Goal: Check status: Check status

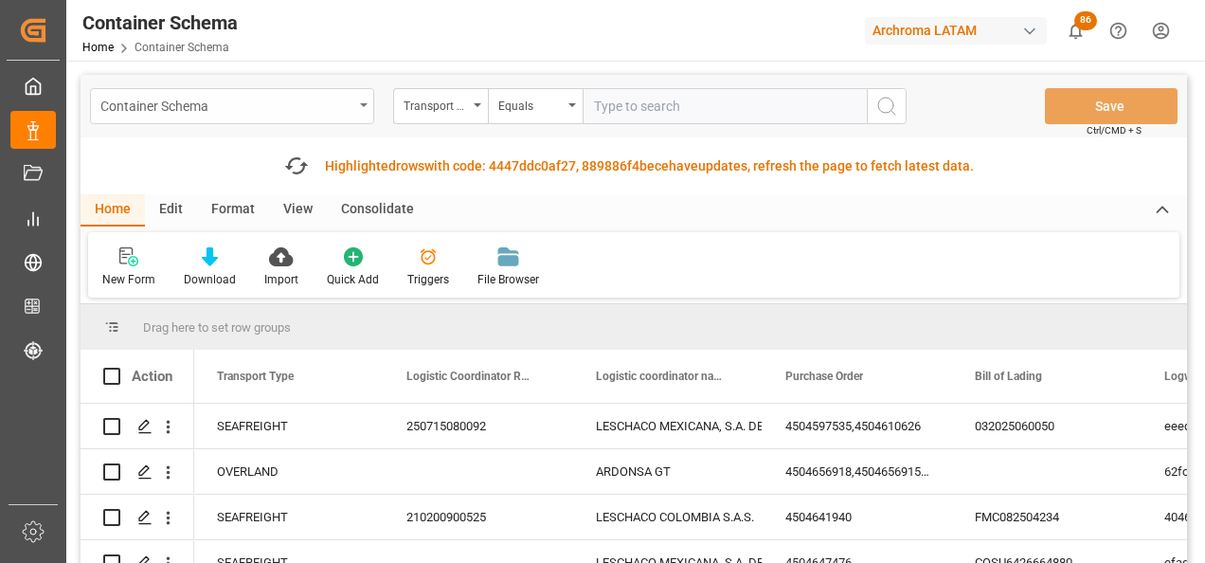
click at [360, 109] on div "Container Schema" at bounding box center [232, 106] width 284 height 36
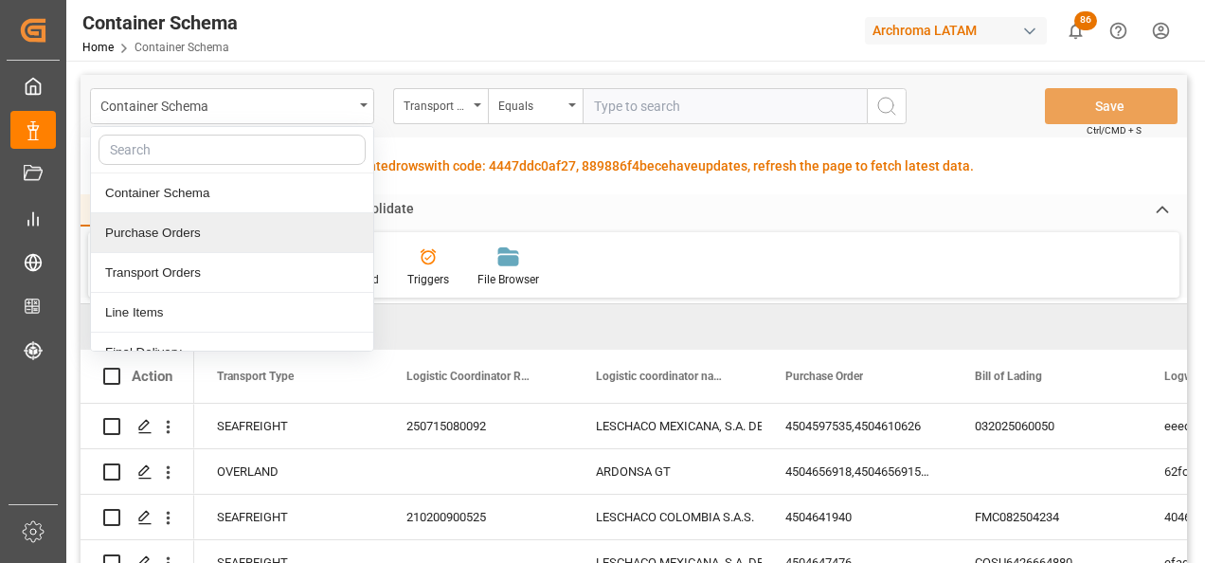
click at [171, 219] on div "Purchase Orders" at bounding box center [232, 233] width 282 height 40
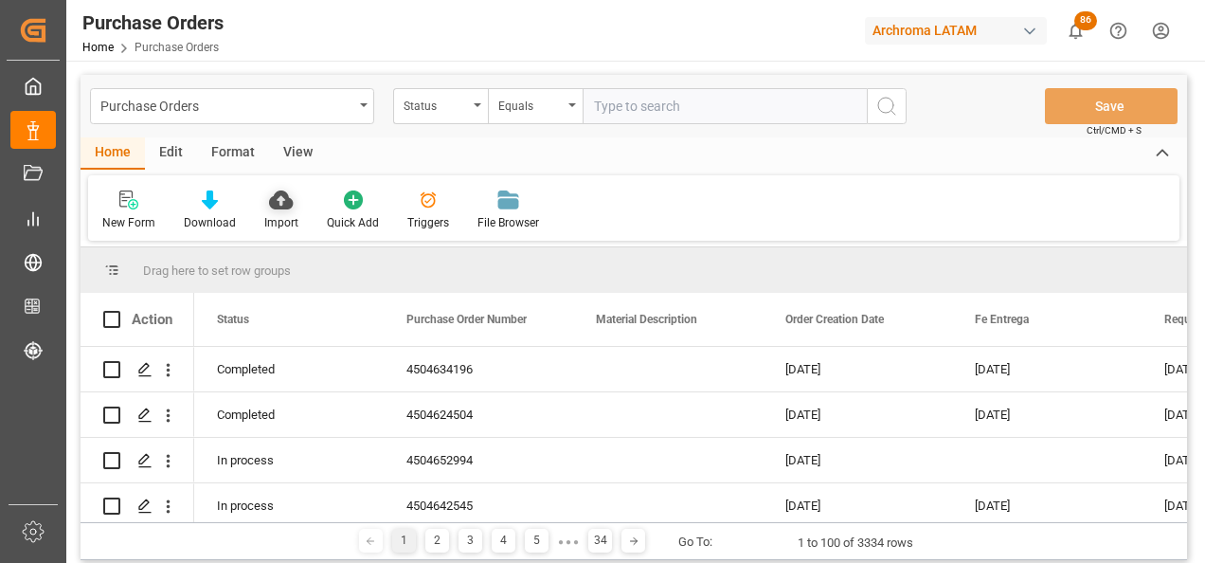
click at [264, 221] on div "Import" at bounding box center [281, 222] width 34 height 17
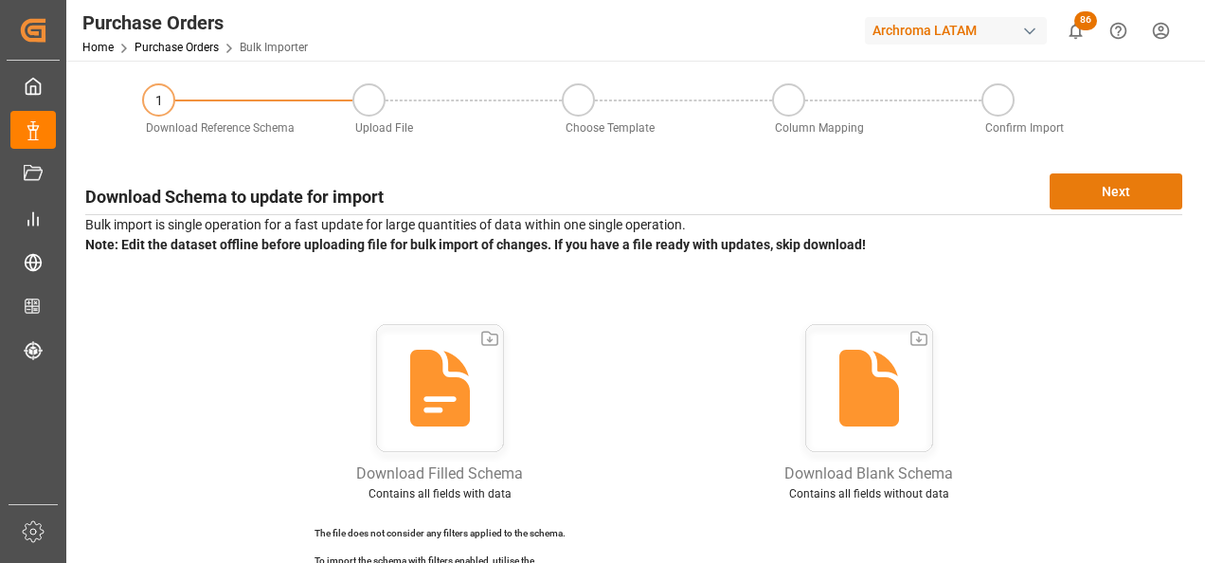
click at [1133, 193] on button "Next" at bounding box center [1116, 191] width 133 height 36
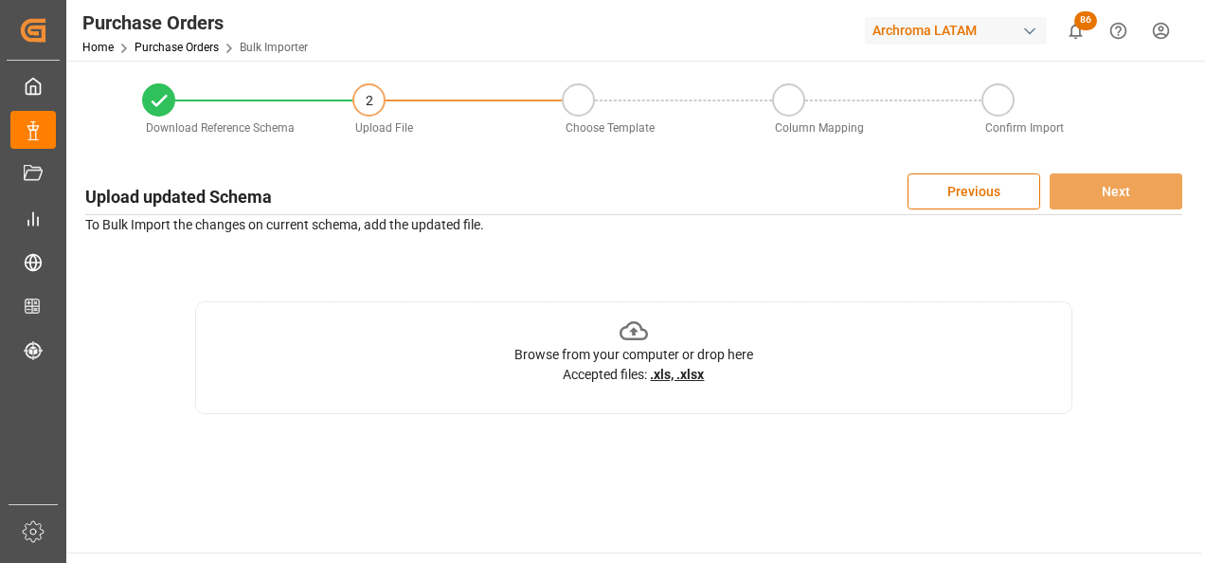
click at [859, 340] on div "Browse from your computer or drop here Accepted files: .xls, .xlsx" at bounding box center [633, 357] width 877 height 113
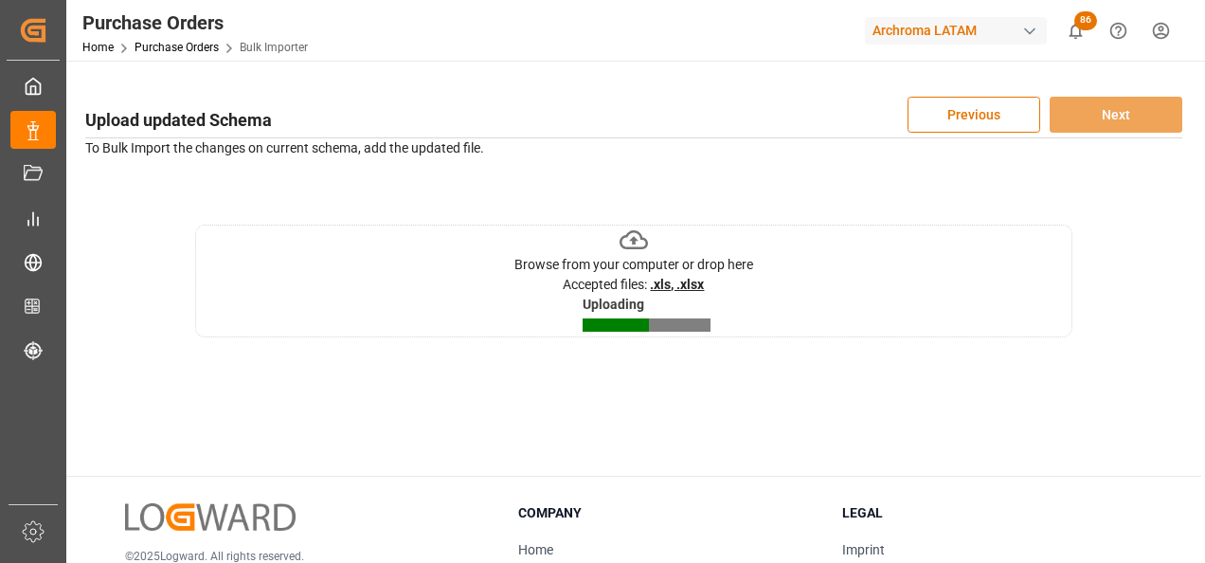
scroll to position [190, 0]
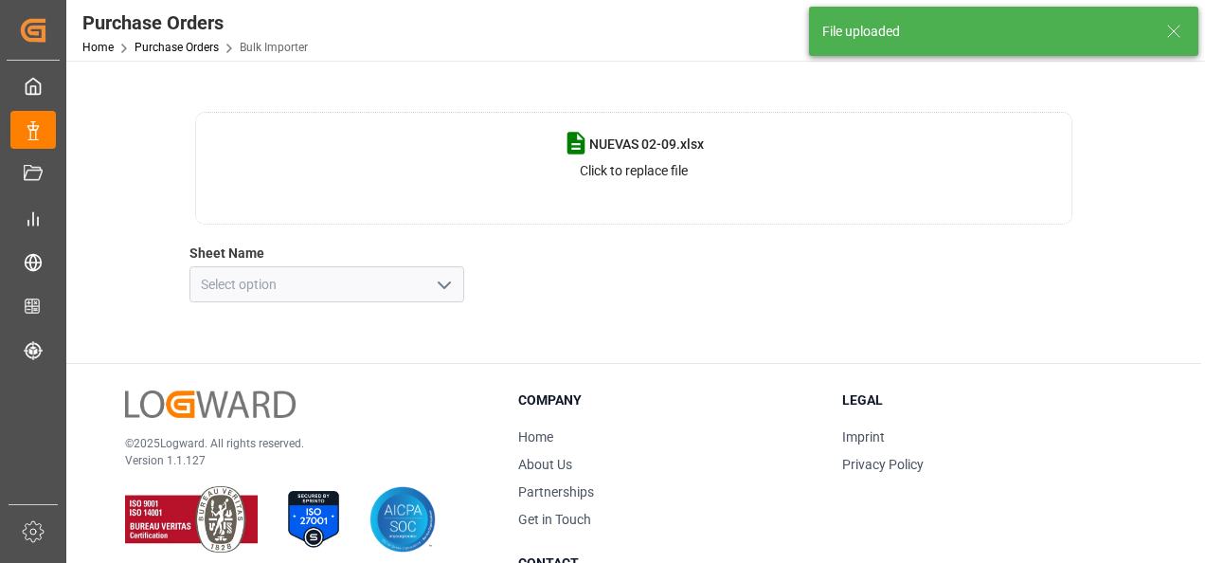
click at [451, 284] on icon "open menu" at bounding box center [444, 285] width 23 height 23
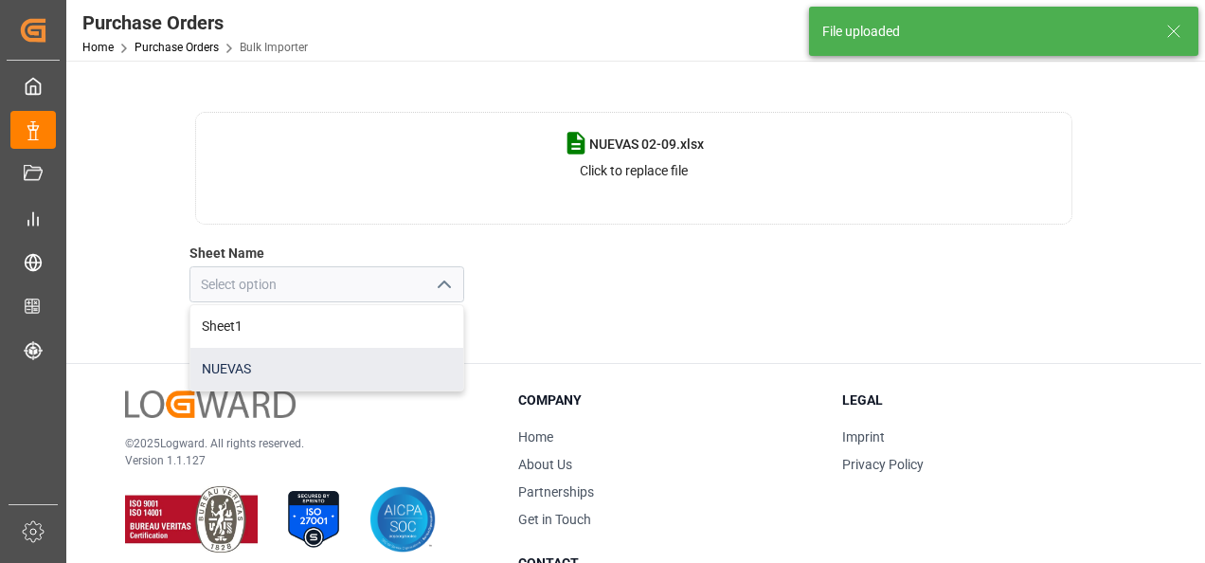
click at [376, 353] on div "NUEVAS" at bounding box center [326, 369] width 273 height 43
type input "NUEVAS"
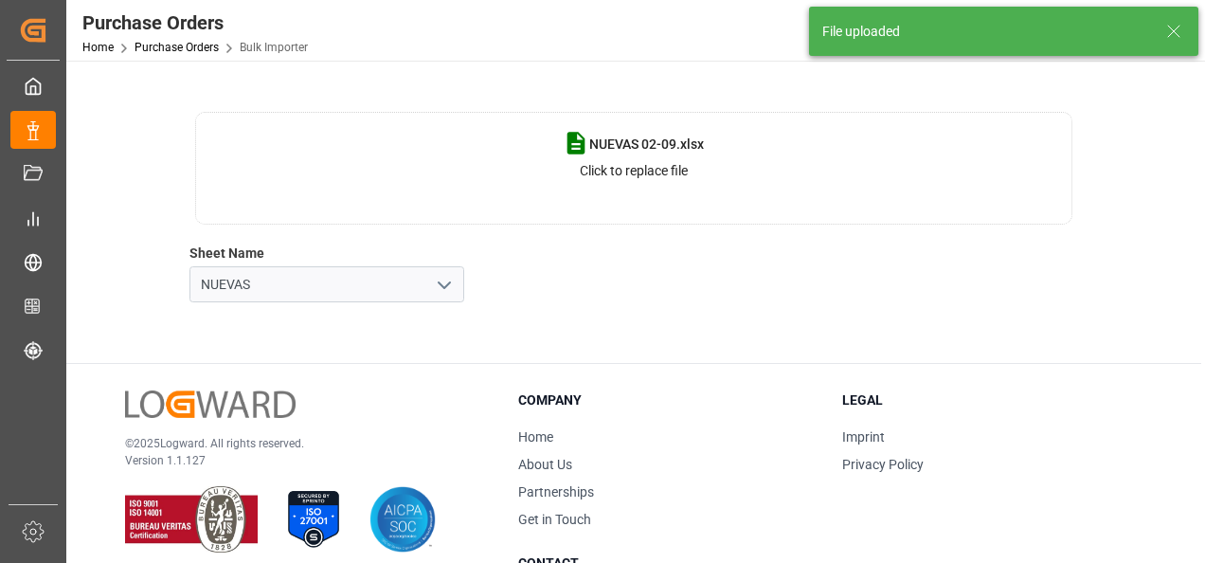
scroll to position [95, 0]
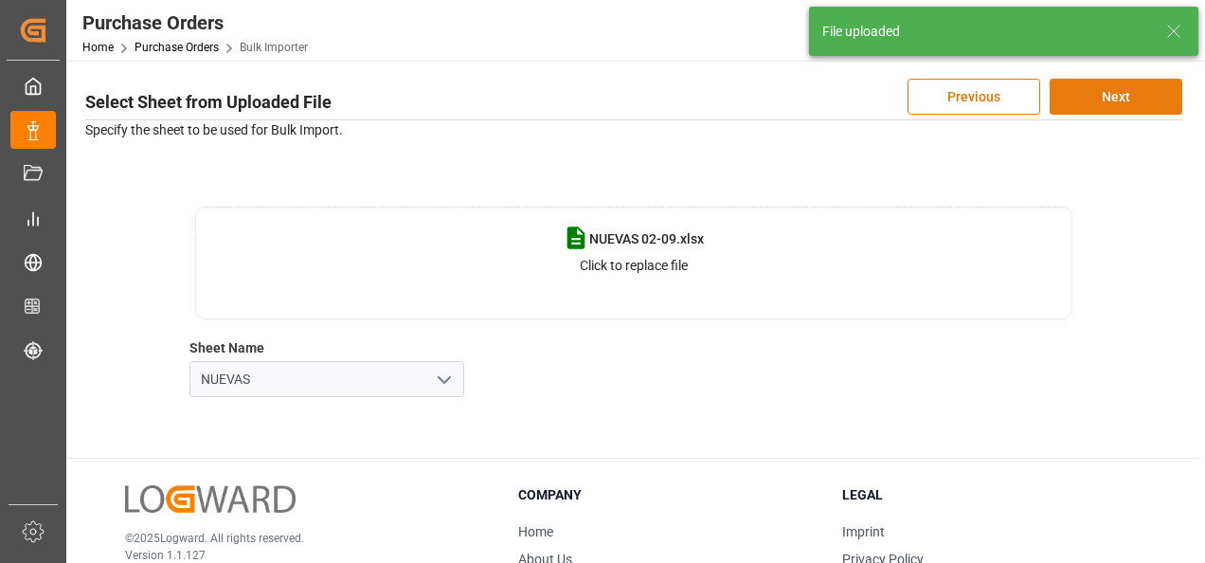
click at [1136, 107] on button "Next" at bounding box center [1116, 97] width 133 height 36
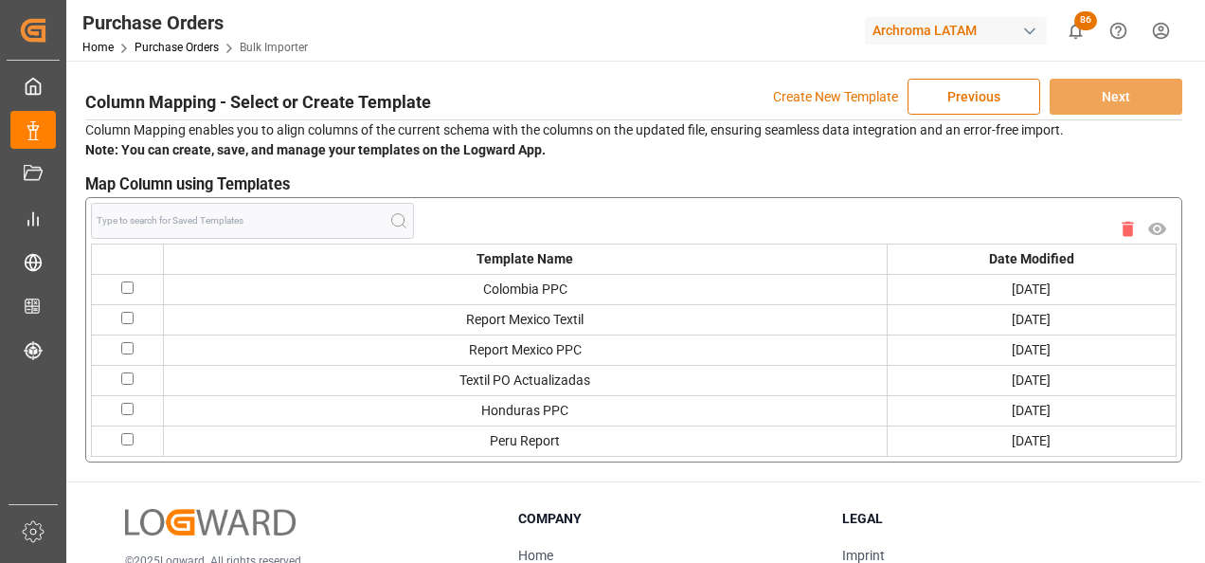
click at [831, 104] on p "Create New Template" at bounding box center [835, 97] width 125 height 36
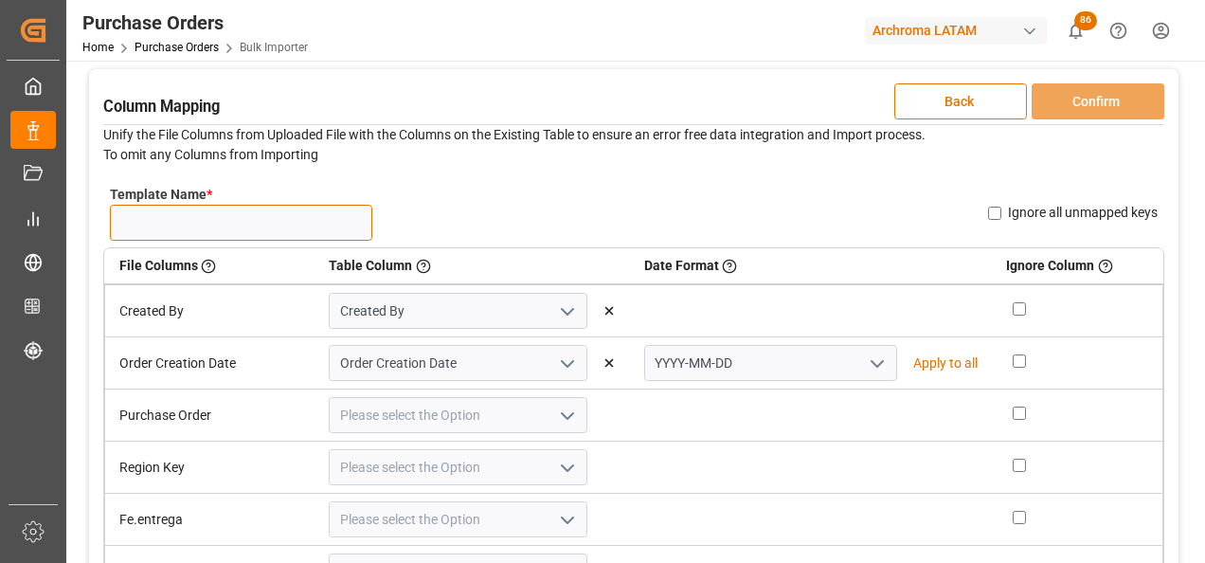
click at [317, 207] on input "Template Name *" at bounding box center [241, 223] width 262 height 36
type input "NUEVAS 02/09"
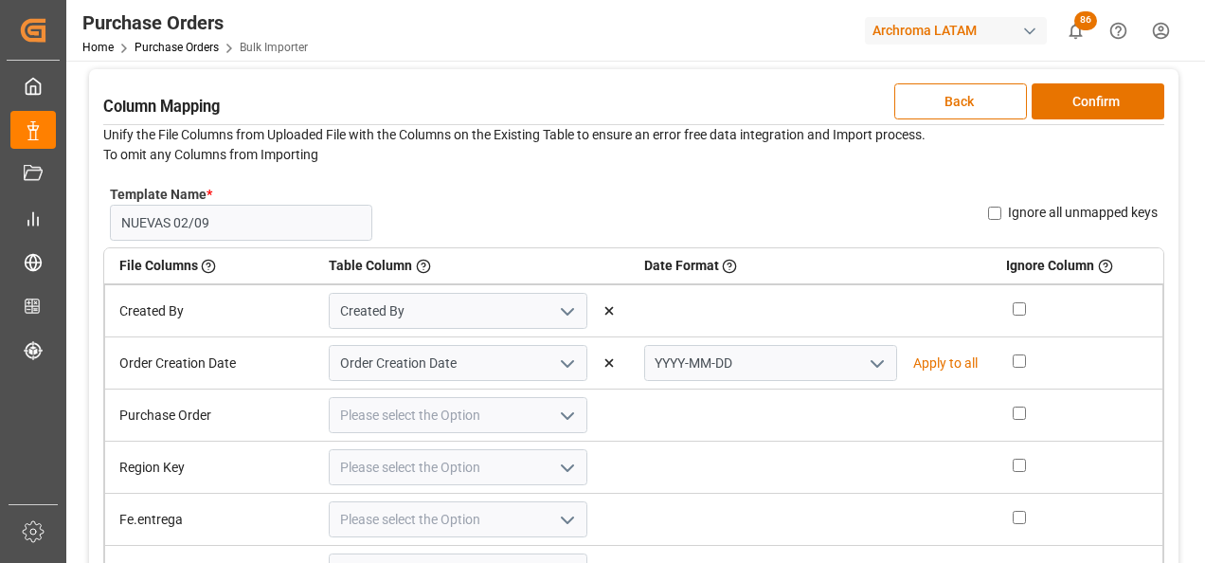
click at [866, 356] on icon "open menu" at bounding box center [877, 364] width 23 height 23
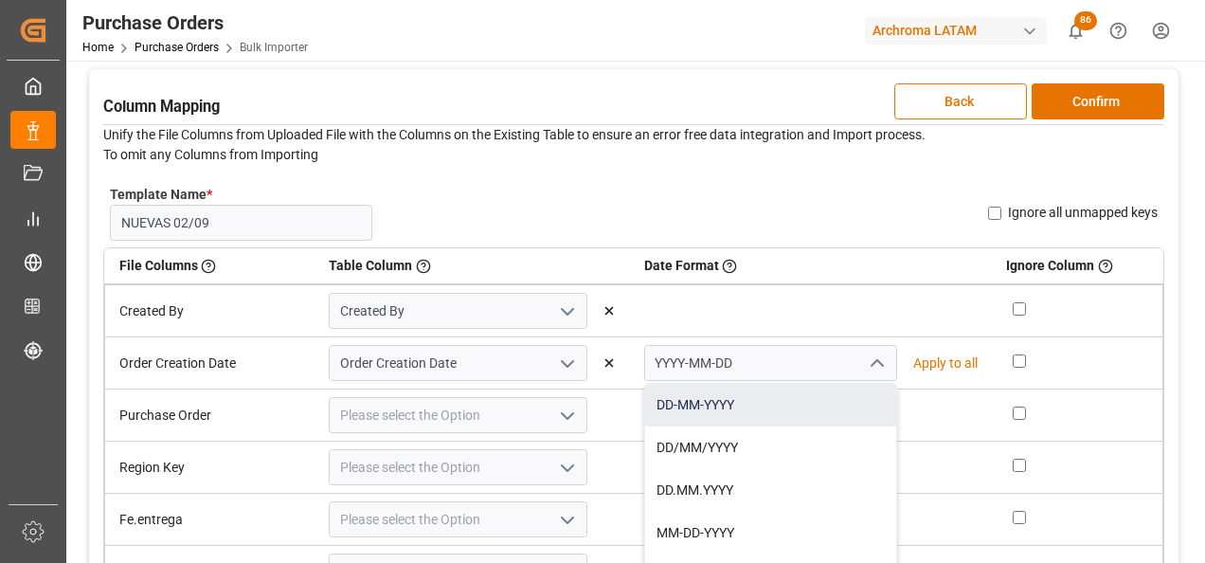
click at [813, 393] on div "DD-MM-YYYY" at bounding box center [770, 405] width 251 height 43
type input "DD-MM-YYYY"
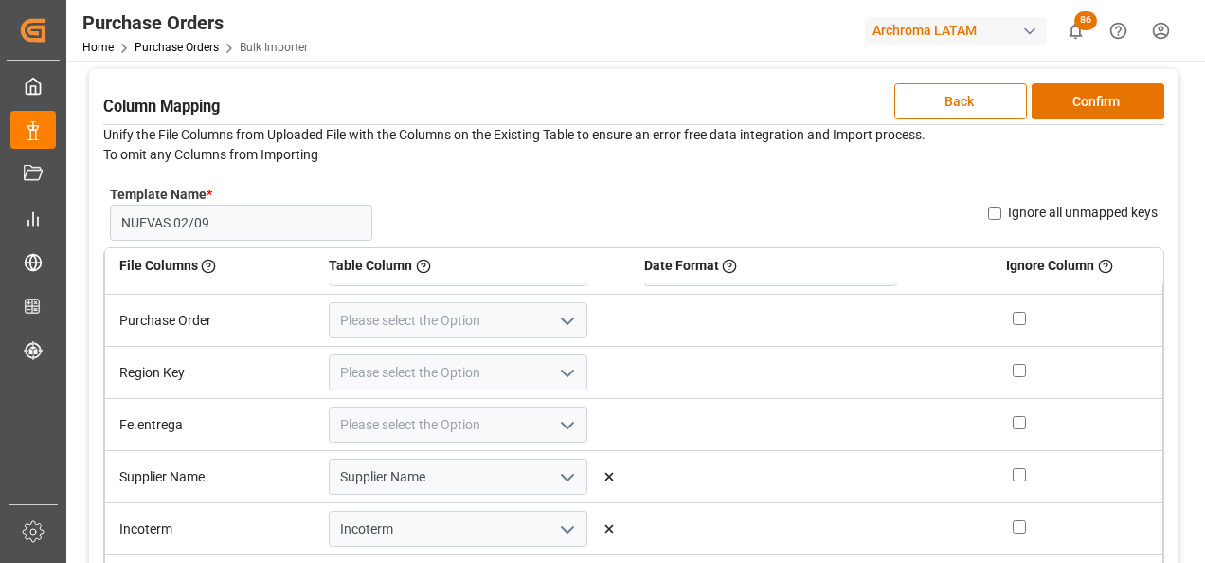
click at [557, 324] on icon "open menu" at bounding box center [567, 321] width 23 height 23
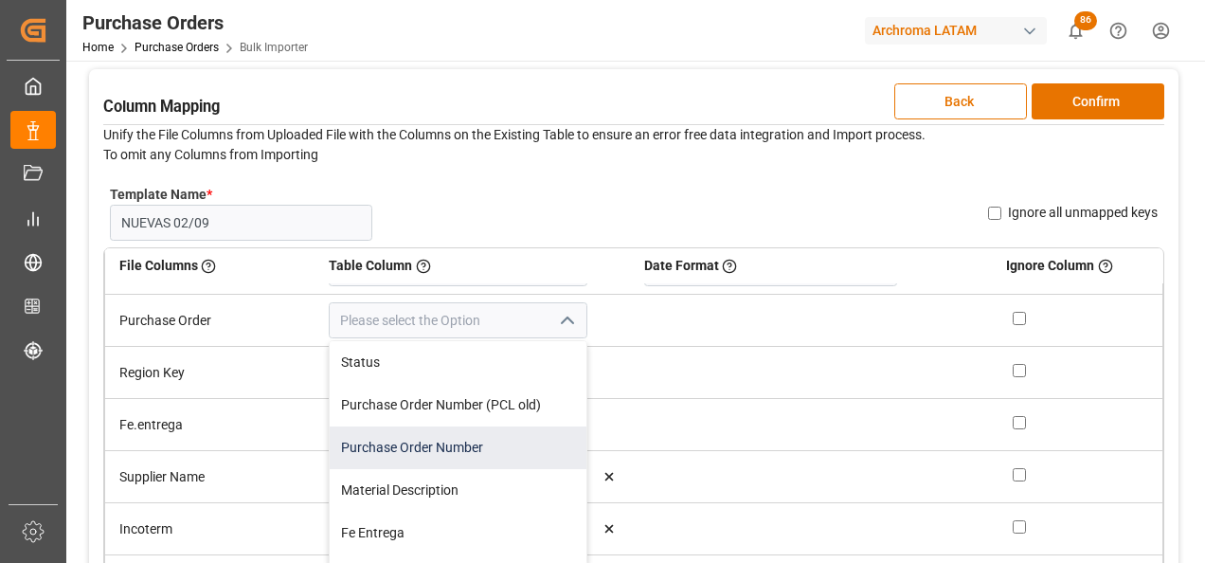
click at [493, 443] on div "Purchase Order Number" at bounding box center [458, 447] width 257 height 43
type input "Purchase Order Number"
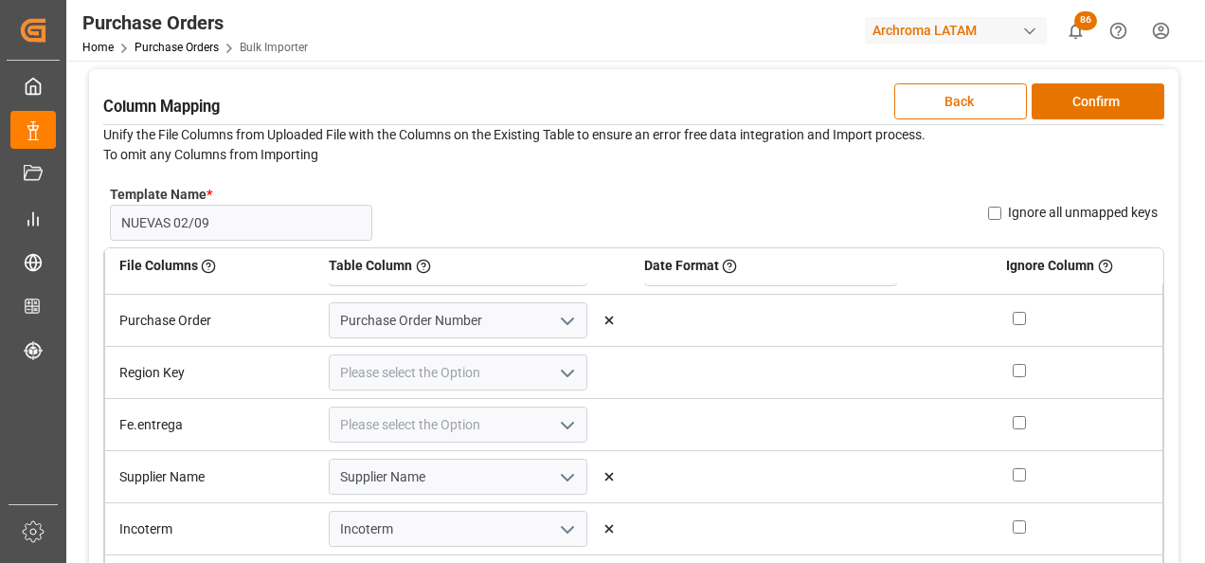
click at [565, 373] on polyline "open menu" at bounding box center [567, 374] width 11 height 6
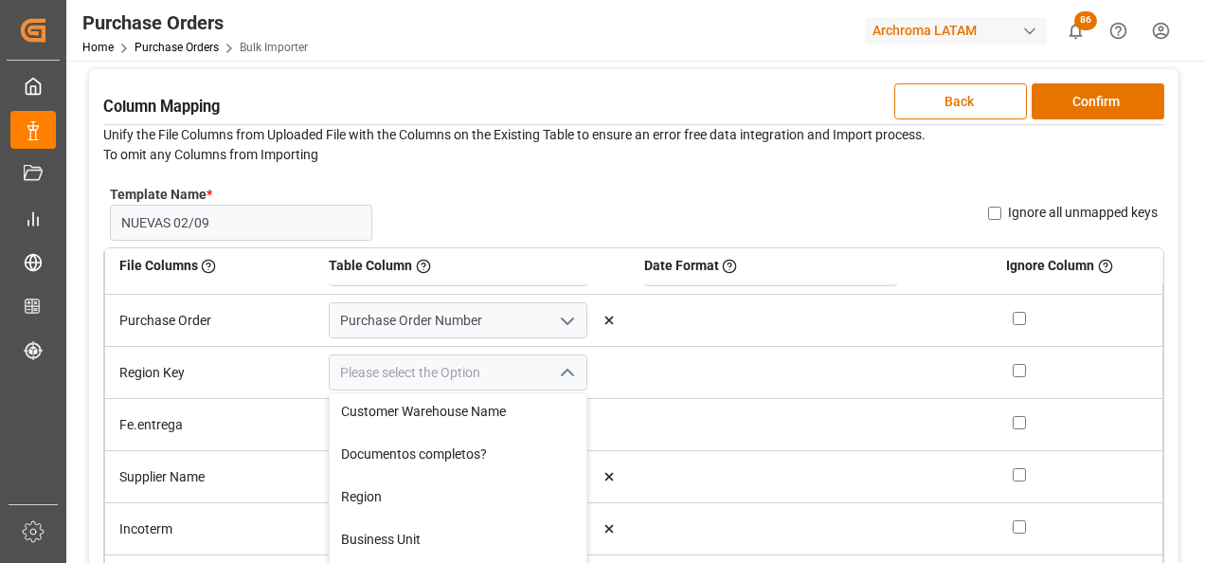
scroll to position [758, 0]
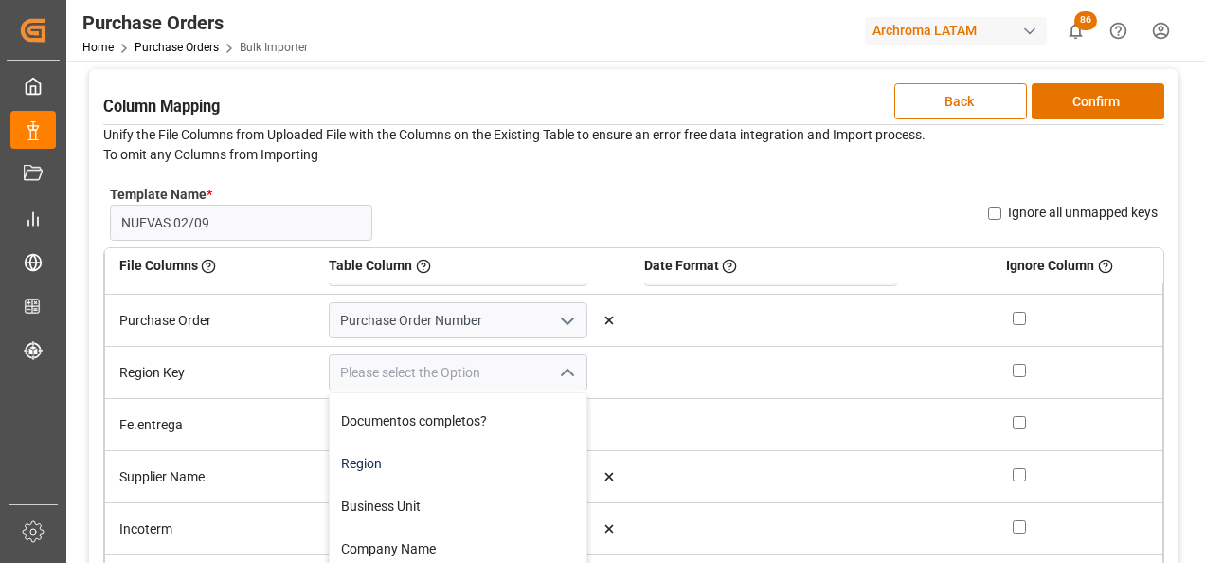
click at [476, 473] on div "Region" at bounding box center [458, 464] width 257 height 43
type input "Region"
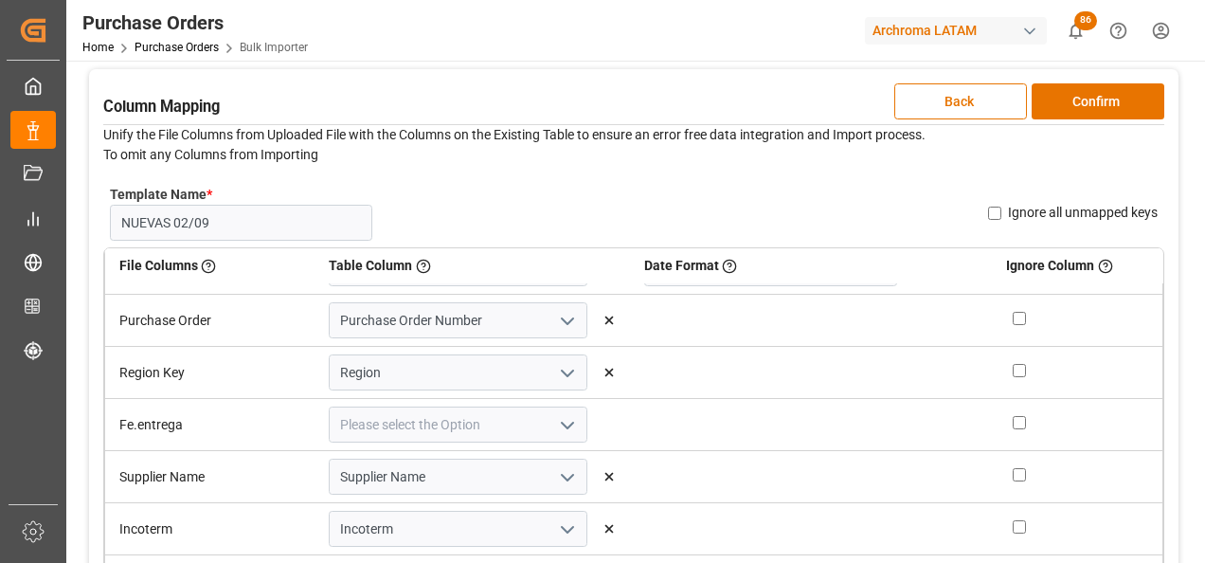
click at [556, 417] on icon "open menu" at bounding box center [567, 425] width 23 height 23
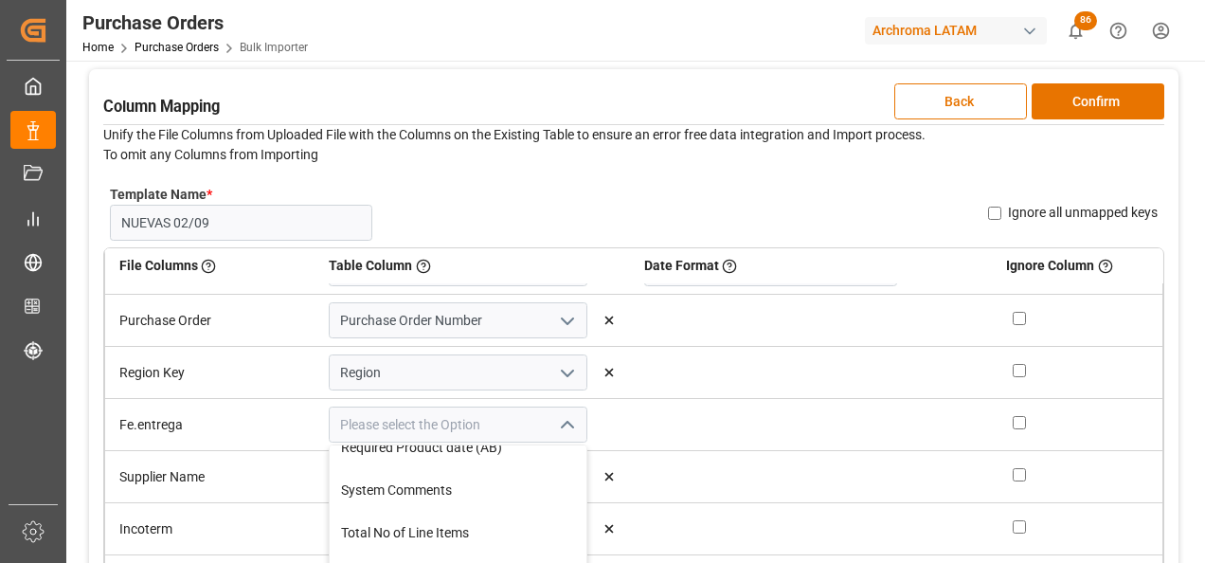
scroll to position [95, 0]
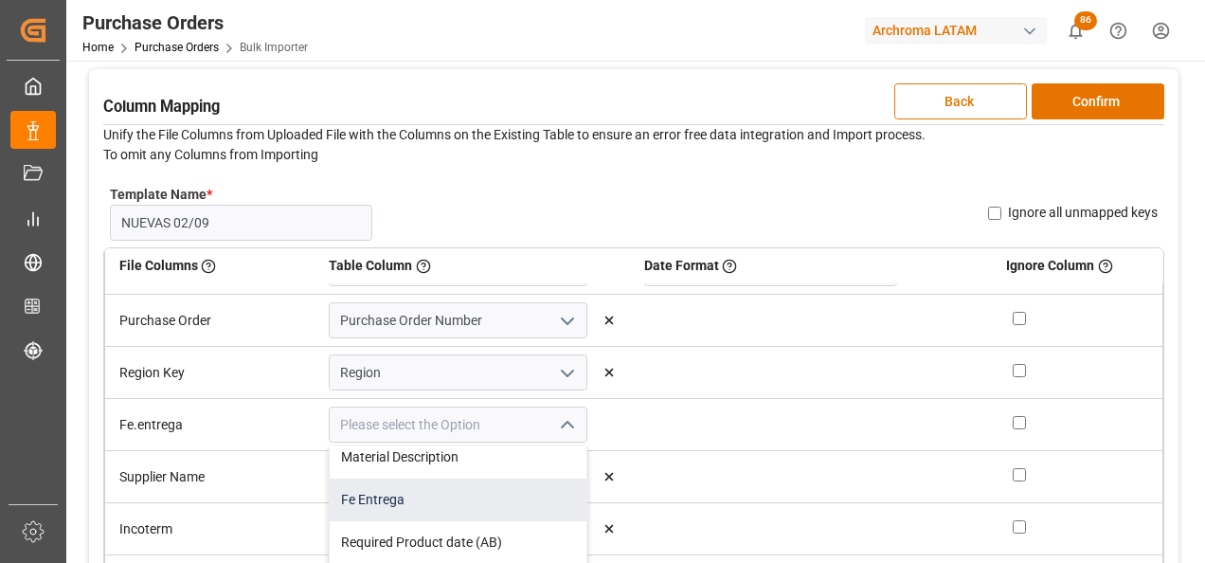
click at [522, 488] on div "Fe Entrega" at bounding box center [458, 500] width 257 height 43
type input "Fe Entrega"
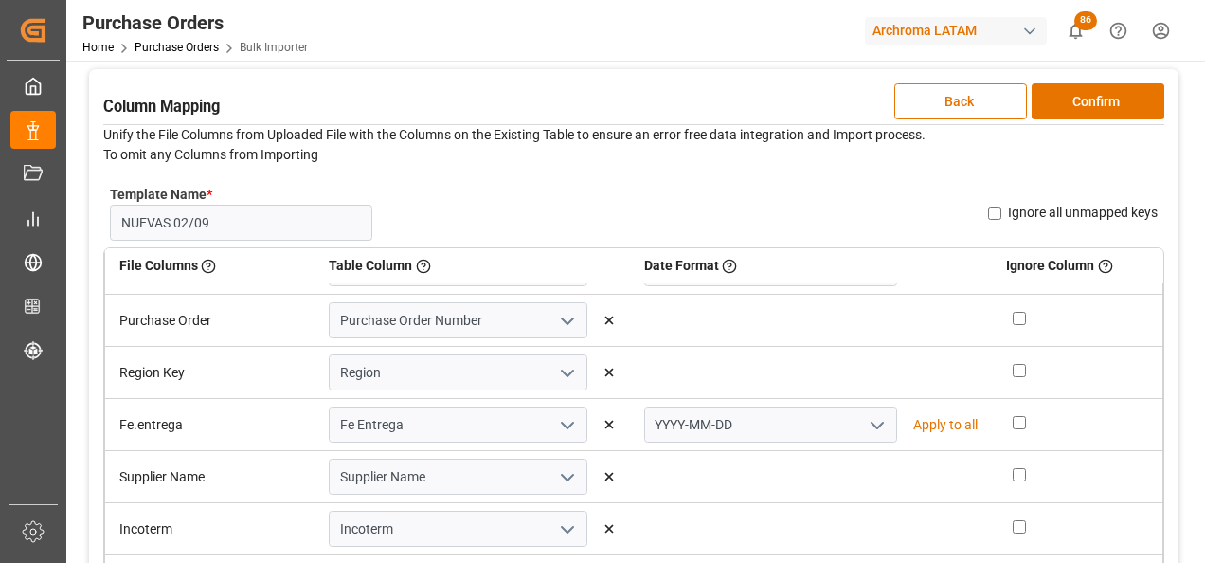
drag, startPoint x: 869, startPoint y: 421, endPoint x: 848, endPoint y: 426, distance: 21.6
click at [868, 421] on icon "open menu" at bounding box center [877, 425] width 23 height 23
click at [801, 453] on div "DD-MM-YYYY" at bounding box center [770, 466] width 251 height 43
type input "DD-MM-YYYY"
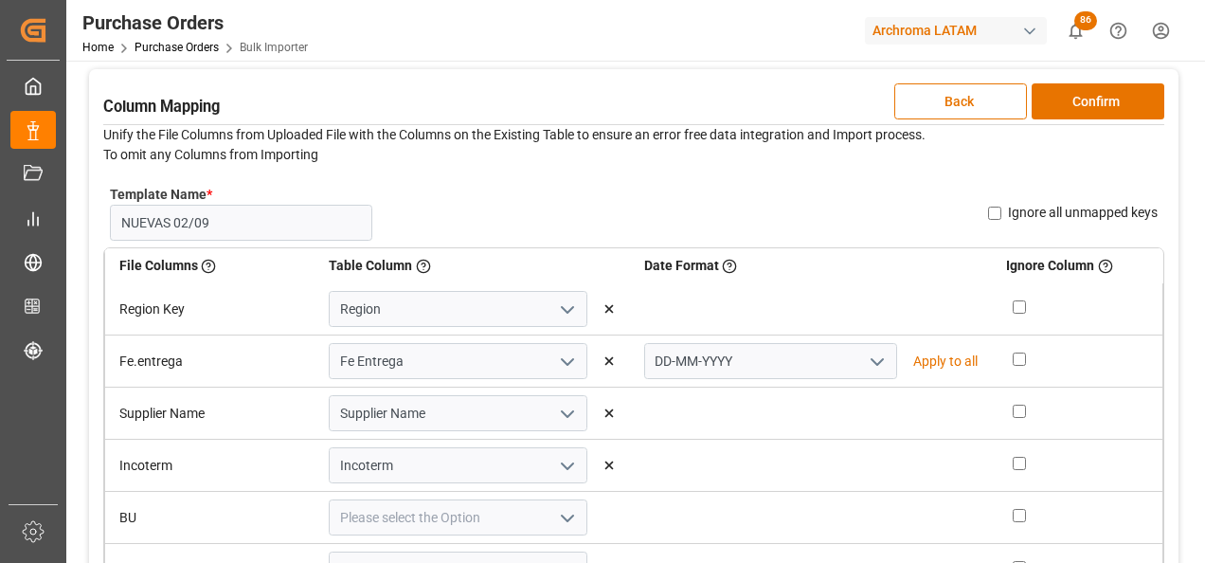
scroll to position [190, 0]
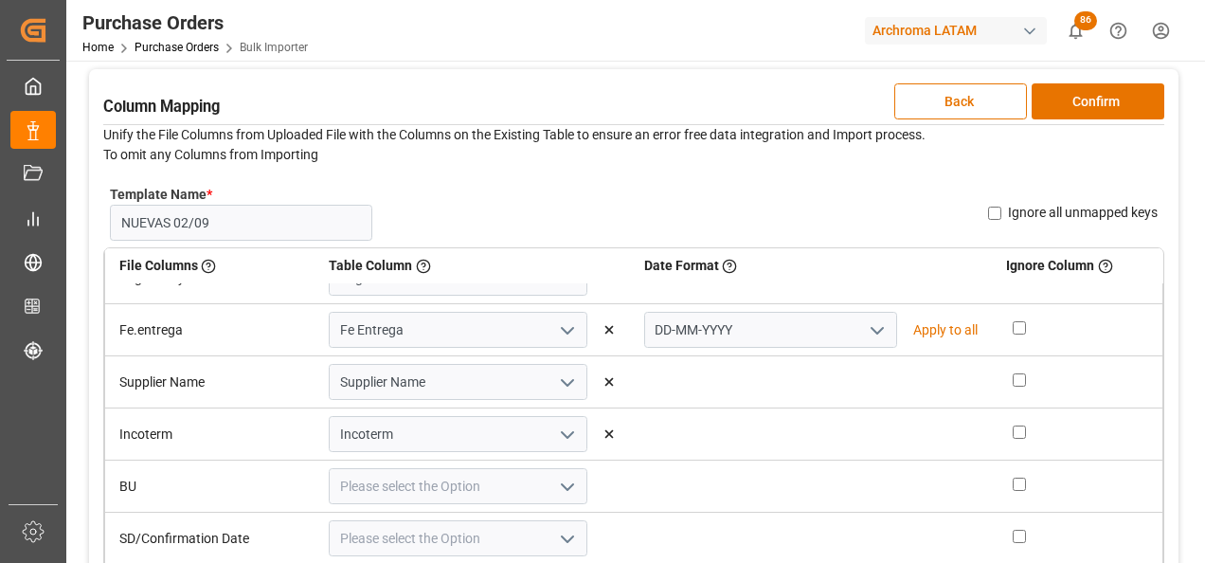
click at [560, 480] on icon "open menu" at bounding box center [567, 487] width 23 height 23
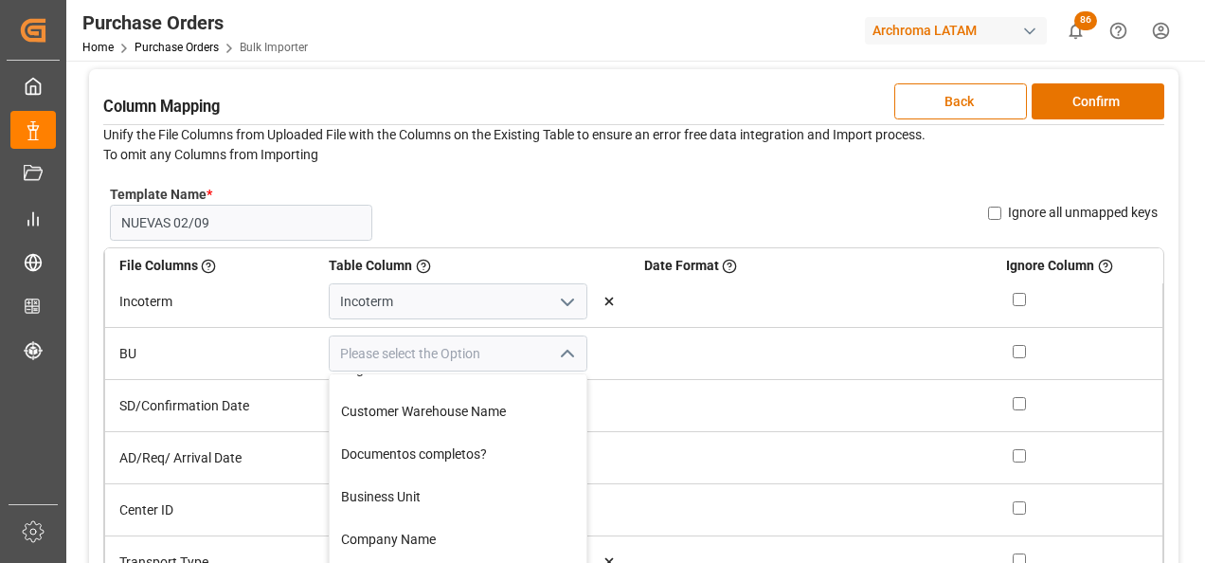
scroll to position [758, 0]
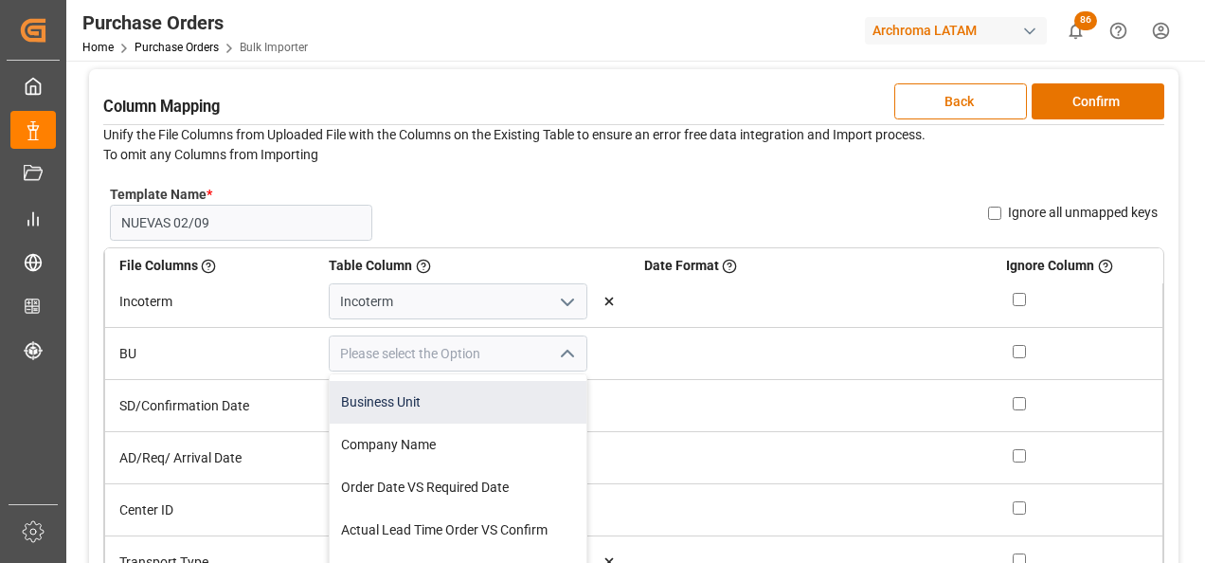
click at [477, 405] on div "Business Unit" at bounding box center [458, 402] width 257 height 43
type input "Business Unit"
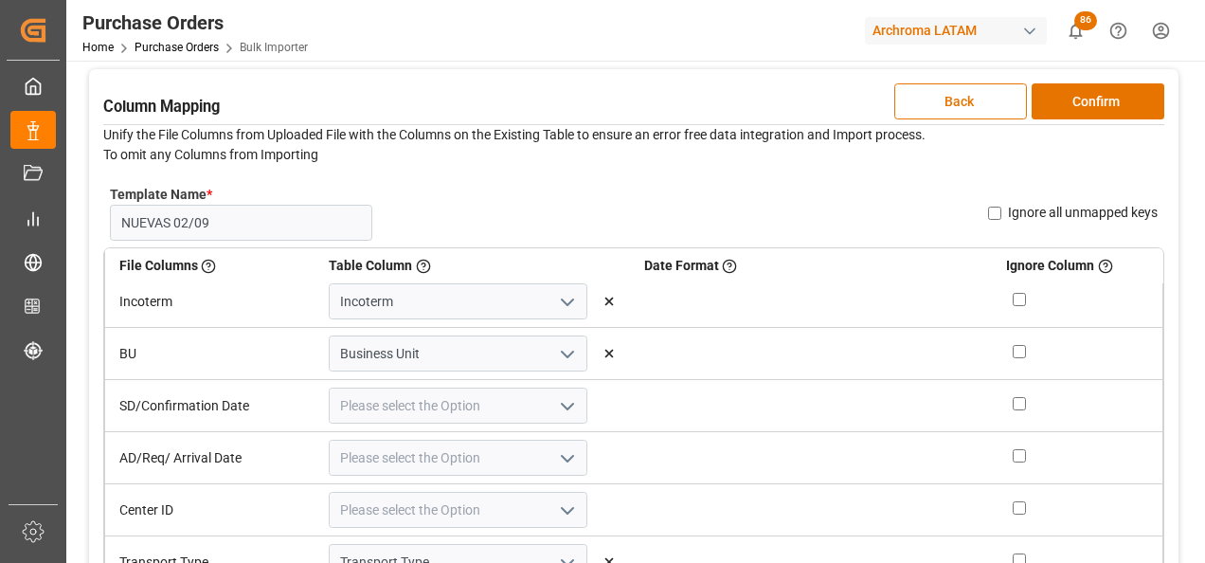
click at [562, 412] on icon "open menu" at bounding box center [567, 406] width 23 height 23
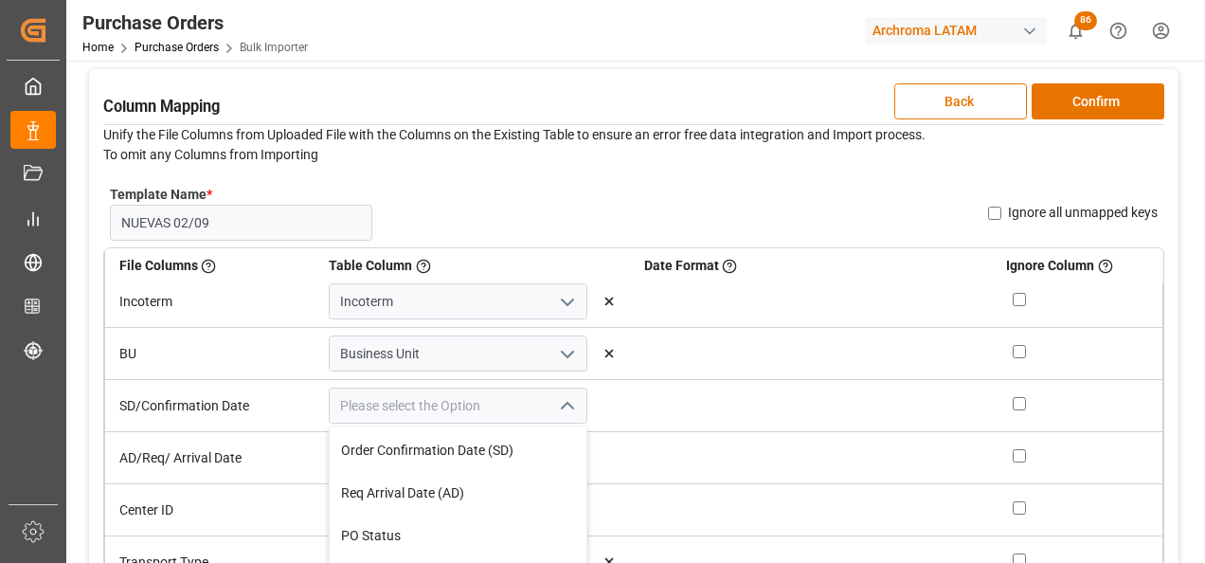
scroll to position [379, 0]
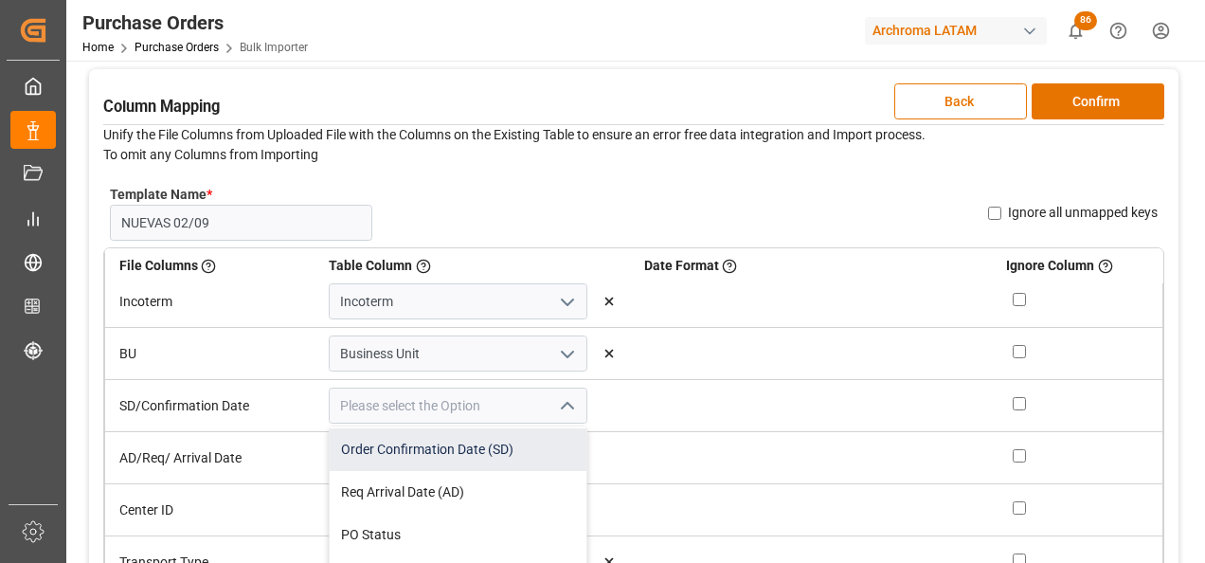
click at [505, 459] on div "Order Confirmation Date (SD)" at bounding box center [458, 449] width 257 height 43
type input "Order Confirmation Date (SD)"
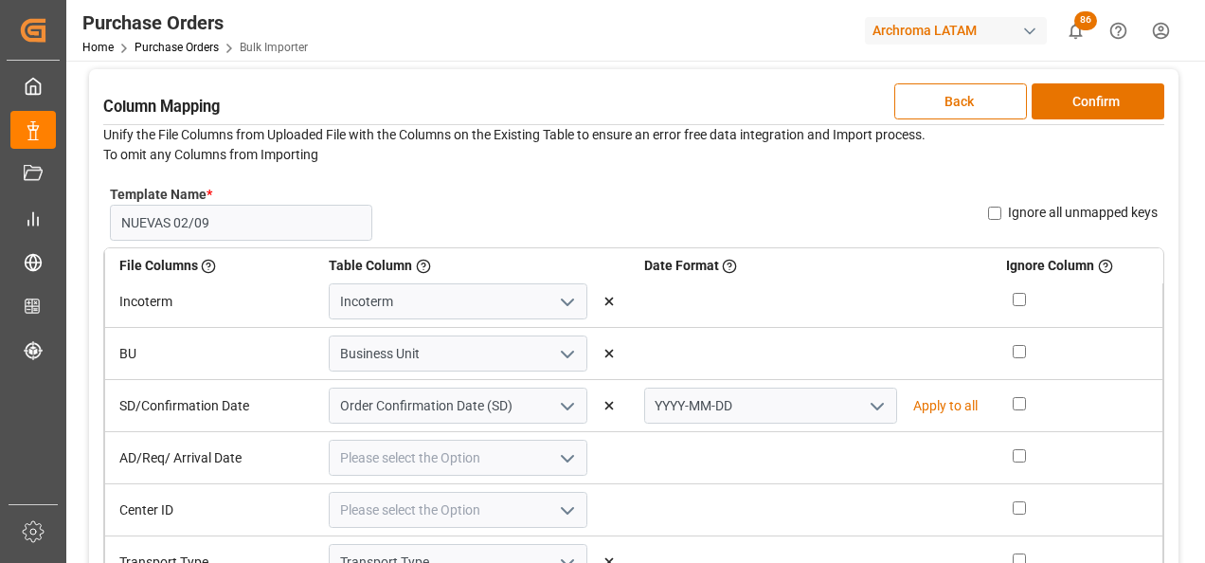
click at [866, 407] on icon "open menu" at bounding box center [877, 406] width 23 height 23
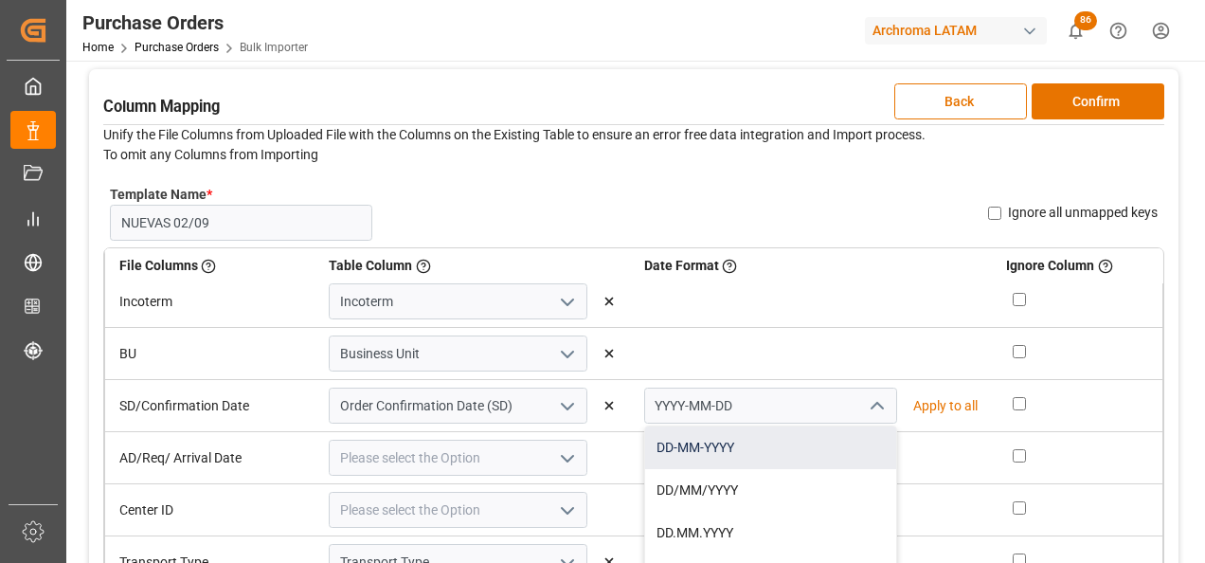
click at [814, 433] on div "DD-MM-YYYY" at bounding box center [770, 447] width 251 height 43
type input "DD-MM-YYYY"
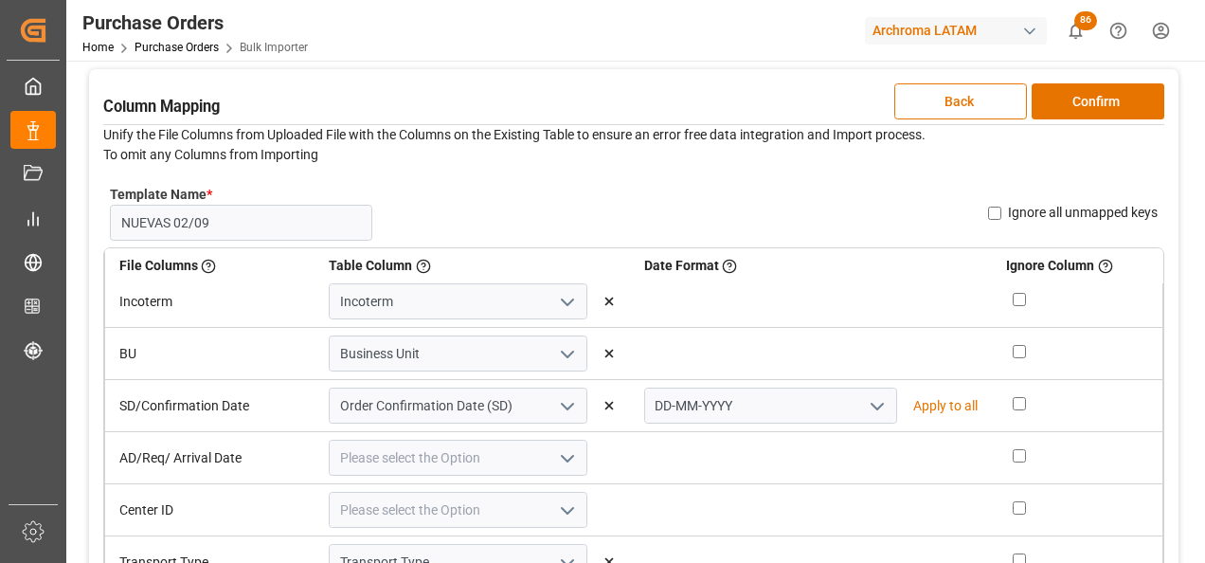
scroll to position [190, 0]
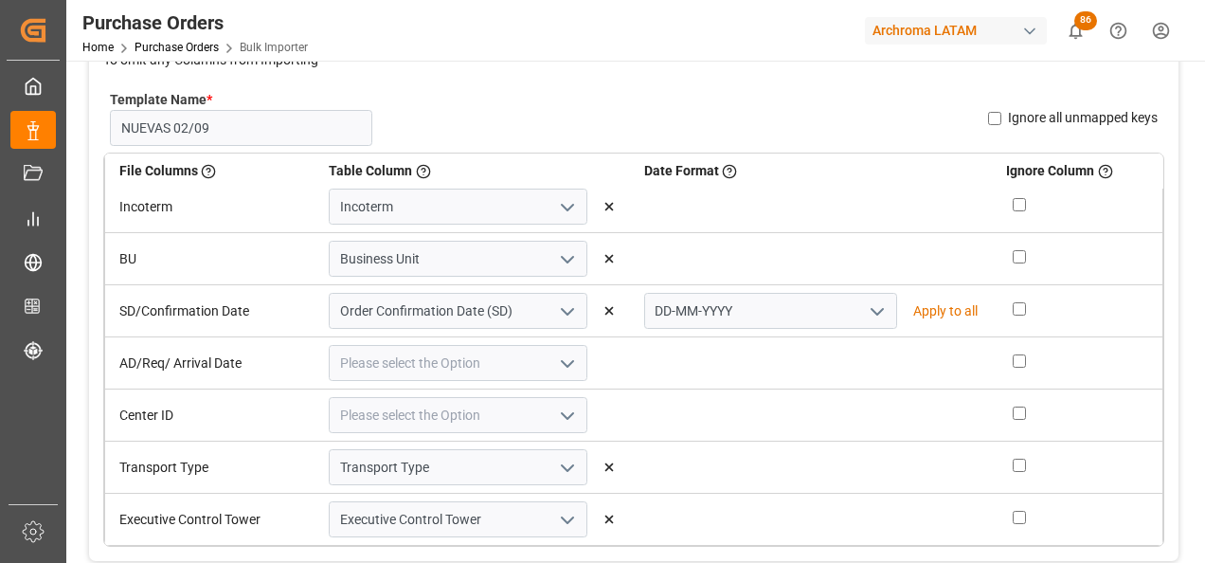
click at [562, 361] on icon "open menu" at bounding box center [567, 364] width 23 height 23
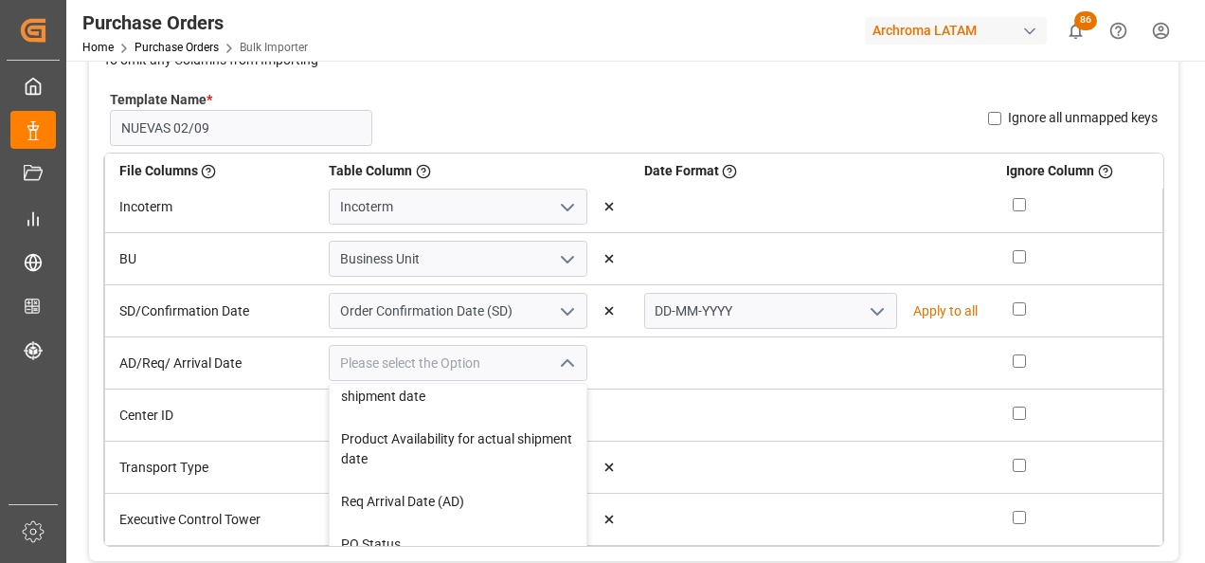
scroll to position [379, 0]
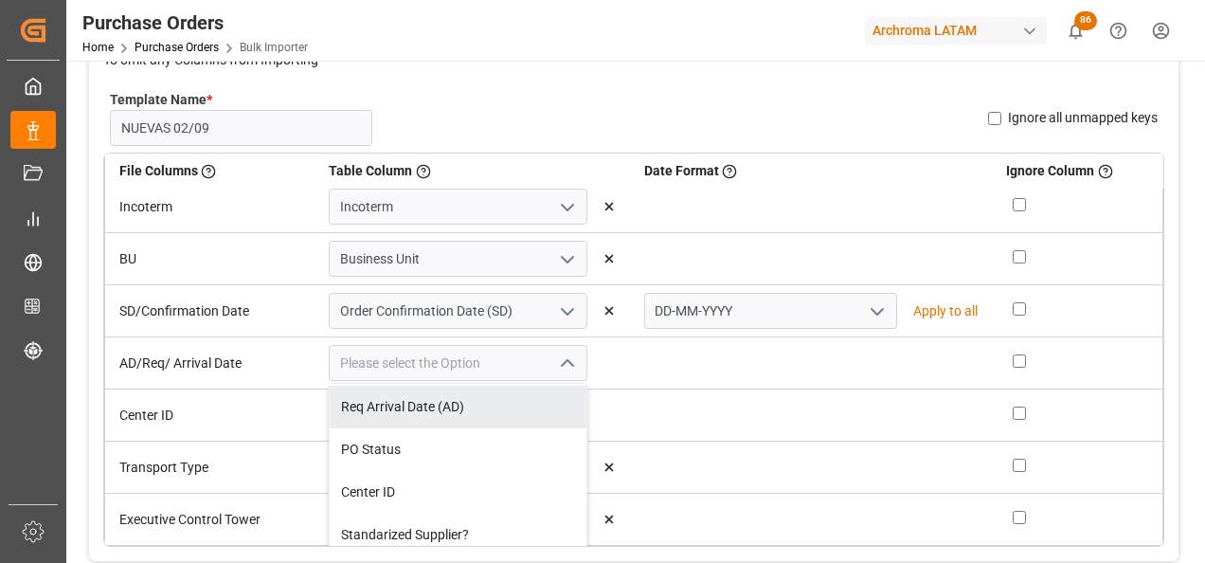
click at [495, 409] on div "Req Arrival Date (AD)" at bounding box center [458, 407] width 257 height 43
type input "Req Arrival Date (AD)"
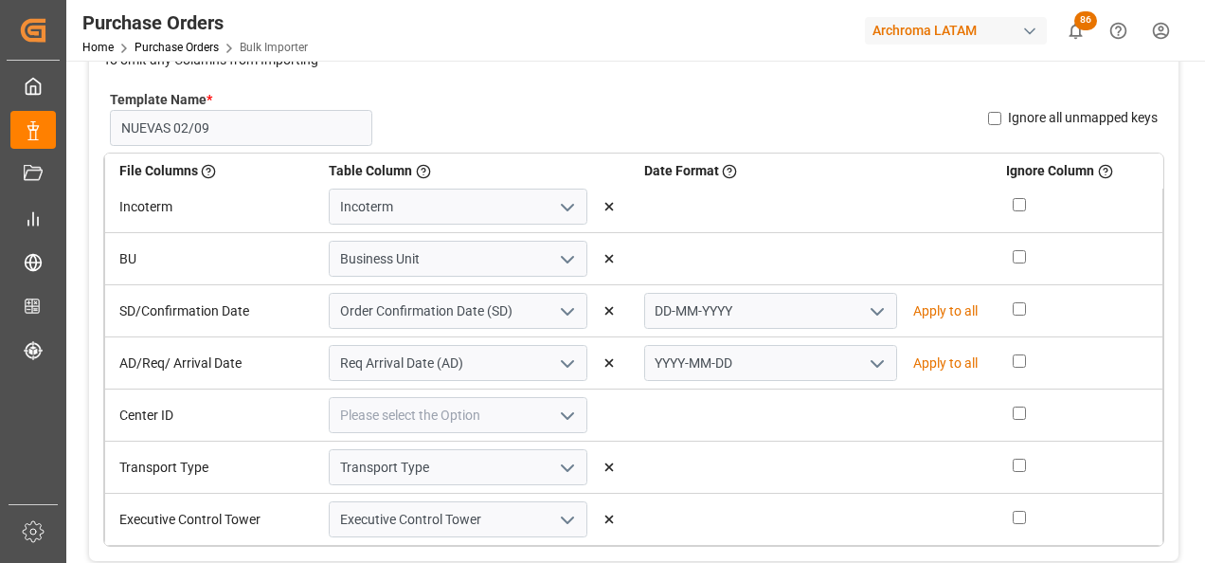
click at [866, 365] on icon "open menu" at bounding box center [877, 364] width 23 height 23
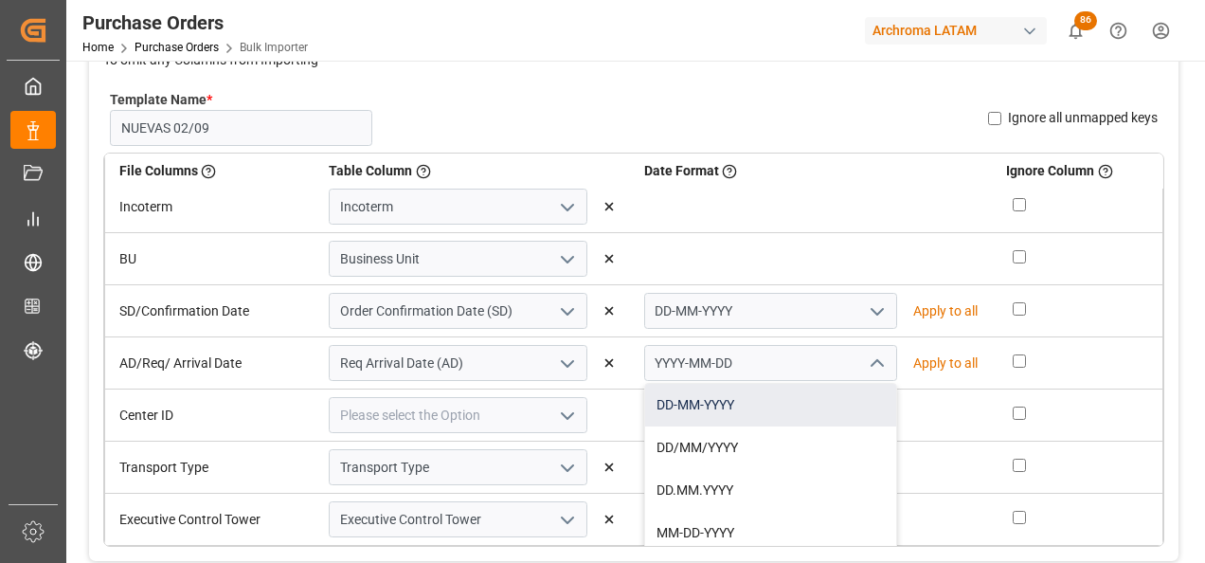
click at [778, 412] on div "DD-MM-YYYY" at bounding box center [770, 405] width 251 height 43
type input "DD-MM-YYYY"
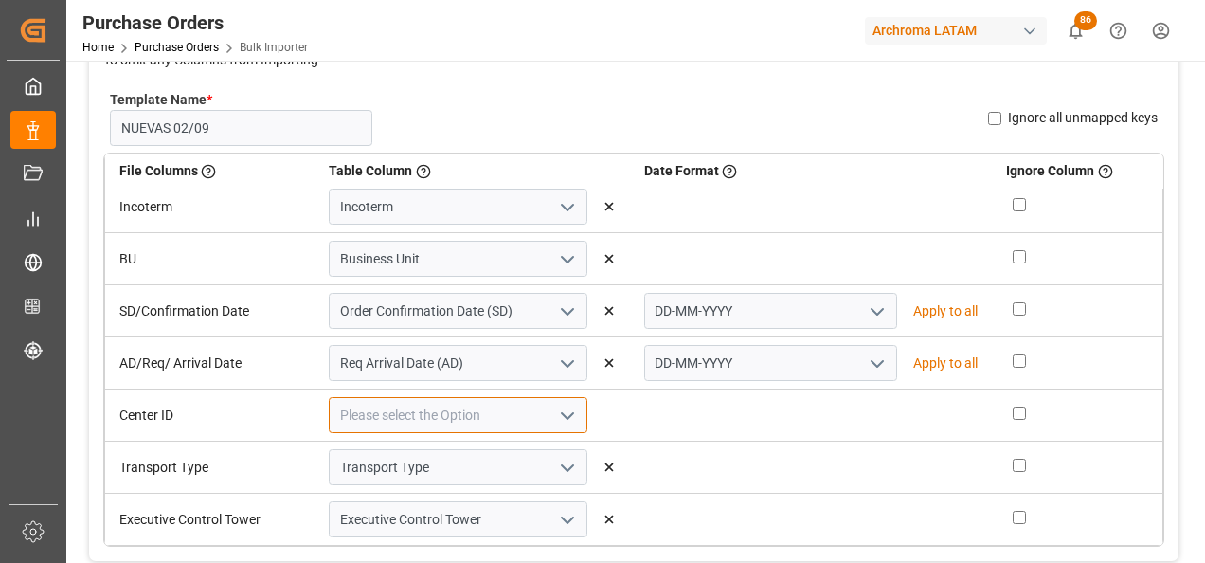
click at [577, 414] on input at bounding box center [458, 415] width 259 height 36
click at [567, 410] on icon "open menu" at bounding box center [567, 416] width 23 height 23
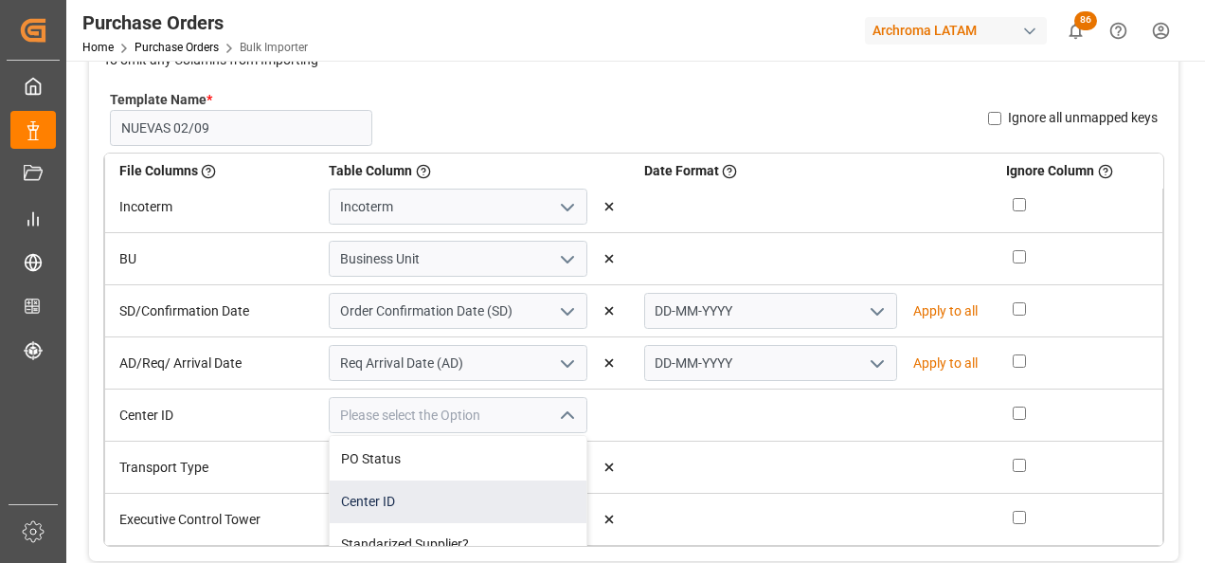
click at [492, 485] on div "Center ID" at bounding box center [458, 501] width 257 height 43
type input "Center ID"
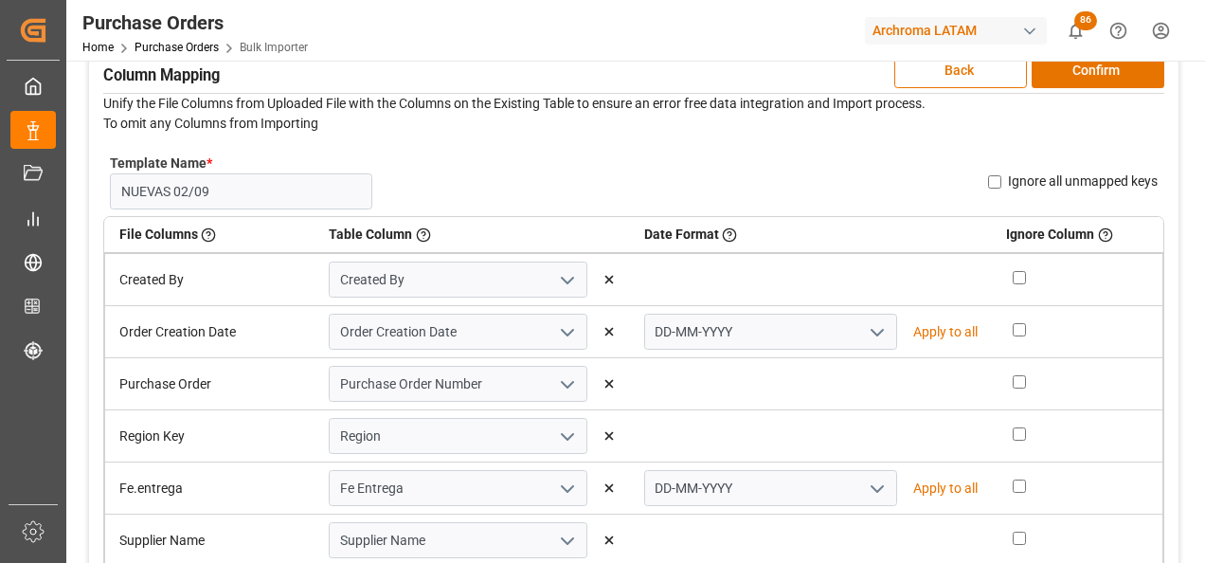
scroll to position [0, 0]
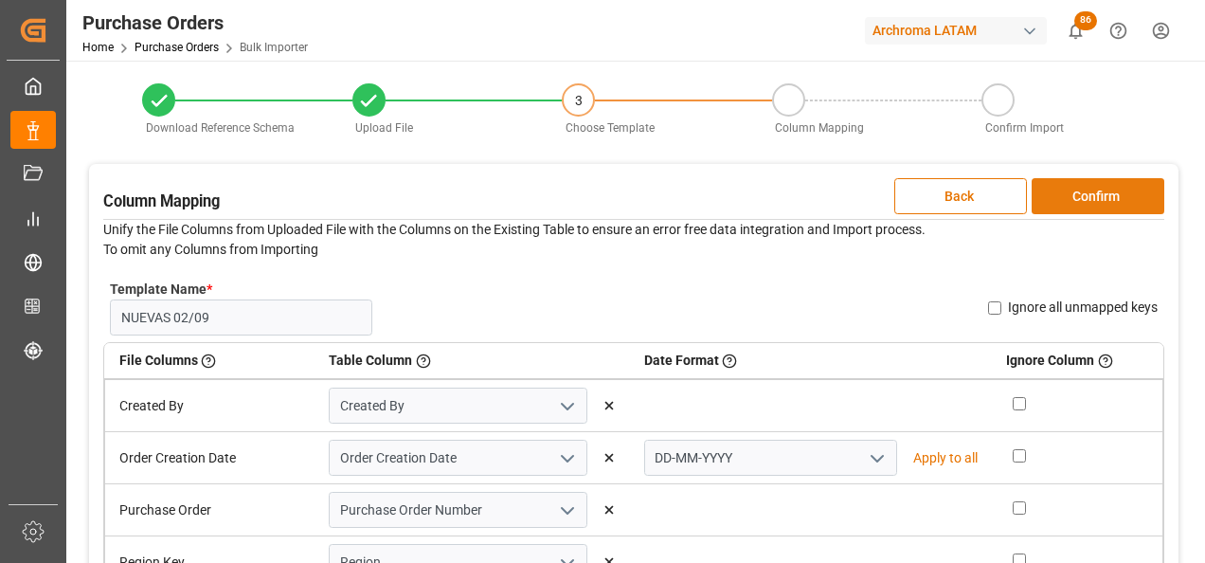
click at [1094, 197] on button "Confirm" at bounding box center [1098, 196] width 133 height 36
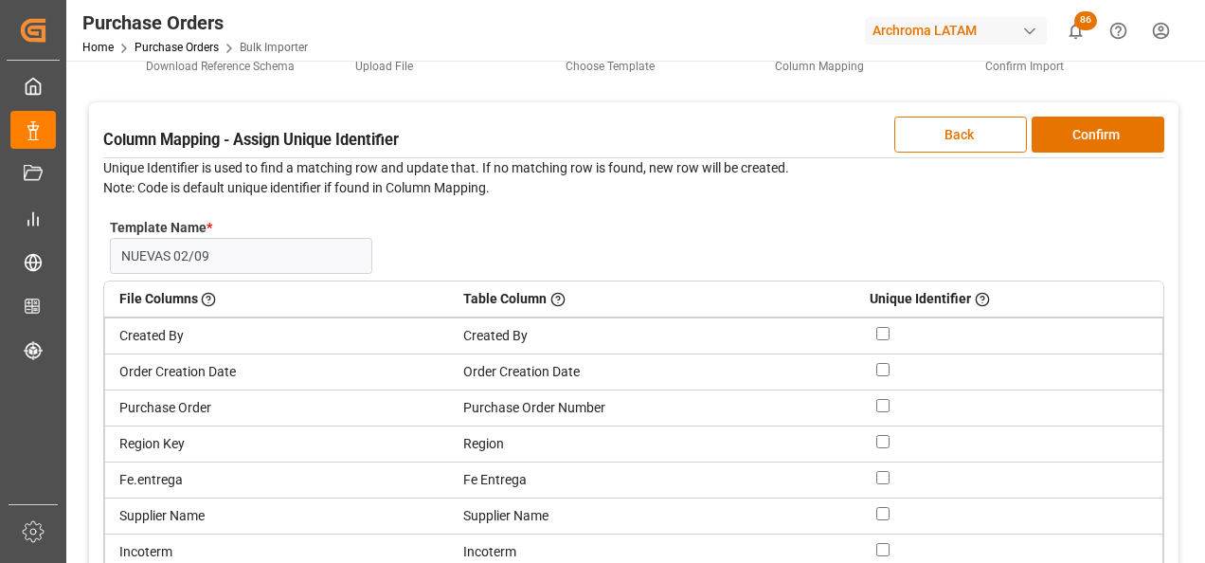
scroll to position [95, 0]
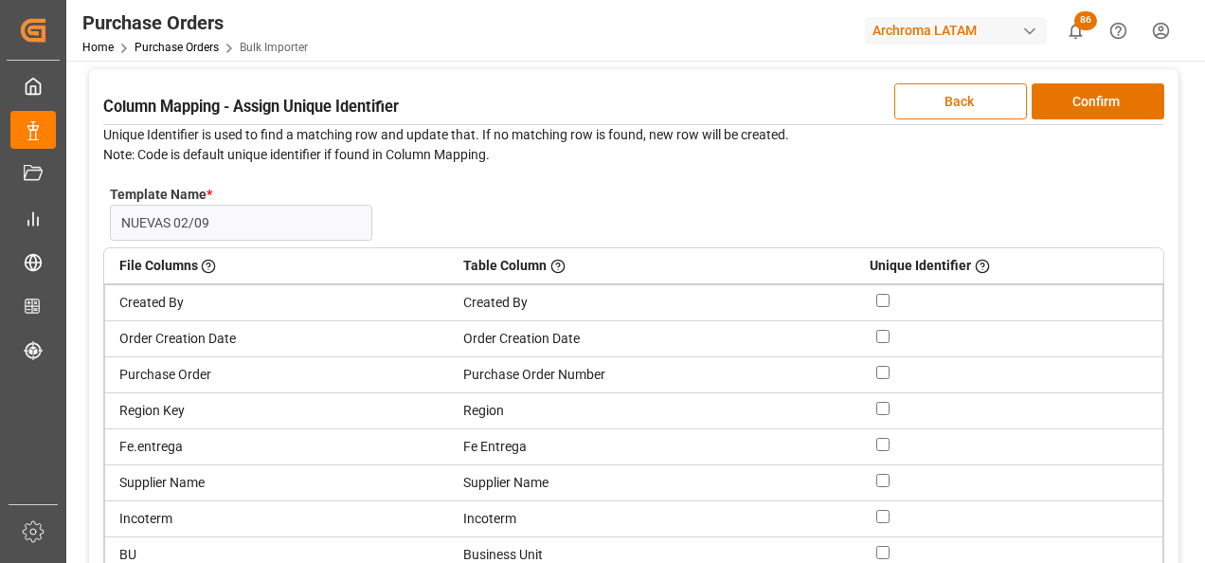
click at [881, 376] on input "checkbox" at bounding box center [883, 372] width 13 height 13
checkbox input "true"
click at [1096, 110] on button "Confirm" at bounding box center [1098, 101] width 133 height 36
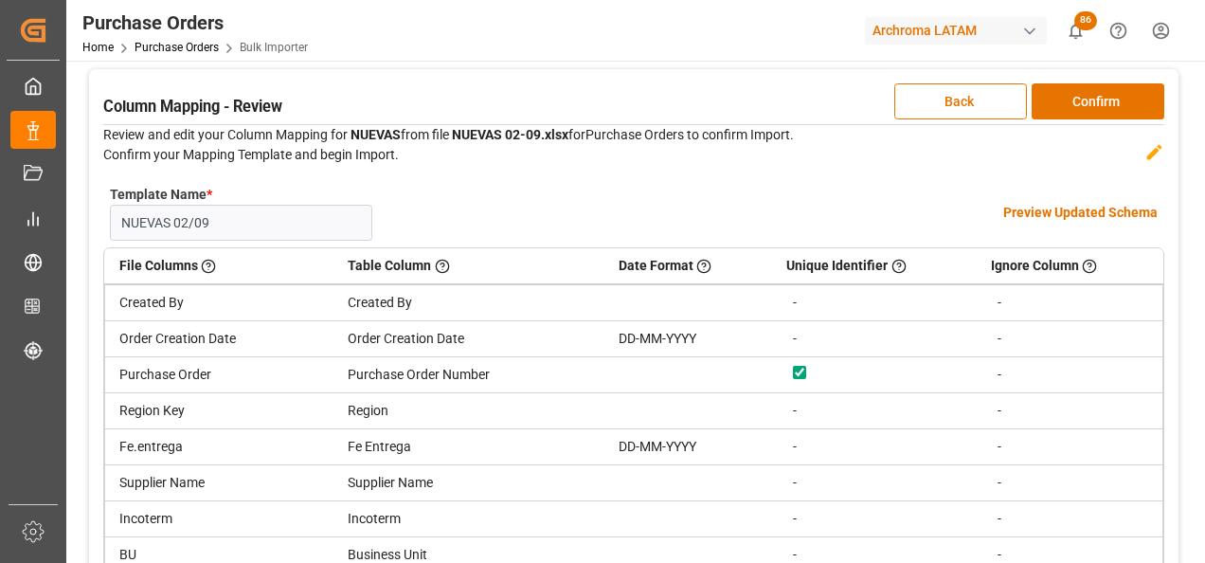
click at [1087, 213] on h4 "Preview Updated Schema" at bounding box center [1081, 213] width 154 height 20
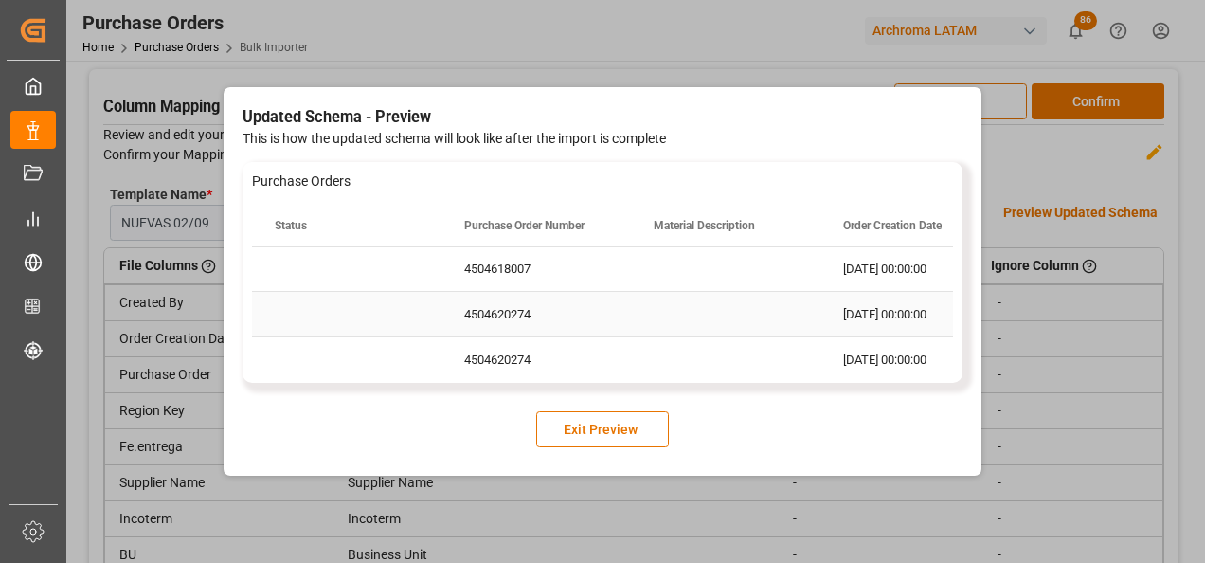
scroll to position [0, 0]
click at [732, 336] on div "Press SPACE to select this row." at bounding box center [726, 315] width 190 height 45
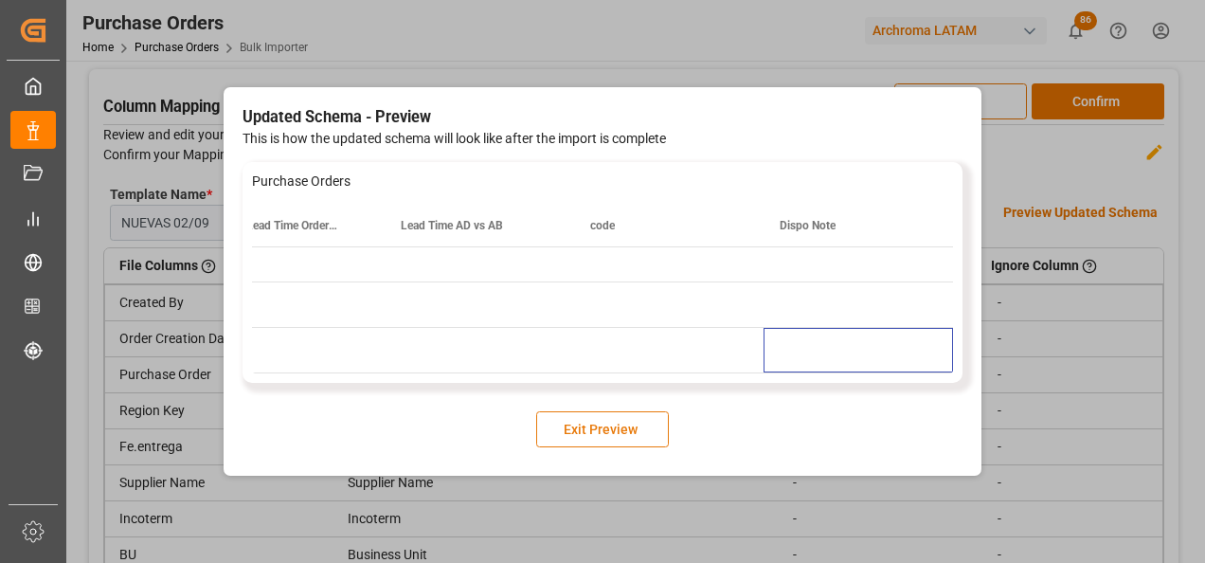
click at [633, 415] on button "Exit Preview" at bounding box center [602, 429] width 133 height 36
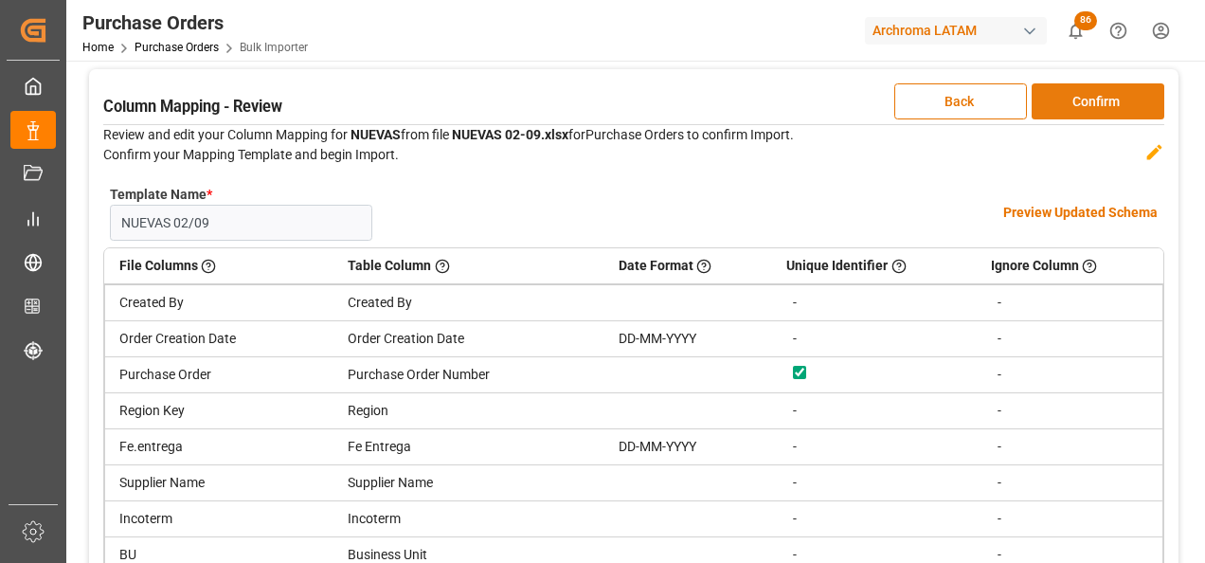
click at [1100, 106] on button "Confirm" at bounding box center [1098, 101] width 133 height 36
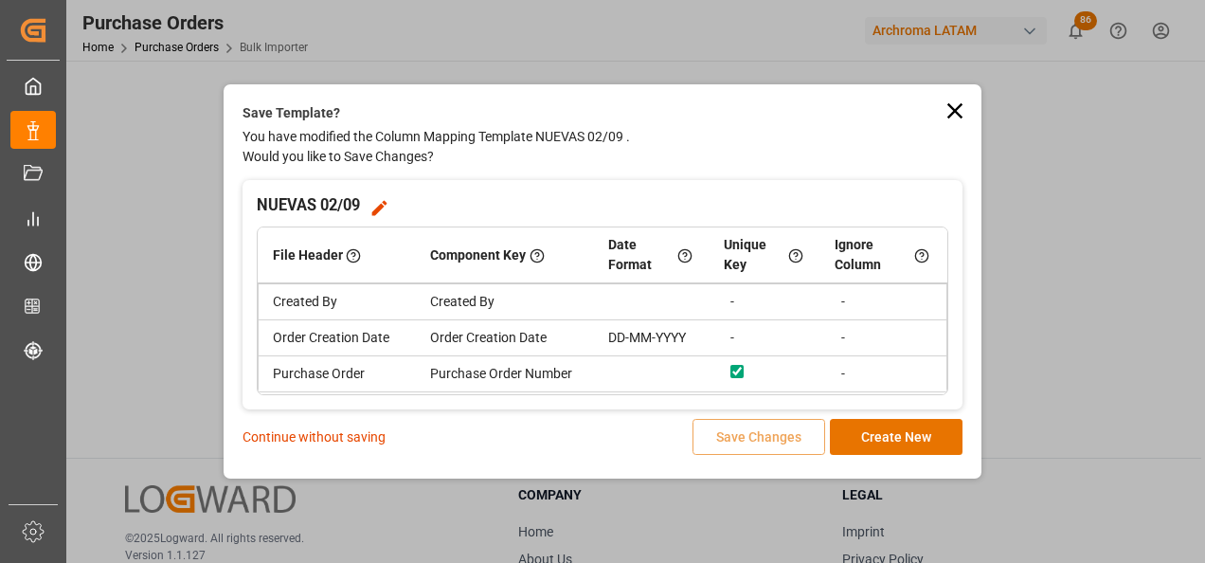
click at [353, 430] on p "Continue without saving" at bounding box center [314, 437] width 143 height 20
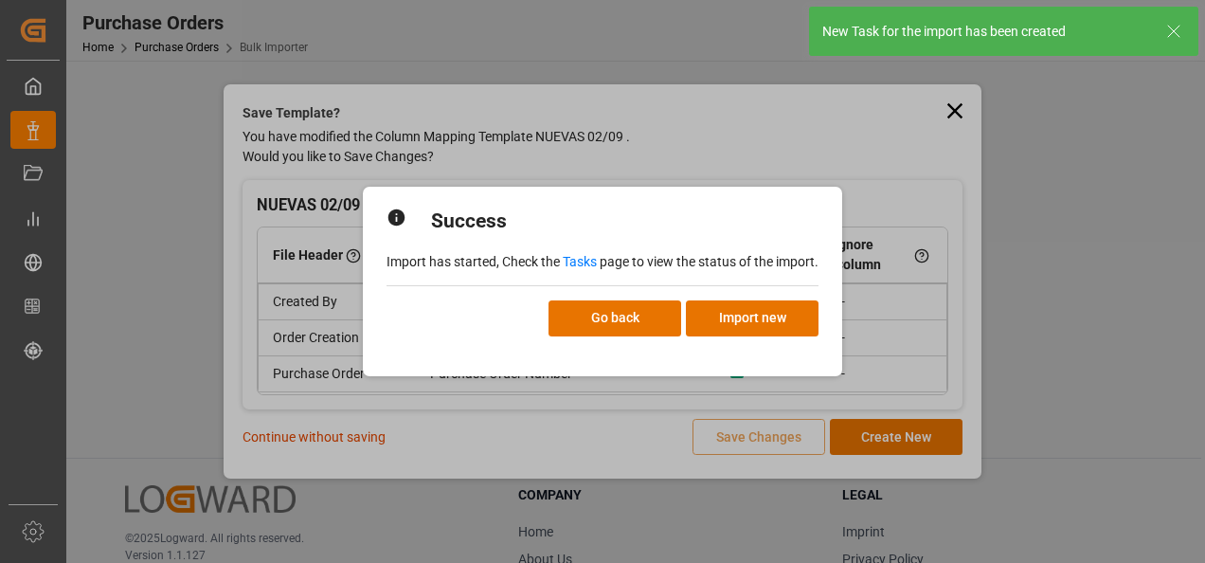
click at [578, 265] on link "Tasks" at bounding box center [580, 261] width 34 height 15
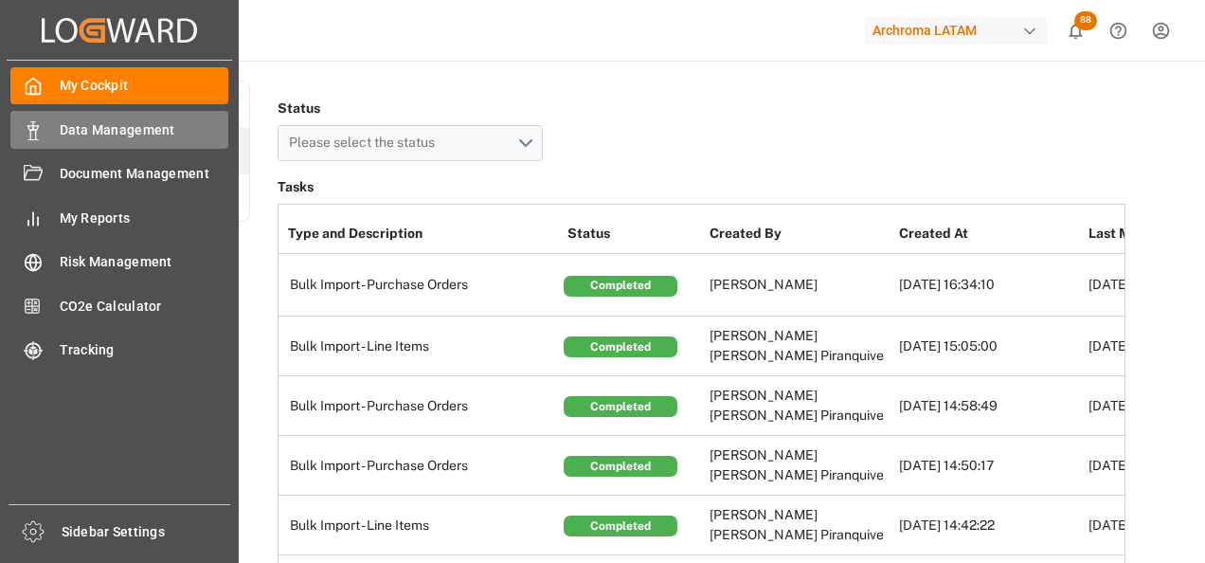
click at [44, 118] on div "Data Management Data Management" at bounding box center [119, 129] width 218 height 37
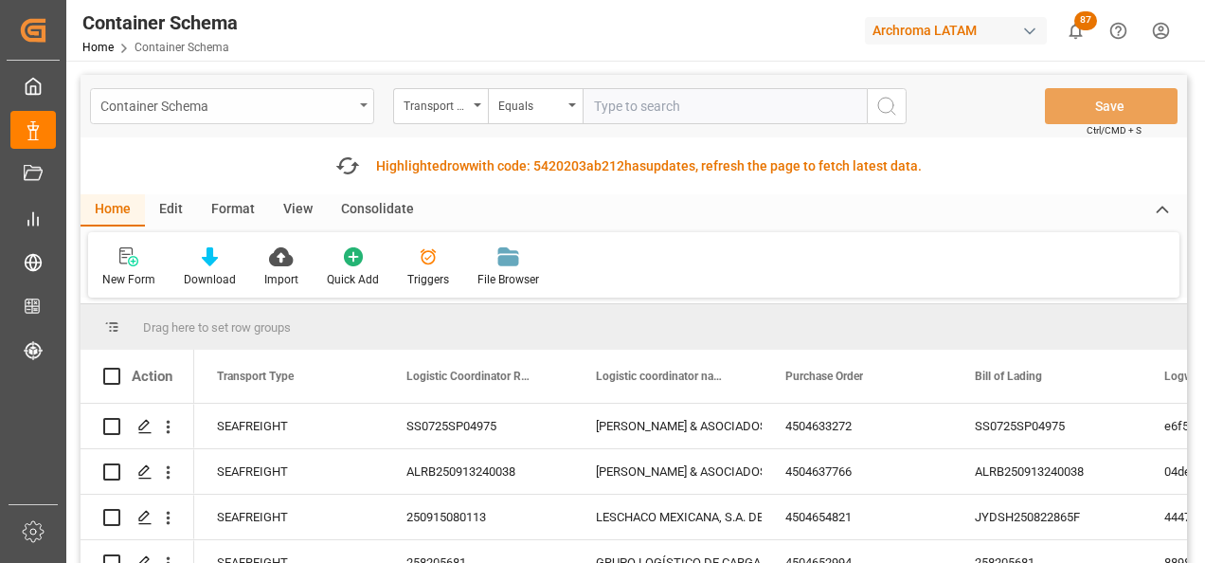
click at [339, 100] on div "Container Schema" at bounding box center [226, 105] width 253 height 24
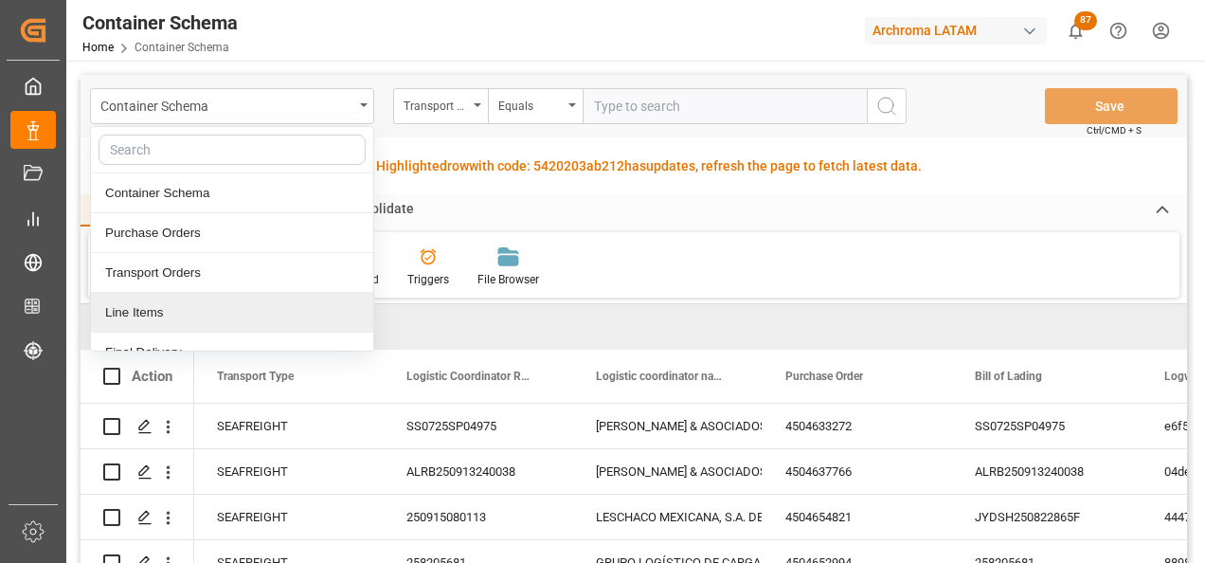
drag, startPoint x: 168, startPoint y: 312, endPoint x: 156, endPoint y: 313, distance: 11.4
click at [168, 313] on div "Line Items" at bounding box center [232, 313] width 282 height 40
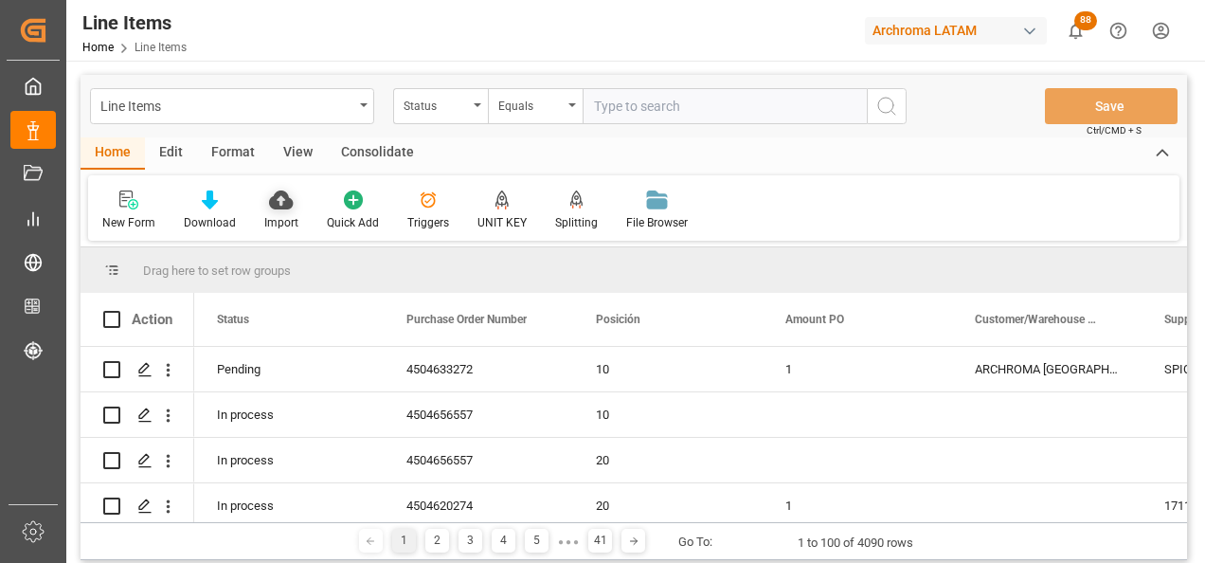
click at [269, 207] on icon at bounding box center [281, 199] width 24 height 19
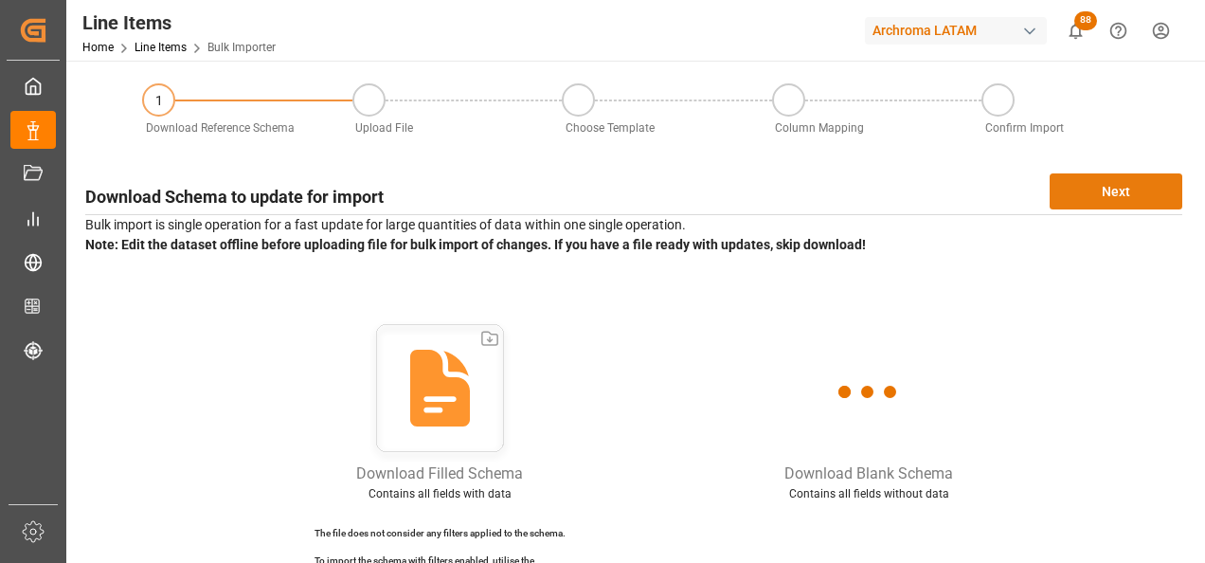
click at [1094, 199] on button "Next" at bounding box center [1116, 191] width 133 height 36
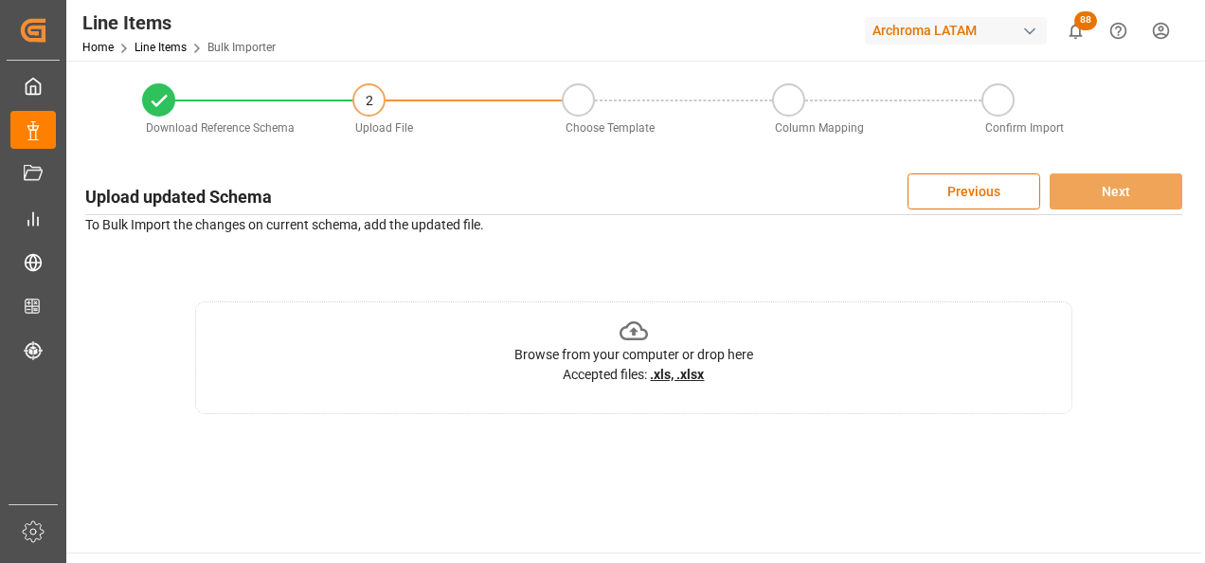
click at [724, 342] on div "Browse from your computer or drop here Accepted files: .xls, .xlsx" at bounding box center [634, 351] width 239 height 69
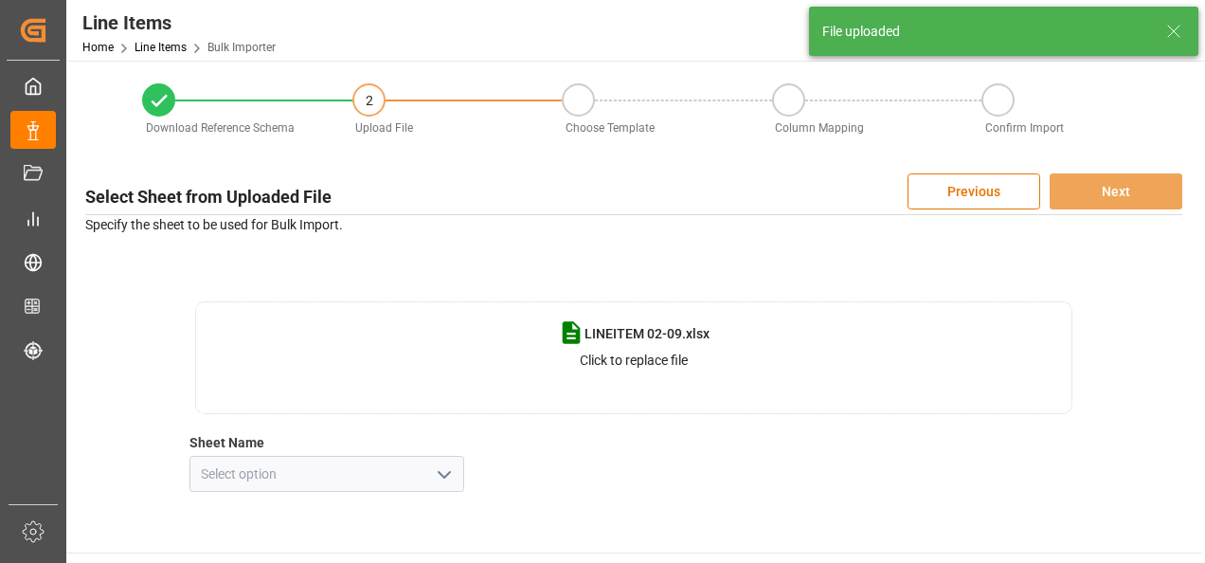
click at [453, 463] on icon "open menu" at bounding box center [444, 474] width 23 height 23
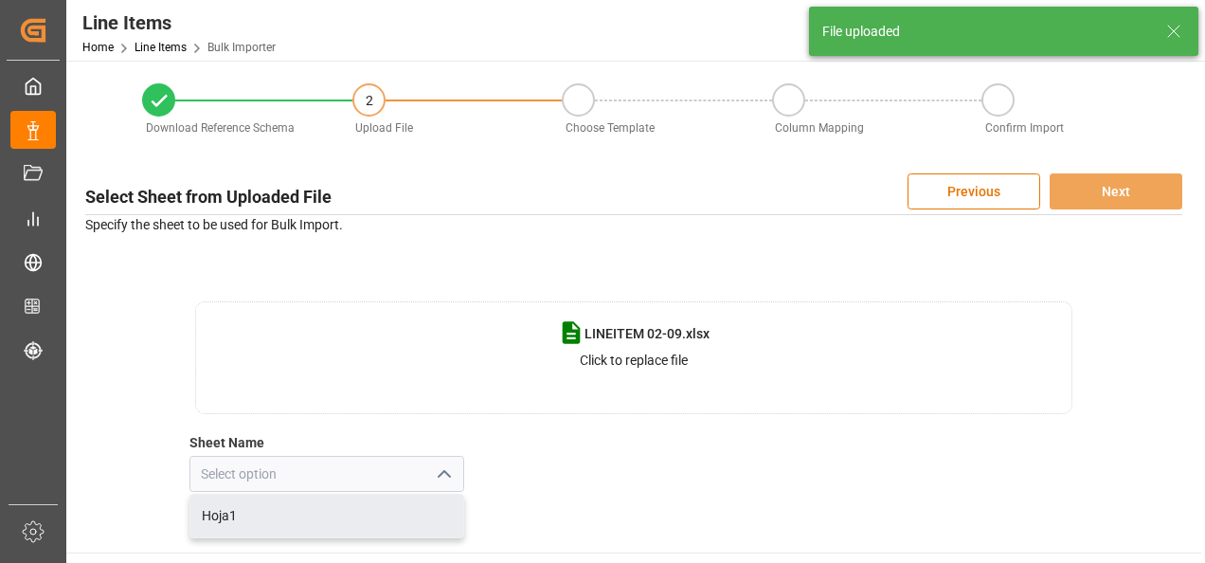
click at [379, 504] on div "Hoja1" at bounding box center [326, 516] width 273 height 43
type input "Hoja1"
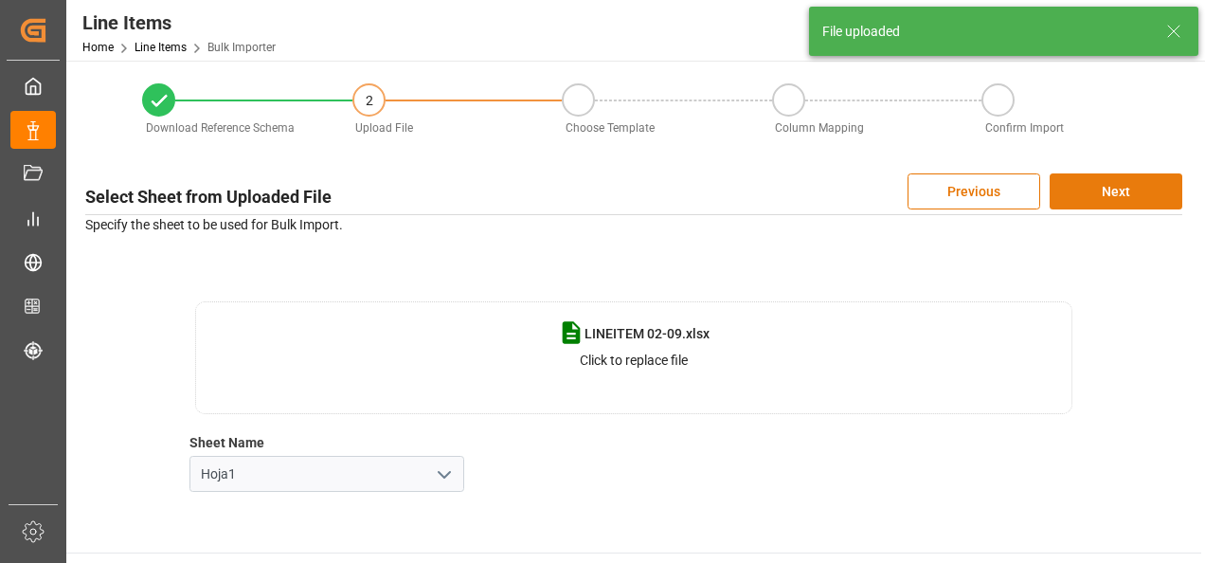
click at [1090, 197] on button "Next" at bounding box center [1116, 191] width 133 height 36
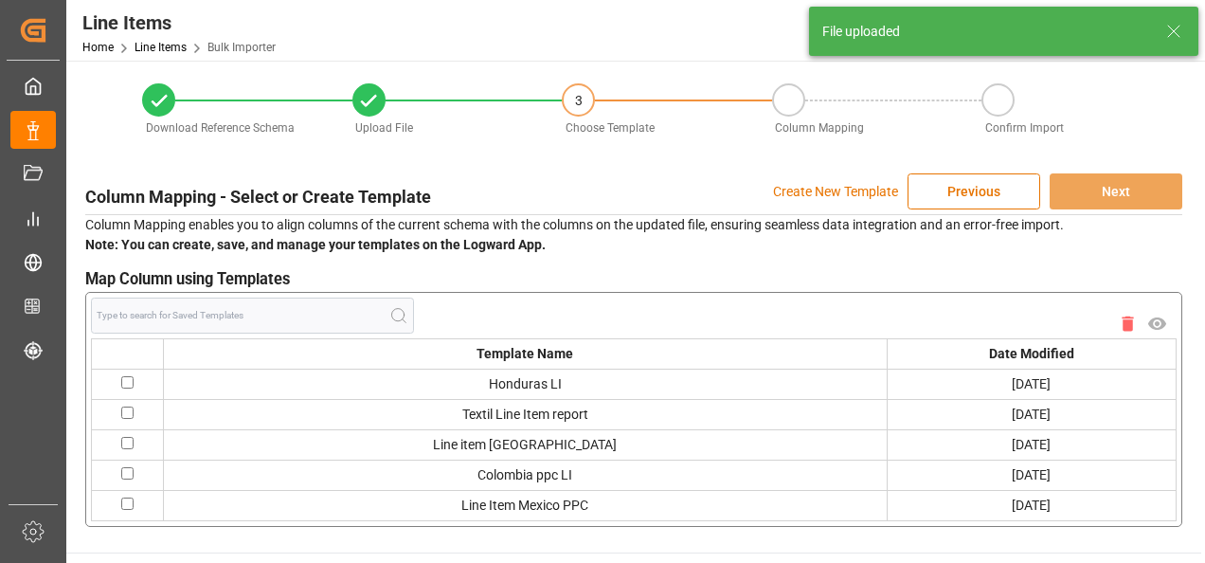
click at [834, 193] on p "Create New Template" at bounding box center [835, 191] width 125 height 36
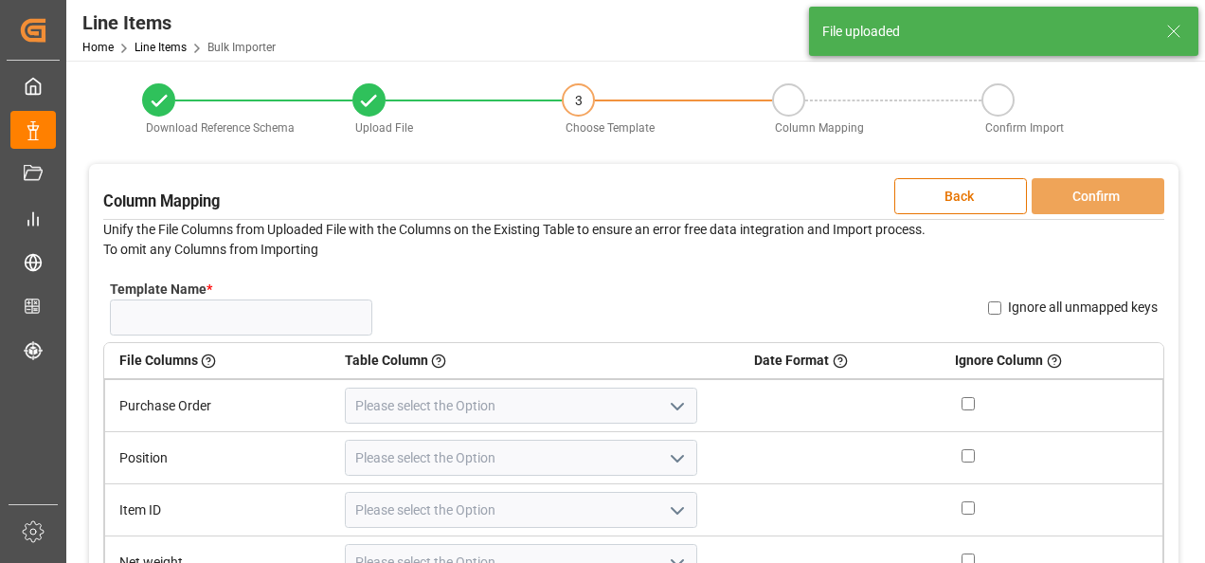
click at [265, 335] on div "Template Name * Name Already Exists Ignore all unmapped keys" at bounding box center [633, 307] width 1061 height 69
click at [262, 317] on input "Template Name *" at bounding box center [241, 317] width 262 height 36
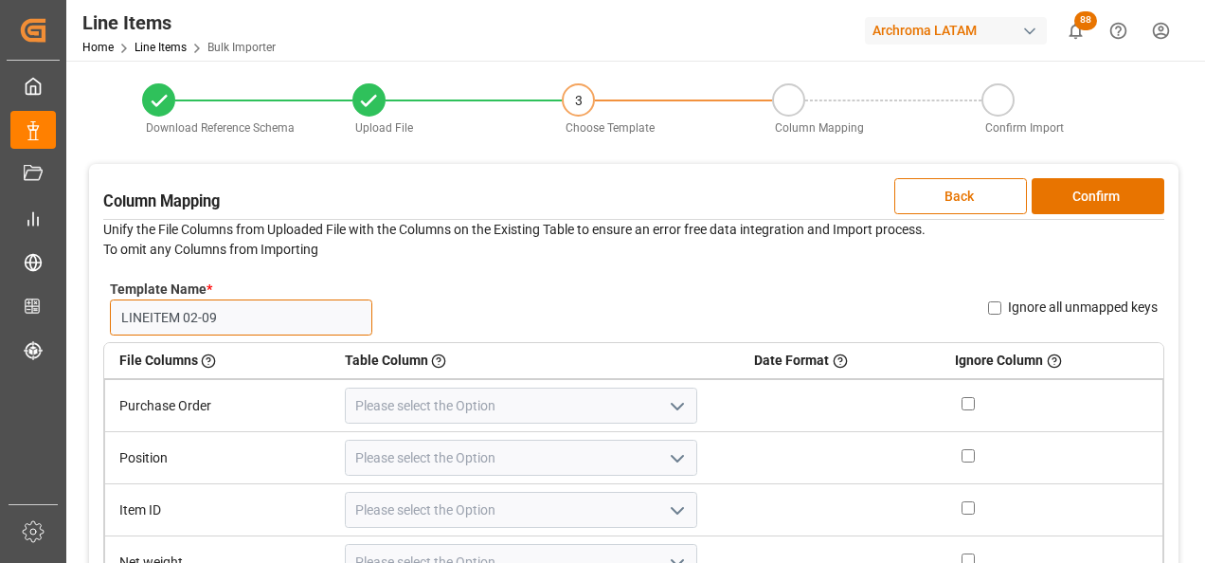
type input "LINEITEM 02-09"
drag, startPoint x: 659, startPoint y: 403, endPoint x: 648, endPoint y: 410, distance: 12.9
click at [666, 404] on icon "open menu" at bounding box center [677, 406] width 23 height 23
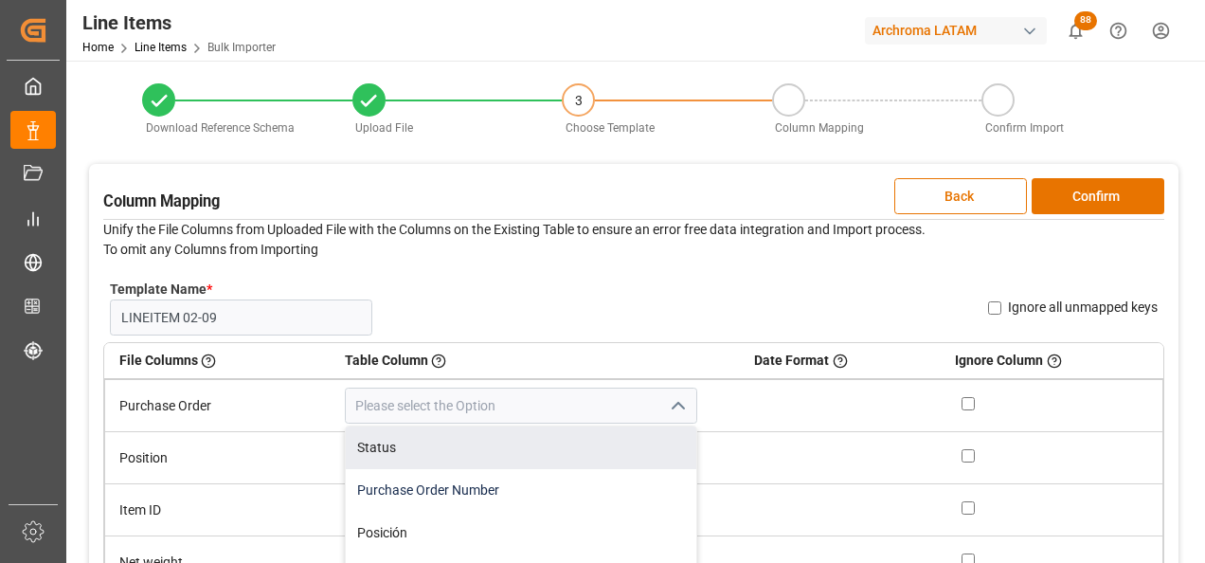
click at [616, 485] on div "Purchase Order Number" at bounding box center [522, 490] width 352 height 43
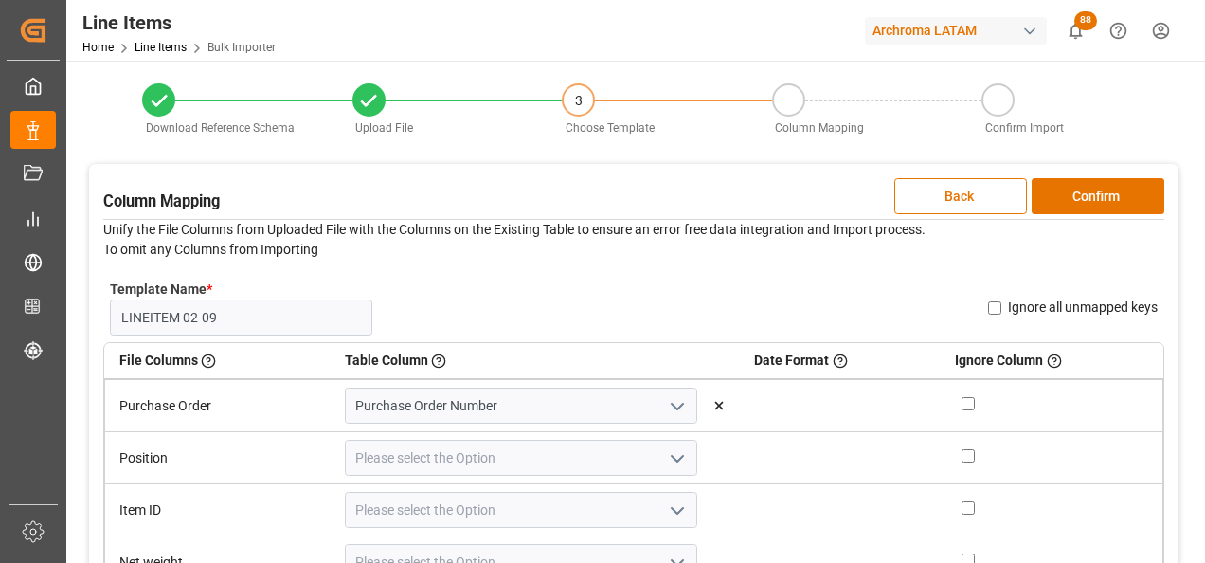
type input "Purchase Order Number"
drag, startPoint x: 660, startPoint y: 458, endPoint x: 651, endPoint y: 462, distance: 10.6
click at [666, 457] on icon "open menu" at bounding box center [677, 458] width 23 height 23
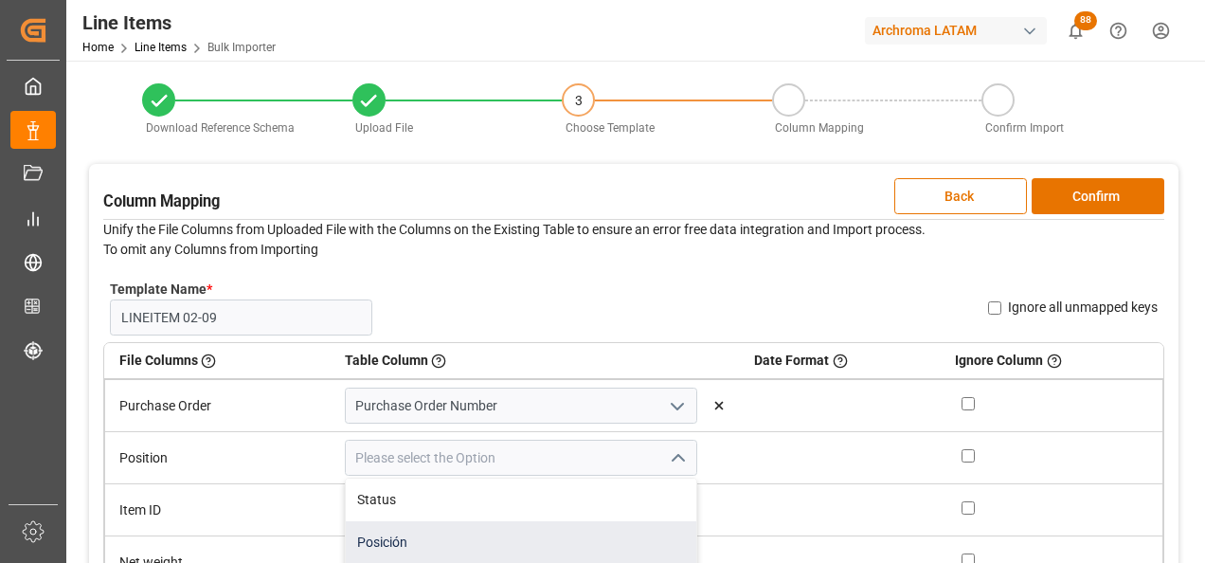
click at [566, 532] on div "Posición" at bounding box center [522, 542] width 352 height 43
type input "Posición"
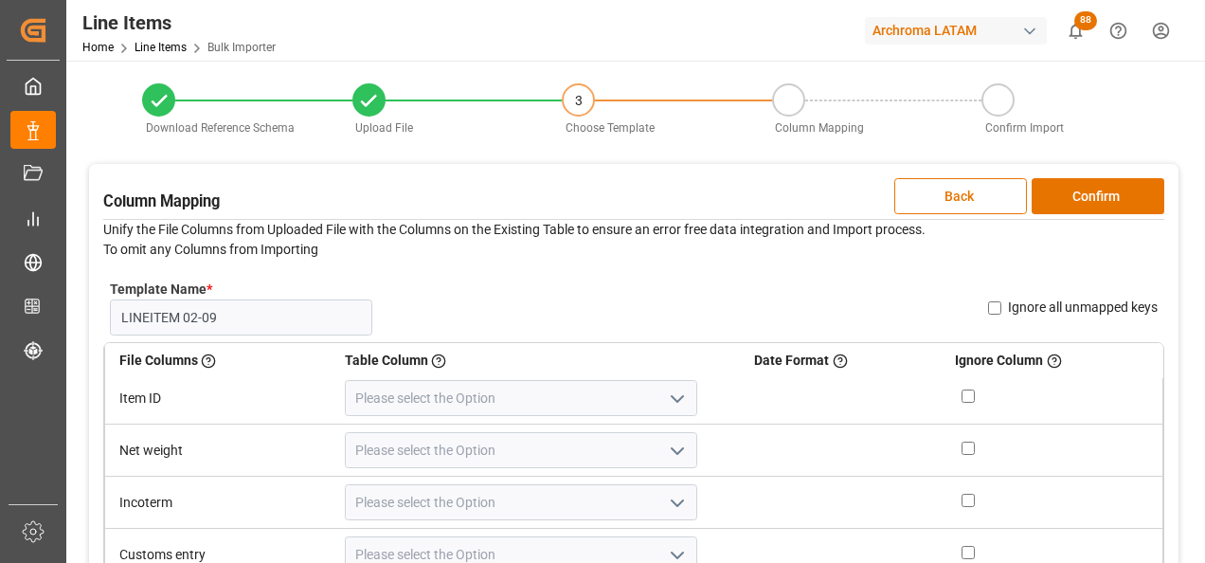
scroll to position [114, 0]
click at [668, 402] on icon "open menu" at bounding box center [677, 397] width 23 height 23
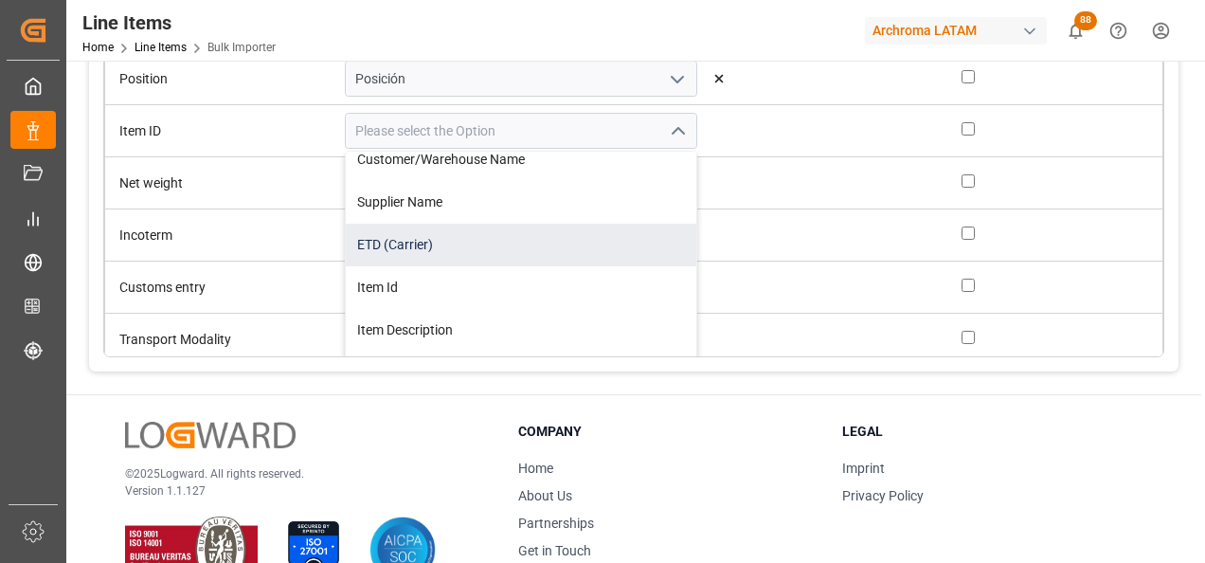
scroll to position [95, 0]
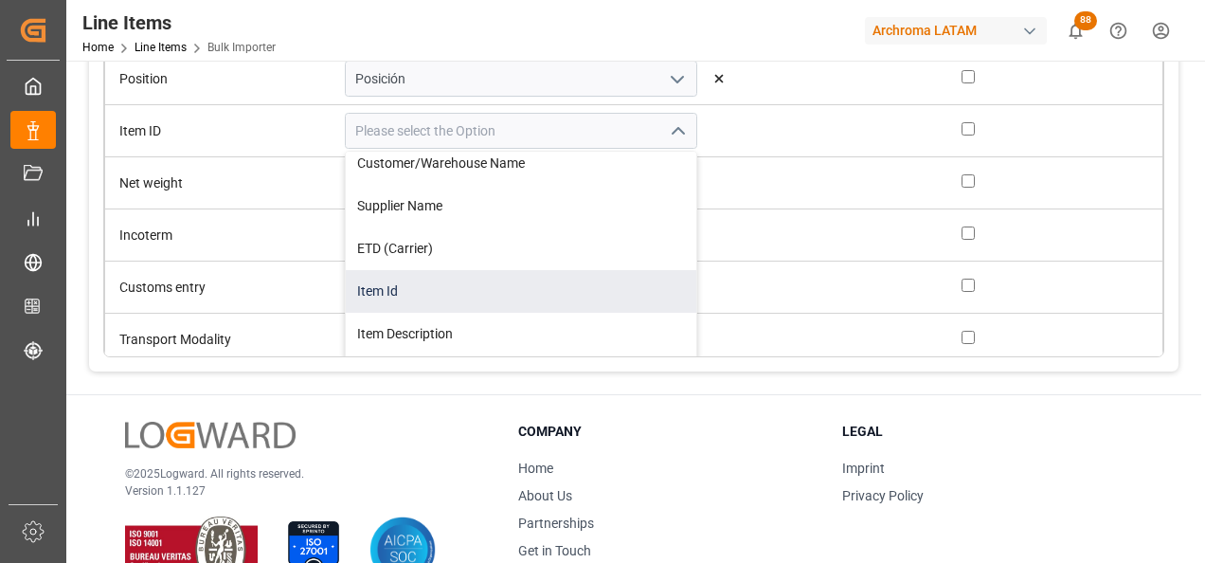
click at [479, 280] on div "Item Id" at bounding box center [522, 291] width 352 height 43
type input "Item Id"
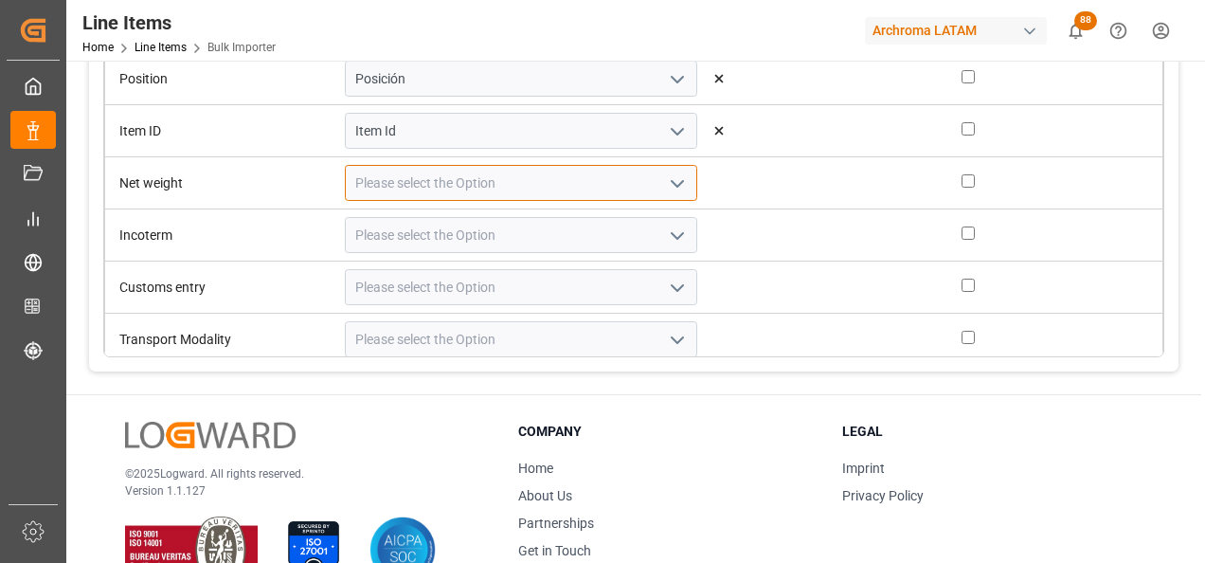
click at [643, 180] on input at bounding box center [521, 183] width 353 height 36
click at [666, 192] on icon "open menu" at bounding box center [677, 183] width 23 height 23
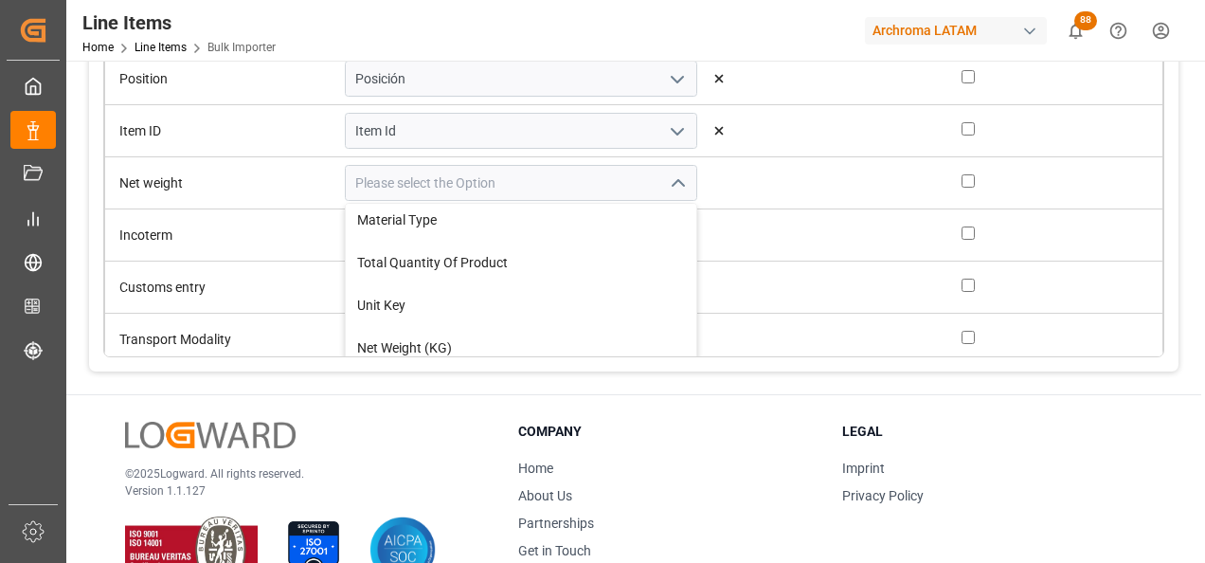
scroll to position [569, 0]
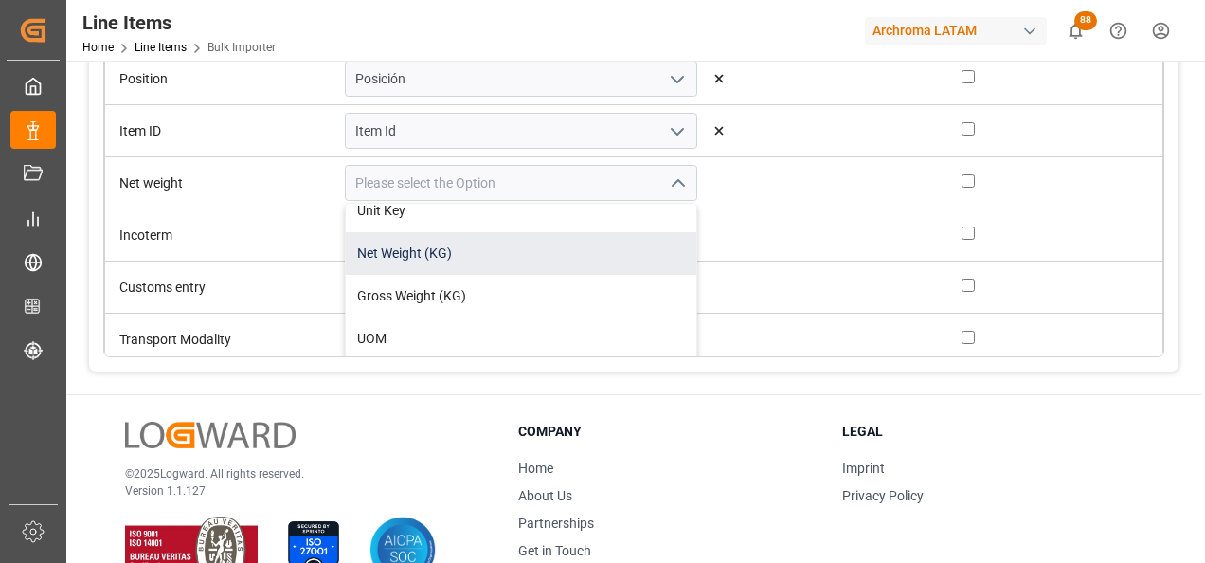
click at [504, 256] on div "Net Weight (KG)" at bounding box center [522, 253] width 352 height 43
type input "Net Weight (KG)"
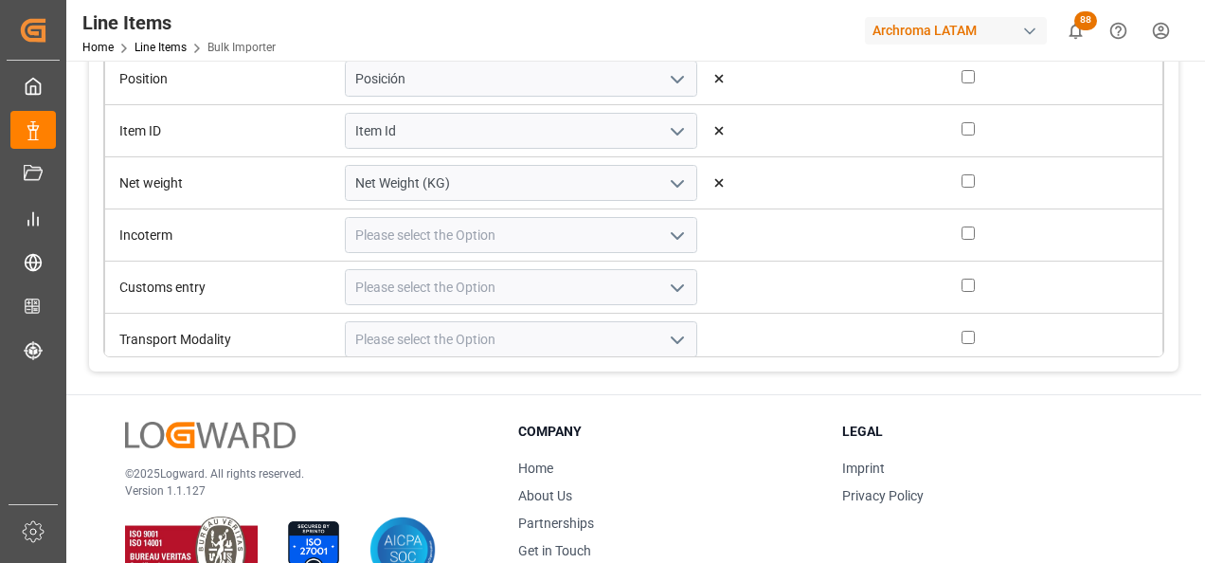
click at [666, 233] on icon "open menu" at bounding box center [677, 236] width 23 height 23
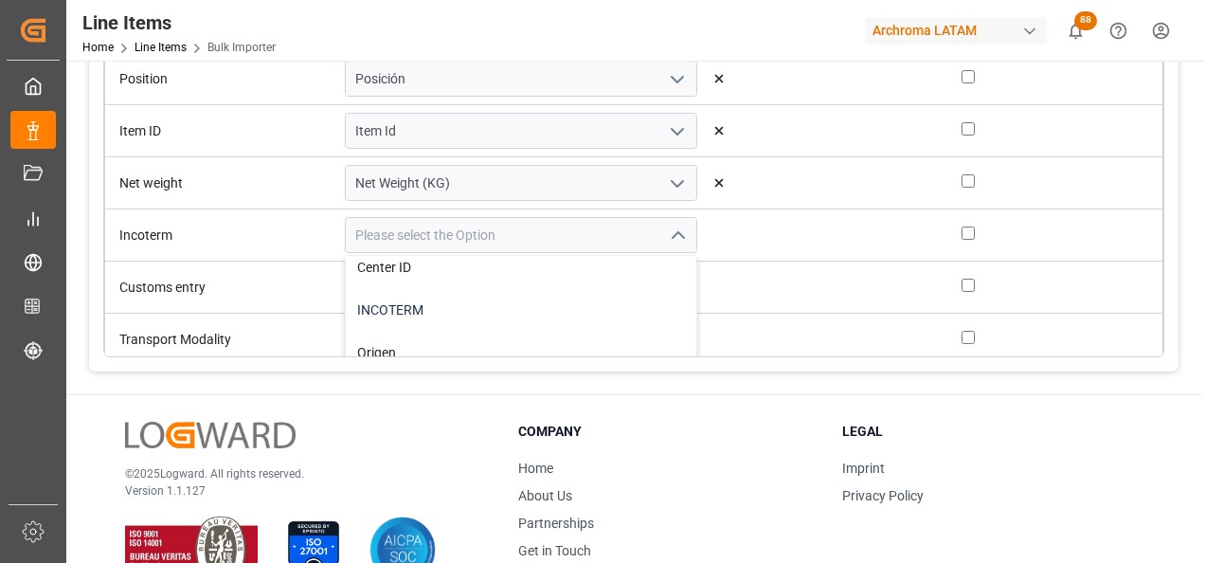
click at [556, 308] on div "INCOTERM" at bounding box center [522, 310] width 352 height 43
type input "INCOTERM"
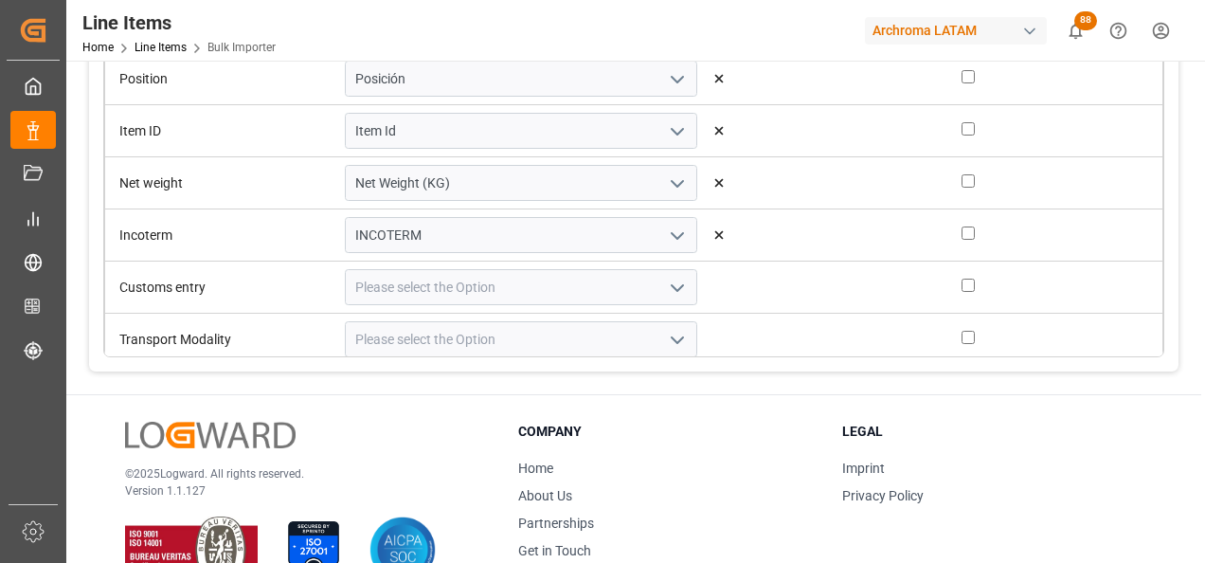
click at [666, 285] on icon "open menu" at bounding box center [677, 288] width 23 height 23
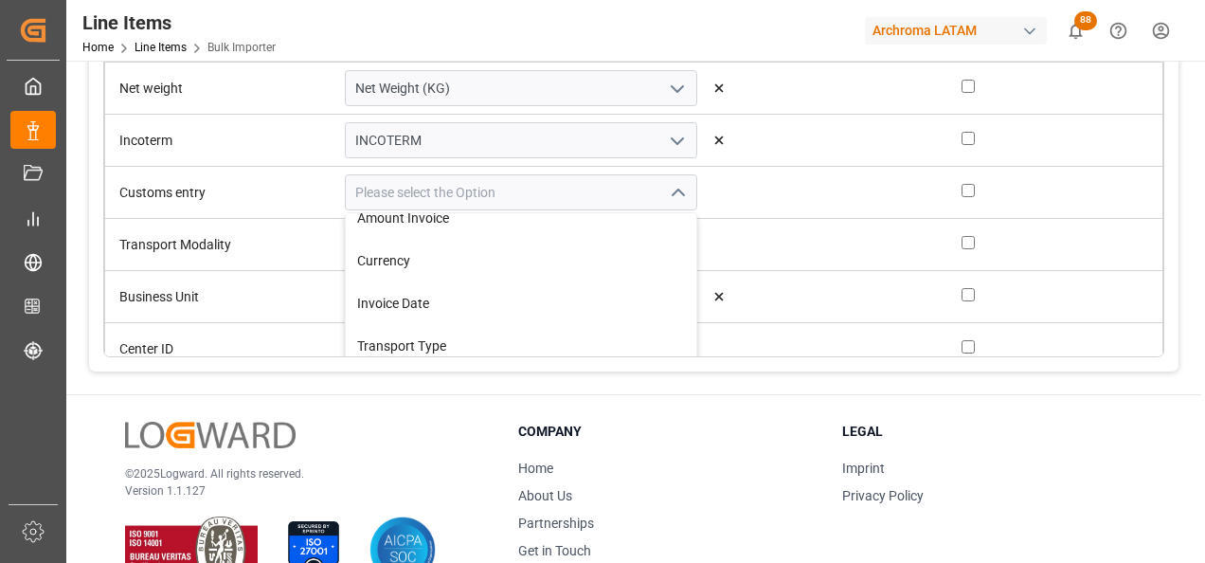
scroll to position [836, 0]
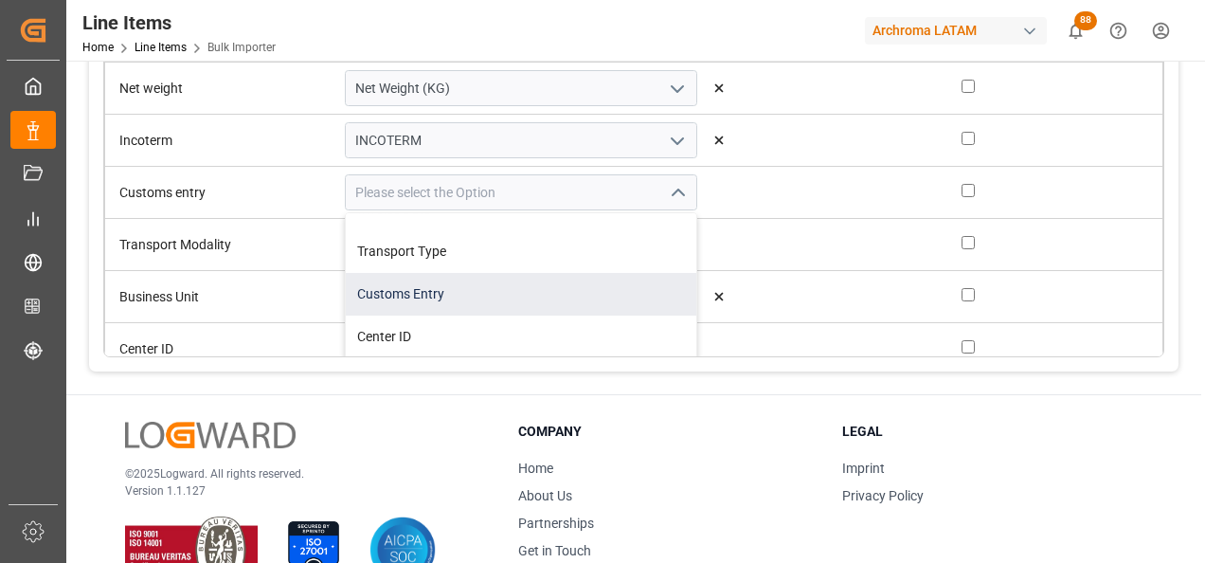
click at [575, 290] on div "Customs Entry" at bounding box center [522, 294] width 352 height 43
type input "Customs Entry"
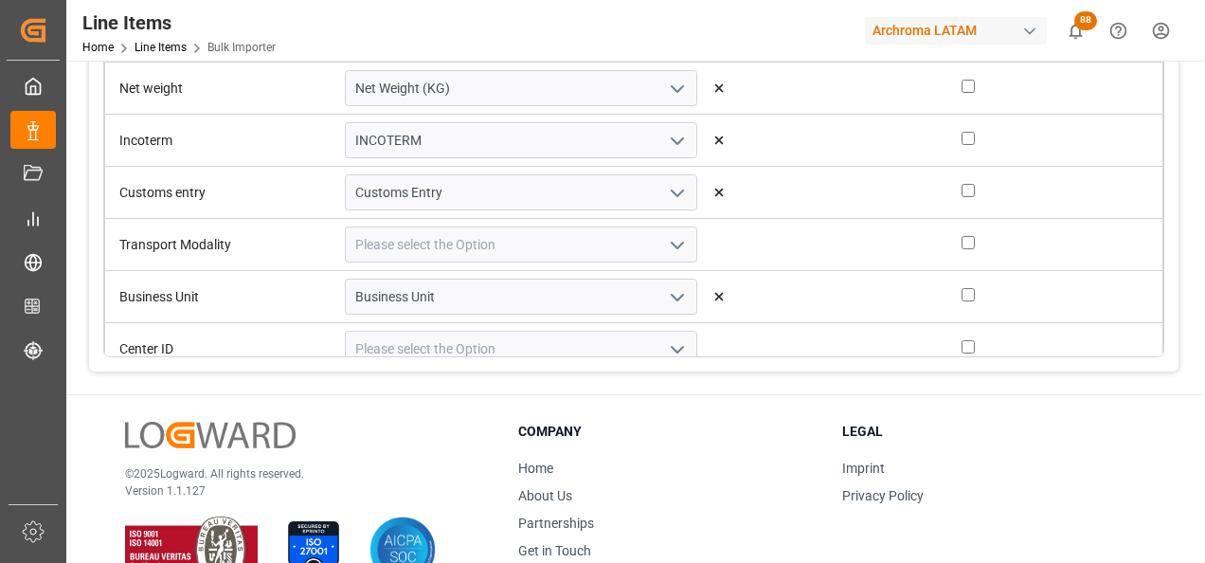
click at [666, 245] on icon "open menu" at bounding box center [677, 245] width 23 height 23
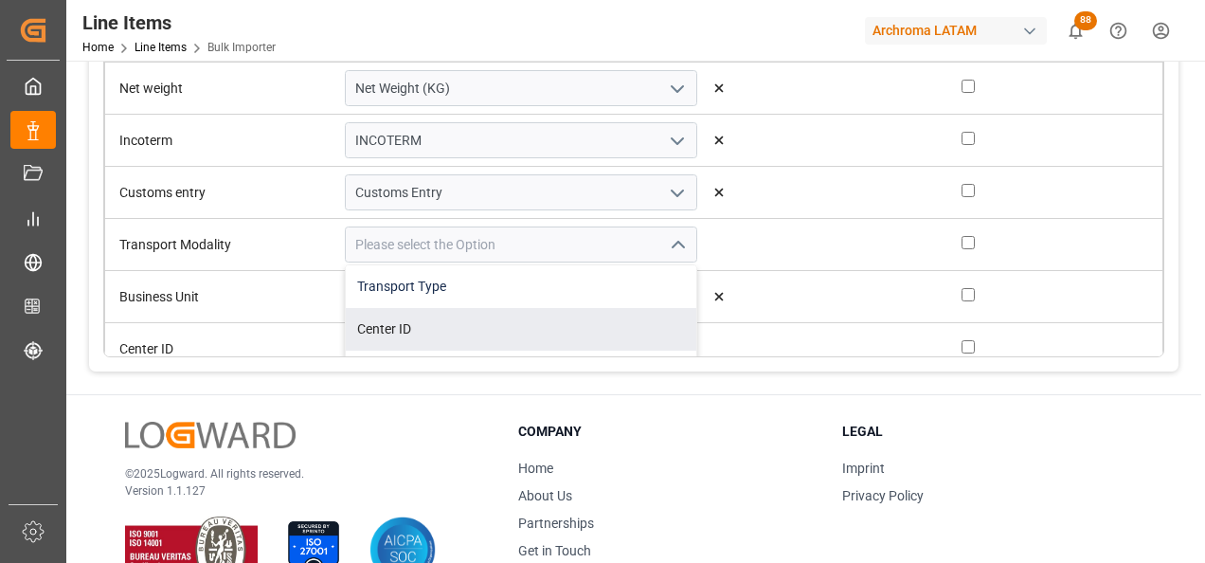
click at [560, 297] on div "Transport Type" at bounding box center [522, 286] width 352 height 43
type input "Transport Type"
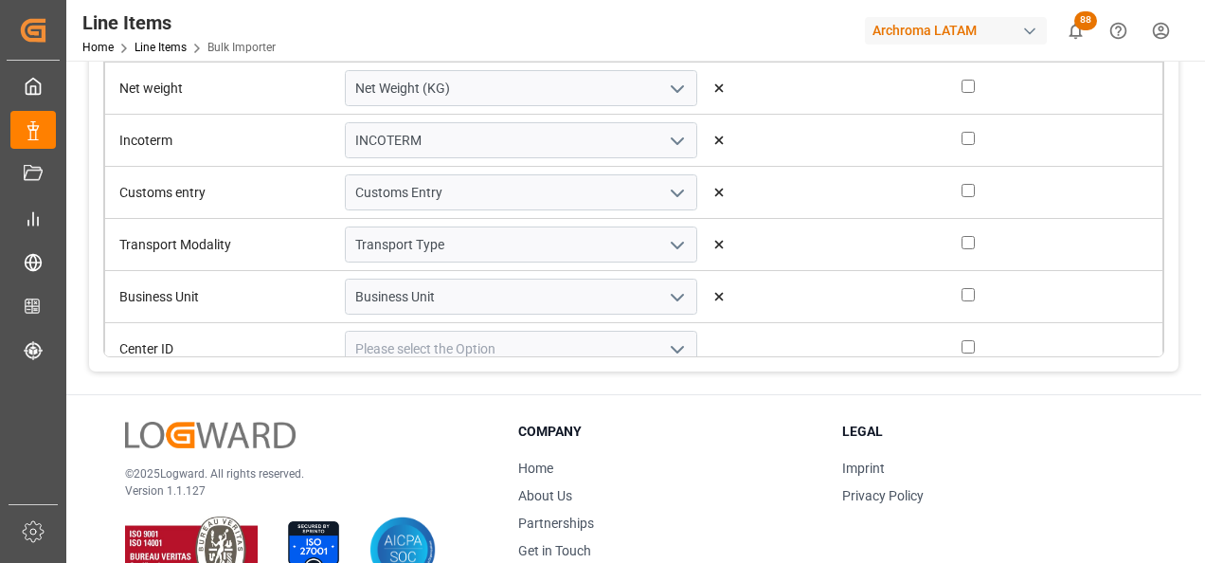
click at [666, 301] on icon "open menu" at bounding box center [677, 297] width 23 height 23
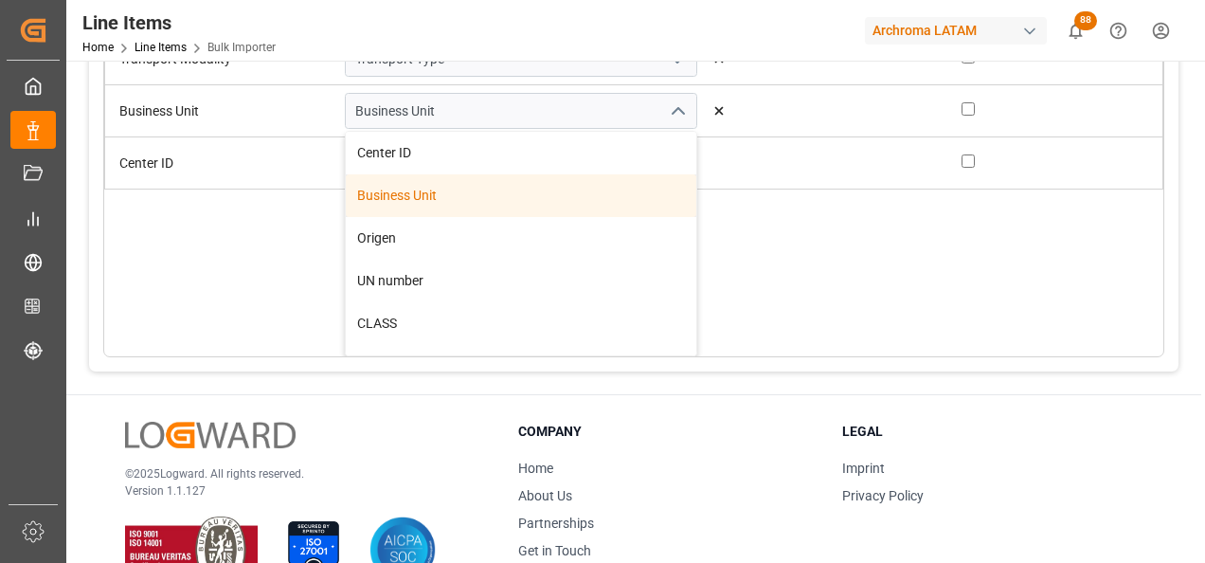
click at [551, 208] on div "Business Unit" at bounding box center [522, 195] width 352 height 43
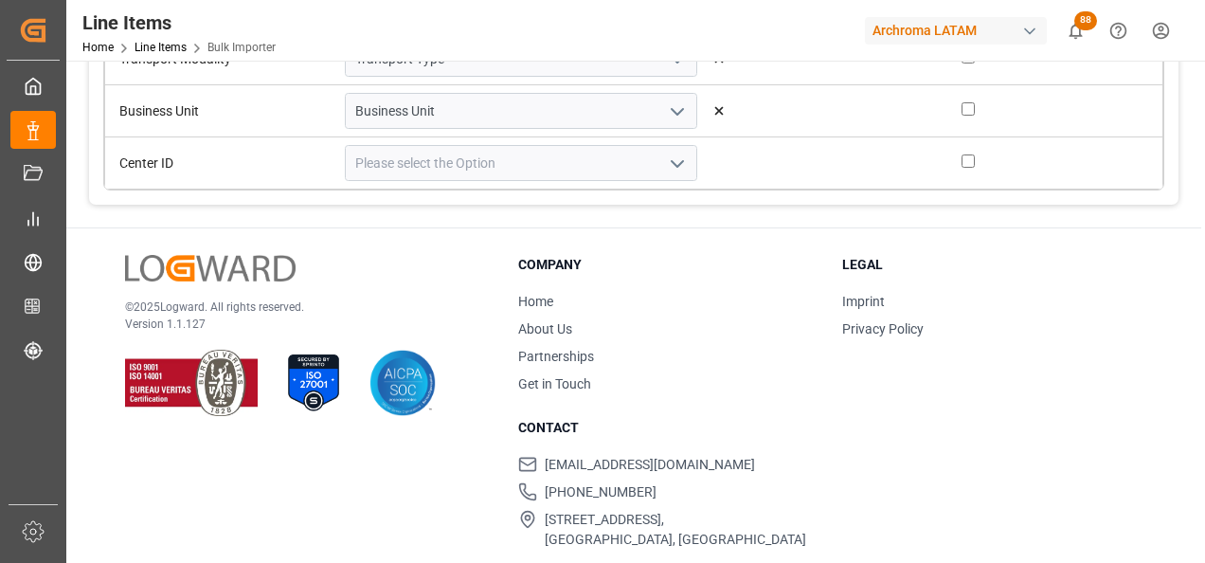
click at [666, 156] on icon "open menu" at bounding box center [677, 164] width 23 height 23
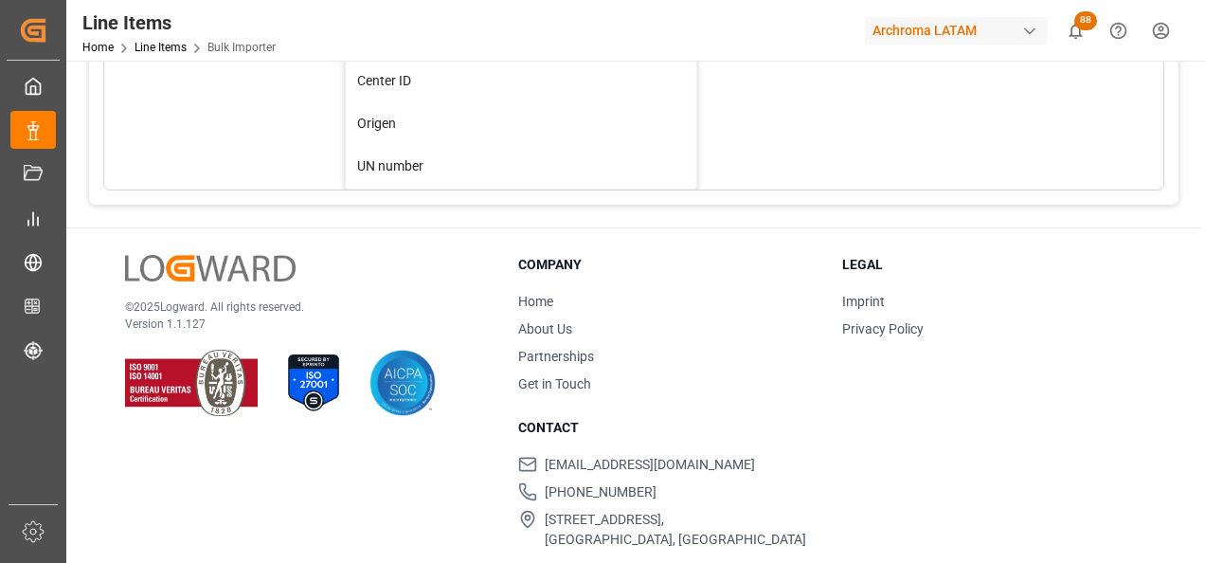
scroll to position [663, 0]
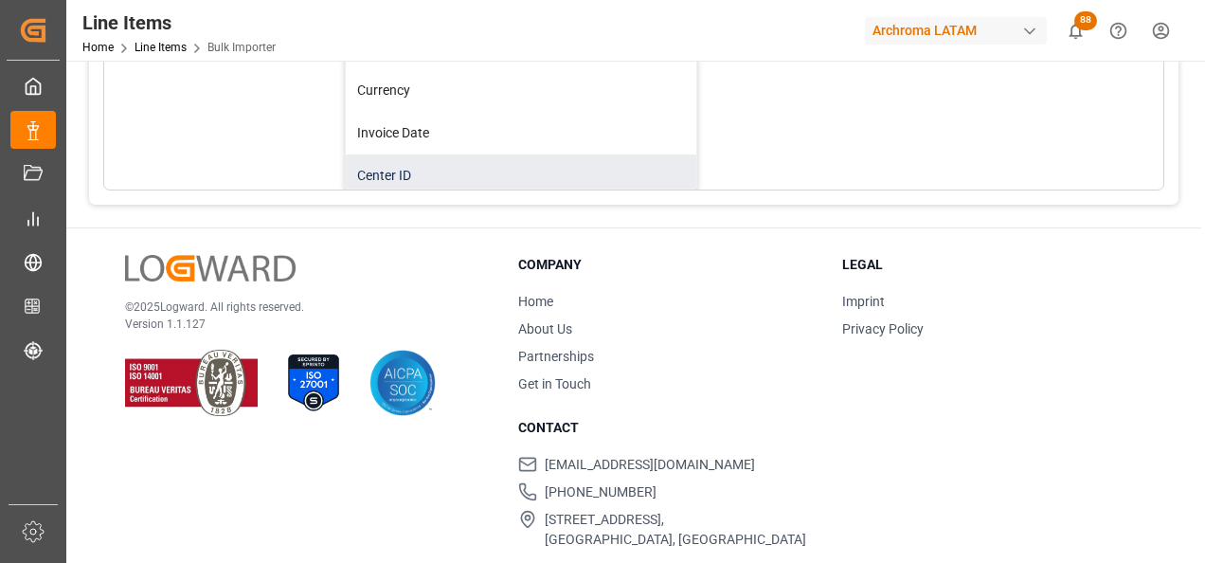
click at [596, 158] on div "Center ID" at bounding box center [522, 175] width 352 height 43
type input "Center ID"
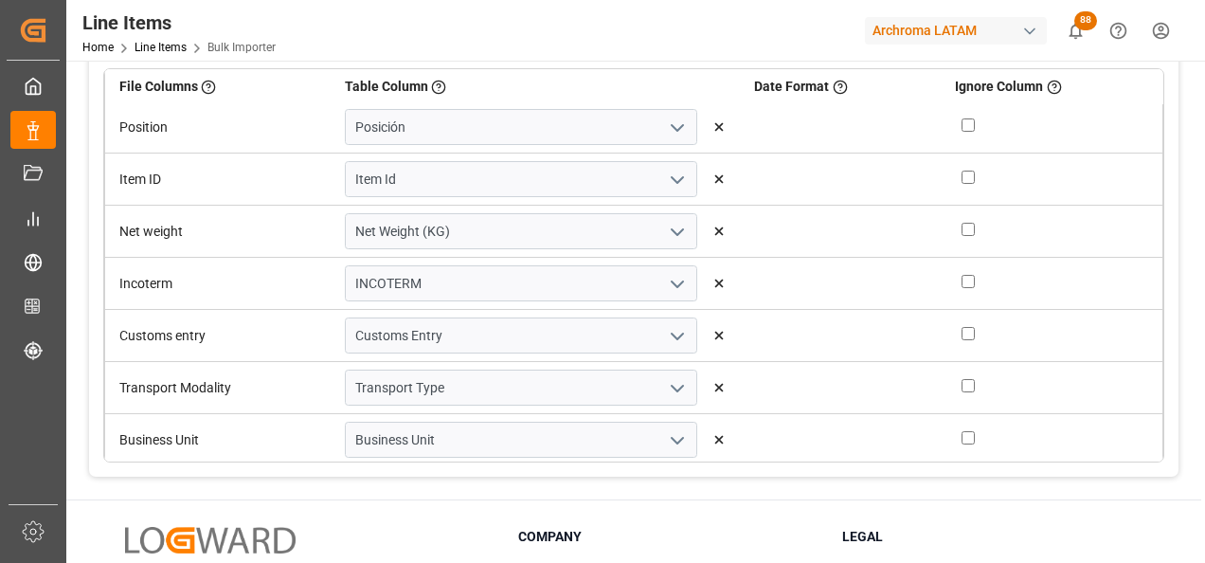
scroll to position [0, 0]
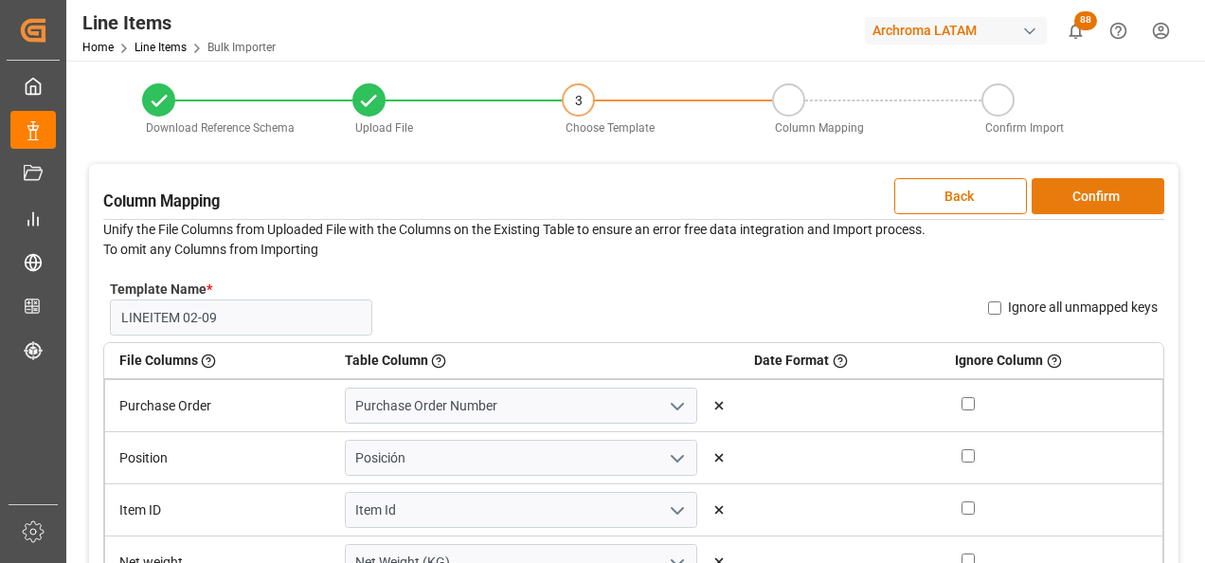
click at [1086, 201] on button "Confirm" at bounding box center [1098, 196] width 133 height 36
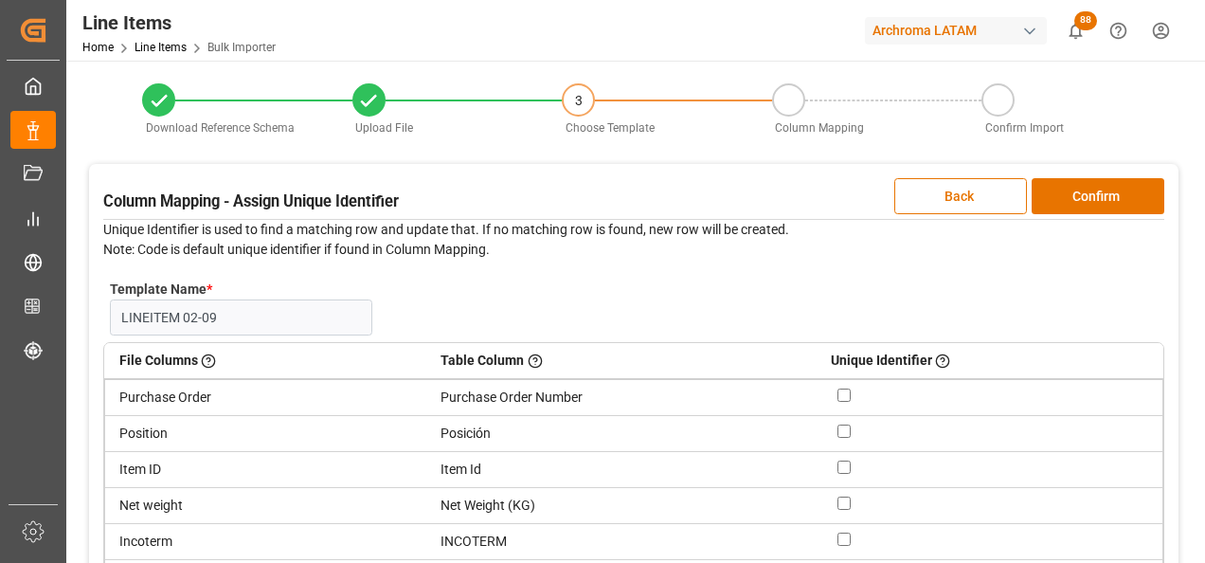
click at [841, 391] on input "checkbox" at bounding box center [844, 395] width 13 height 13
checkbox input "true"
click at [841, 425] on div at bounding box center [993, 434] width 311 height 20
click at [834, 431] on td at bounding box center [990, 434] width 347 height 36
click at [841, 430] on input "checkbox" at bounding box center [844, 431] width 13 height 13
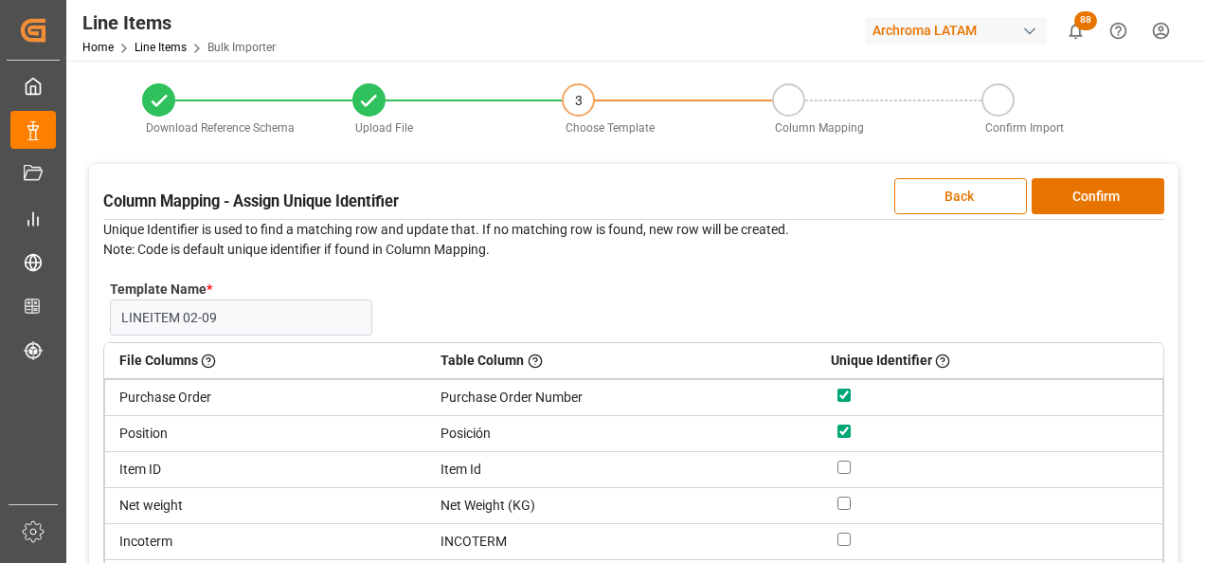
checkbox input "true"
click at [1072, 198] on button "Confirm" at bounding box center [1098, 196] width 133 height 36
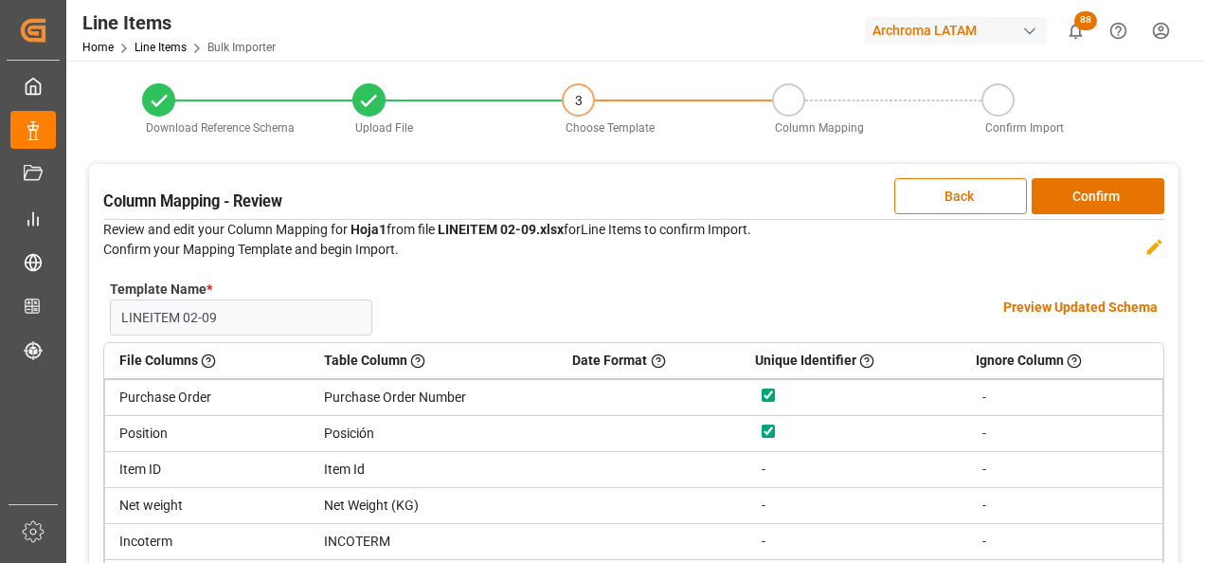
click at [1043, 303] on h4 "Preview Updated Schema" at bounding box center [1081, 308] width 154 height 20
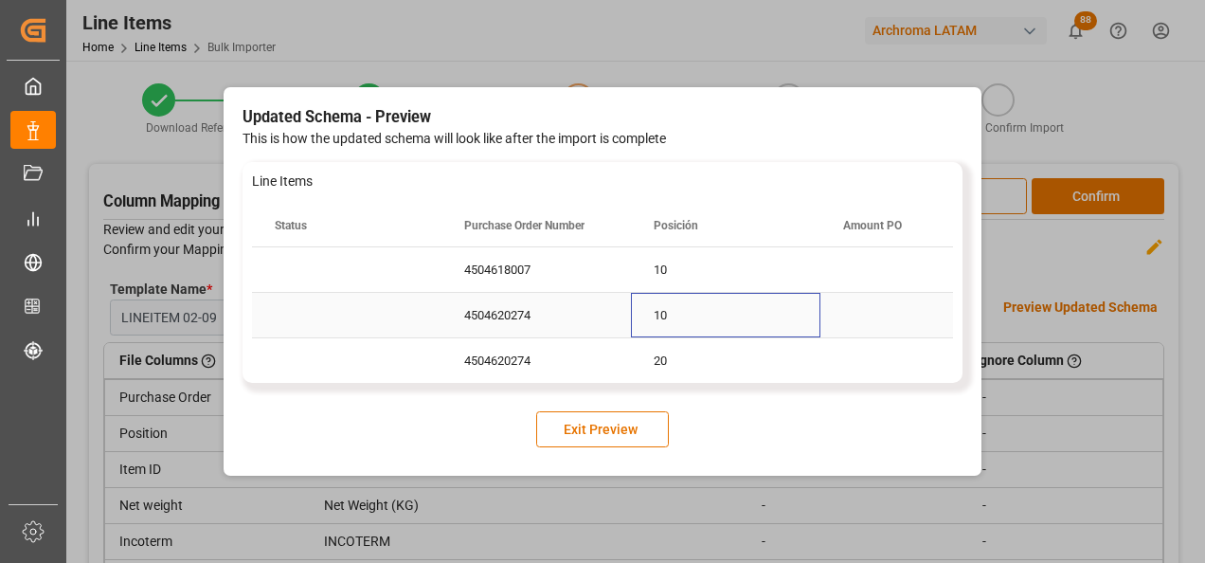
click at [740, 315] on div "10" at bounding box center [726, 315] width 190 height 45
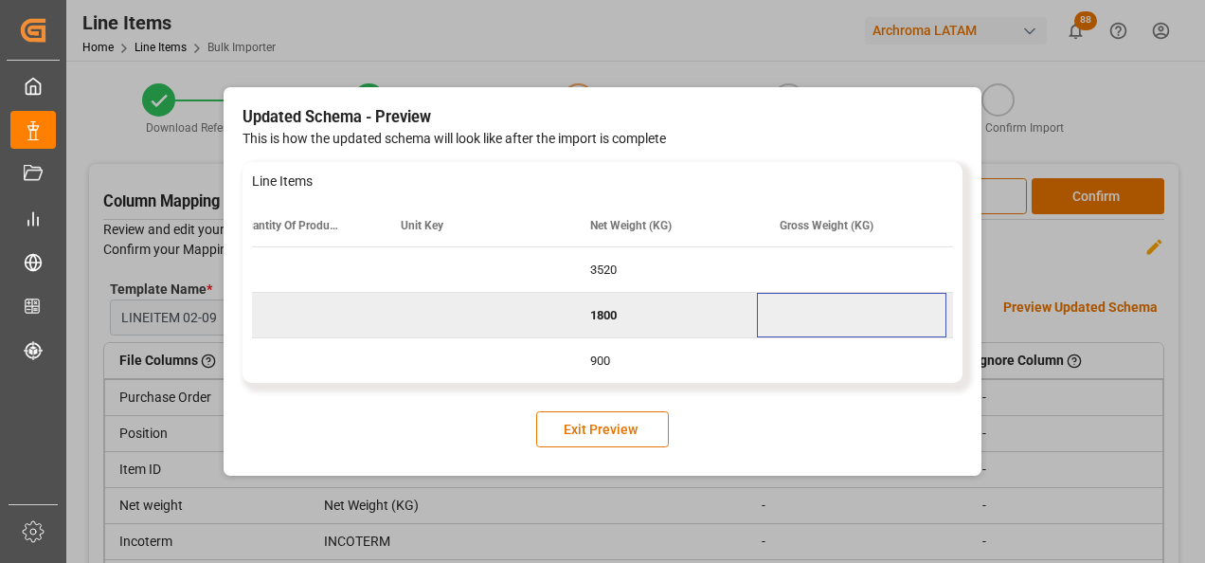
scroll to position [0, 3096]
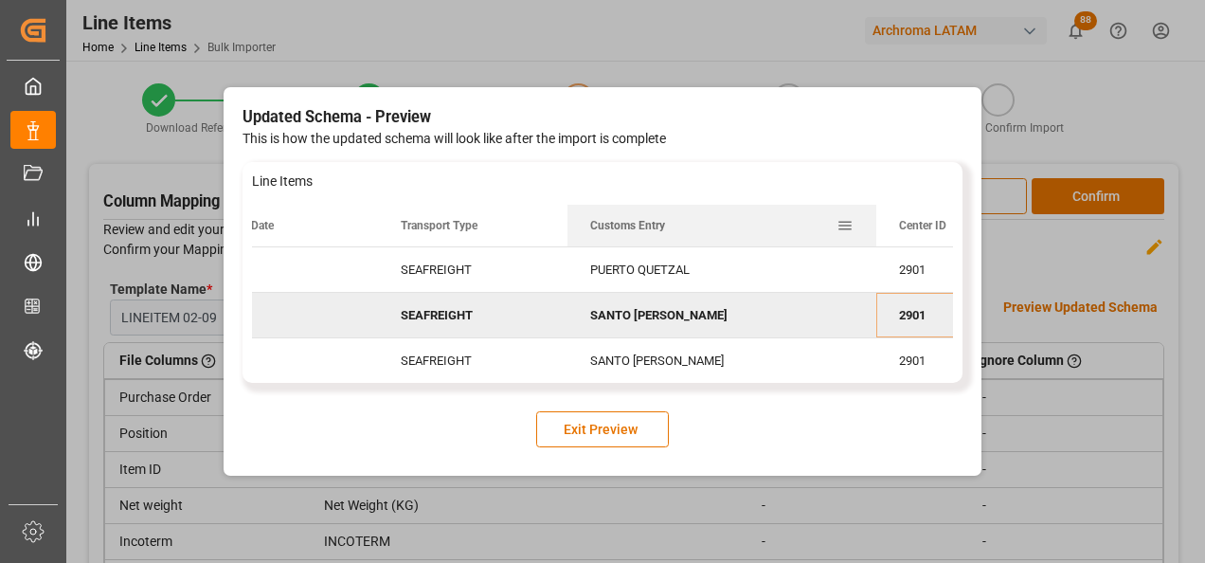
drag, startPoint x: 756, startPoint y: 227, endPoint x: 862, endPoint y: 245, distance: 107.7
click at [873, 245] on div at bounding box center [877, 226] width 8 height 42
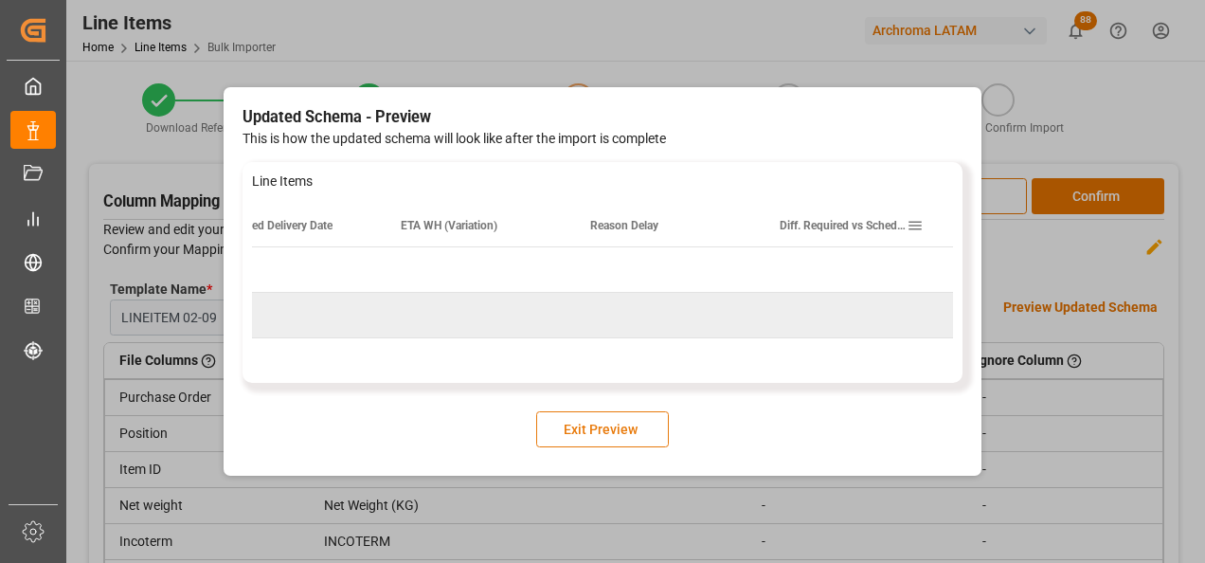
click at [632, 428] on button "Exit Preview" at bounding box center [602, 429] width 133 height 36
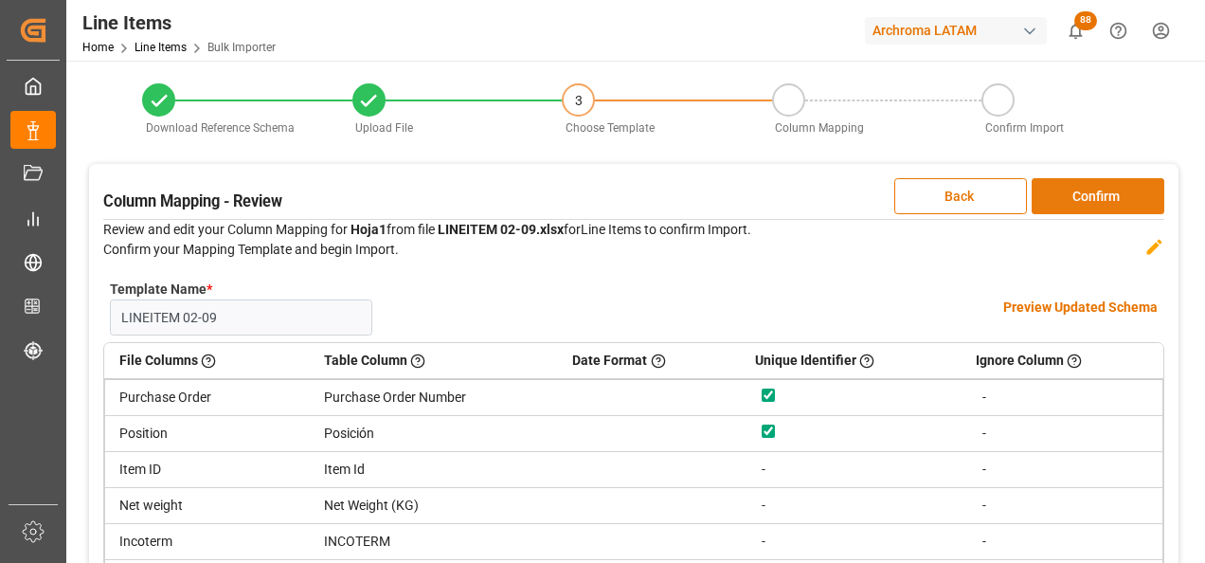
click at [1110, 202] on button "Confirm" at bounding box center [1098, 196] width 133 height 36
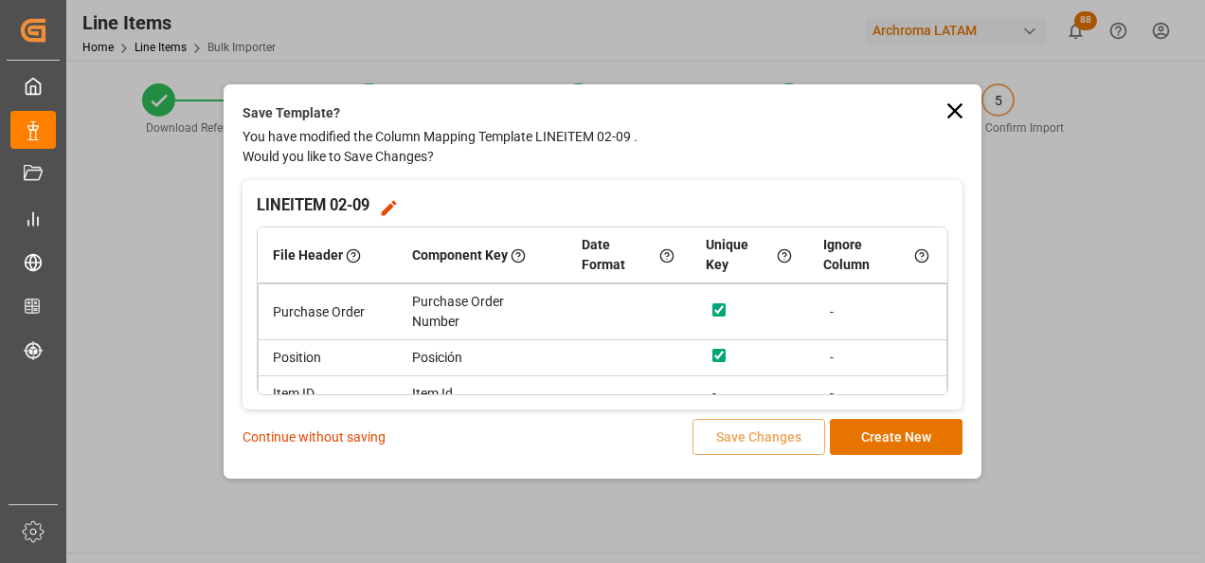
click at [337, 435] on p "Continue without saving" at bounding box center [314, 437] width 143 height 20
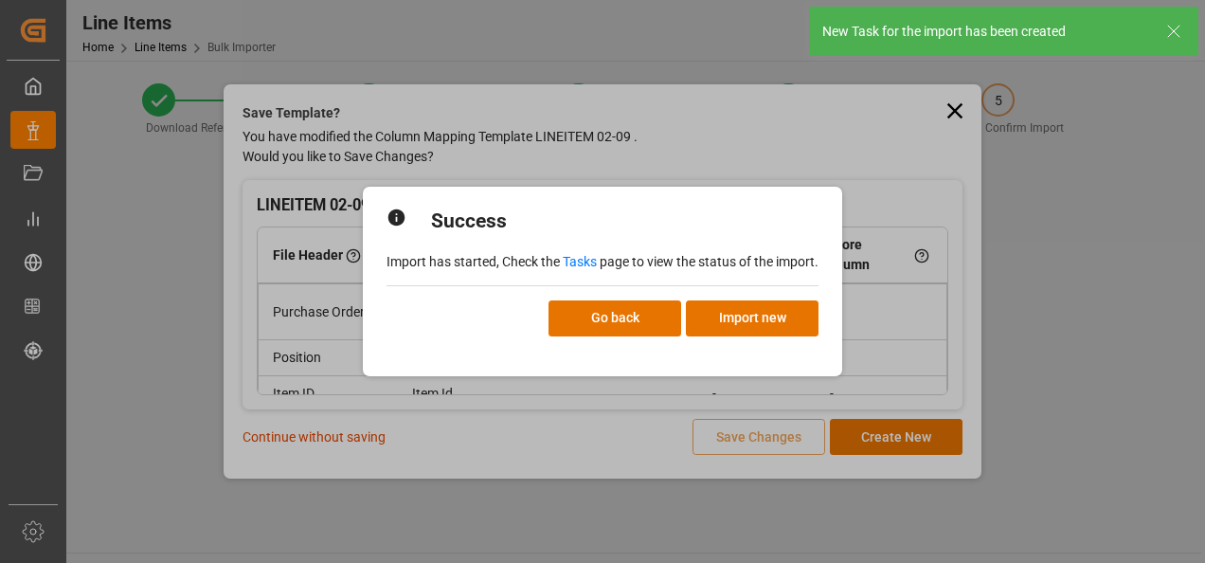
click at [586, 262] on link "Tasks" at bounding box center [580, 261] width 34 height 15
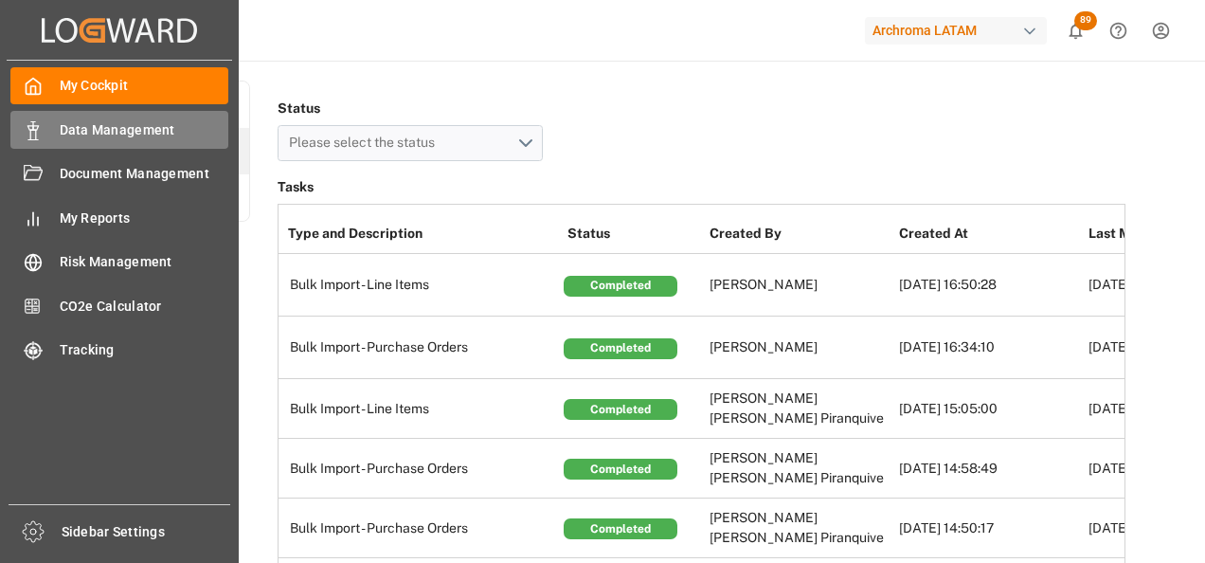
click at [31, 123] on icon at bounding box center [33, 130] width 19 height 19
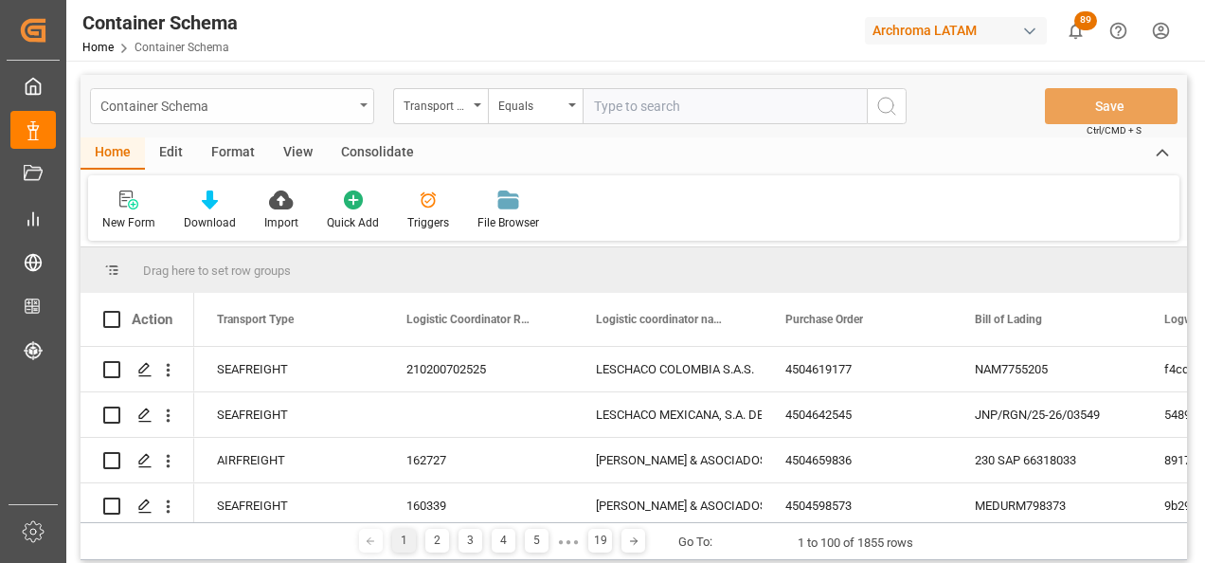
click at [359, 109] on div "Container Schema" at bounding box center [232, 106] width 284 height 36
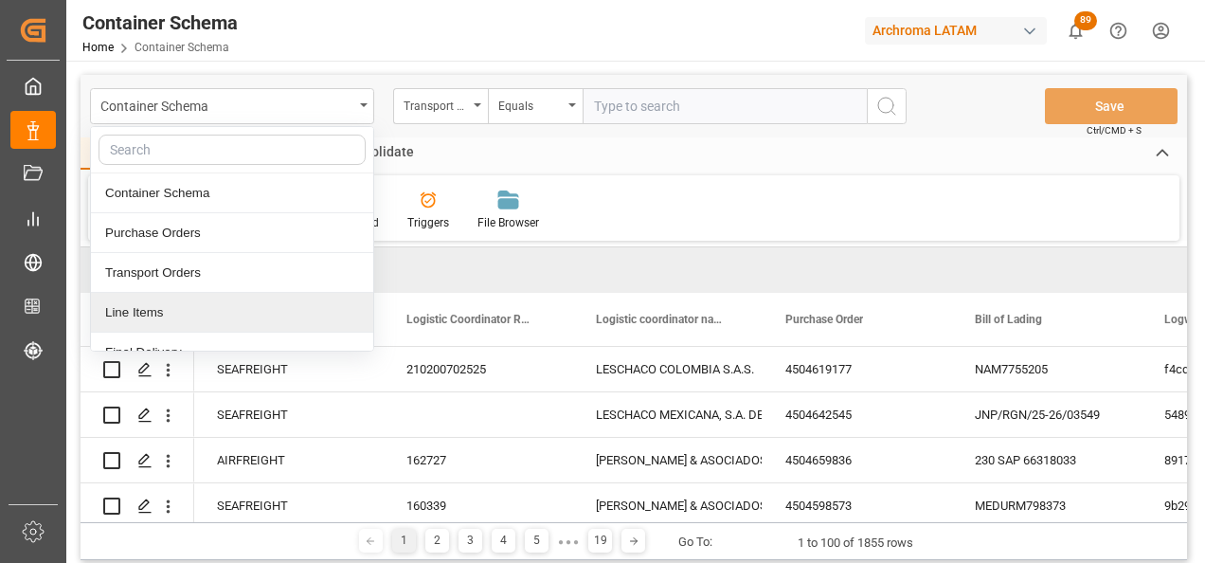
click at [245, 306] on div "Line Items" at bounding box center [232, 313] width 282 height 40
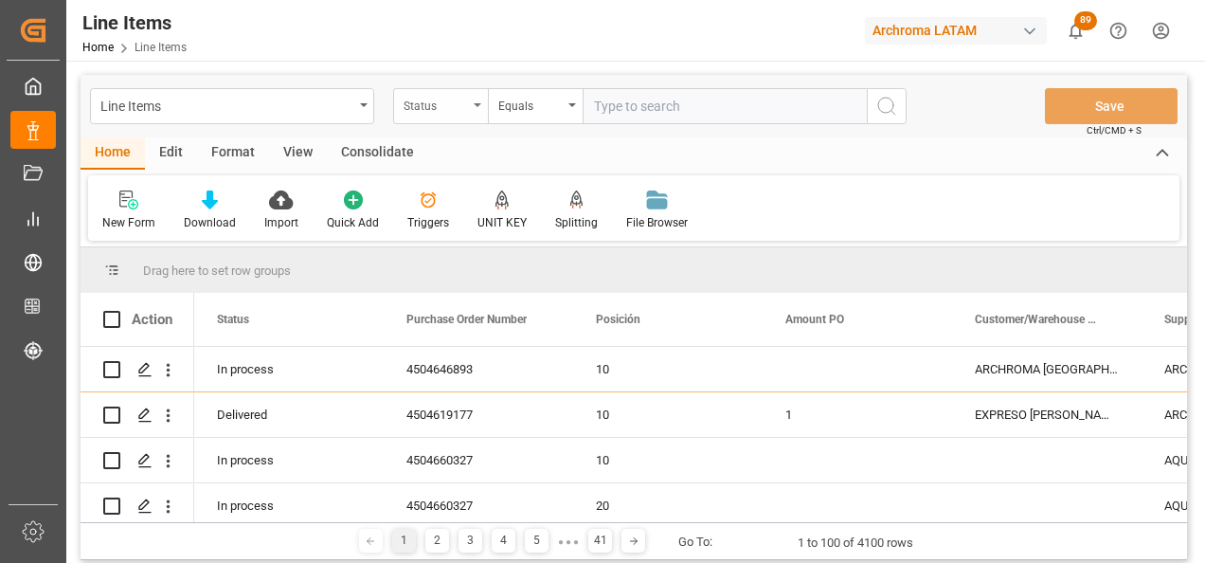
click at [447, 109] on div "Status" at bounding box center [436, 104] width 64 height 22
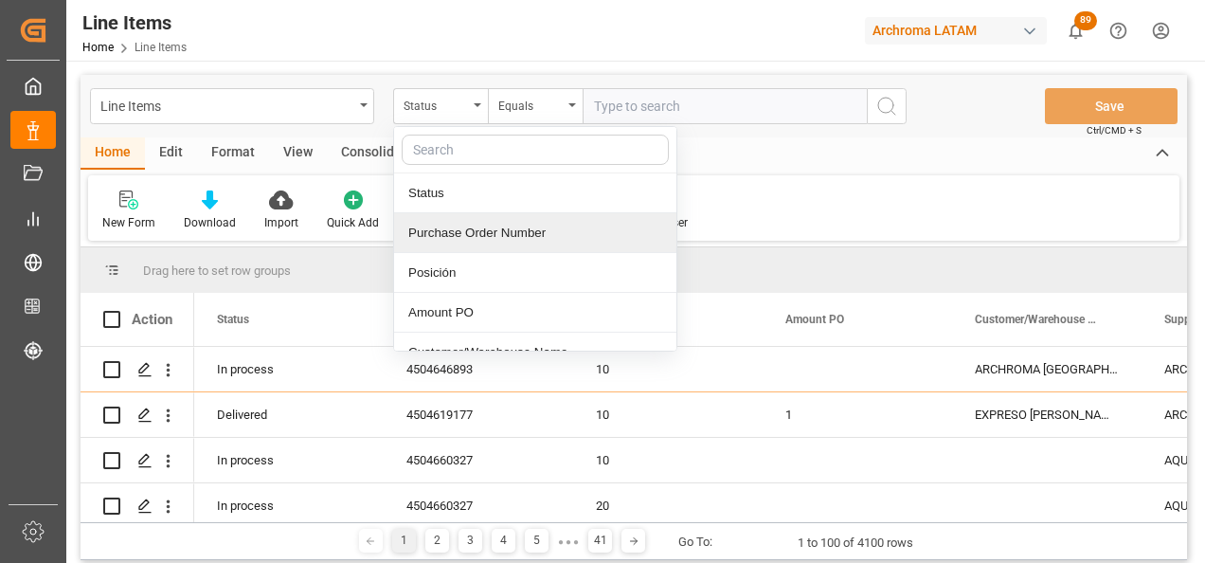
drag, startPoint x: 465, startPoint y: 231, endPoint x: 492, endPoint y: 216, distance: 30.6
click at [466, 232] on div "Purchase Order Number" at bounding box center [535, 233] width 282 height 40
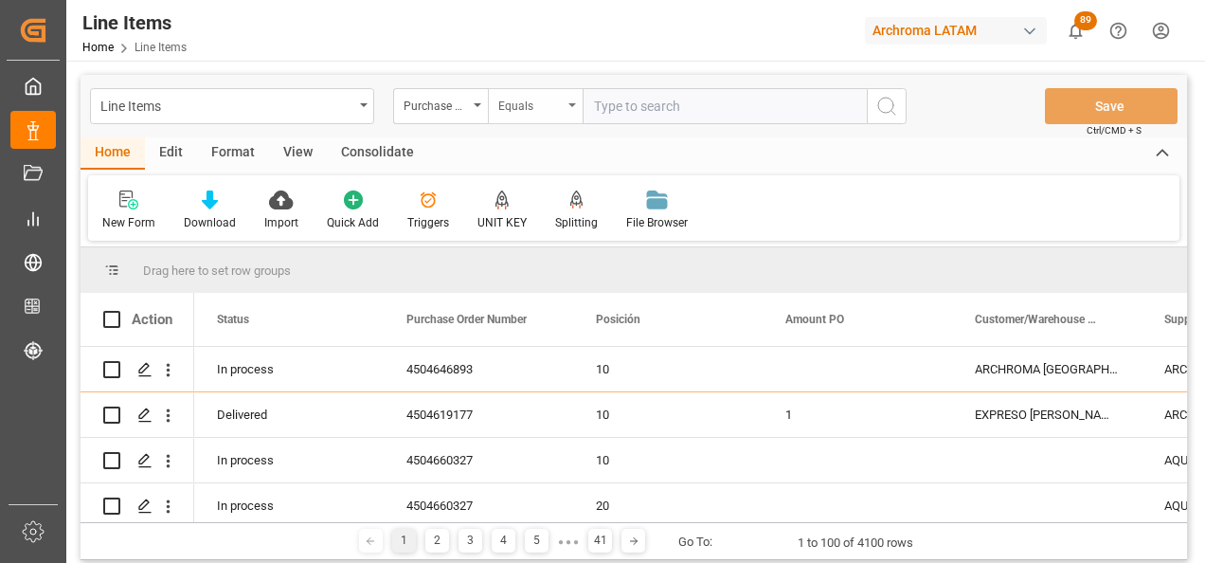
click at [527, 122] on div "Equals" at bounding box center [535, 106] width 95 height 36
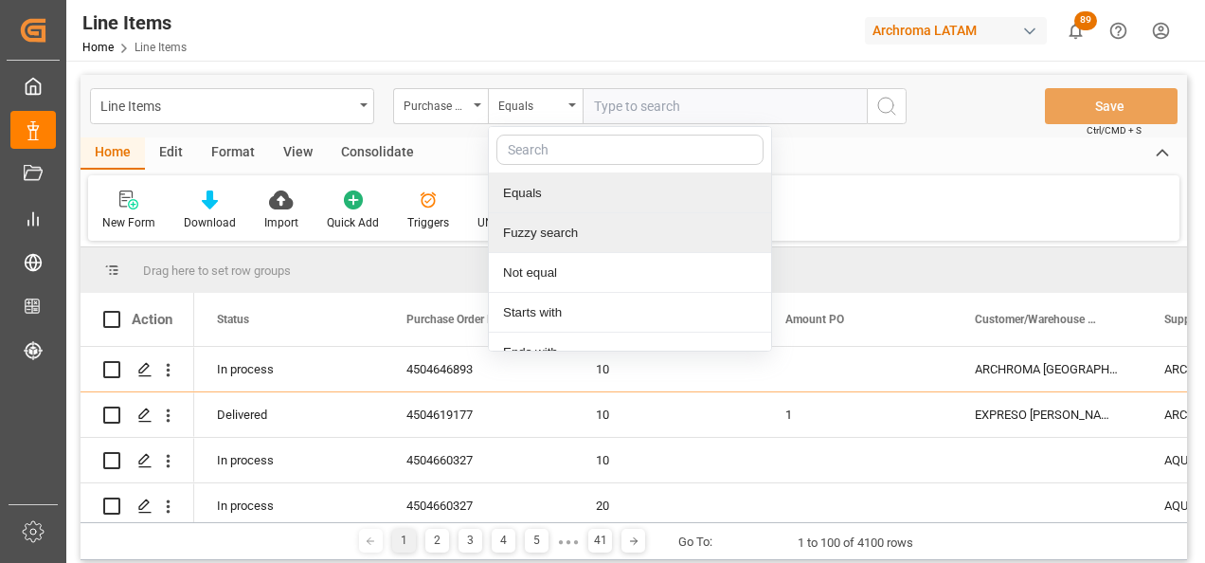
click at [552, 226] on div "Fuzzy search" at bounding box center [630, 233] width 282 height 40
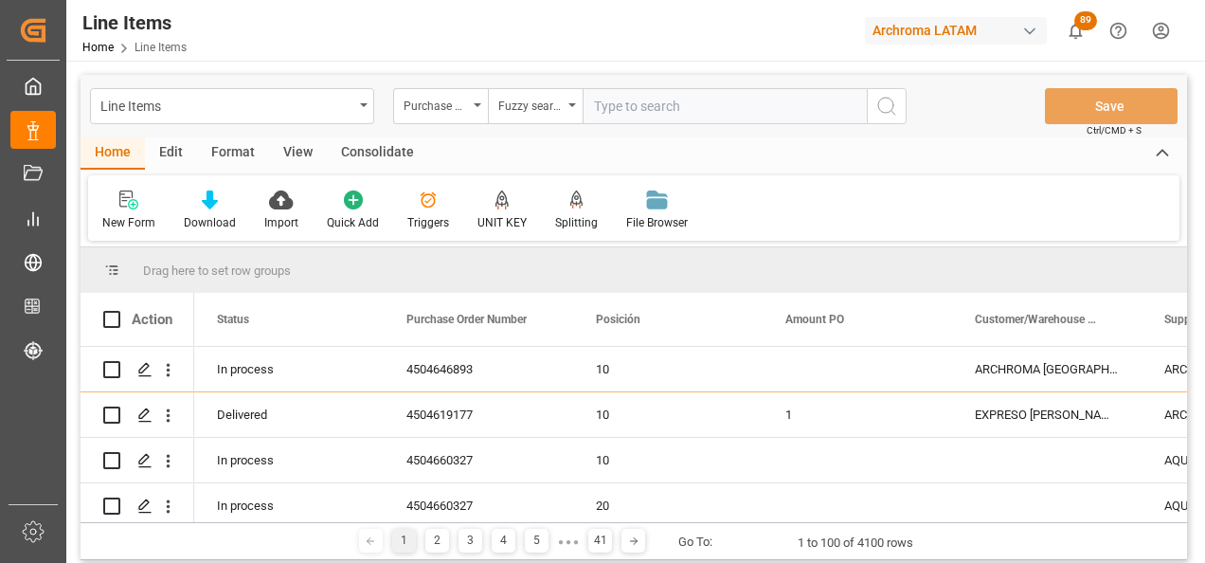
click at [611, 105] on input "text" at bounding box center [725, 106] width 284 height 36
paste input "4504618007"
click at [718, 100] on input "4504618007," at bounding box center [725, 106] width 284 height 36
type input "4504618007"
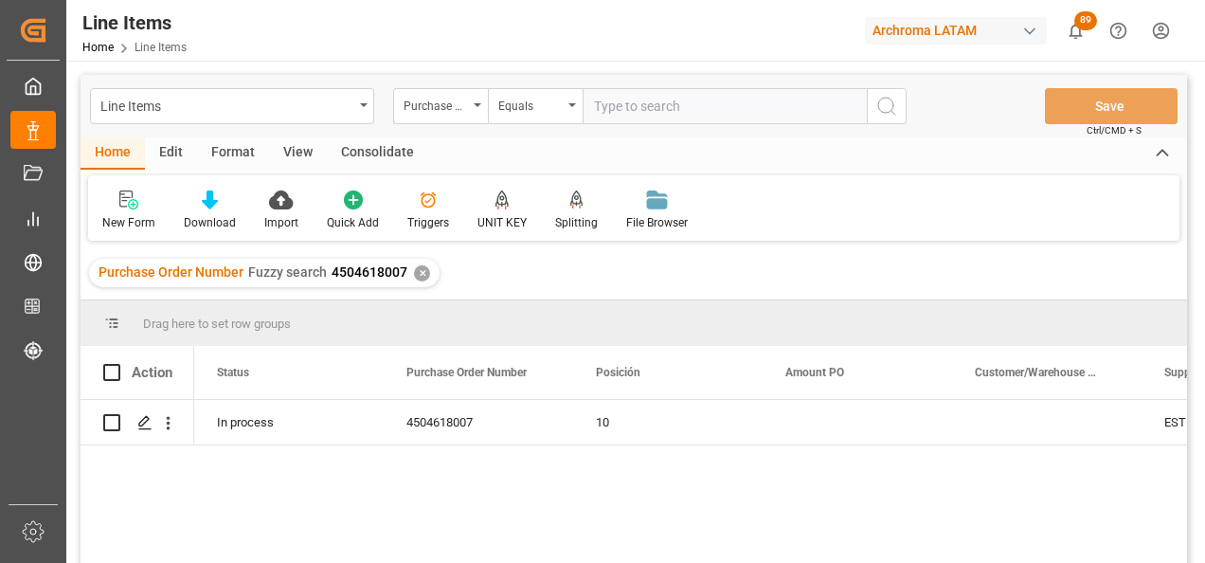
click at [415, 278] on div "✕" at bounding box center [422, 273] width 16 height 16
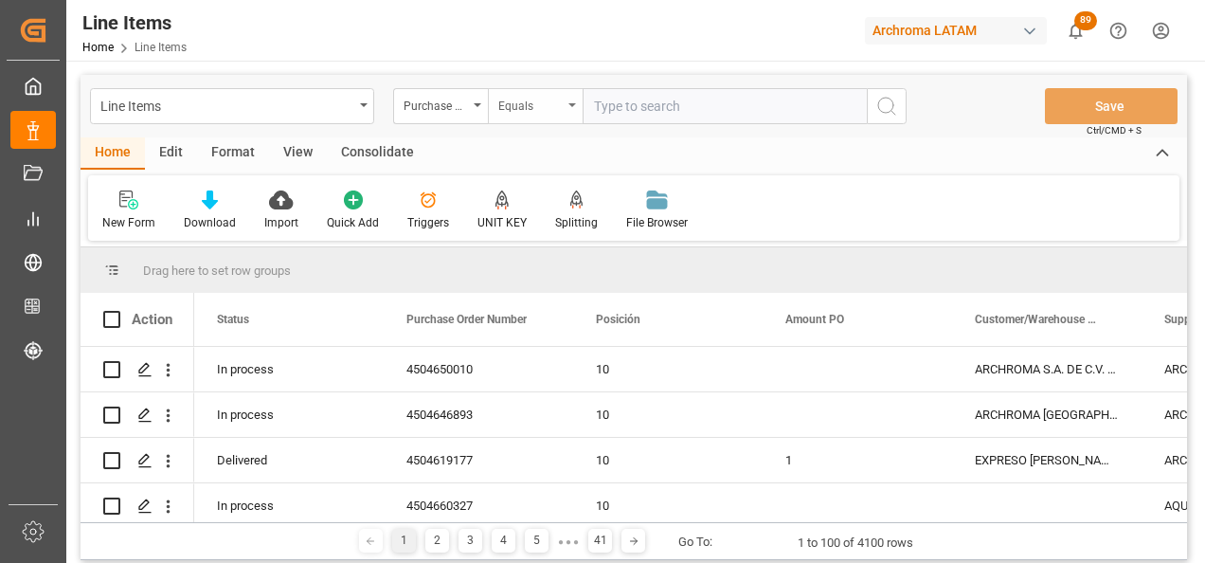
click at [573, 111] on div "Equals" at bounding box center [535, 106] width 95 height 36
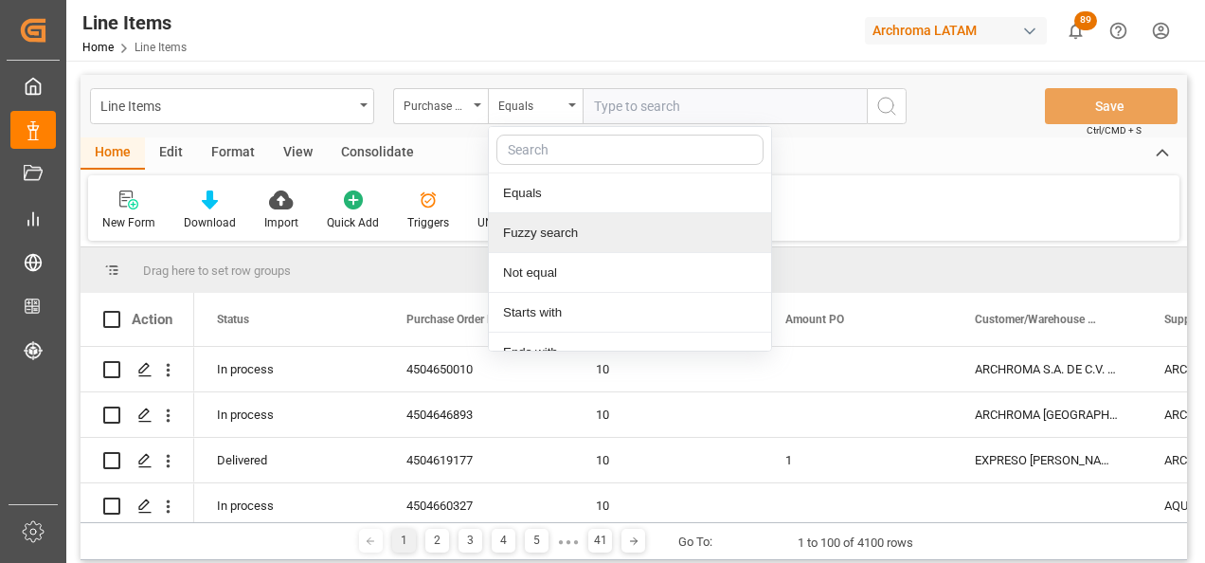
click at [579, 241] on div "Fuzzy search" at bounding box center [630, 233] width 282 height 40
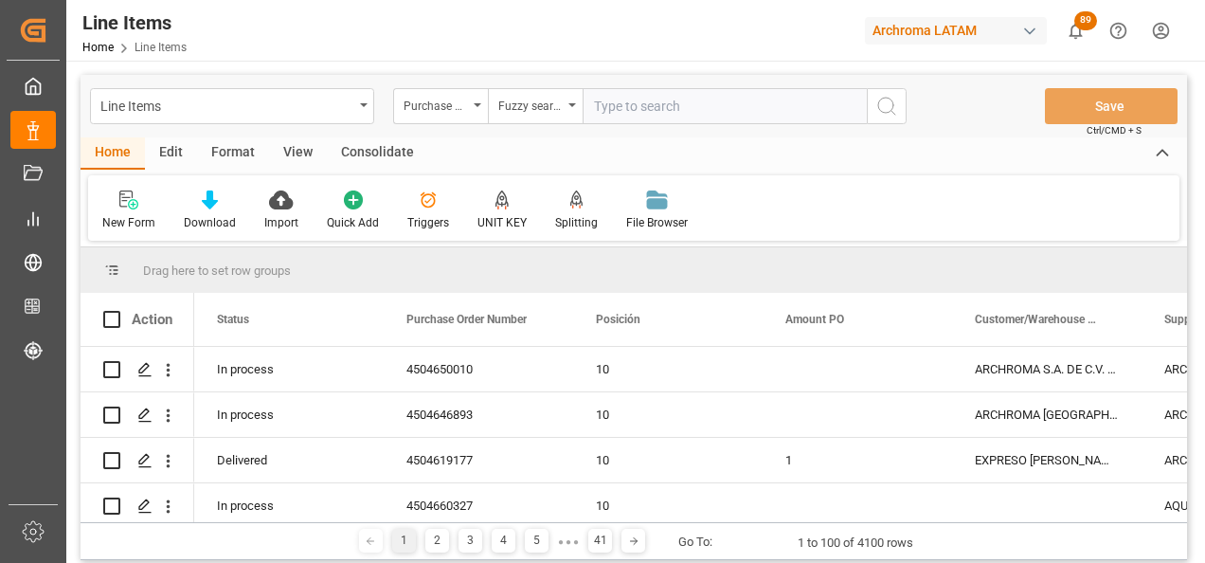
paste input "4504620274"
type input "4504620274"
click at [870, 119] on button "search button" at bounding box center [887, 106] width 40 height 36
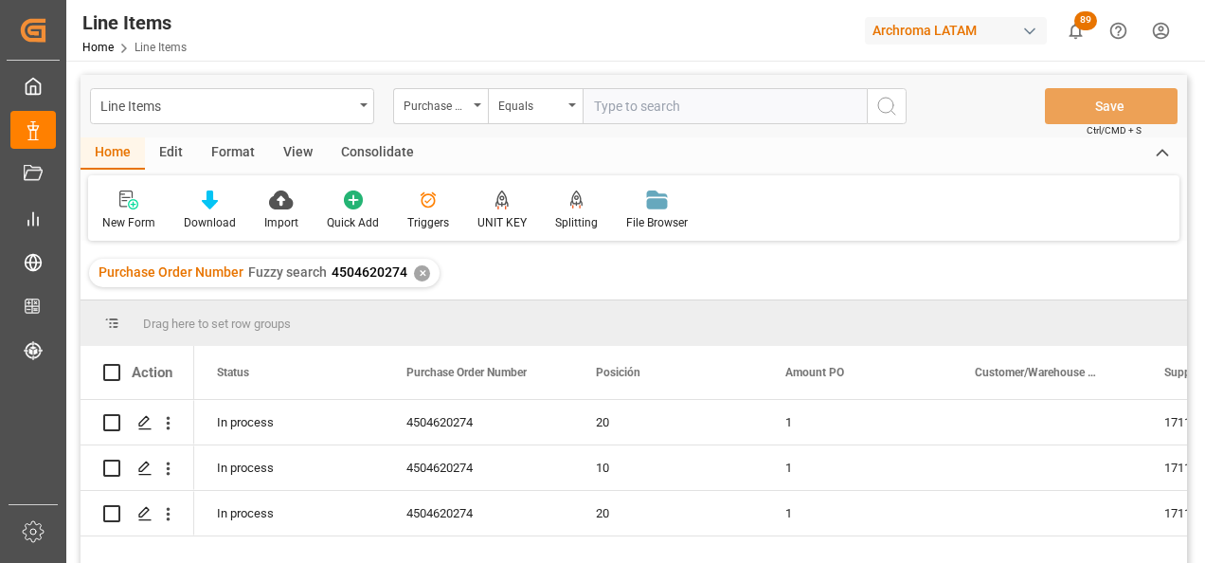
click at [422, 272] on div "✕" at bounding box center [422, 273] width 16 height 16
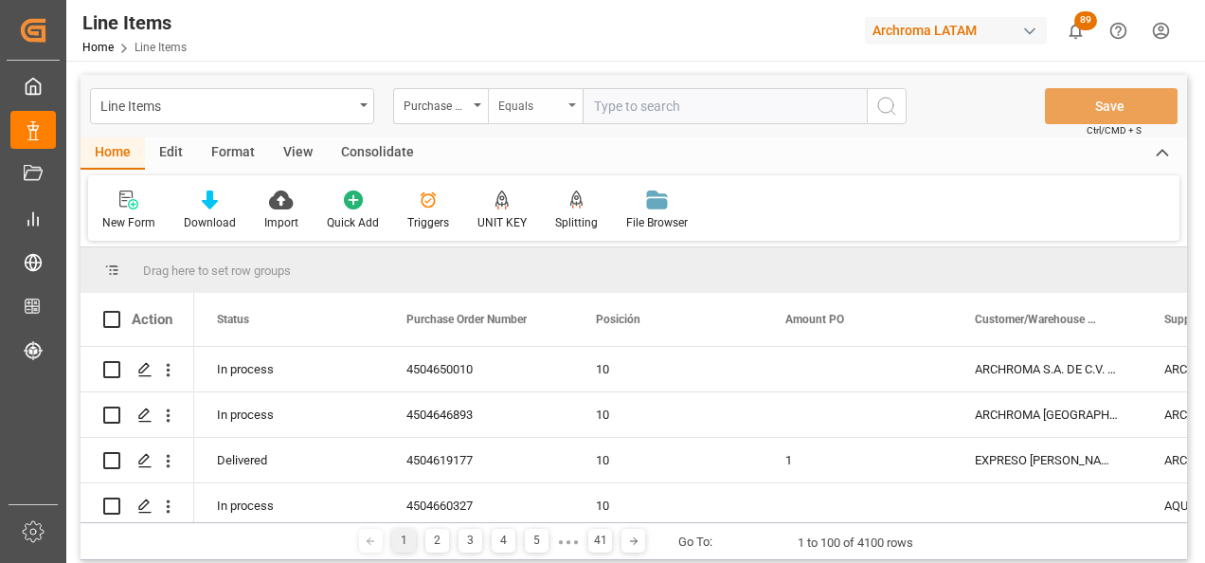
click at [561, 111] on div "Equals" at bounding box center [530, 104] width 64 height 22
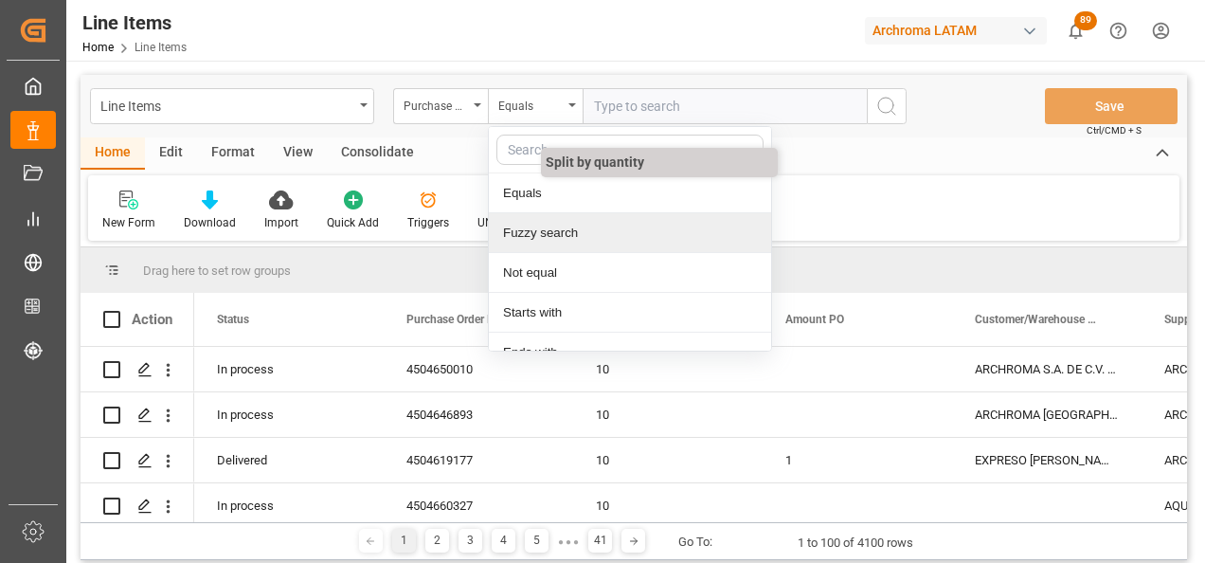
click at [563, 229] on div "Fuzzy search" at bounding box center [630, 233] width 282 height 40
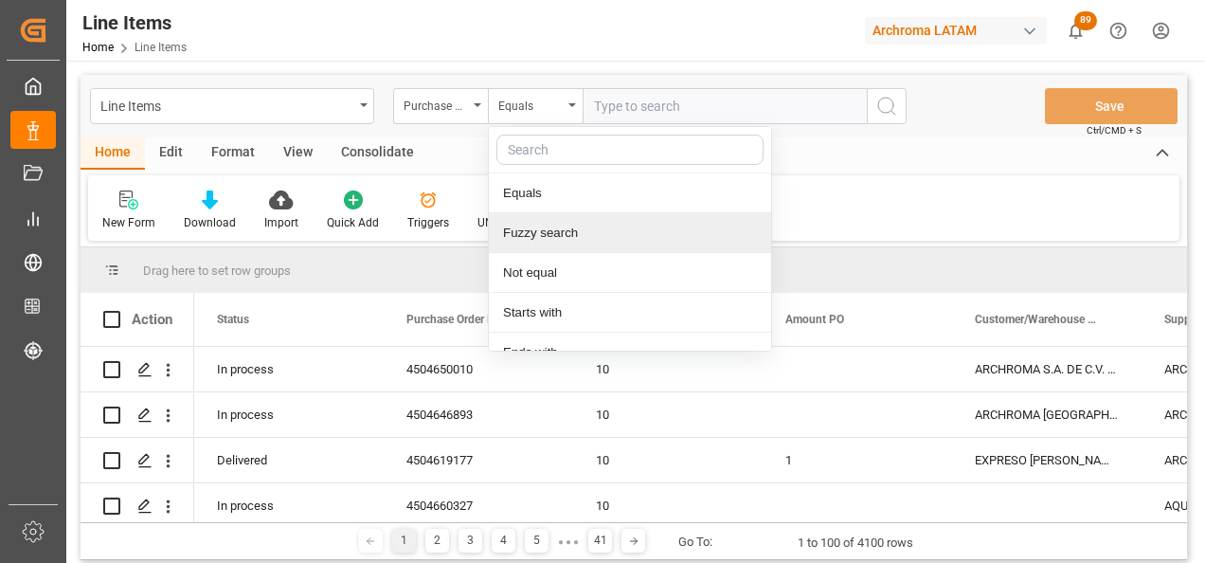
paste input "4504656557"
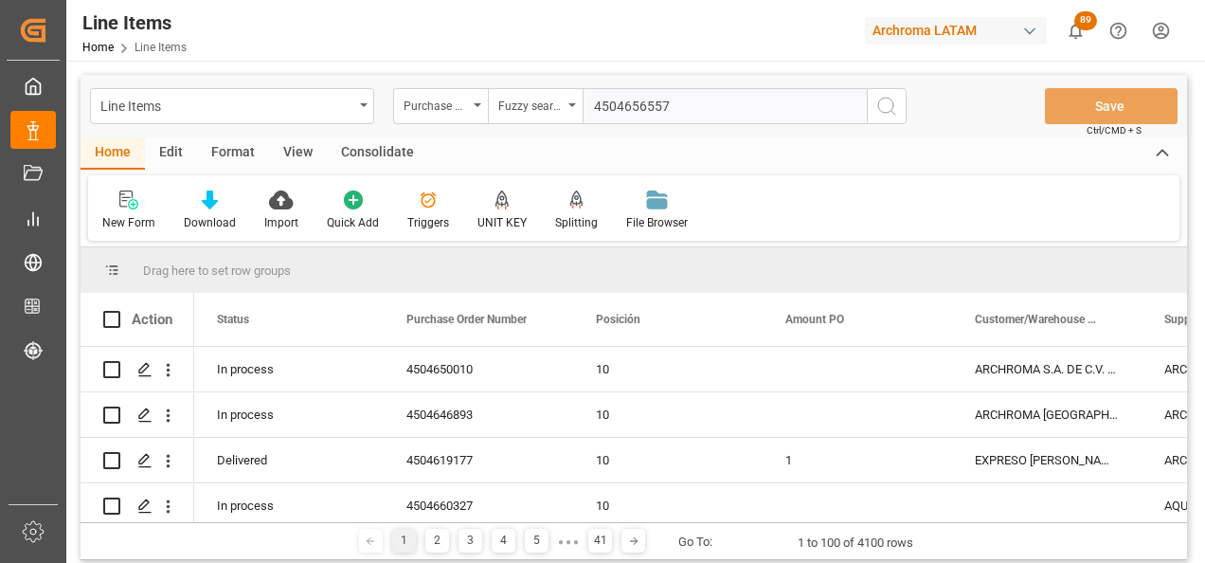
type input "4504656557"
click at [876, 103] on icon "search button" at bounding box center [887, 106] width 23 height 23
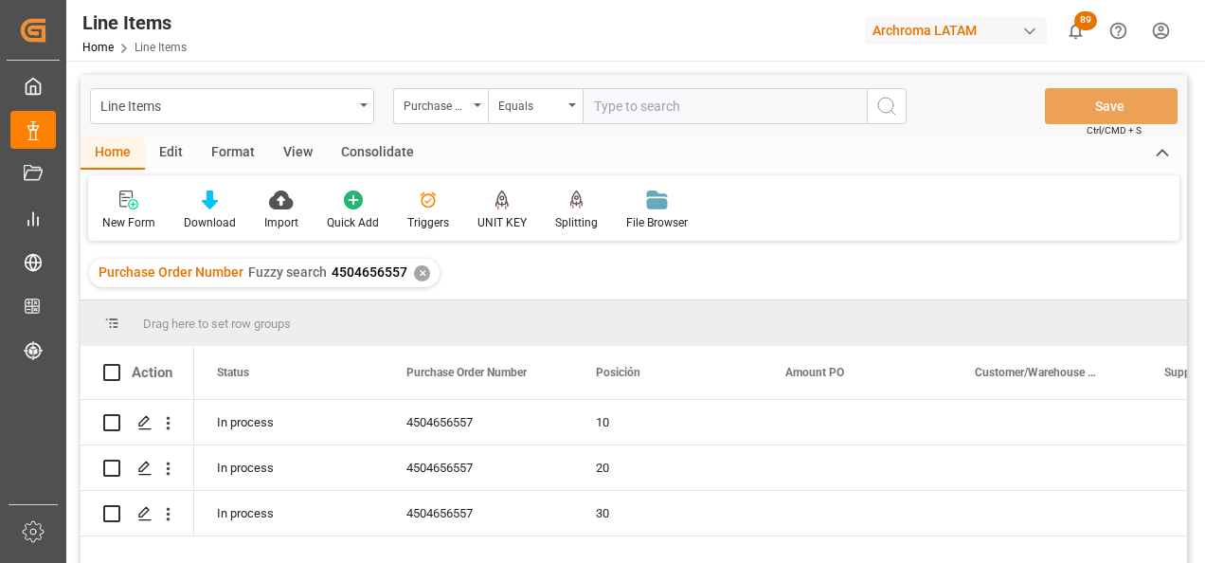
click at [414, 275] on div "✕" at bounding box center [422, 273] width 16 height 16
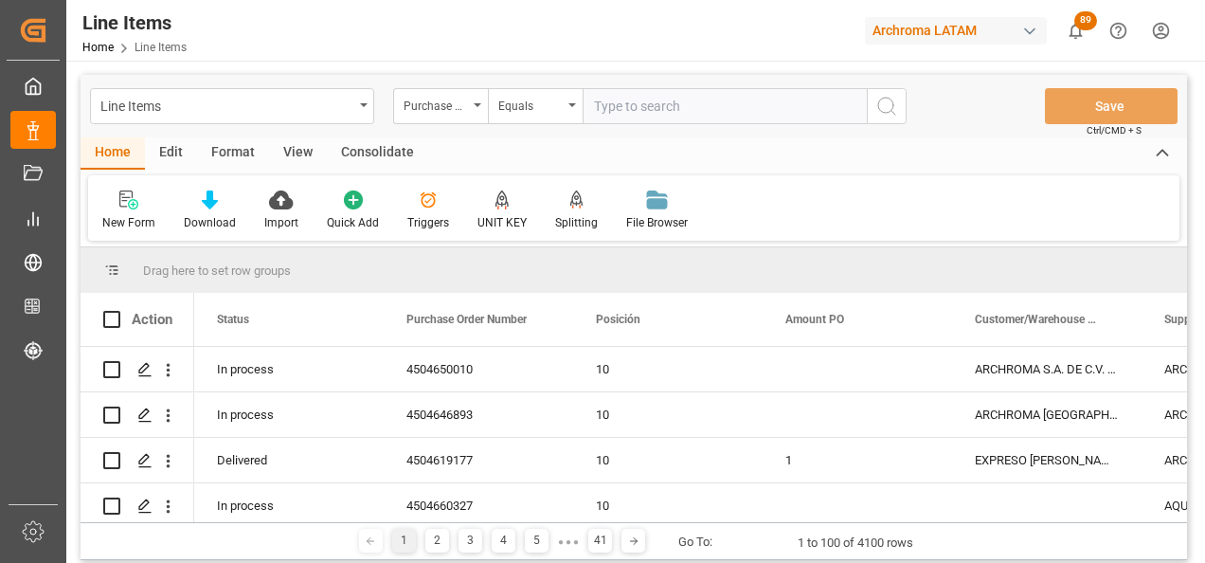
click at [569, 114] on div "Equals" at bounding box center [535, 106] width 95 height 36
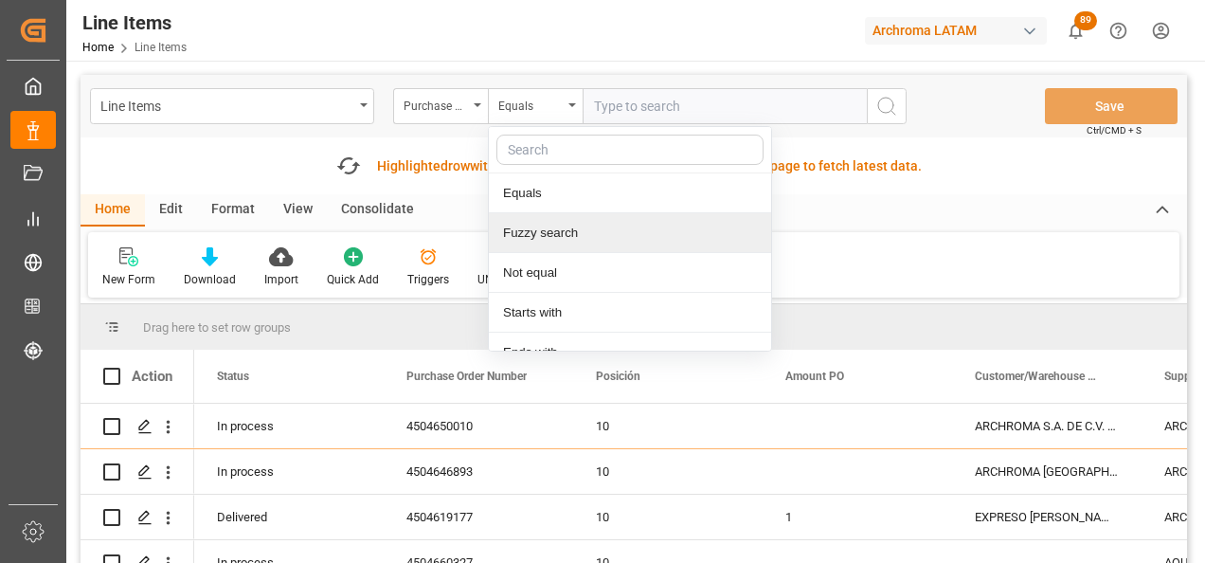
click at [566, 228] on div "Fuzzy search" at bounding box center [630, 233] width 282 height 40
paste input "4504658066"
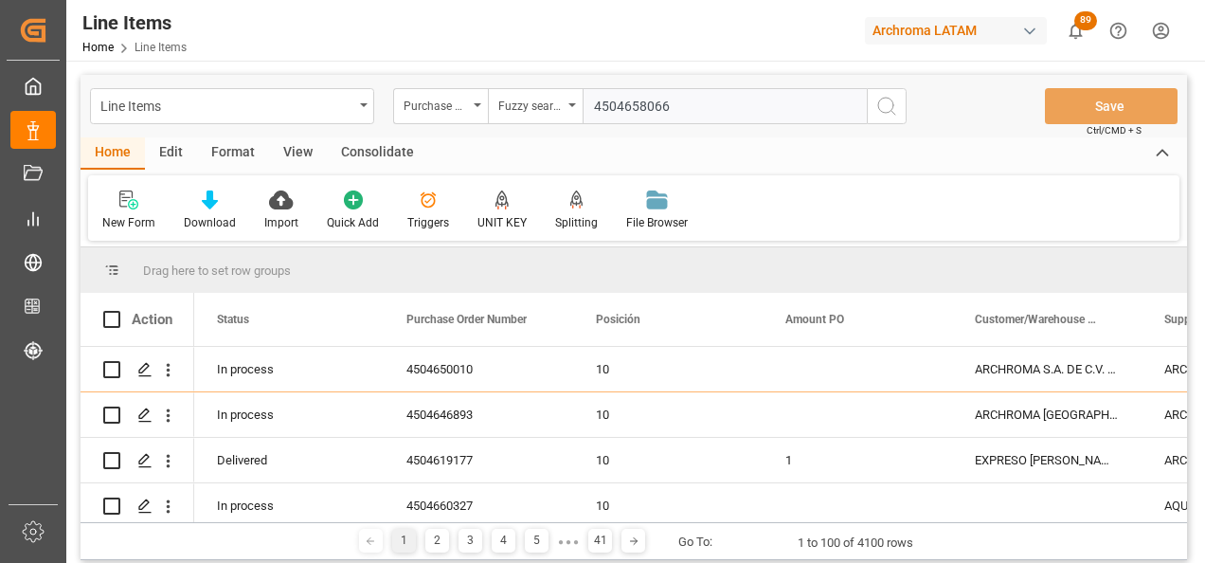
click at [865, 114] on input "4504658066" at bounding box center [725, 106] width 284 height 36
type input "4504658066"
click at [872, 114] on button "search button" at bounding box center [887, 106] width 40 height 36
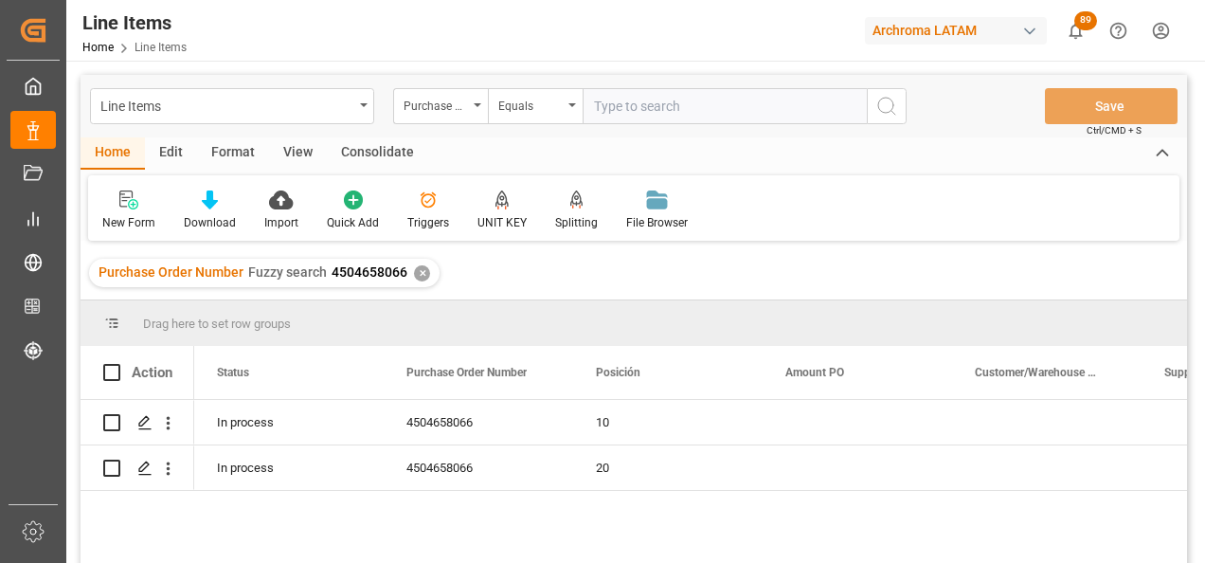
click at [423, 274] on div "✕" at bounding box center [422, 273] width 16 height 16
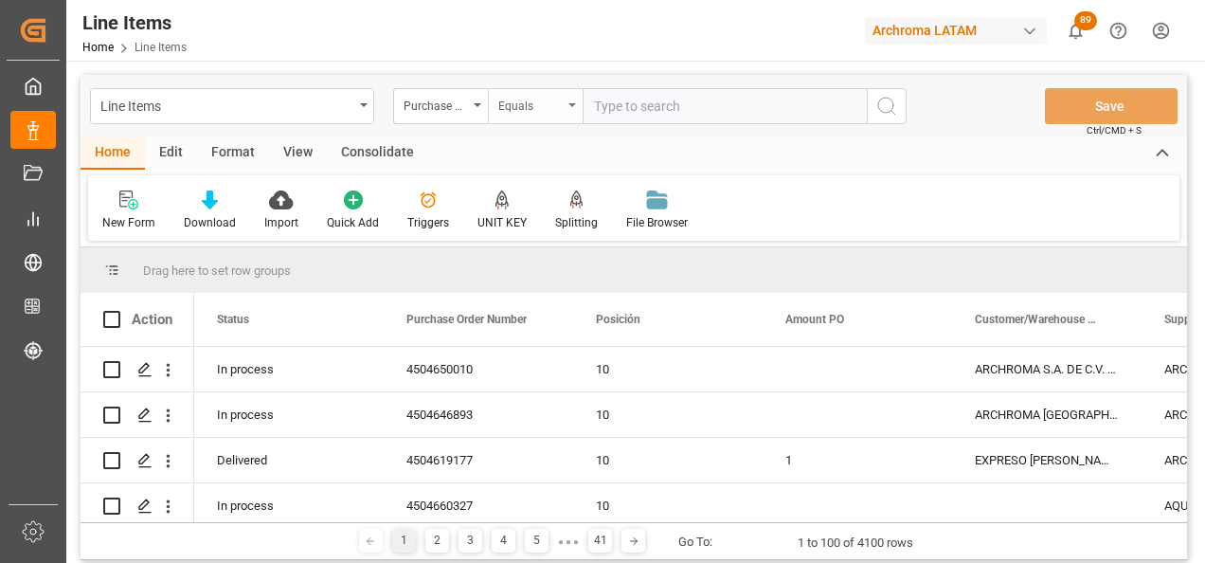
click at [568, 109] on div "Equals" at bounding box center [535, 106] width 95 height 36
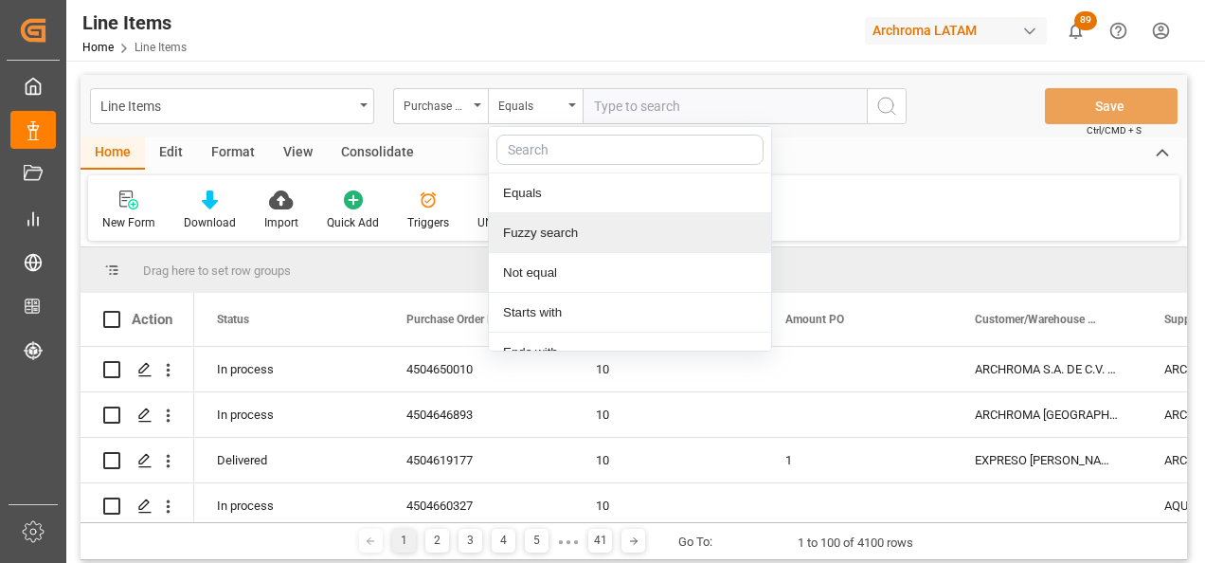
click at [585, 250] on div "Fuzzy search" at bounding box center [630, 233] width 282 height 40
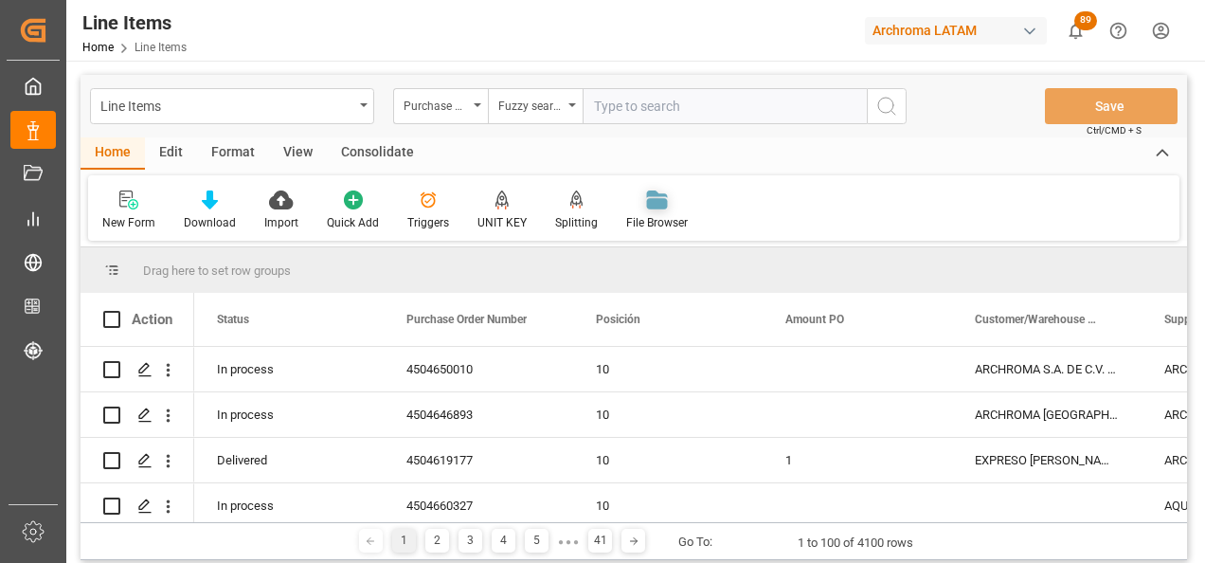
paste input "4504660327"
type input "4504660327"
click at [887, 116] on icon "search button" at bounding box center [887, 106] width 23 height 23
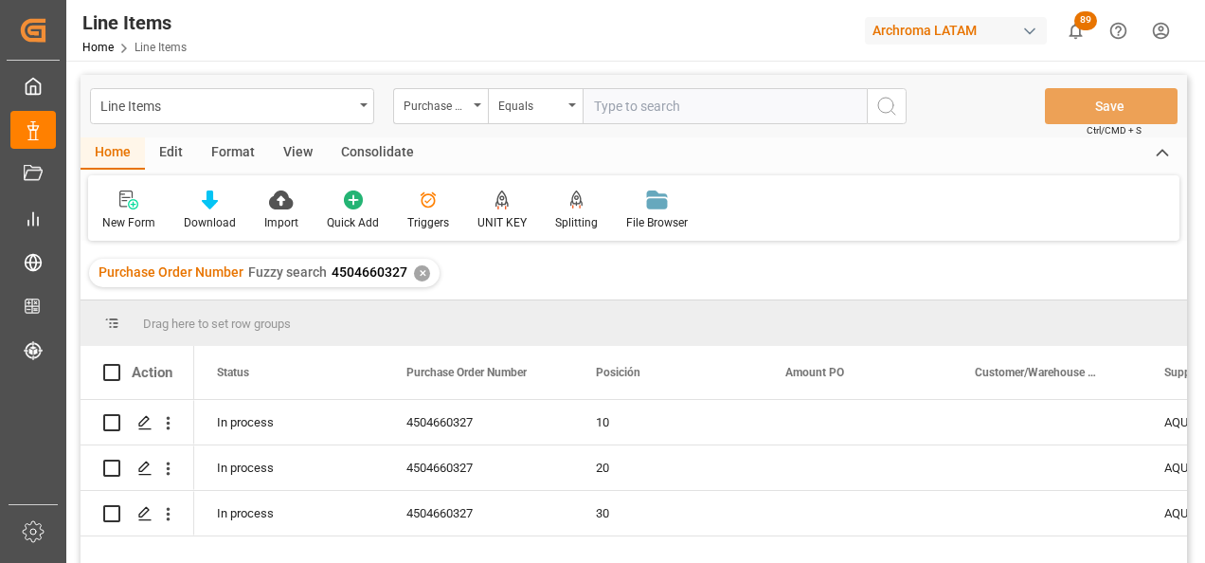
click at [415, 276] on div "✕" at bounding box center [422, 273] width 16 height 16
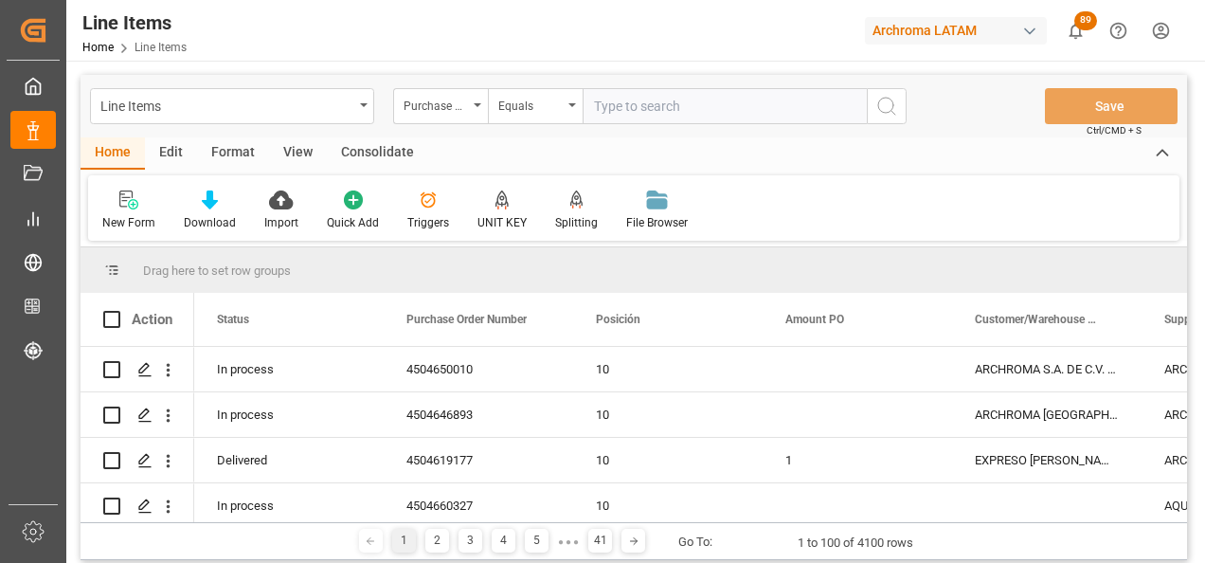
click at [562, 113] on div "Equals" at bounding box center [530, 104] width 64 height 22
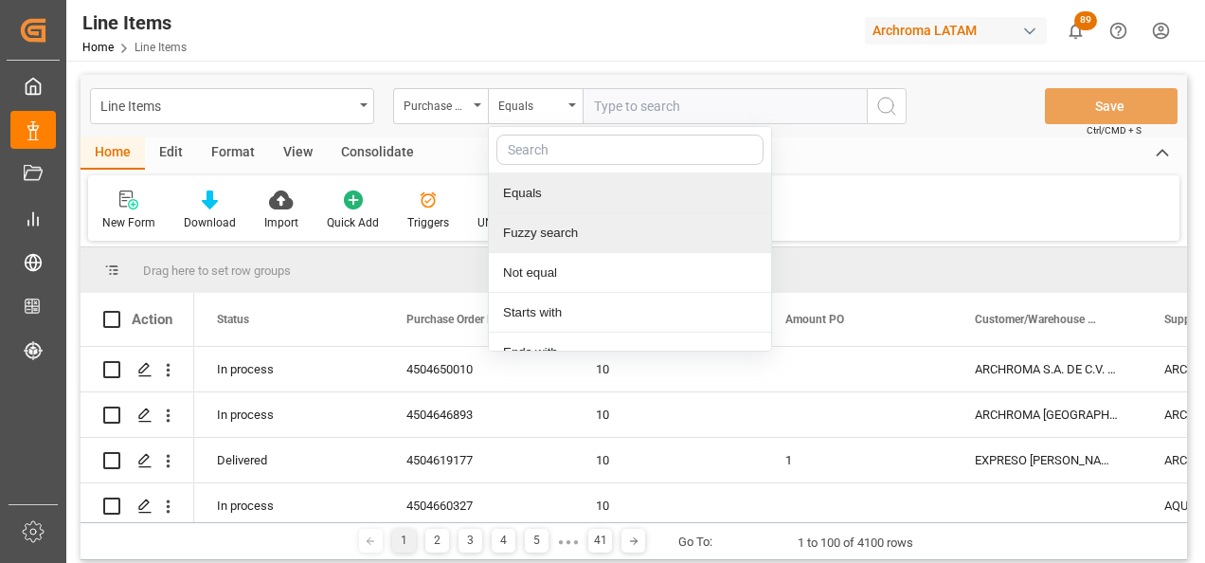
click at [585, 220] on div "Fuzzy search" at bounding box center [630, 233] width 282 height 40
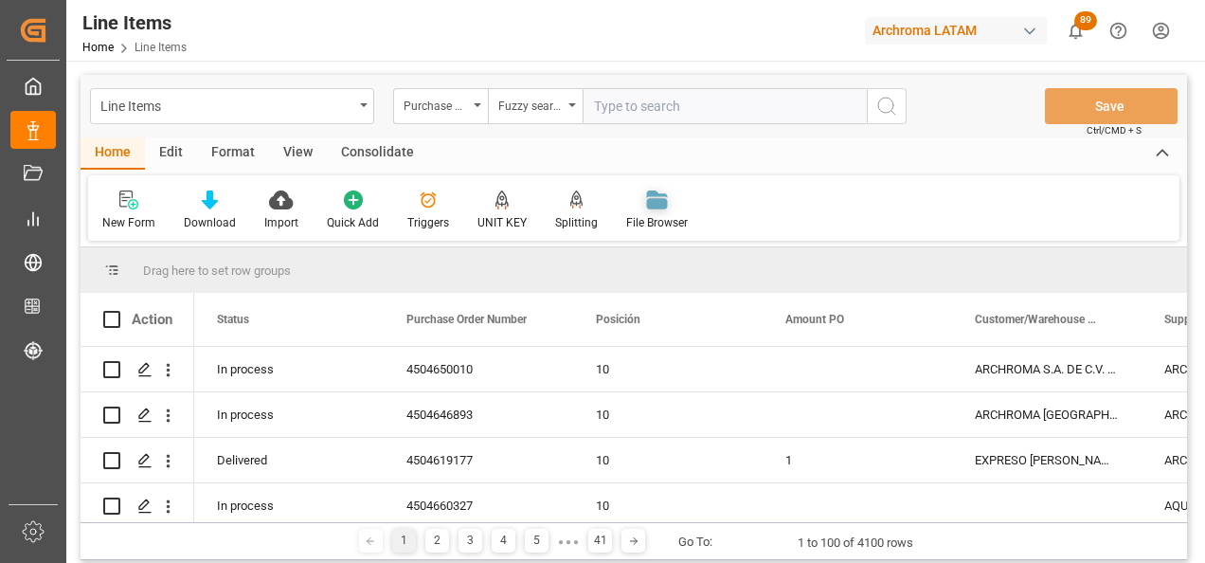
paste input "4504661242"
type input "4504661242"
click at [885, 108] on icon "search button" at bounding box center [887, 106] width 23 height 23
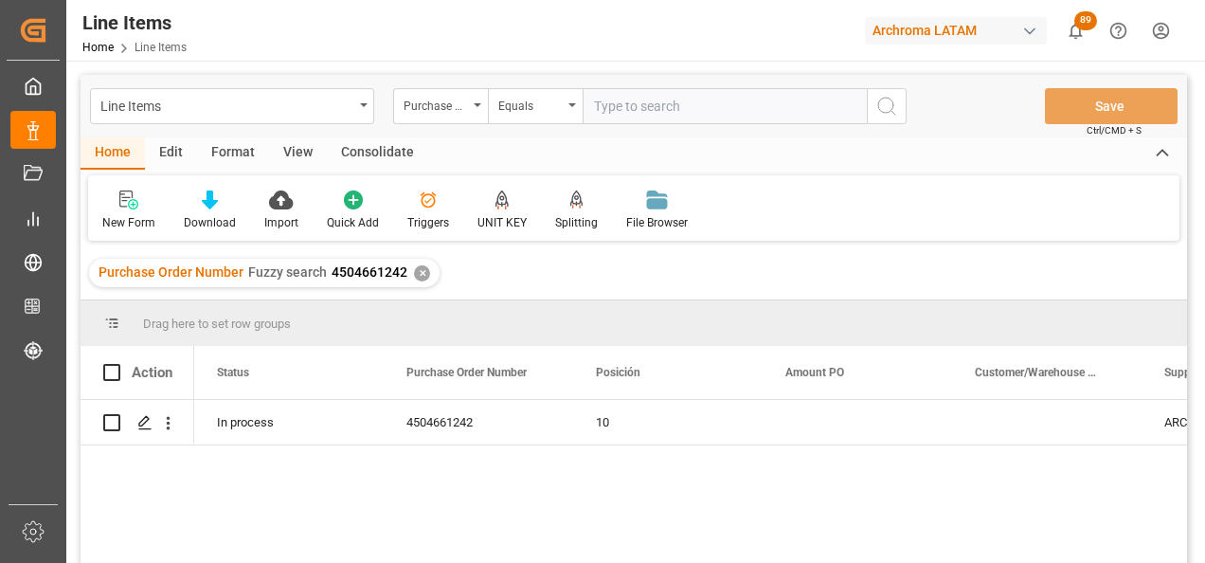
click at [415, 275] on div "✕" at bounding box center [422, 273] width 16 height 16
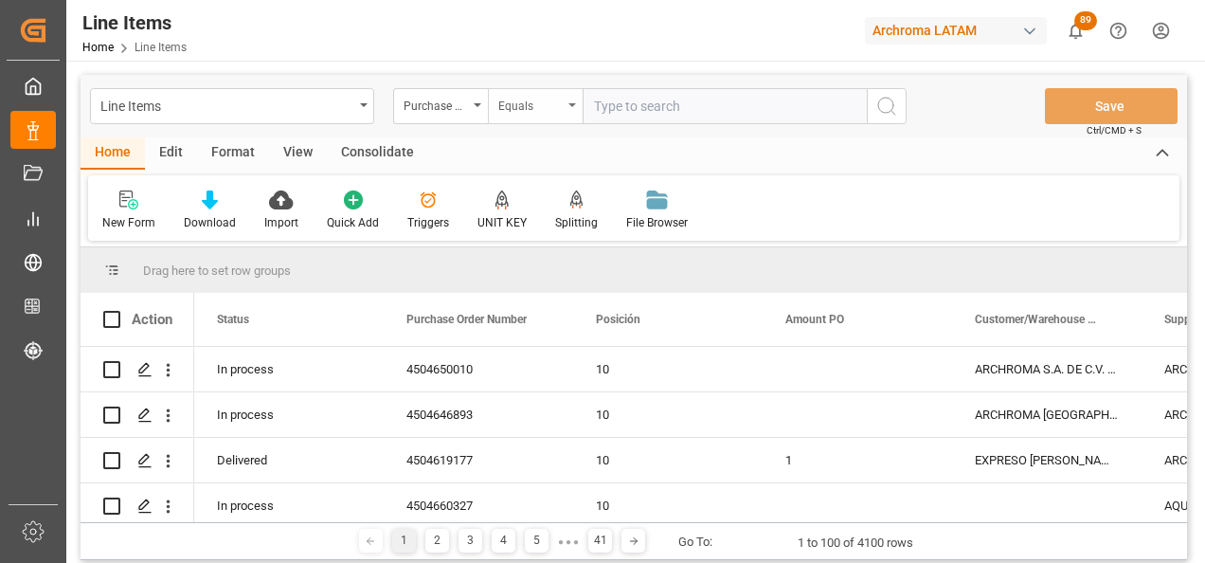
click at [564, 109] on div "Equals" at bounding box center [535, 106] width 95 height 36
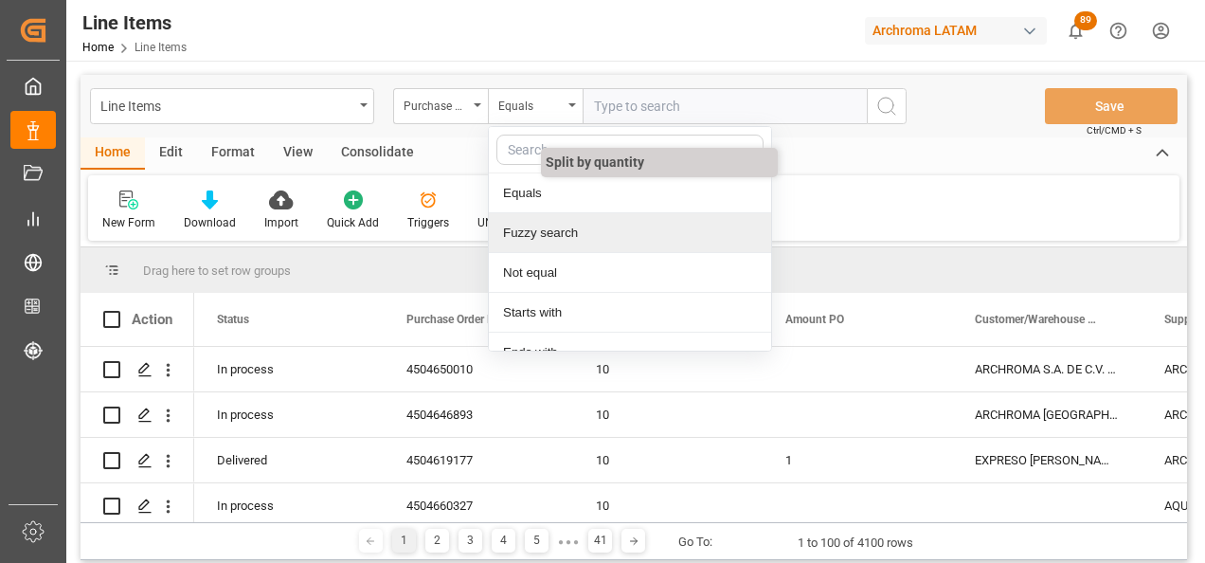
drag, startPoint x: 581, startPoint y: 225, endPoint x: 595, endPoint y: 214, distance: 17.6
click at [582, 225] on div "Fuzzy search" at bounding box center [630, 233] width 282 height 40
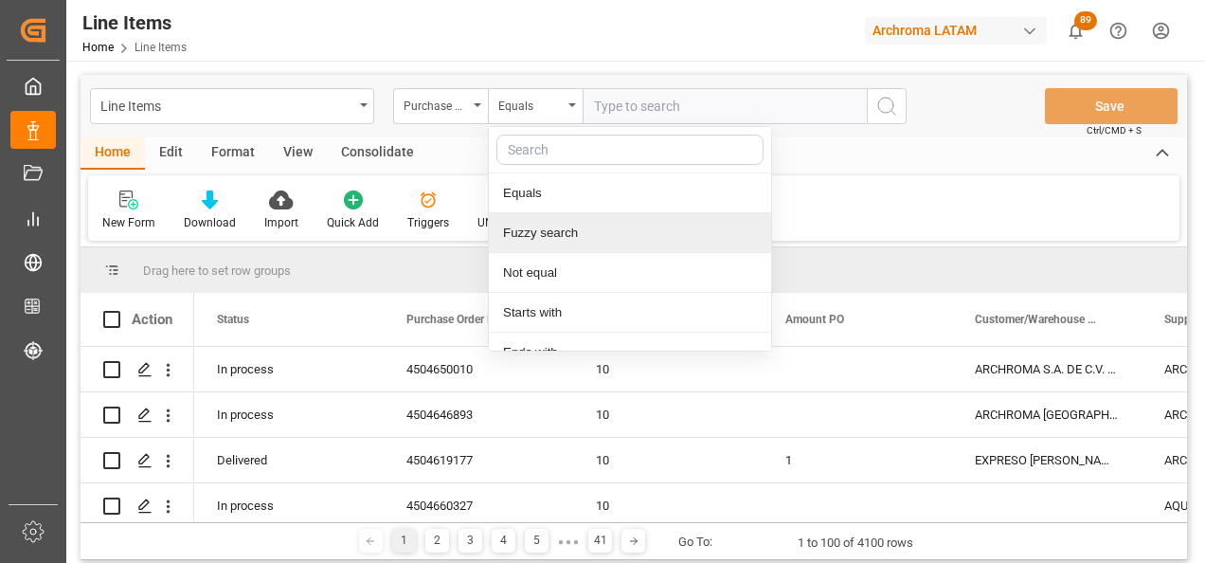
paste input "4504661330"
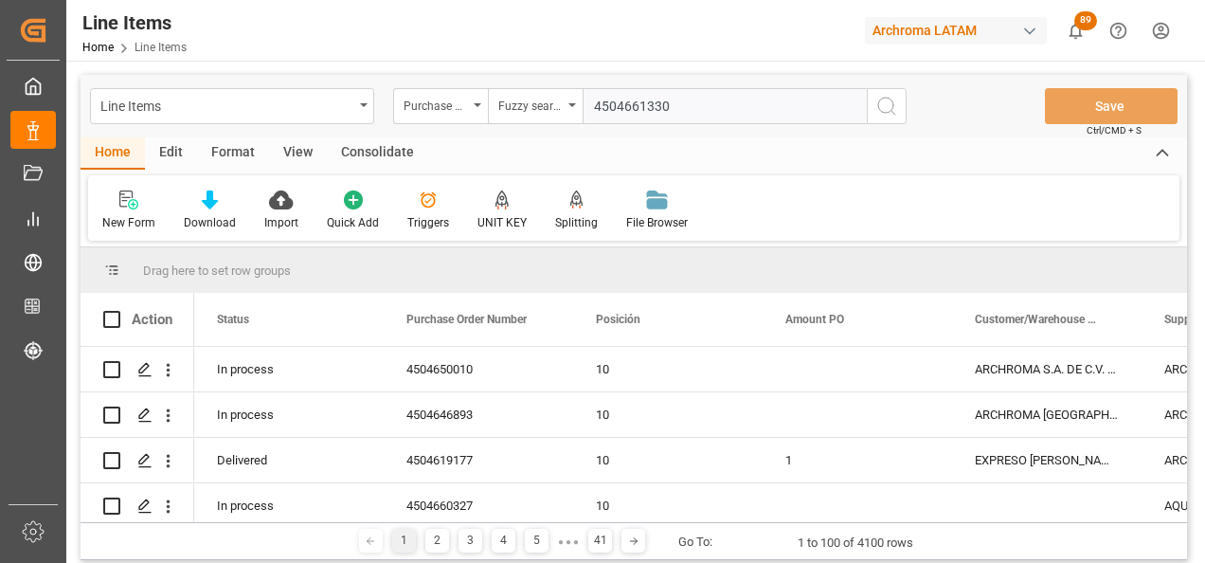
click at [854, 114] on input "4504661330" at bounding box center [725, 106] width 284 height 36
click at [863, 112] on input "4504661330" at bounding box center [725, 106] width 284 height 36
type input "4504661330"
click at [887, 112] on icon "search button" at bounding box center [887, 106] width 23 height 23
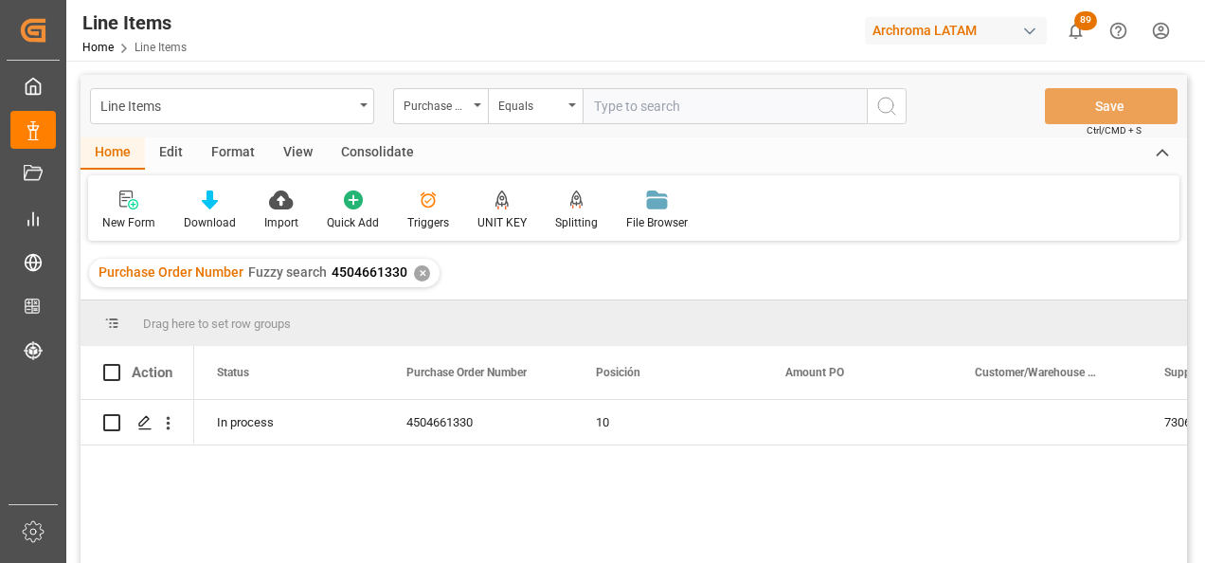
click at [417, 276] on div "✕" at bounding box center [422, 273] width 16 height 16
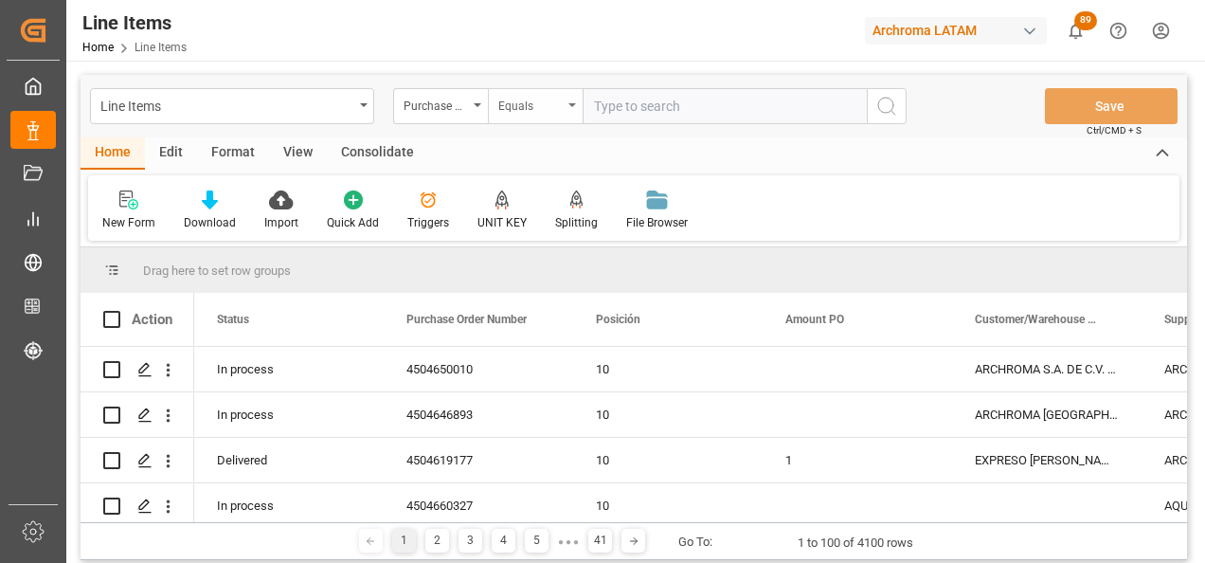
click at [565, 111] on div "Equals" at bounding box center [535, 106] width 95 height 36
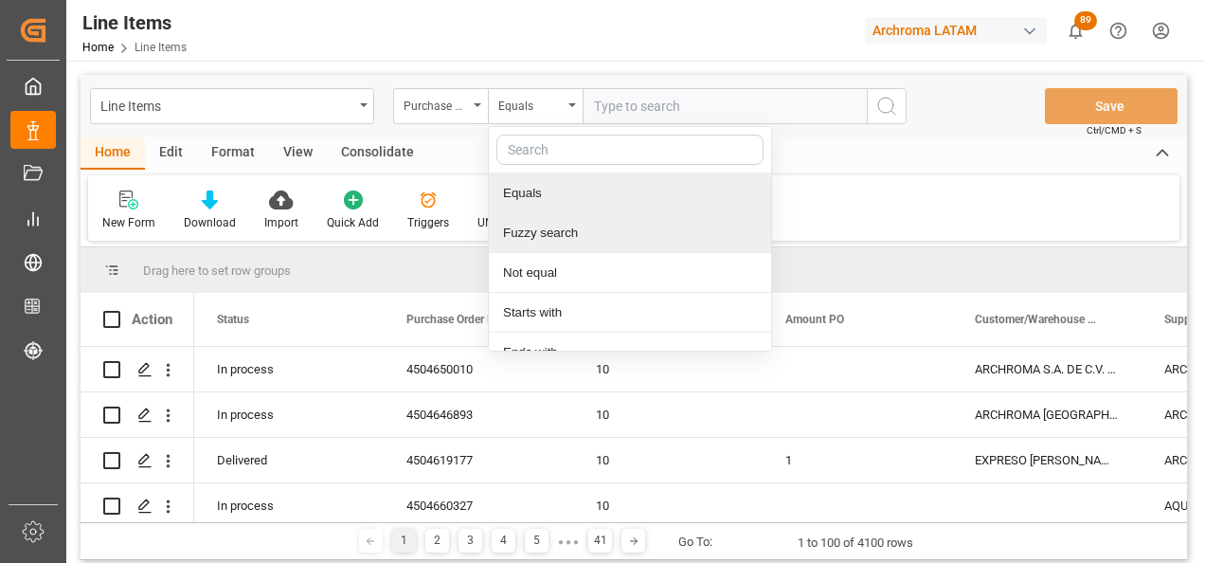
click at [568, 238] on div "Fuzzy search" at bounding box center [630, 233] width 282 height 40
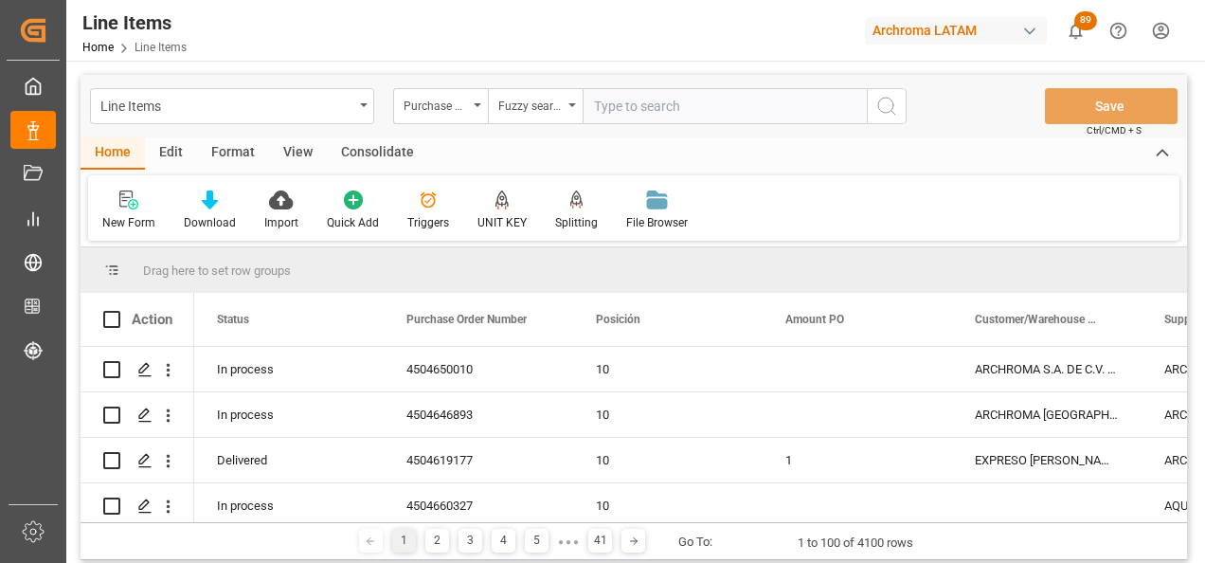
paste input "4504661337"
type input "4504661337"
click at [903, 106] on button "search button" at bounding box center [887, 106] width 40 height 36
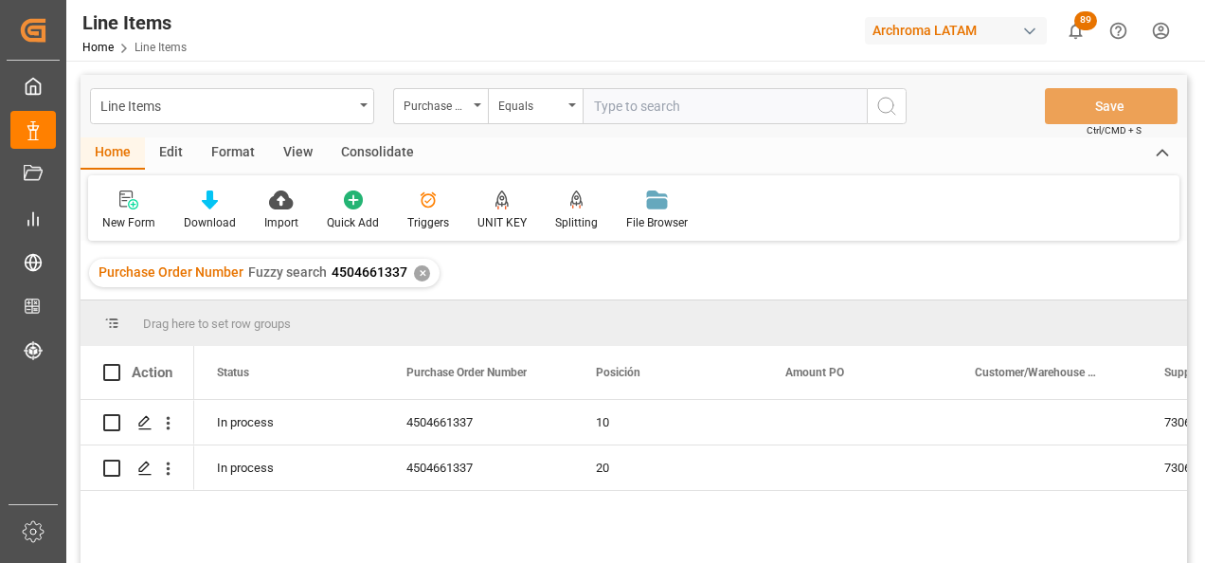
click at [422, 273] on div "✕" at bounding box center [422, 273] width 16 height 16
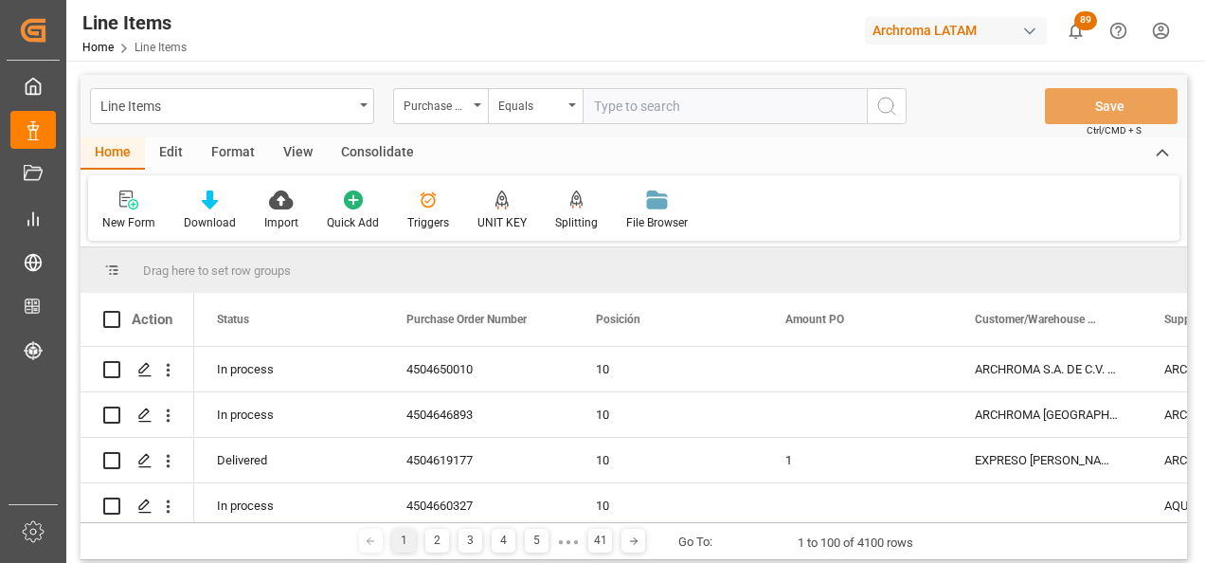
click at [568, 113] on div "Equals" at bounding box center [535, 106] width 95 height 36
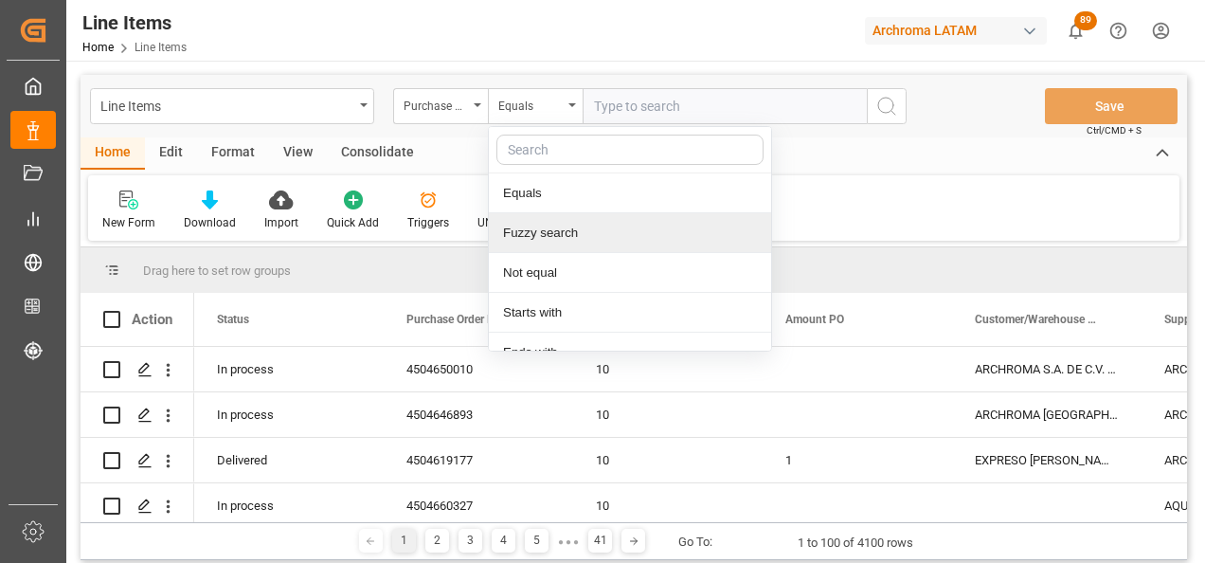
click at [561, 228] on div "Fuzzy search" at bounding box center [630, 233] width 282 height 40
paste input "4504661773"
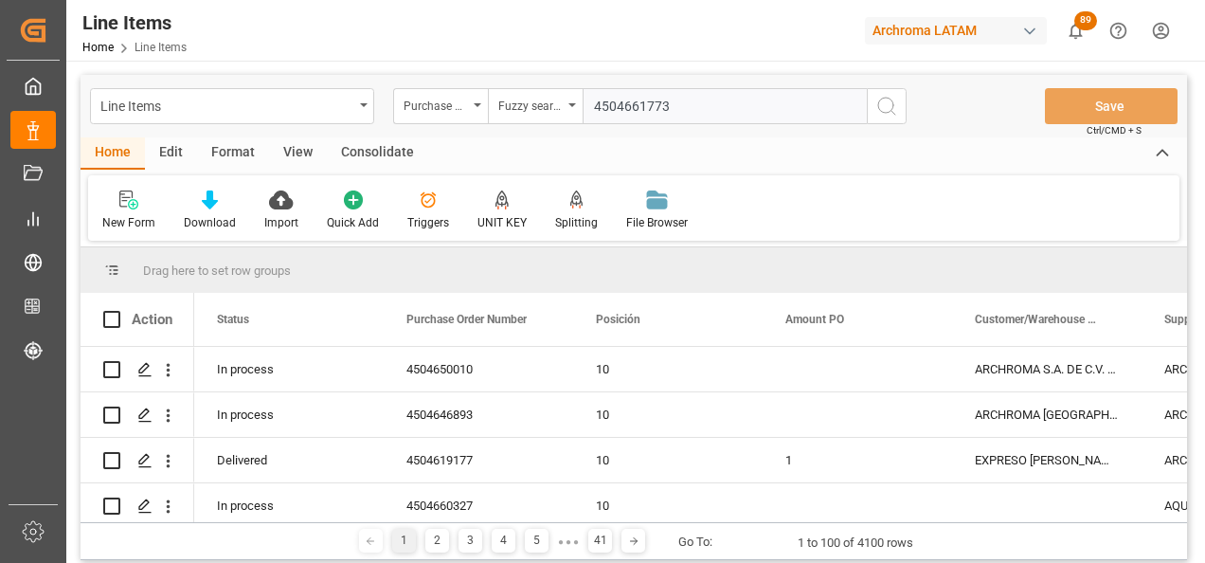
type input "4504661773"
click at [877, 100] on icon "search button" at bounding box center [887, 106] width 23 height 23
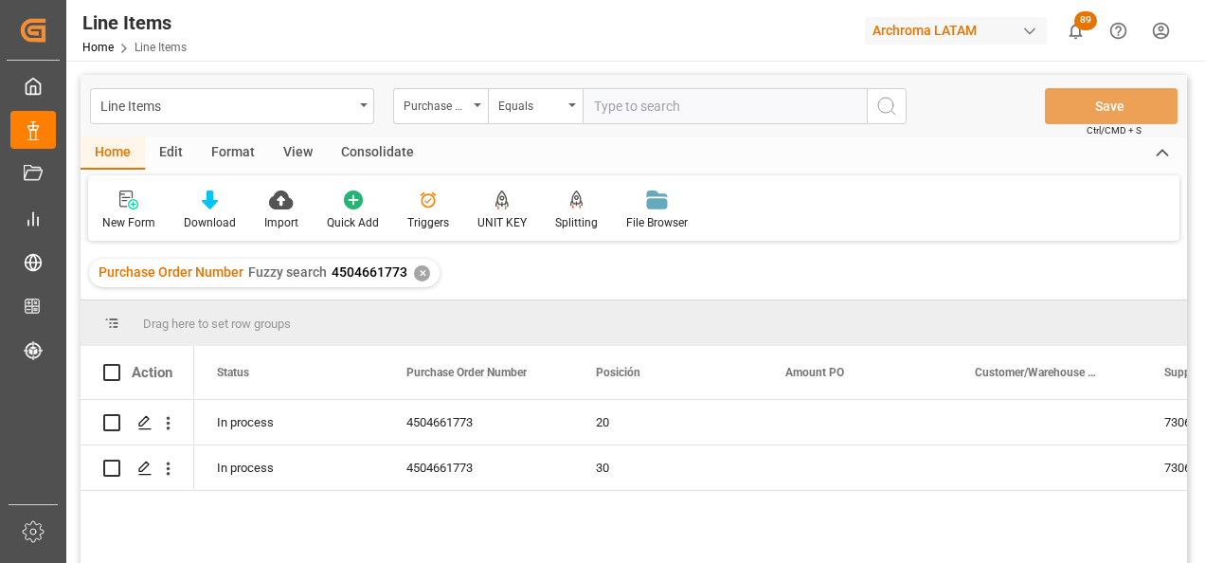
click at [417, 269] on div "✕" at bounding box center [422, 273] width 16 height 16
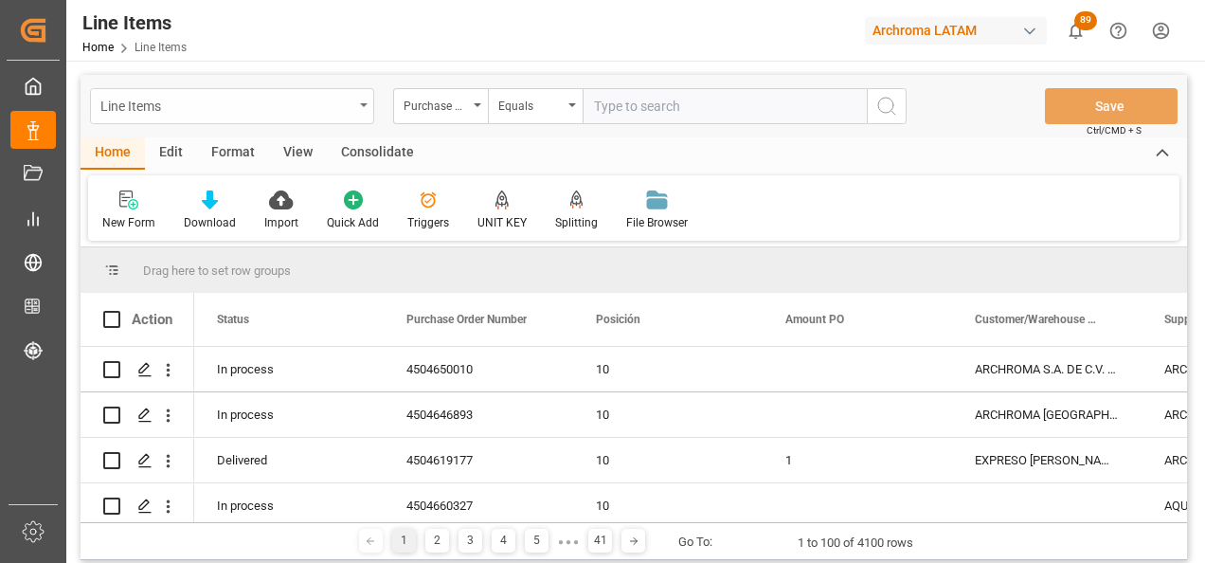
drag, startPoint x: 361, startPoint y: 109, endPoint x: 344, endPoint y: 118, distance: 19.1
click at [360, 109] on div "Line Items" at bounding box center [232, 106] width 284 height 36
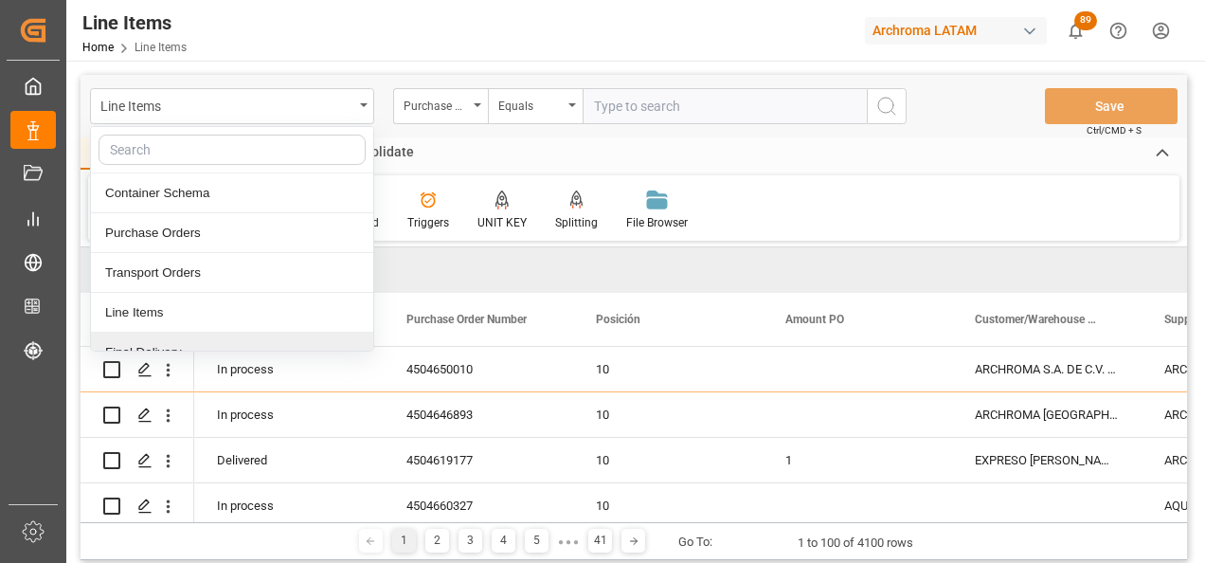
click at [153, 339] on div "Final Delivery" at bounding box center [232, 353] width 282 height 40
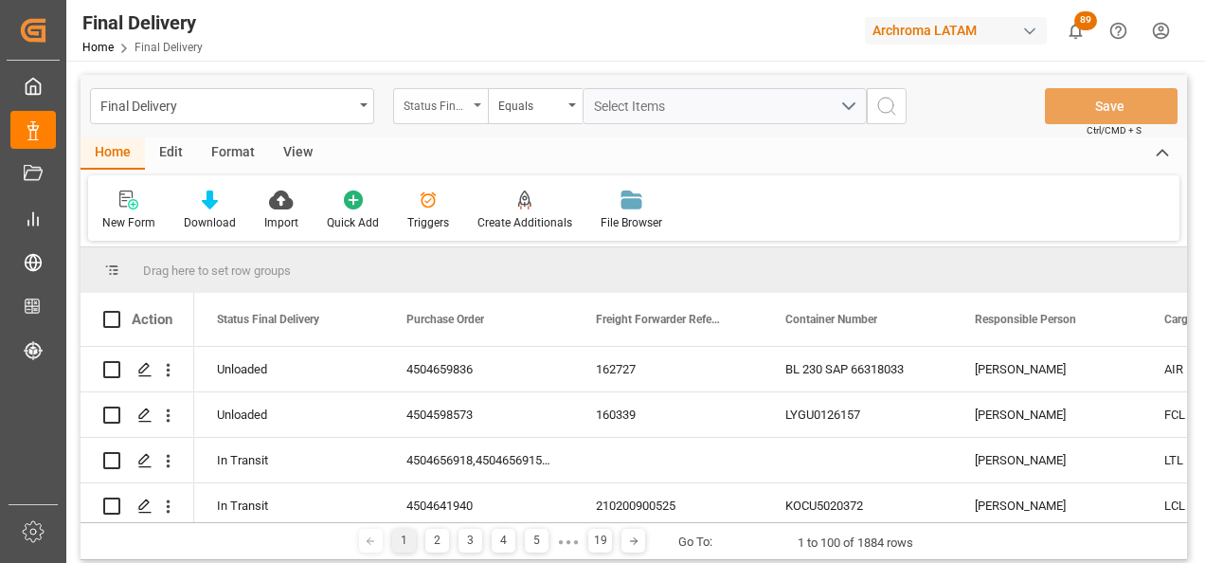
click at [472, 109] on div "Status Final Delivery" at bounding box center [440, 106] width 95 height 36
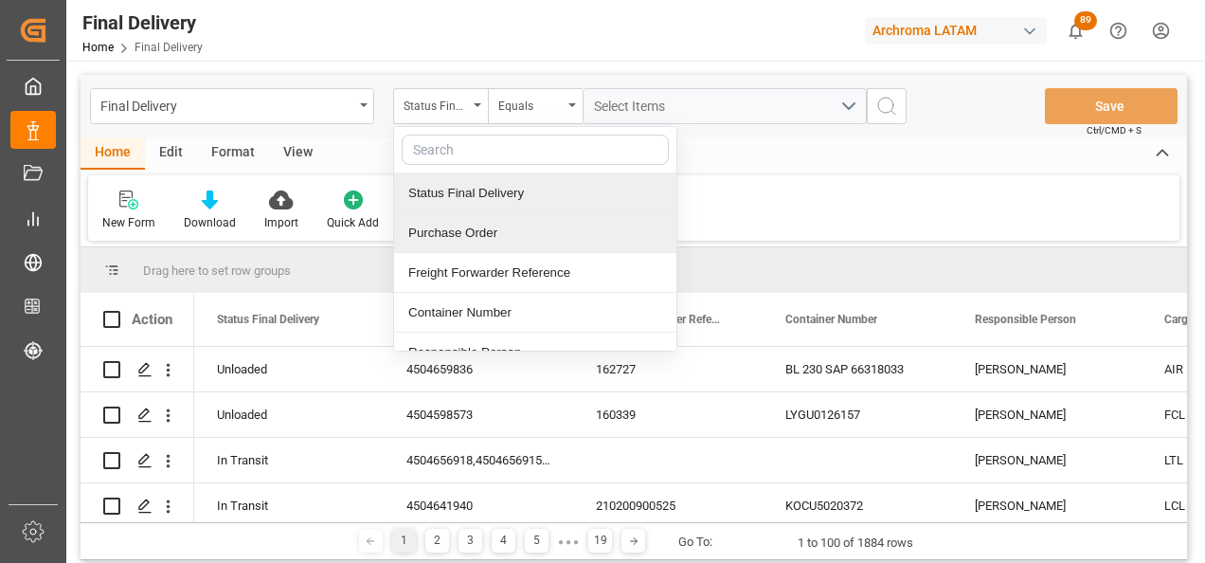
click at [495, 231] on div "Purchase Order" at bounding box center [535, 233] width 282 height 40
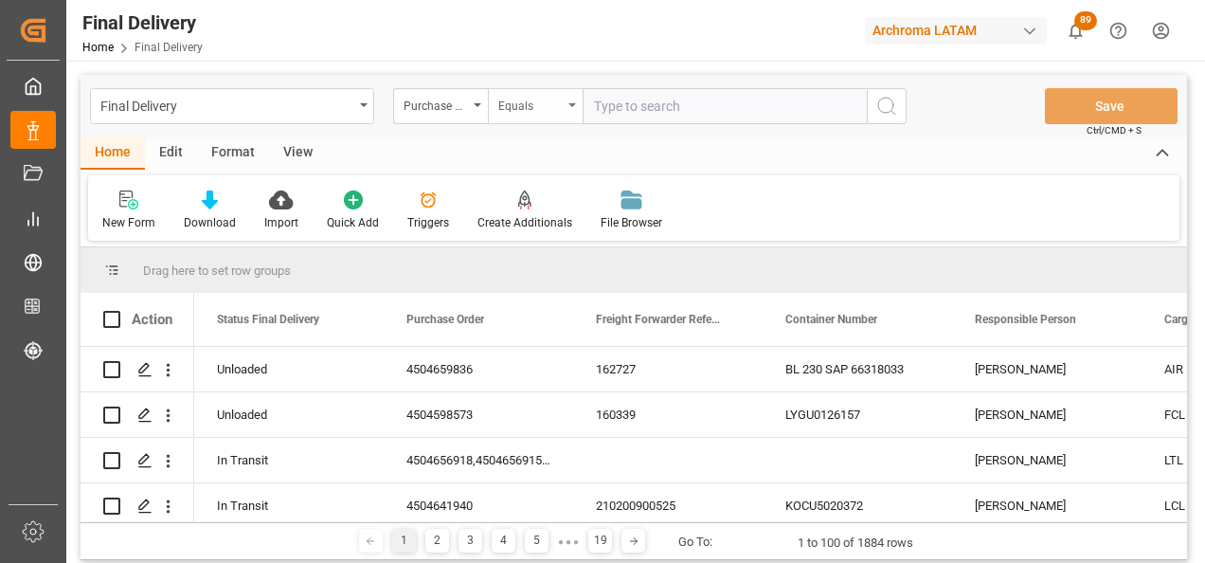
click at [510, 100] on div "Equals" at bounding box center [530, 104] width 64 height 22
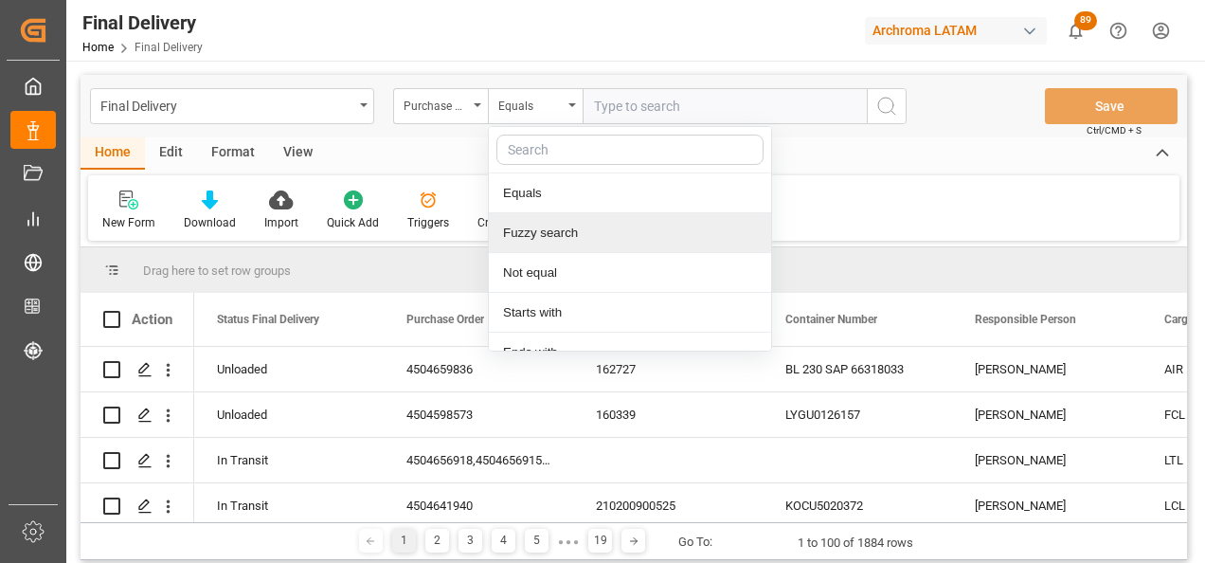
click at [546, 229] on div "Fuzzy search" at bounding box center [630, 233] width 282 height 40
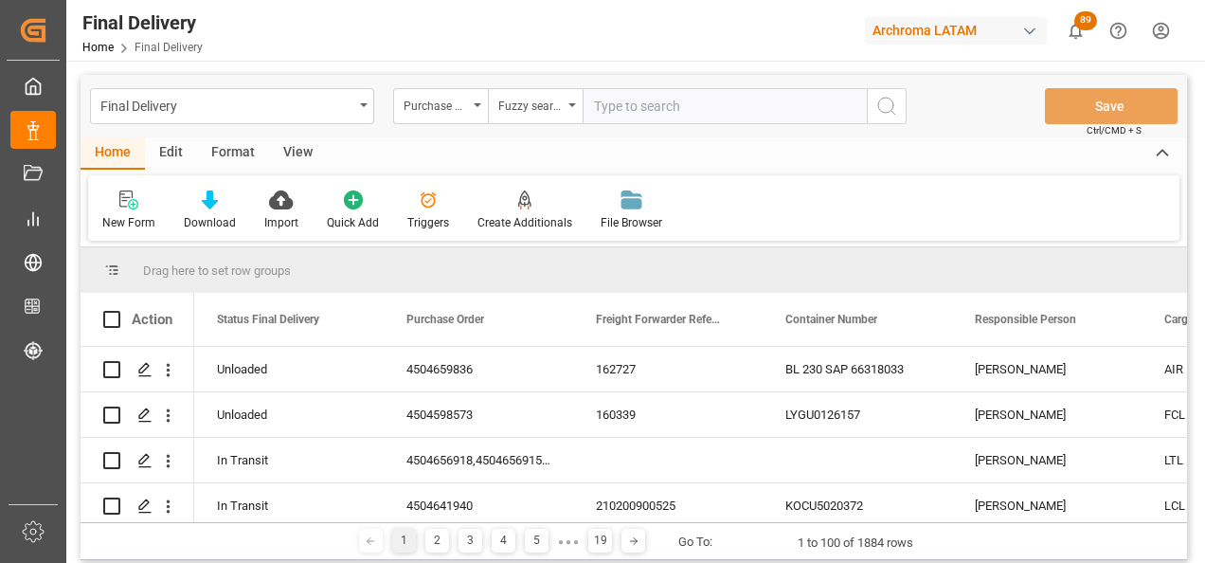
paste input "4504620323,"
type input "4504620323"
click at [888, 108] on icon "search button" at bounding box center [887, 106] width 23 height 23
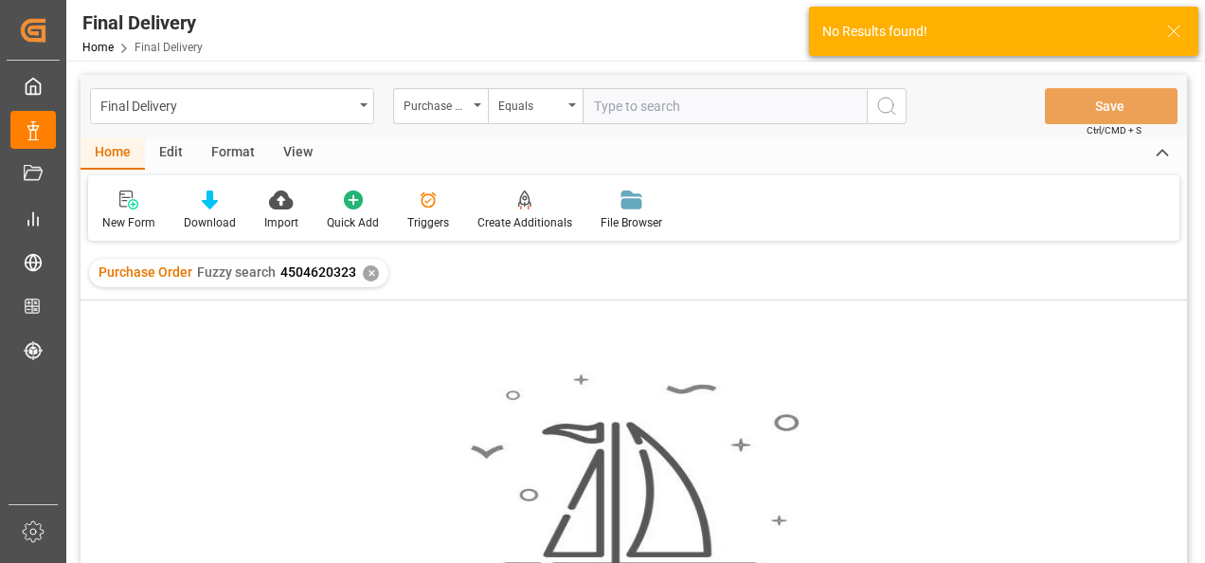
click at [369, 278] on div "✕" at bounding box center [371, 273] width 16 height 16
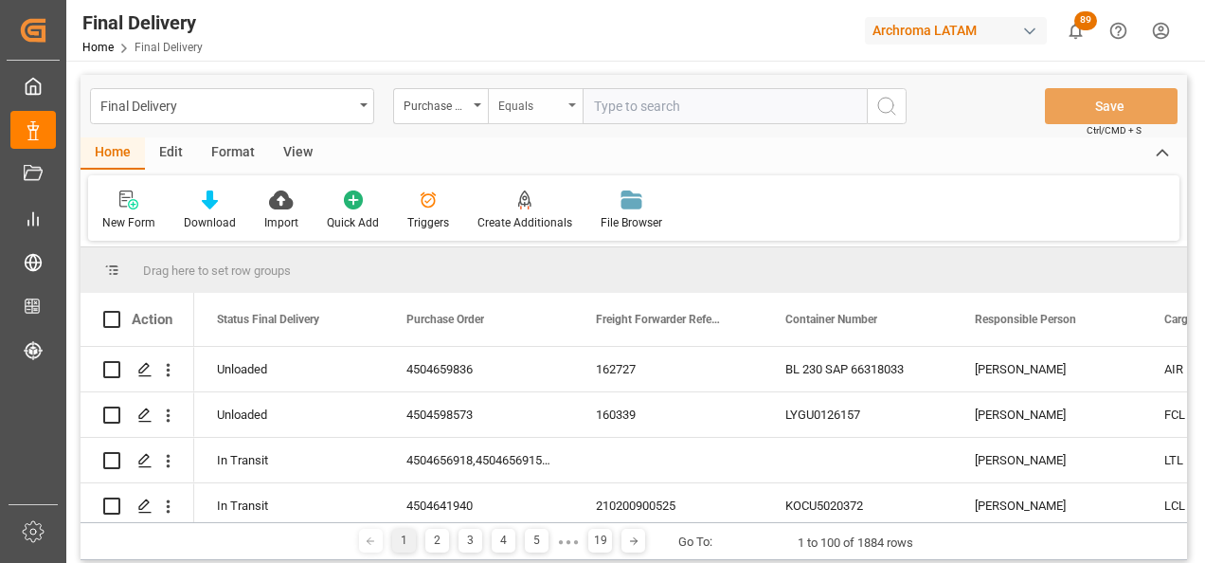
click at [534, 109] on div "Equals" at bounding box center [530, 104] width 64 height 22
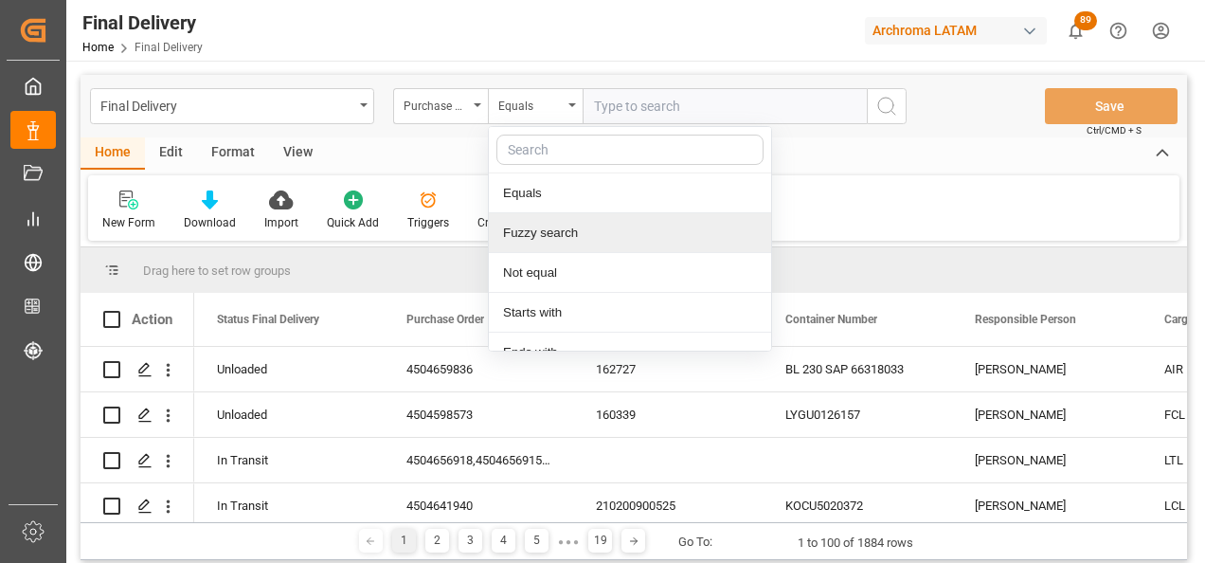
click at [515, 234] on div "Fuzzy search" at bounding box center [630, 233] width 282 height 40
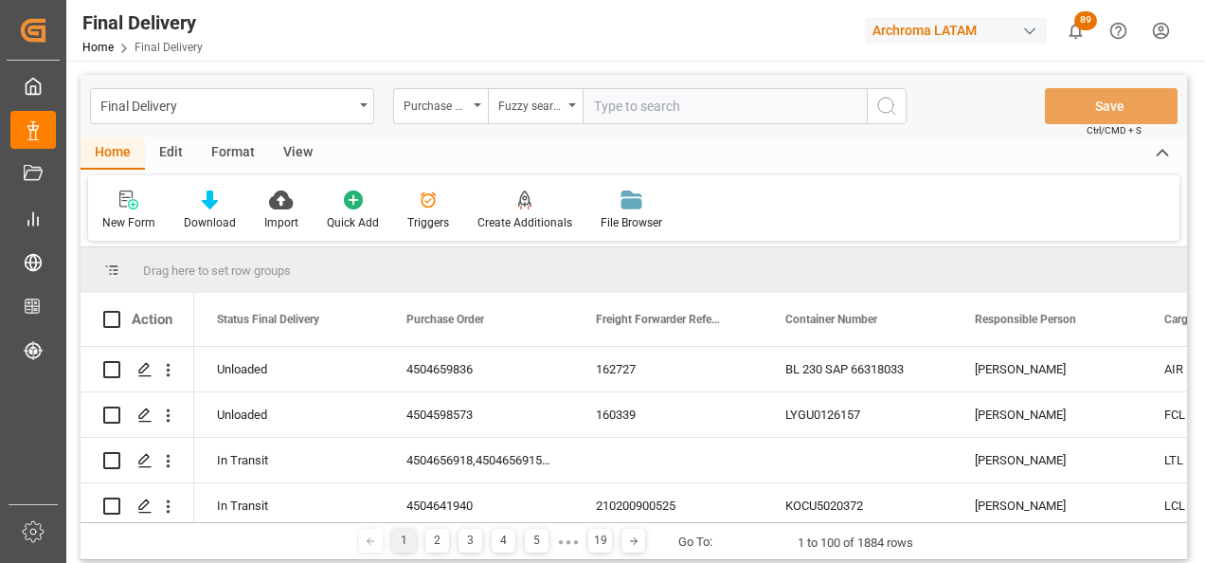
paste input "4504612988"
type input "4504612988"
click at [890, 112] on circle "search button" at bounding box center [885, 105] width 15 height 15
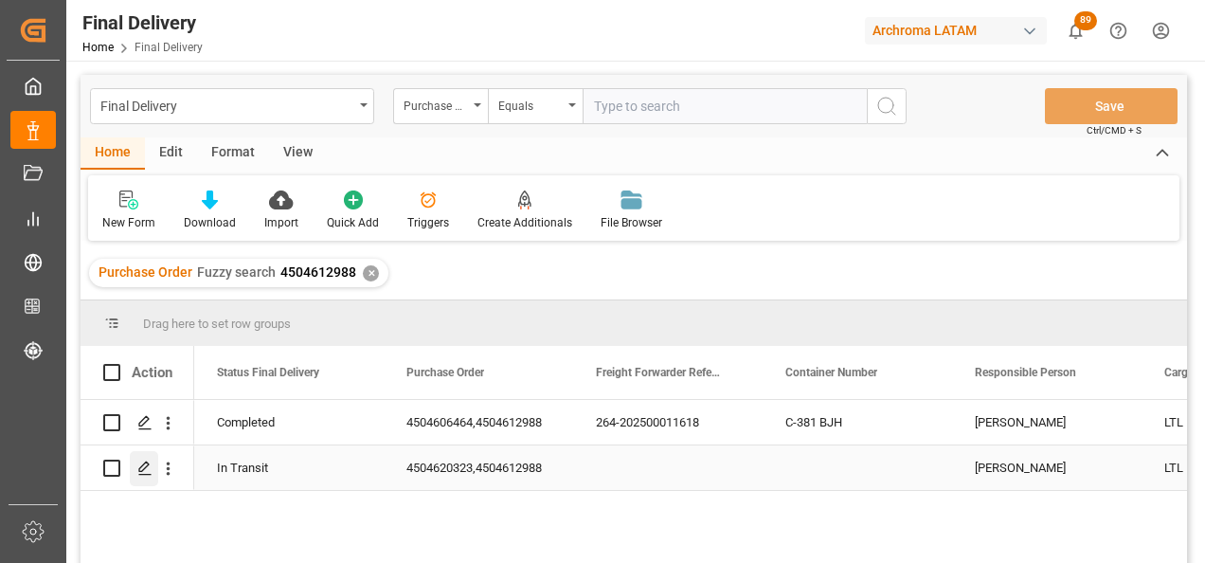
click at [148, 464] on polygon "Press SPACE to select this row." at bounding box center [143, 466] width 9 height 9
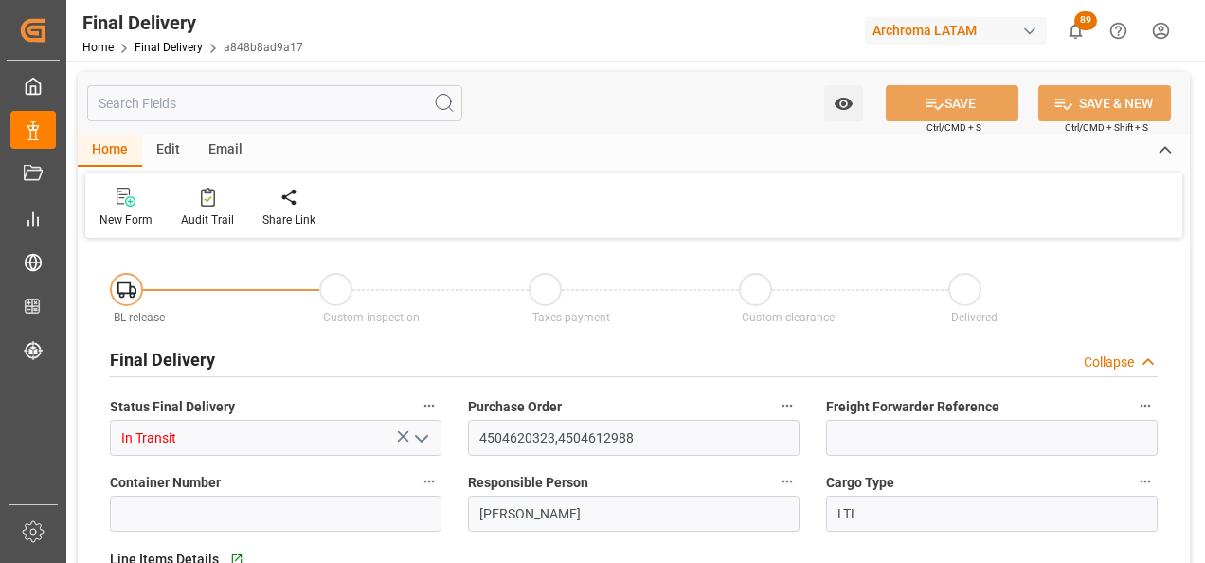
type input "In Transit"
type input "4504620323,4504612988"
type input "[PERSON_NAME]"
type input "LTL"
type input "Enter customer warehouse"
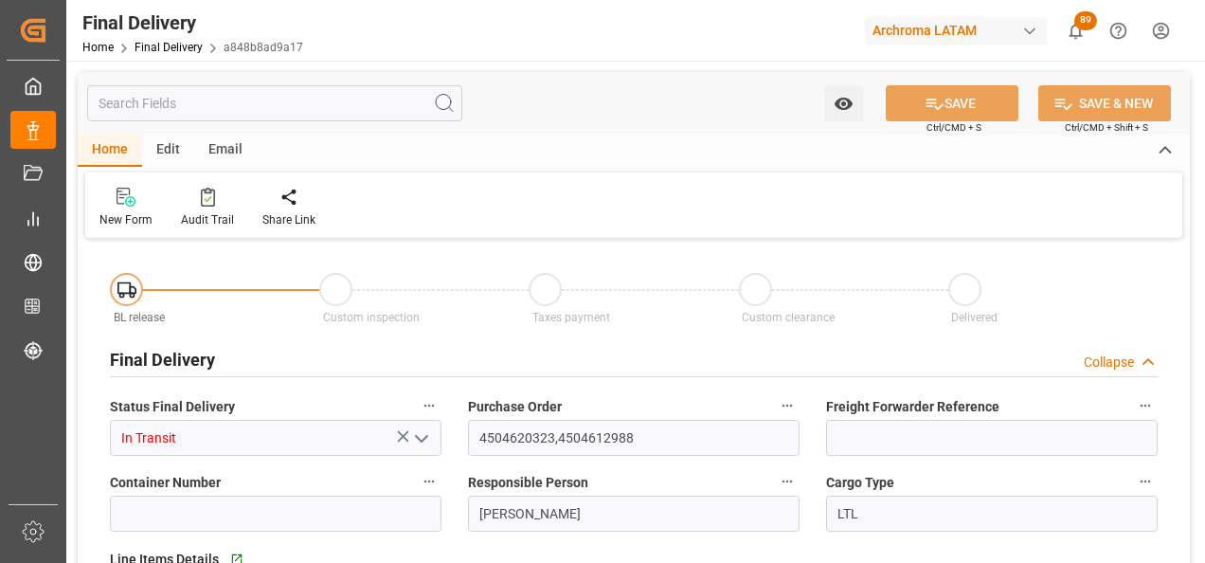
type input "Not Assigned"
type input "a848b8ad9a17"
type input "TEXTIL"
type input "82b17a6b4c3f"
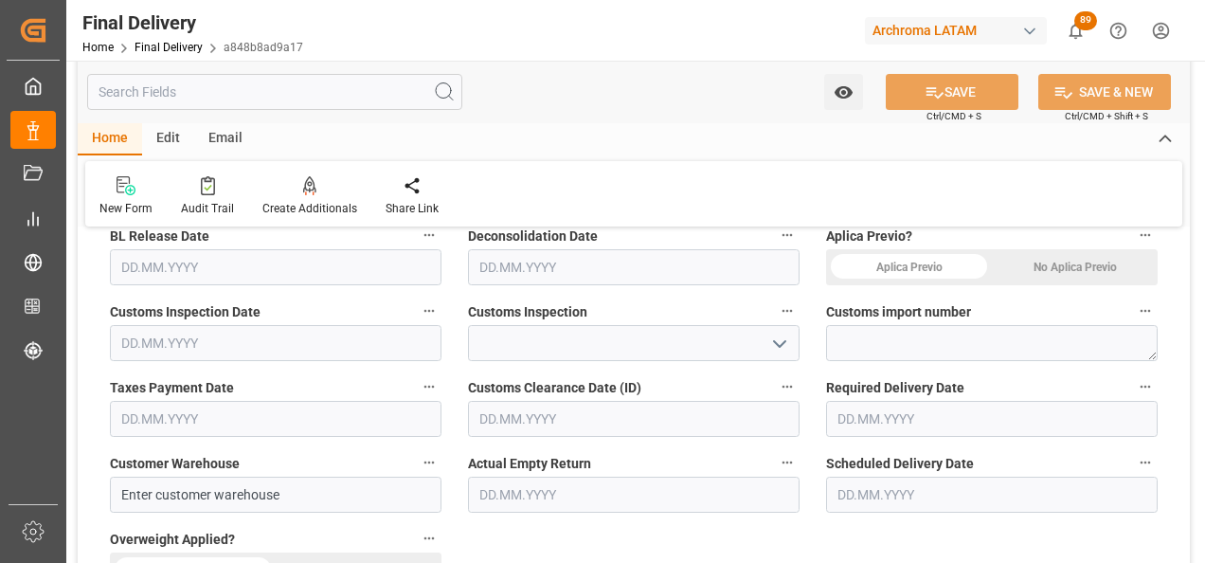
scroll to position [569, 0]
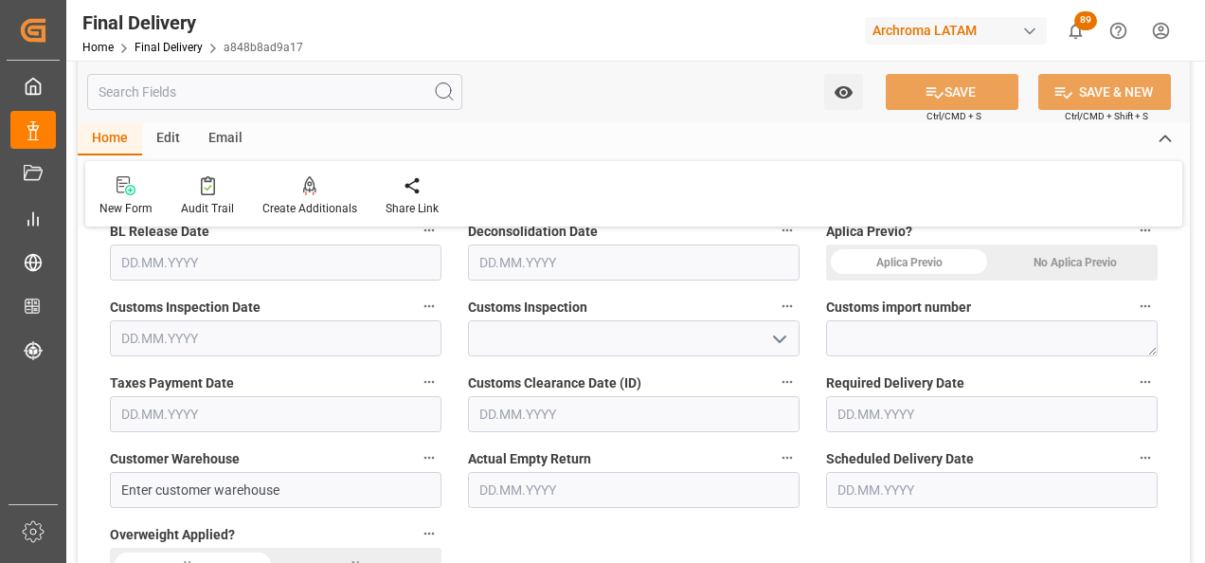
click at [1044, 262] on div "No Aplica Previo" at bounding box center [1075, 262] width 166 height 36
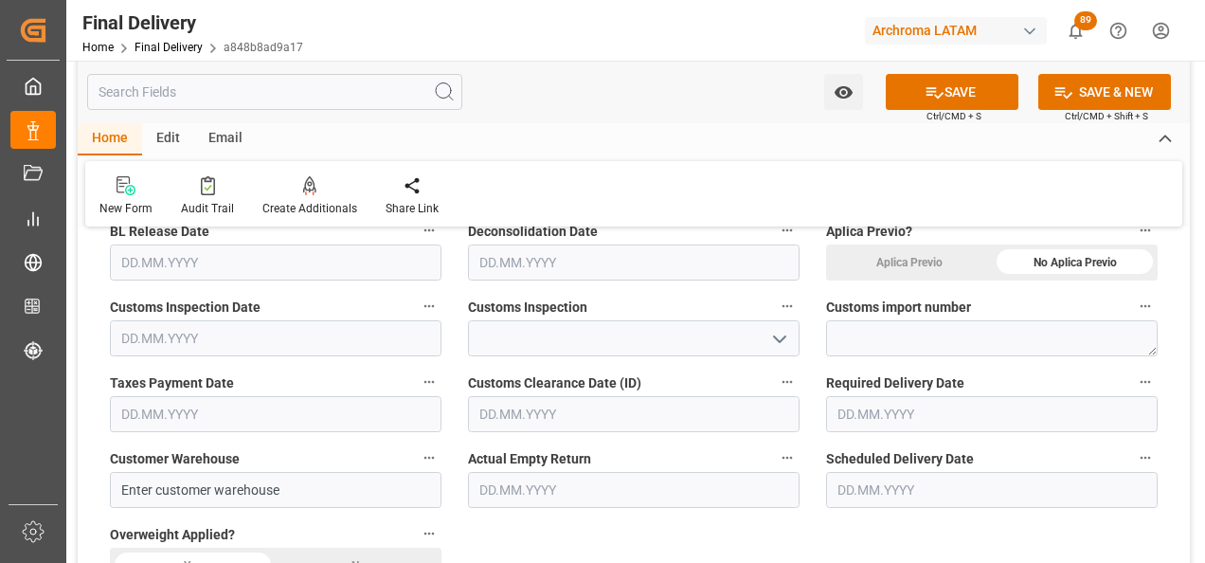
click at [881, 407] on input "text" at bounding box center [992, 414] width 332 height 36
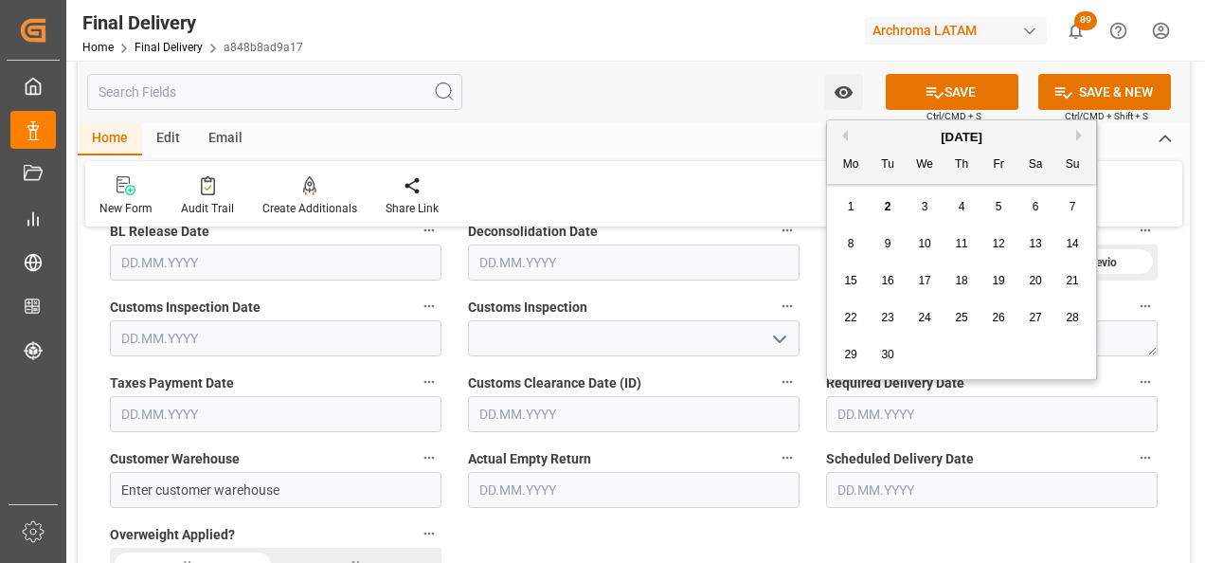
click at [990, 210] on div "5" at bounding box center [999, 207] width 24 height 23
type input "05.09.2025"
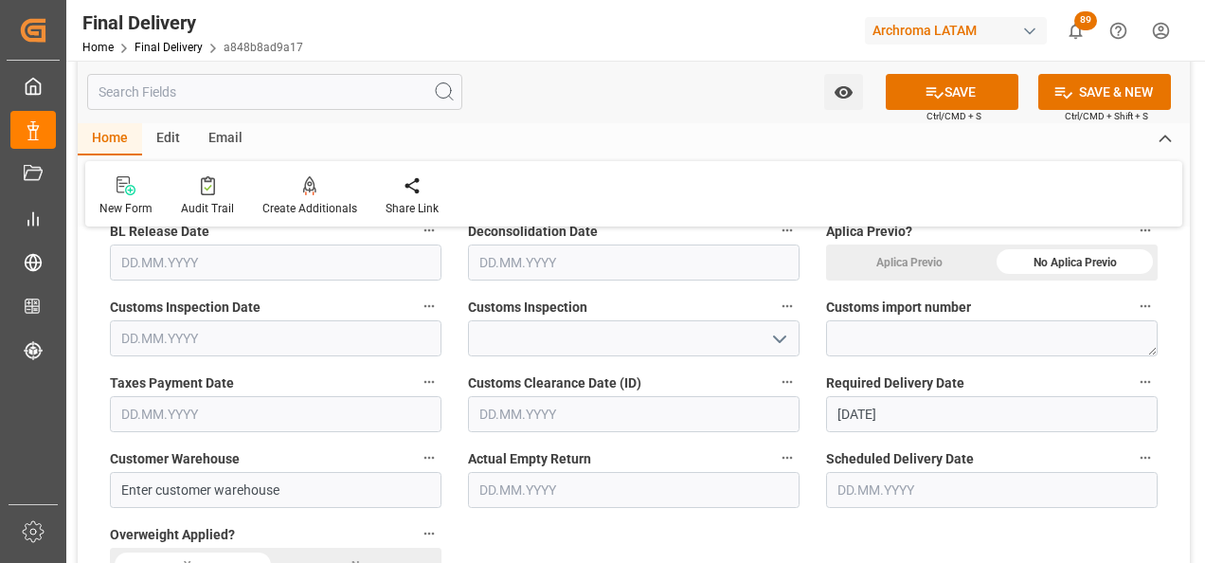
click at [895, 483] on input "text" at bounding box center [992, 490] width 332 height 36
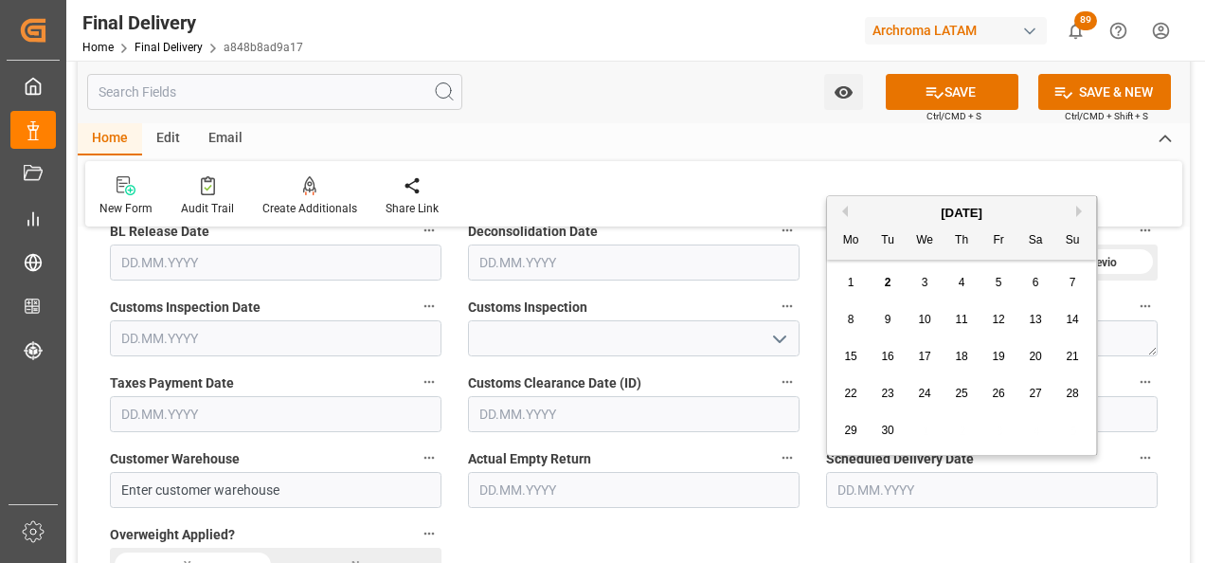
click at [928, 280] on span "3" at bounding box center [925, 282] width 7 height 13
type input "03.09.2025"
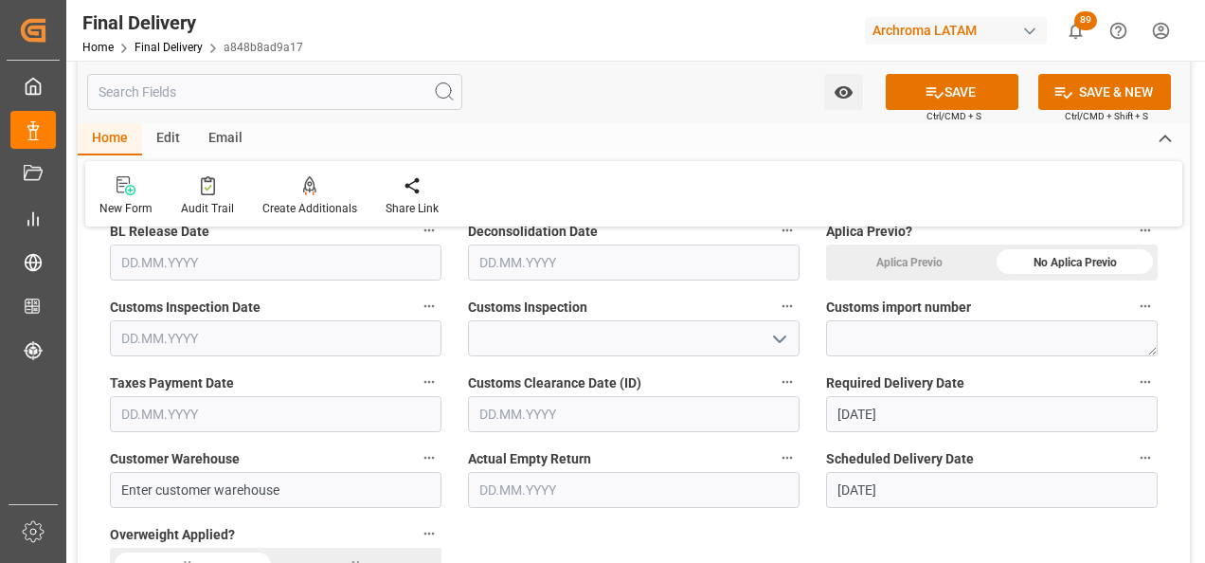
click at [782, 347] on icon "open menu" at bounding box center [780, 339] width 23 height 23
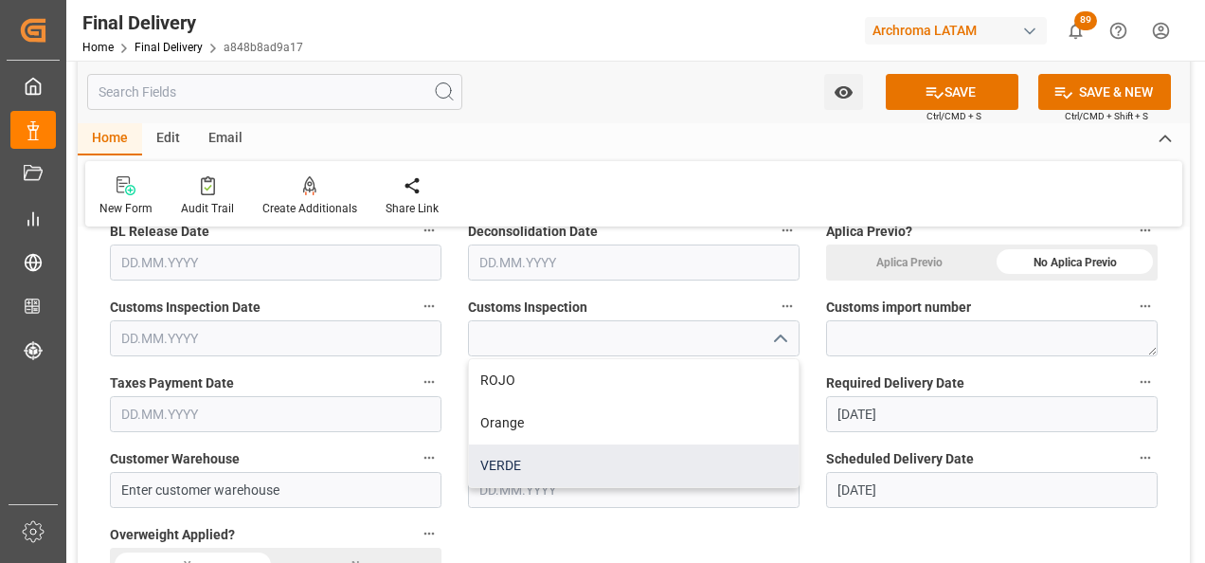
click at [605, 458] on div "VERDE" at bounding box center [634, 465] width 330 height 43
type input "VERDE"
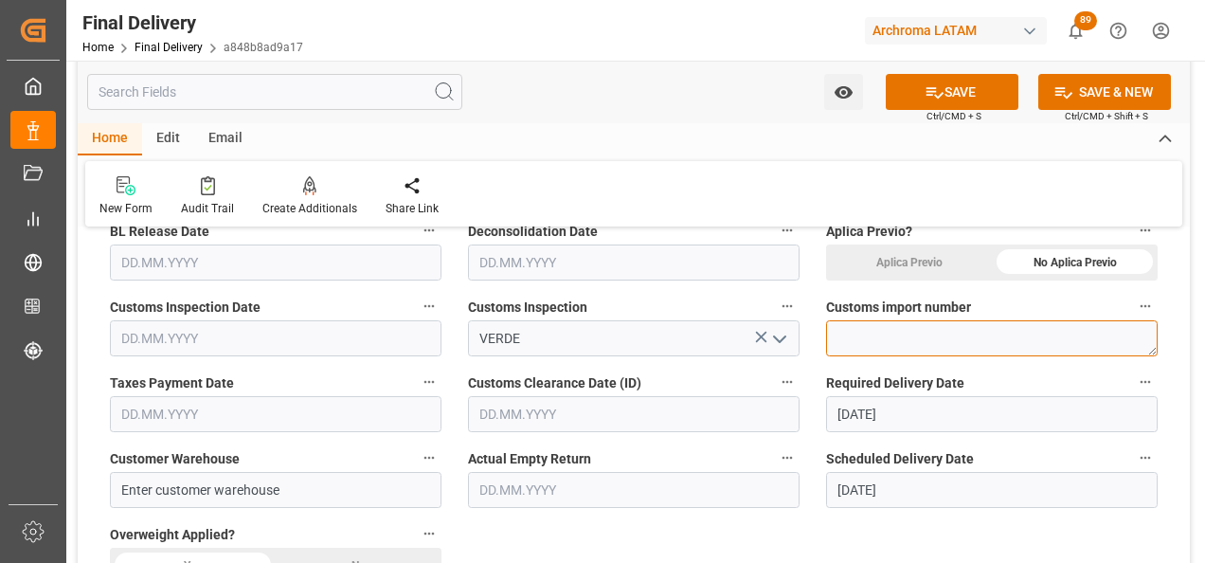
click at [865, 335] on textarea at bounding box center [992, 338] width 332 height 36
paste textarea "264-202500011924"
type textarea "264-202500011924"
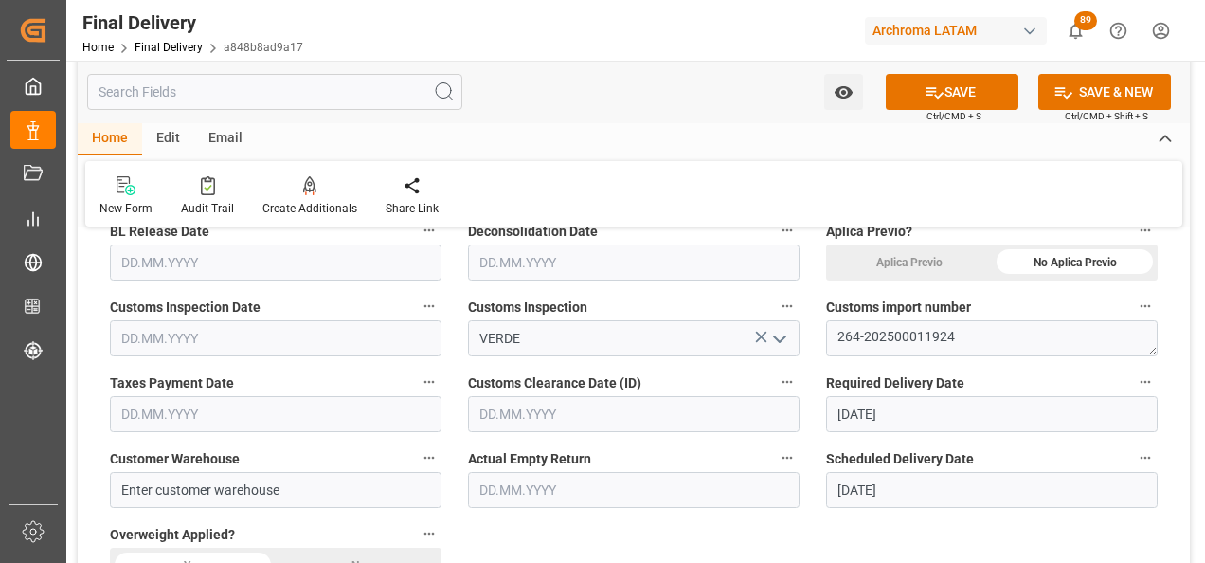
click at [585, 407] on input "text" at bounding box center [634, 414] width 332 height 36
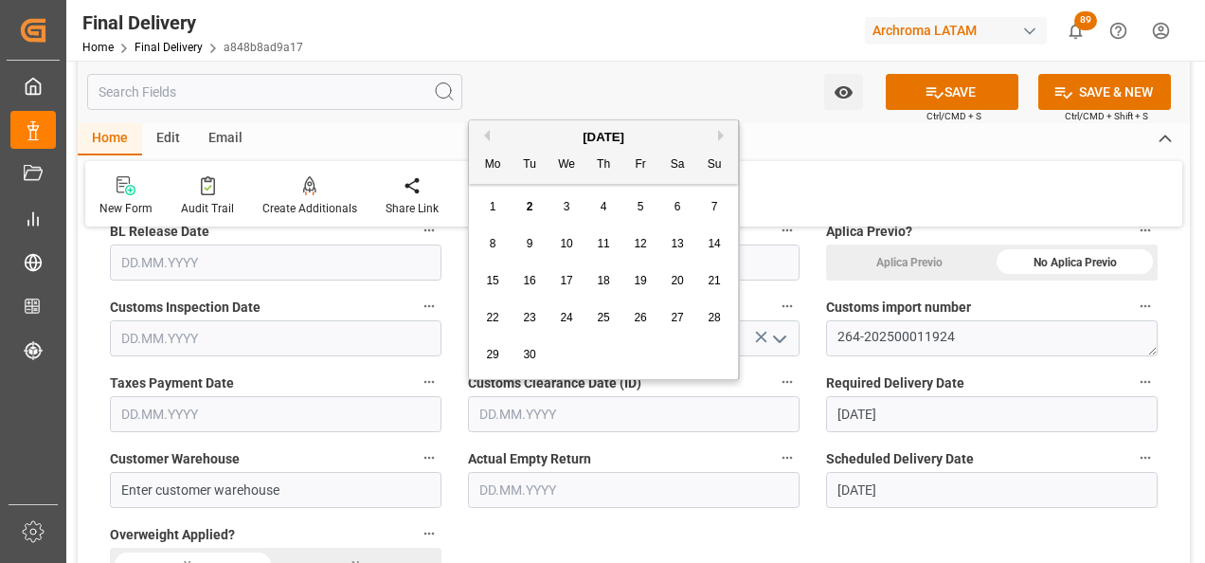
click at [493, 208] on span "1" at bounding box center [493, 206] width 7 height 13
type input "01.09.2025"
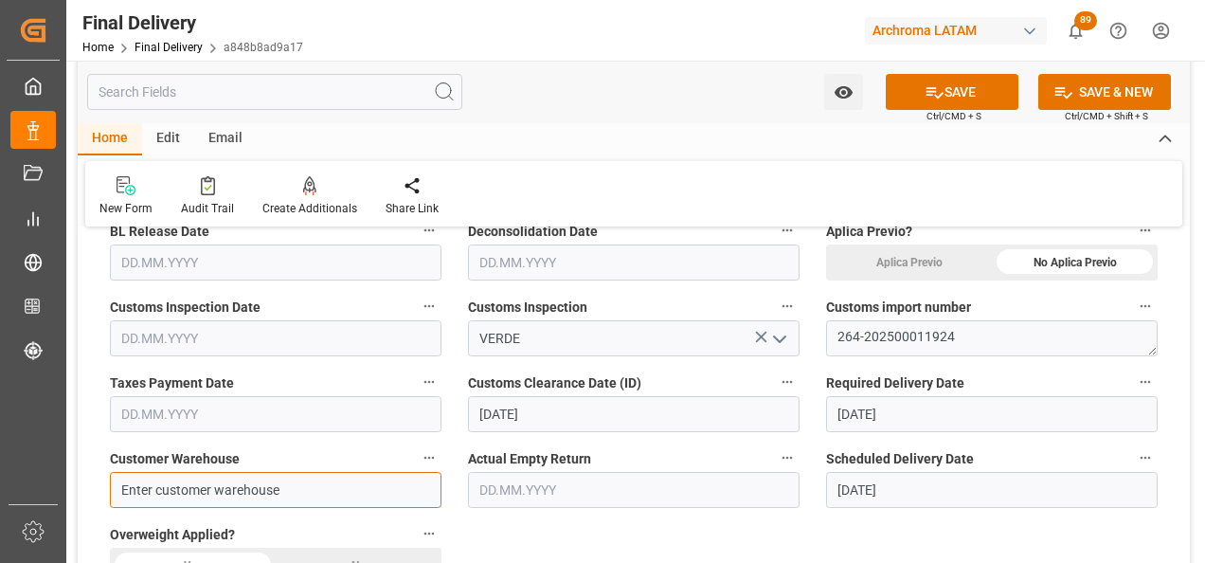
click at [316, 490] on input "Enter customer warehouse" at bounding box center [276, 490] width 332 height 36
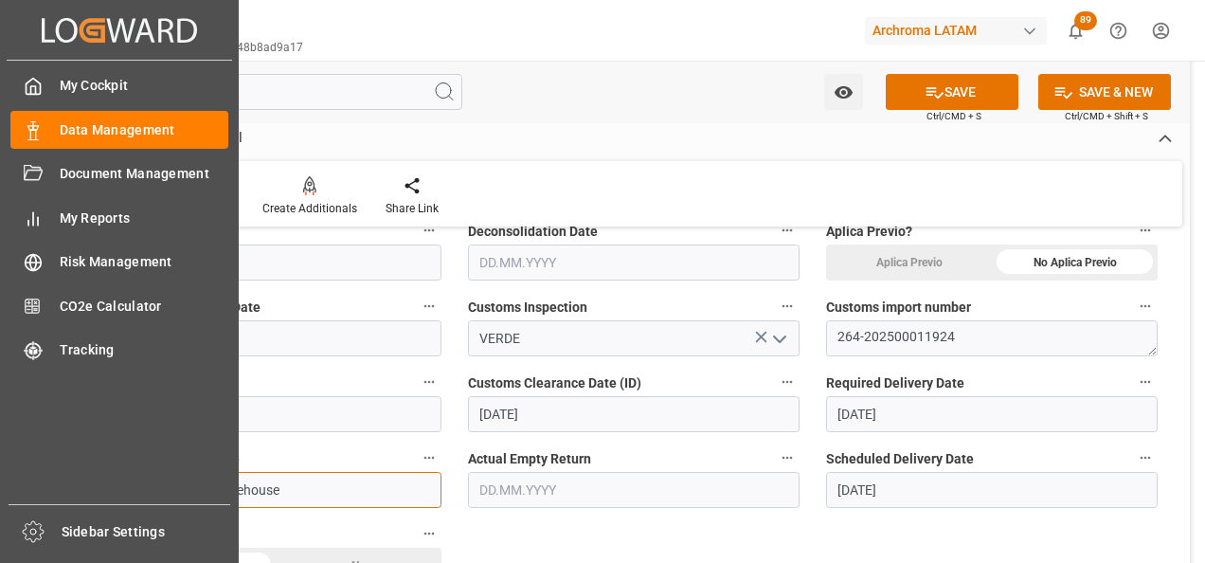
drag, startPoint x: 316, startPoint y: 490, endPoint x: 63, endPoint y: 473, distance: 252.6
click at [64, 474] on div "Created by potrace 1.15, written by Peter Selinger 2001-2017 Created by potrace…" at bounding box center [602, 281] width 1205 height 563
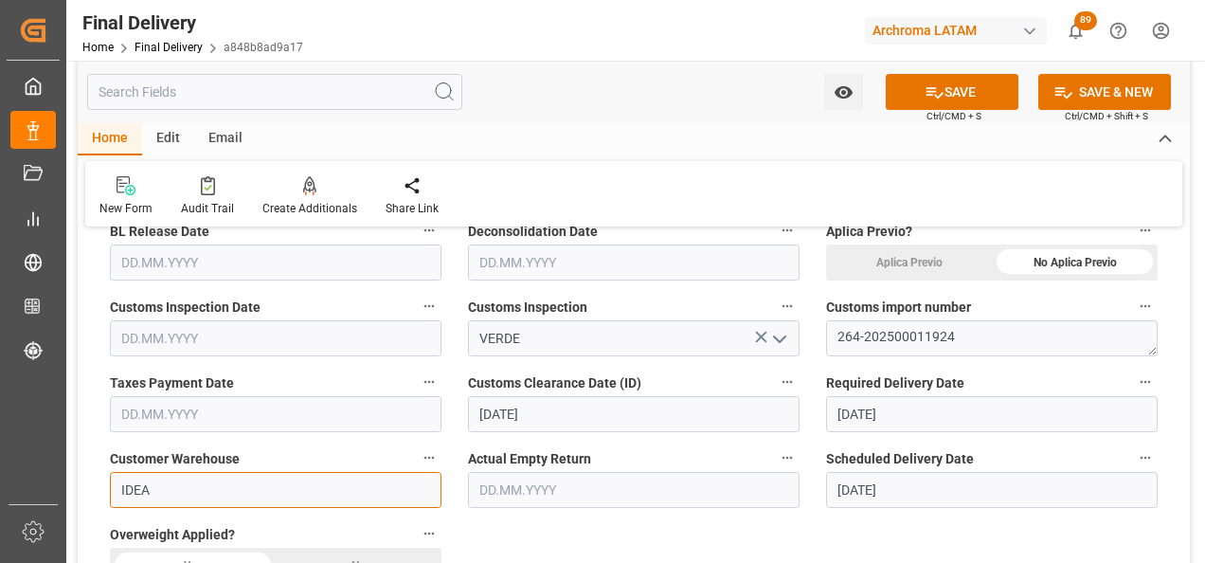
type input "IDEA"
click at [146, 425] on input "text" at bounding box center [276, 414] width 332 height 36
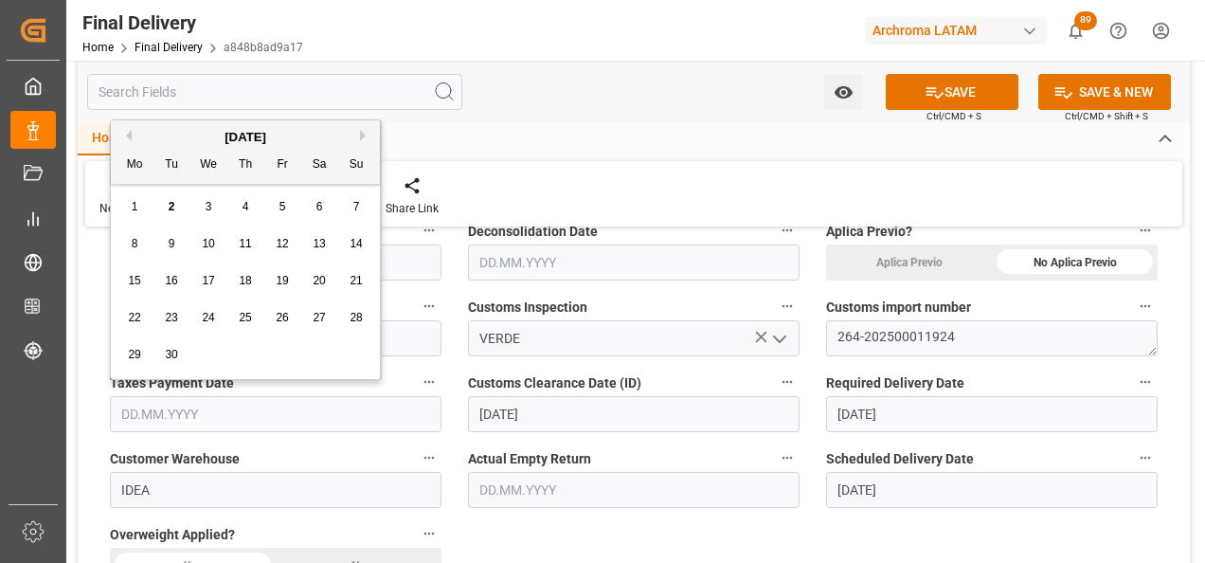
click at [135, 205] on span "1" at bounding box center [135, 206] width 7 height 13
type input "01.09.2025"
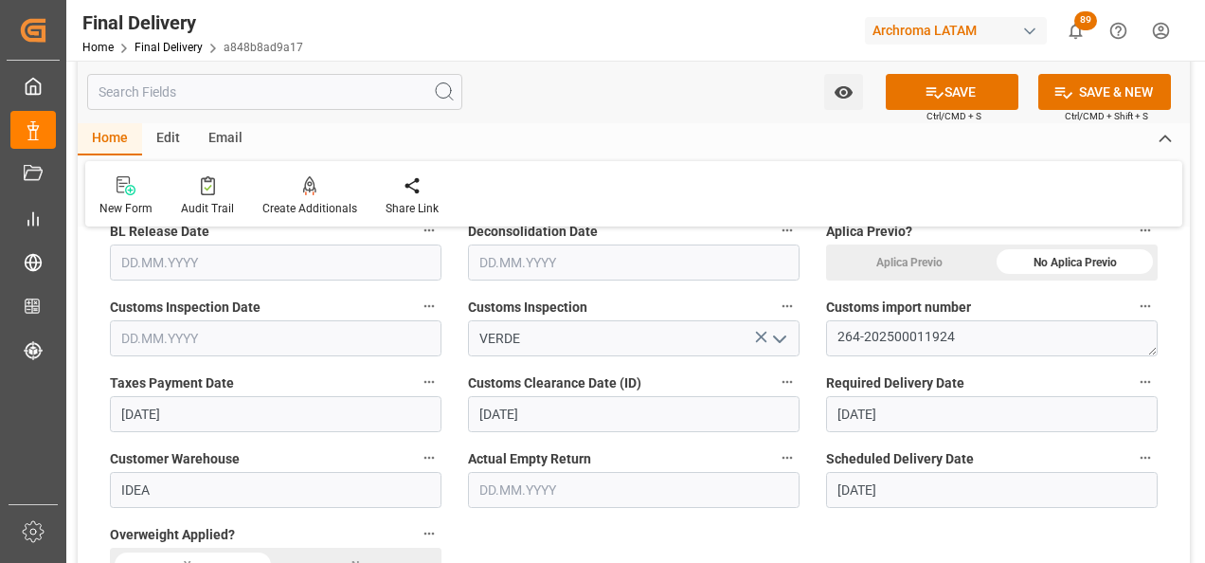
click at [184, 343] on input "text" at bounding box center [276, 338] width 332 height 36
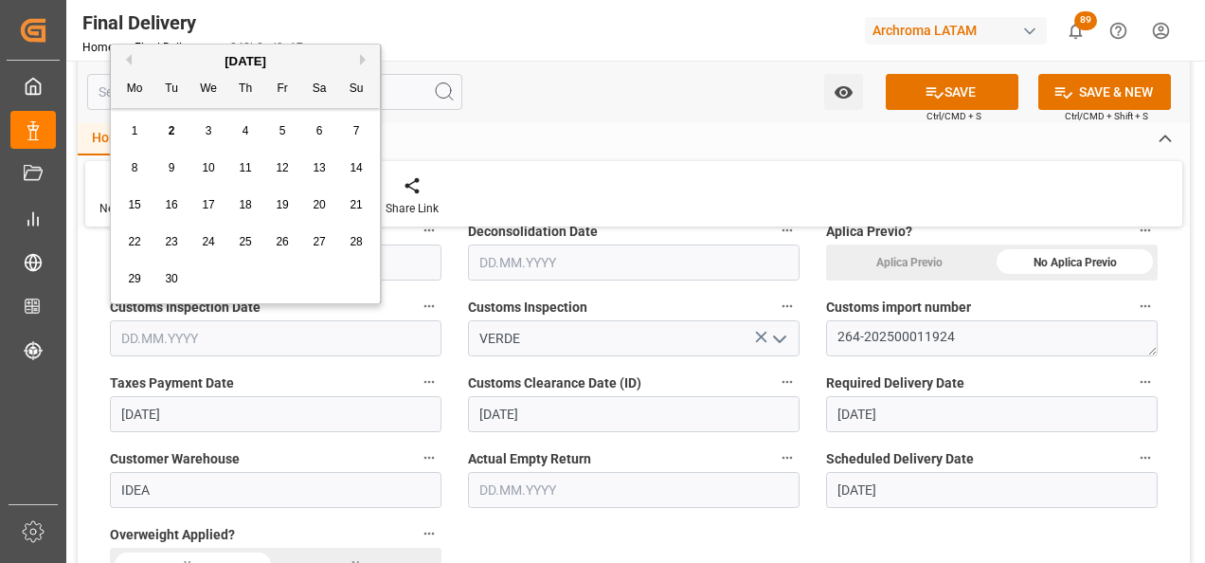
click at [142, 136] on div "1" at bounding box center [135, 131] width 24 height 23
type input "01.09.2025"
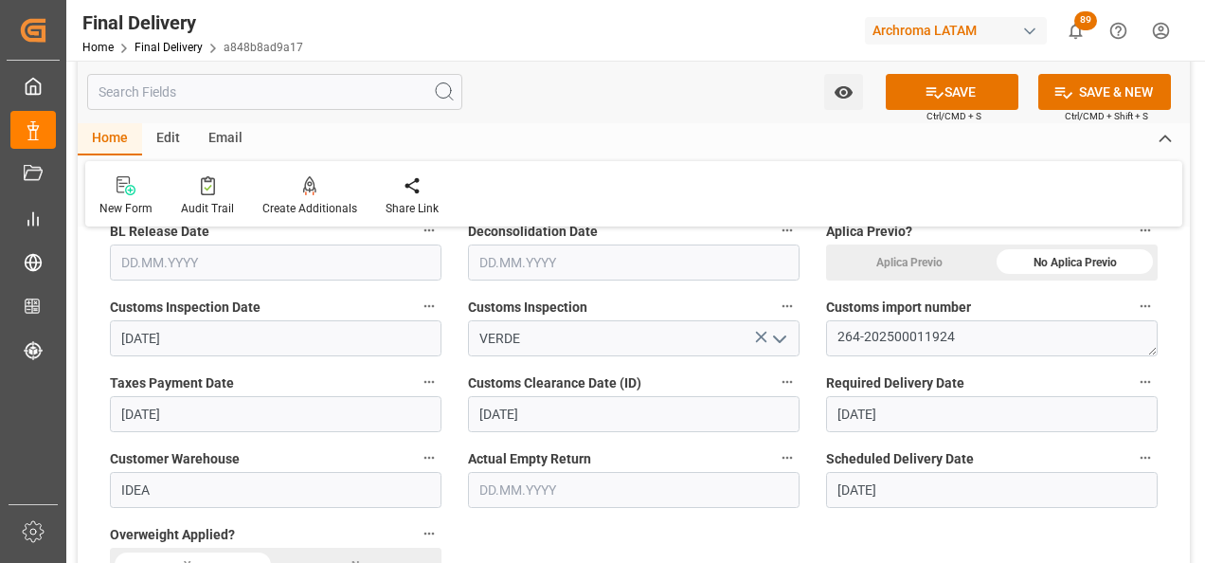
click at [262, 262] on input "text" at bounding box center [276, 262] width 332 height 36
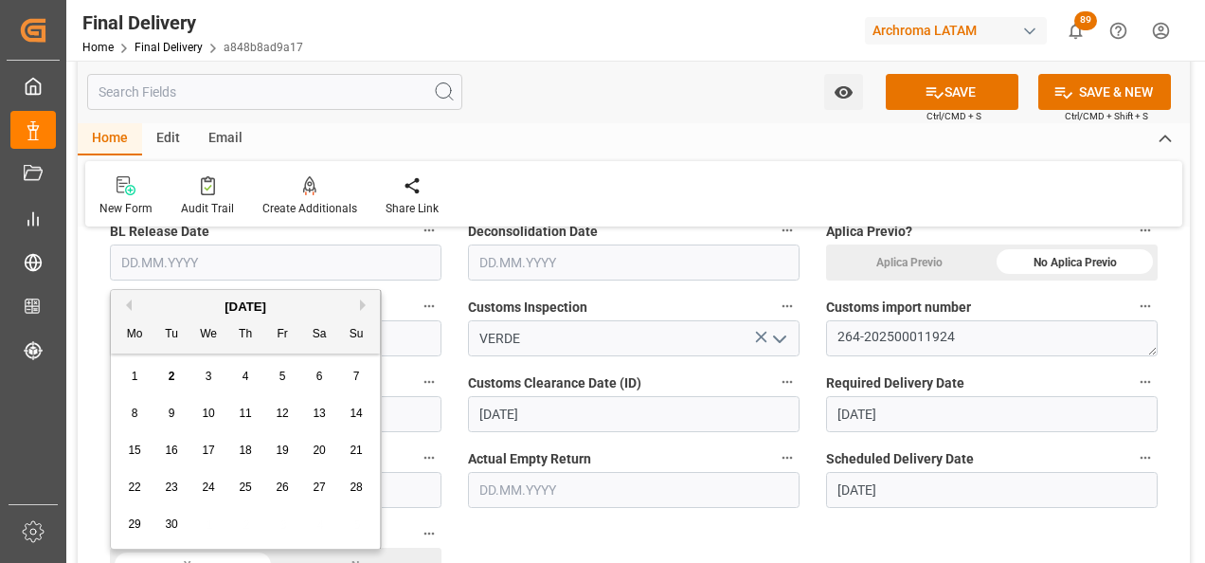
click at [127, 376] on div "1" at bounding box center [135, 377] width 24 height 23
type input "01.09.2025"
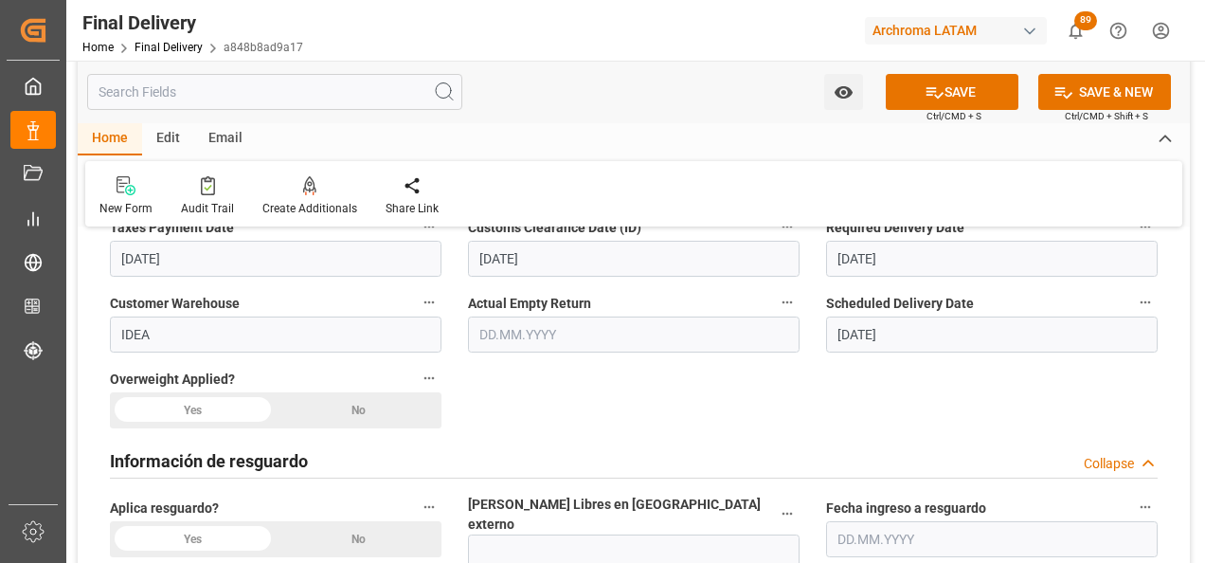
scroll to position [758, 0]
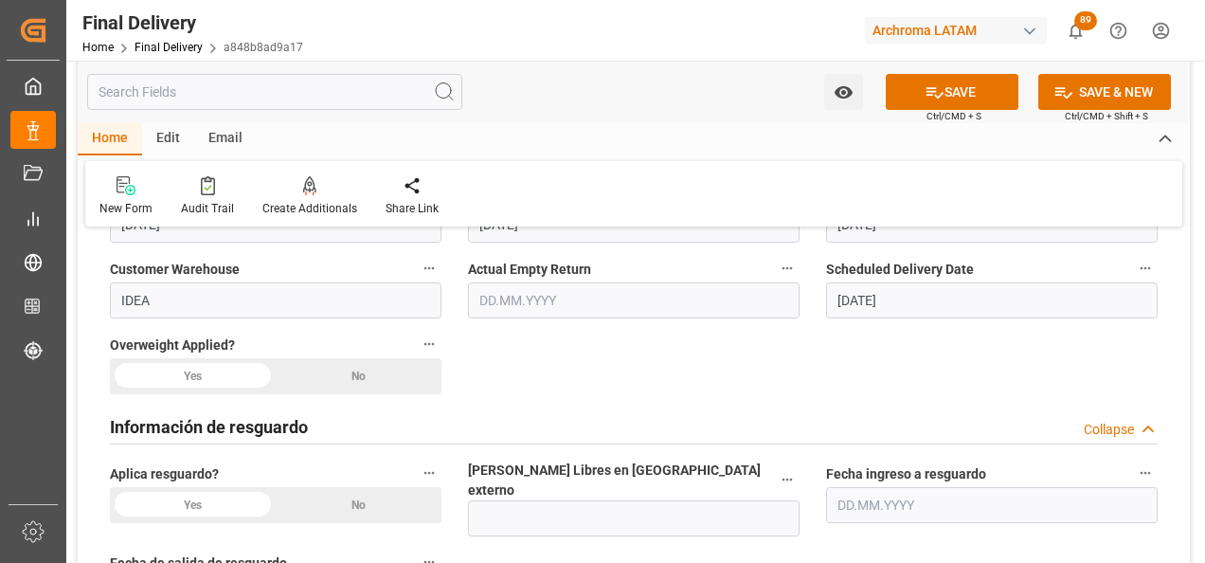
click at [992, 91] on div "No" at bounding box center [1075, 73] width 166 height 36
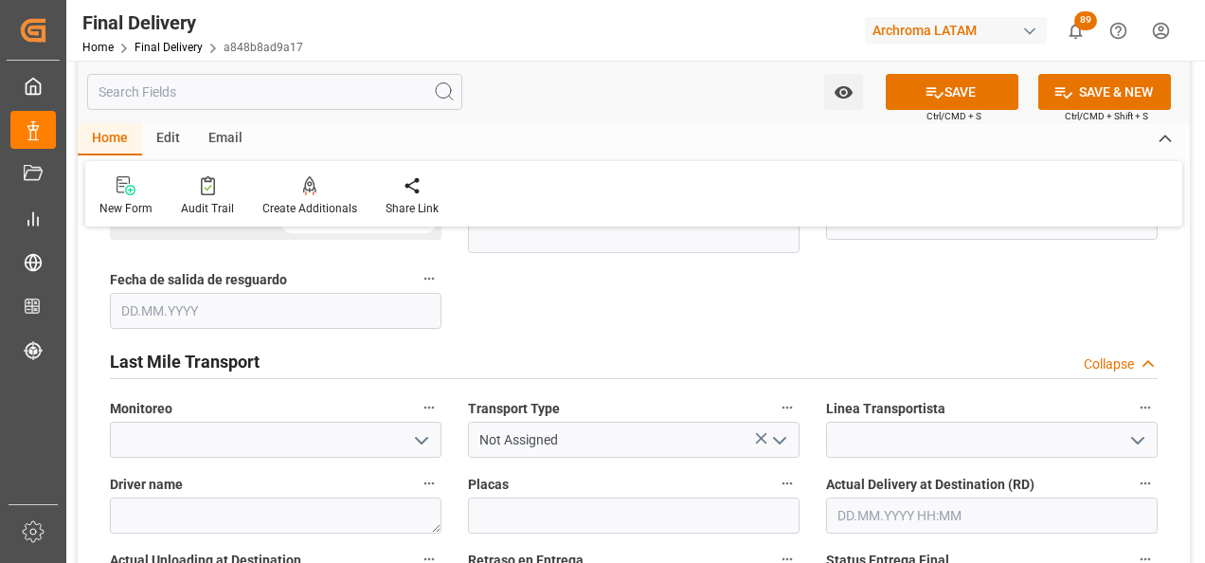
scroll to position [1042, 0]
click at [789, 428] on icon "open menu" at bounding box center [780, 439] width 23 height 23
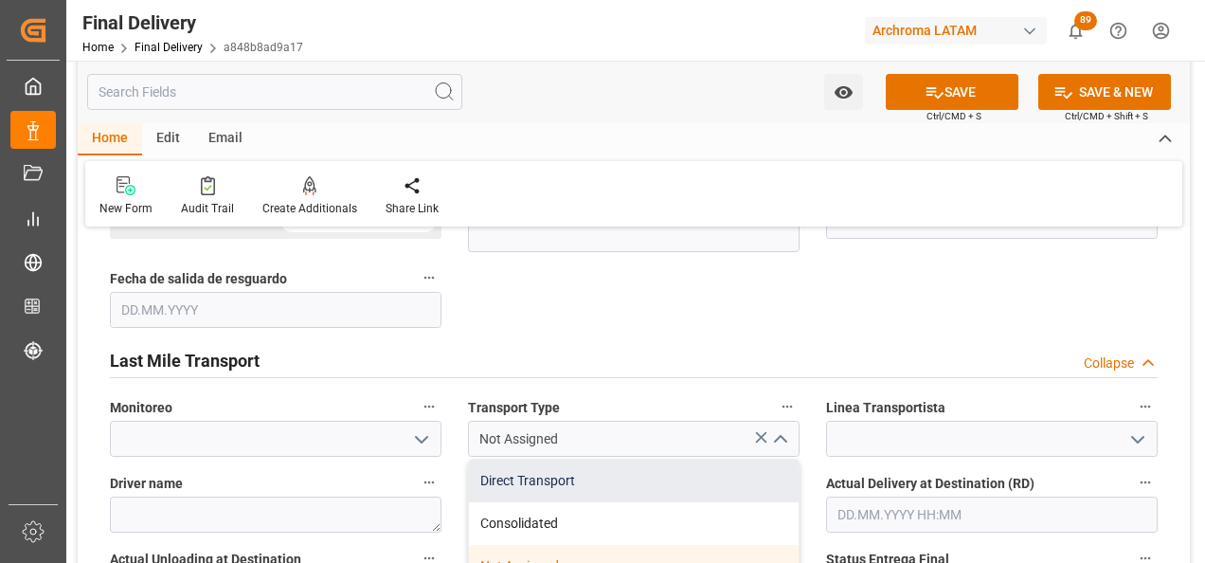
click at [702, 461] on div "Direct Transport" at bounding box center [634, 481] width 330 height 43
type input "Direct Transport"
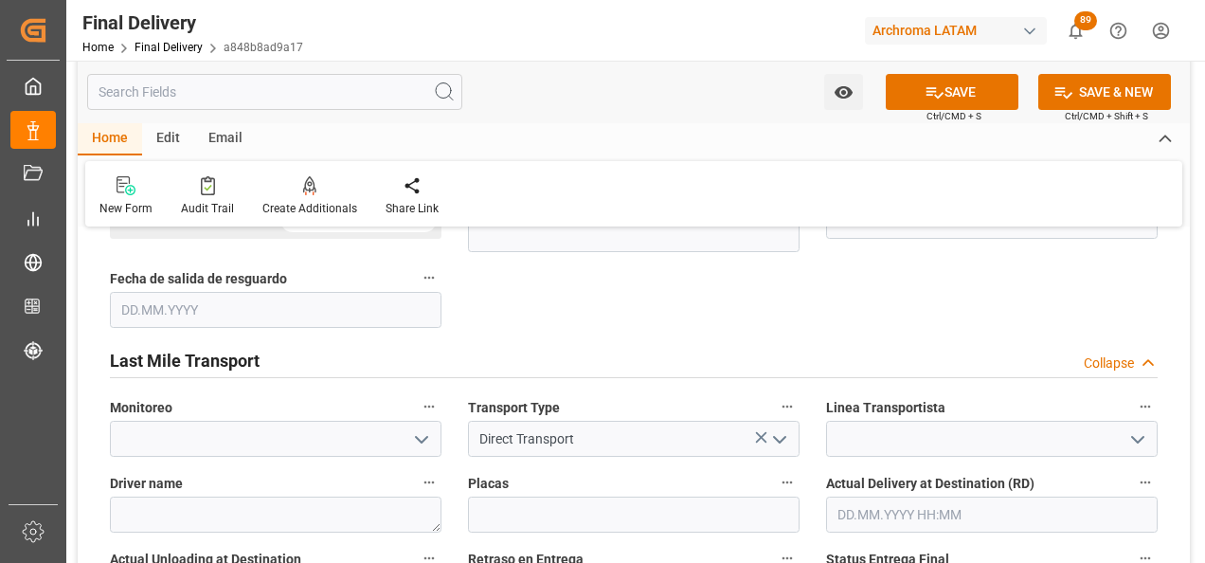
click at [1134, 429] on icon "open menu" at bounding box center [1138, 439] width 23 height 23
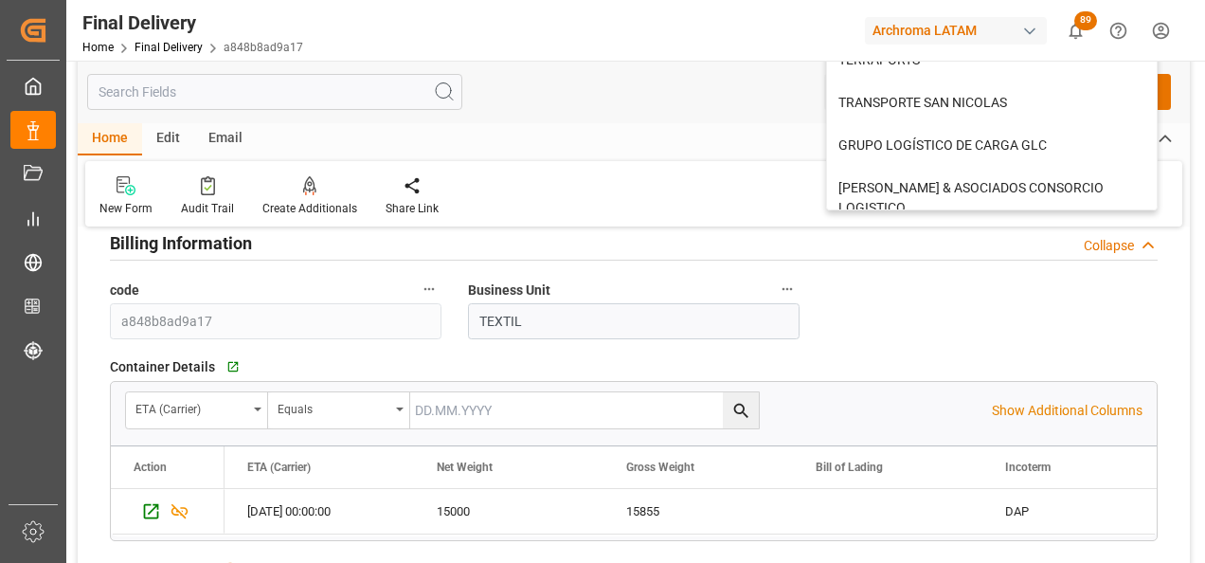
scroll to position [1327, 0]
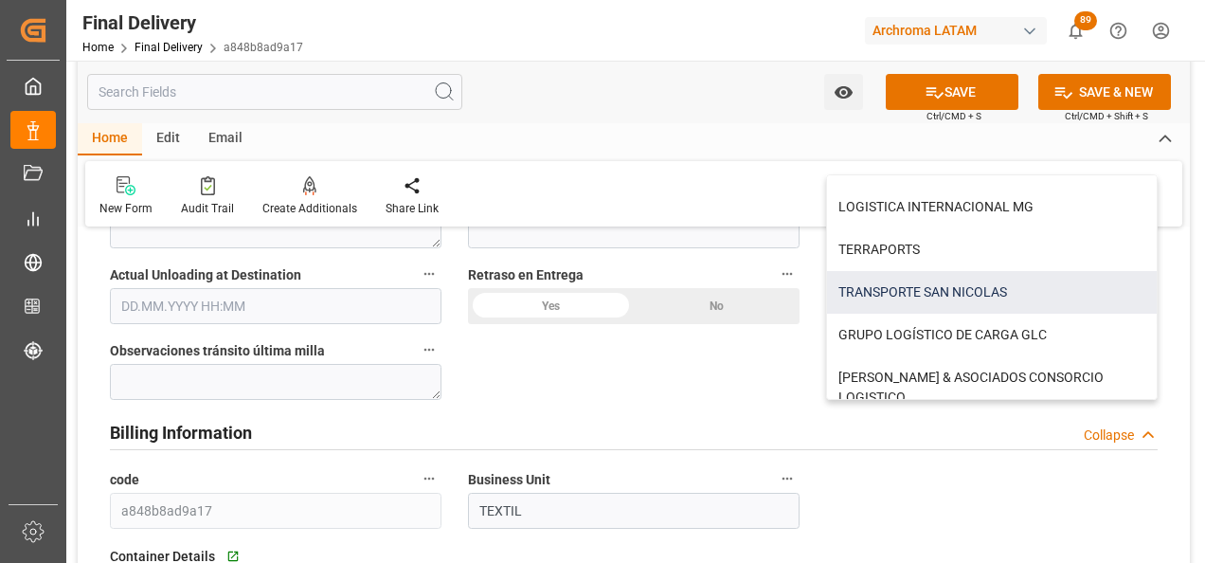
click at [911, 286] on div "TRANSPORTE SAN NICOLAS" at bounding box center [992, 292] width 330 height 43
type input "TRANSPORTE SAN NICOLAS"
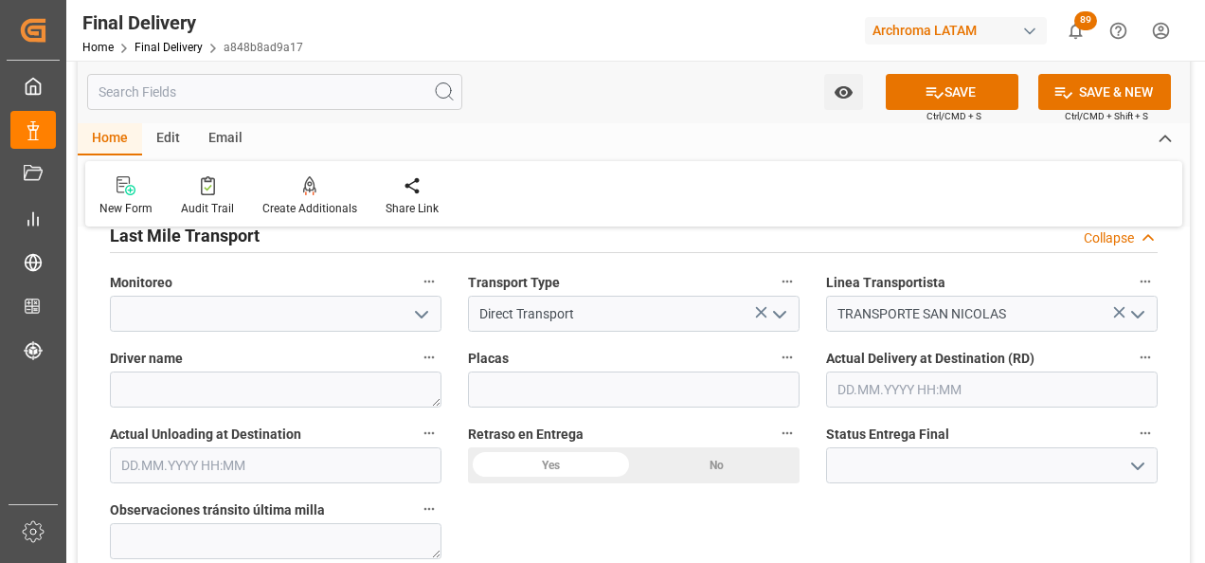
scroll to position [1137, 0]
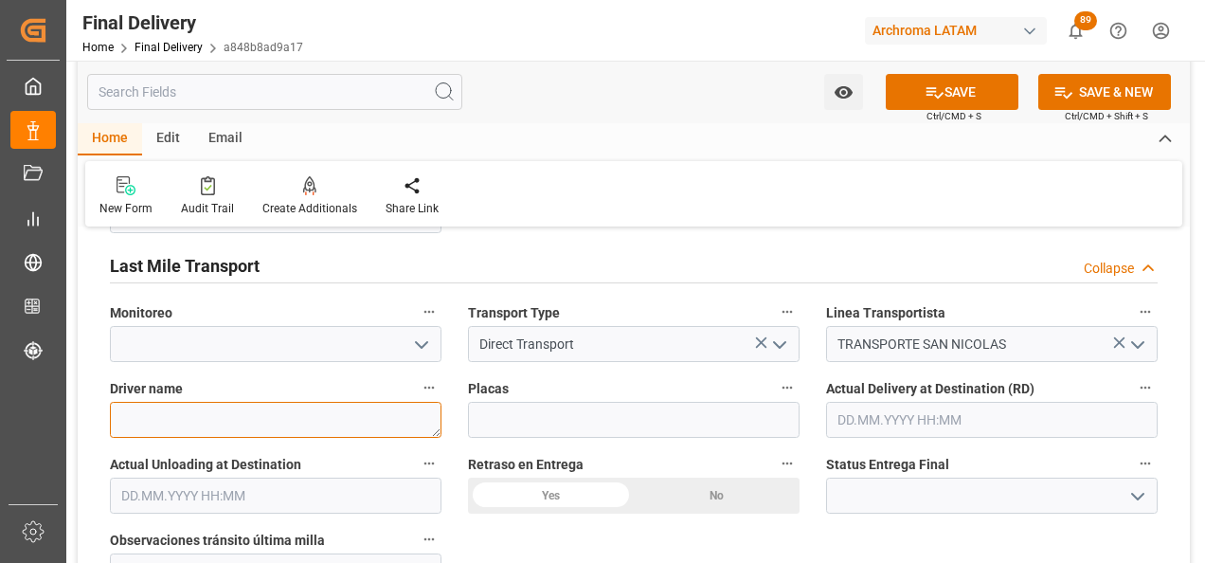
click at [350, 408] on textarea at bounding box center [276, 420] width 332 height 36
click at [211, 414] on textarea at bounding box center [276, 420] width 332 height 36
paste textarea "DANI ALEXANDER SANTIS HERNANDEZ"
type textarea "DANI ALEXANDER SANTIS HERNANDEZ"
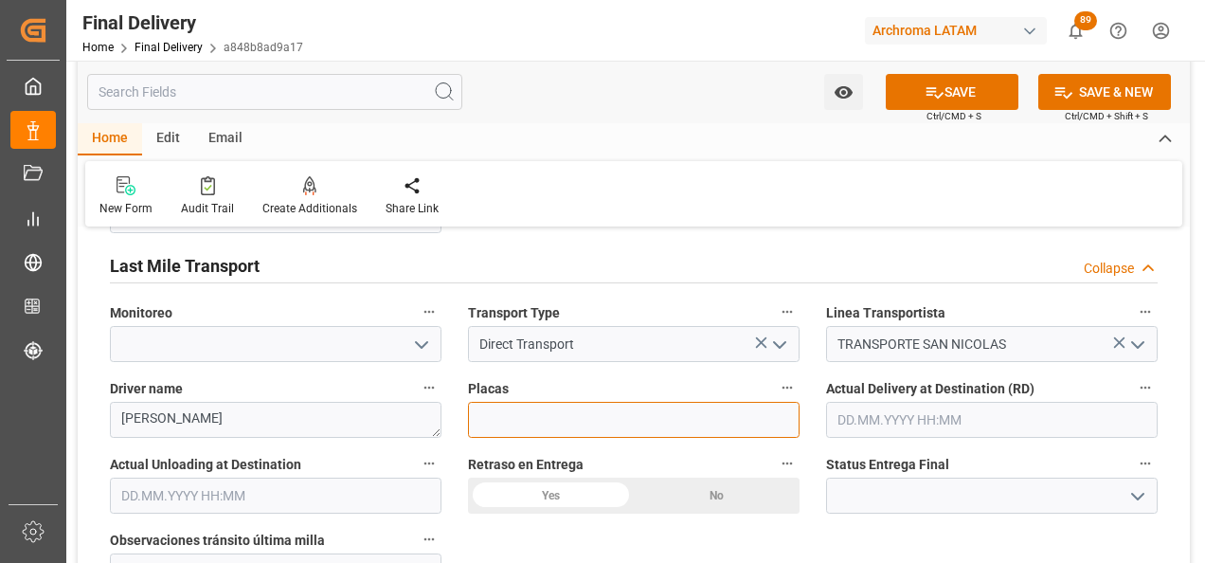
click at [550, 419] on input at bounding box center [634, 420] width 332 height 36
paste input "C-381 BJH TC-43 CLT."
type input "C-381 BJH"
click at [973, 95] on button "SAVE" at bounding box center [952, 92] width 133 height 36
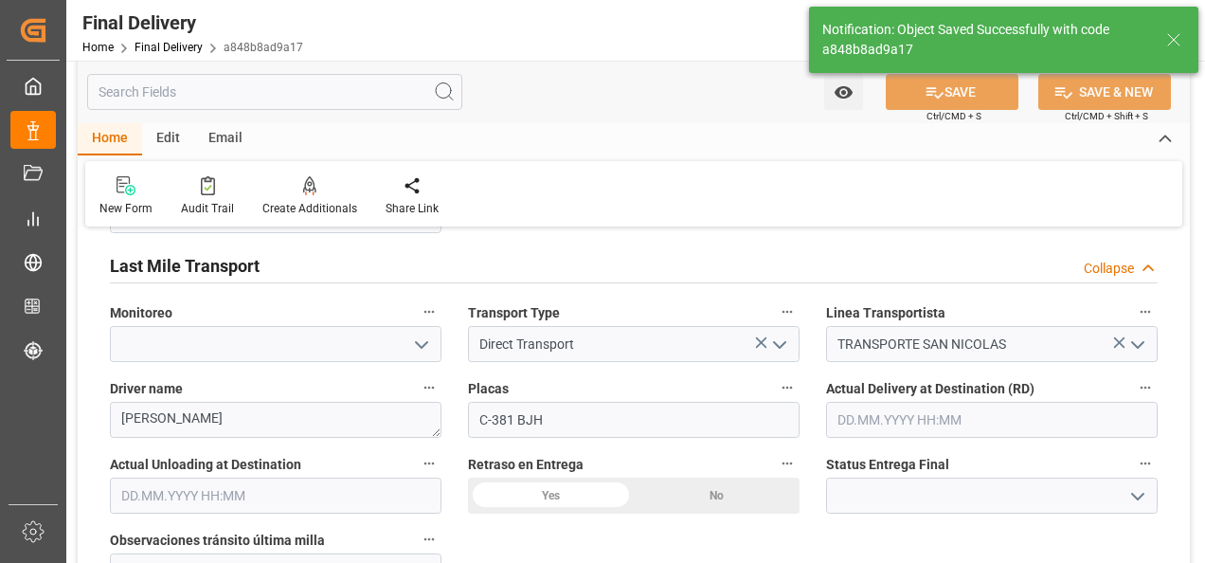
type input "Enter customer warehouse"
type textarea "1"
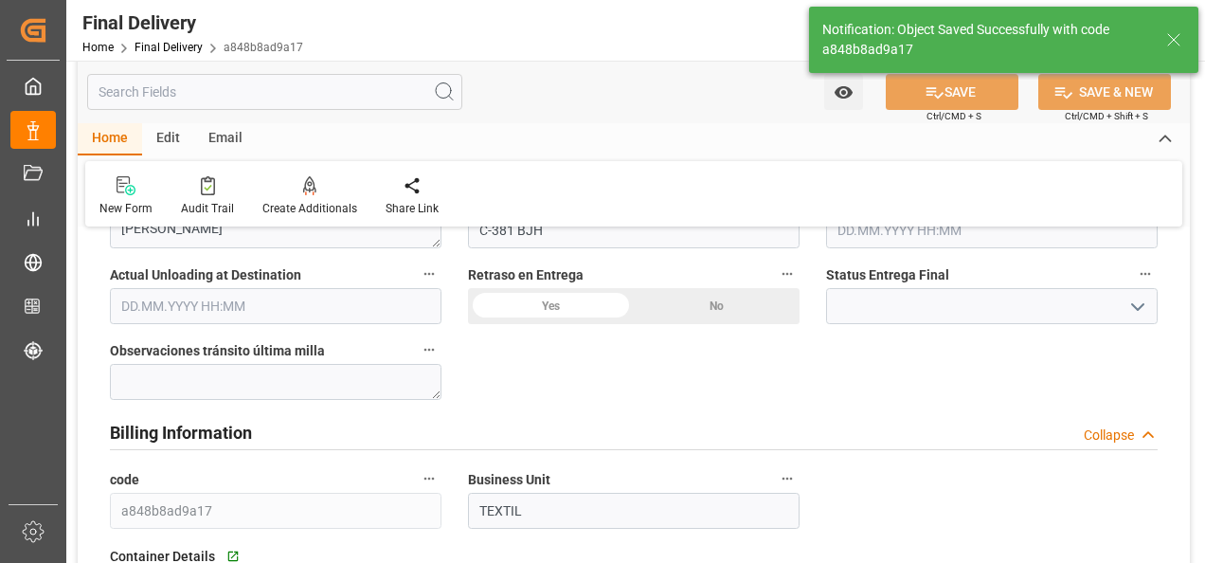
type input "In transit to final delivery"
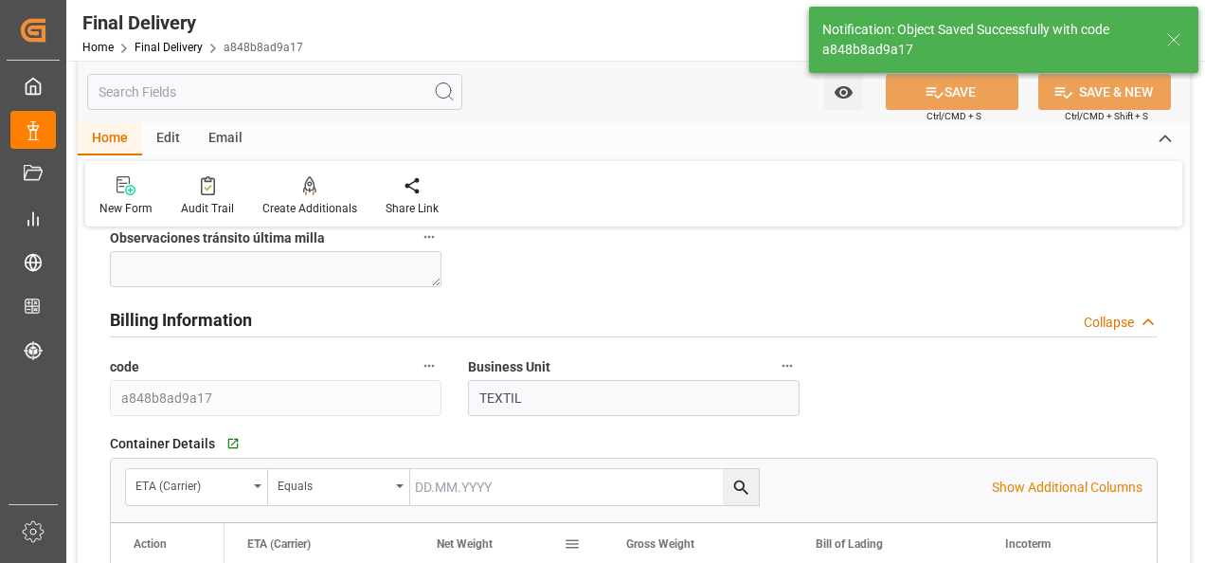
scroll to position [1516, 0]
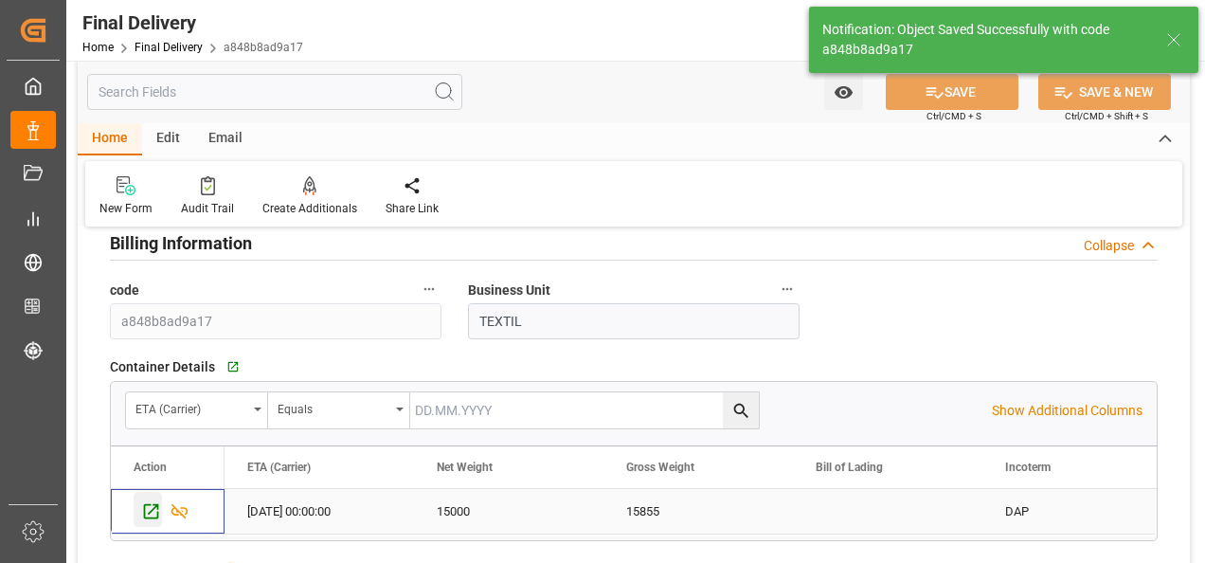
click at [151, 501] on icon "Press SPACE to select this row." at bounding box center [151, 511] width 20 height 20
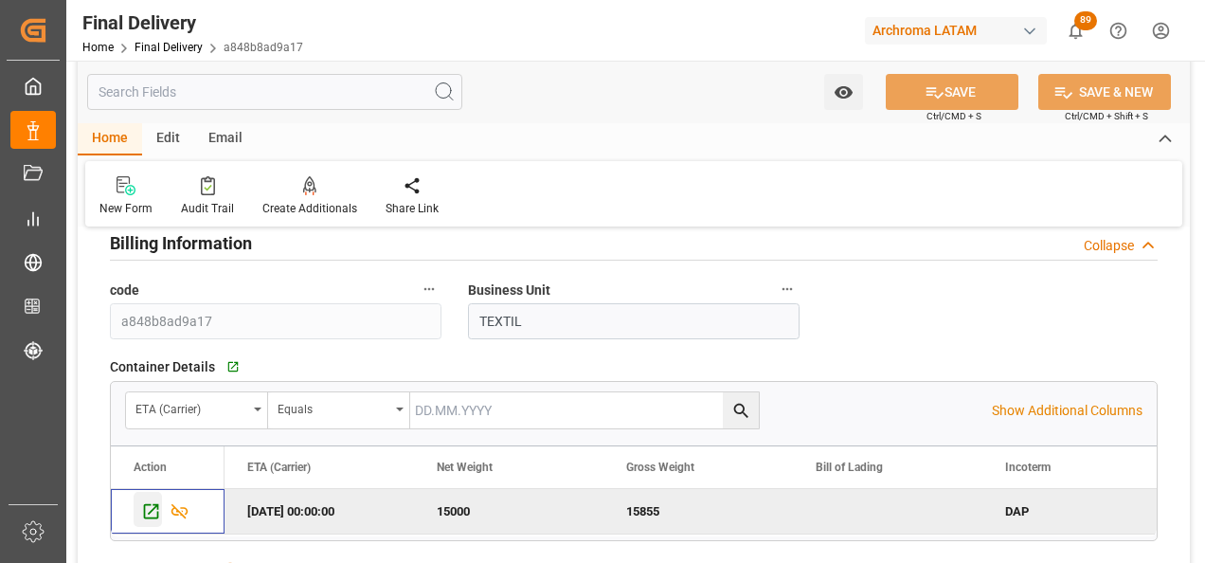
click at [149, 501] on icon "Press SPACE to deselect this row." at bounding box center [151, 511] width 20 height 20
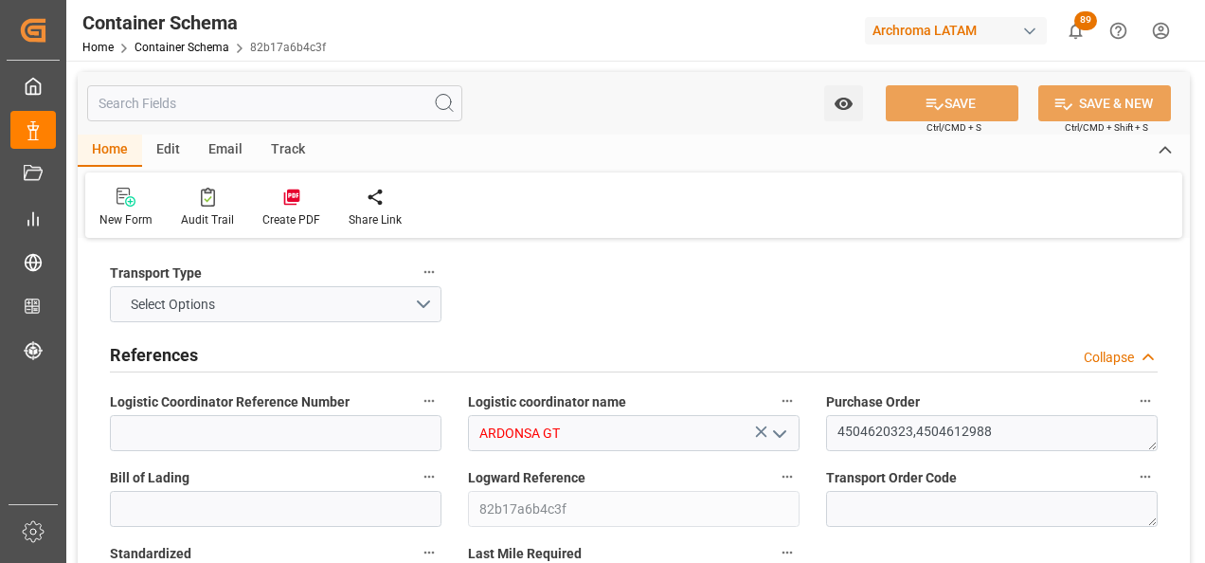
type input "0"
type input "2"
type input "15"
type input "15000"
type input "15855"
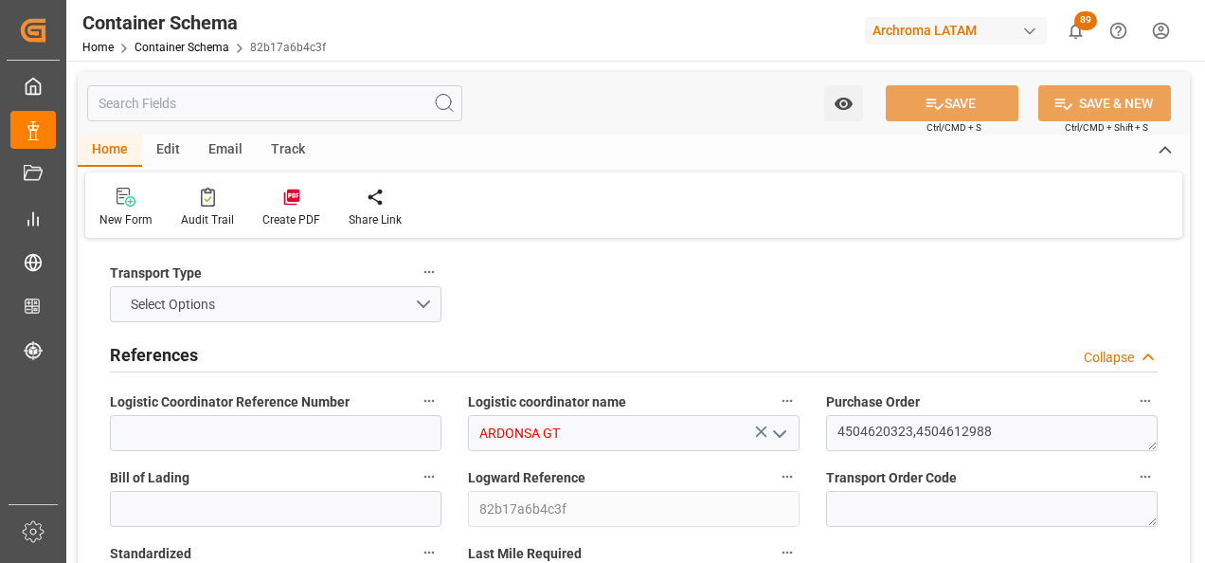
type input "MXZMF"
type input "27.08.2025 16:45"
type input "[DATE]"
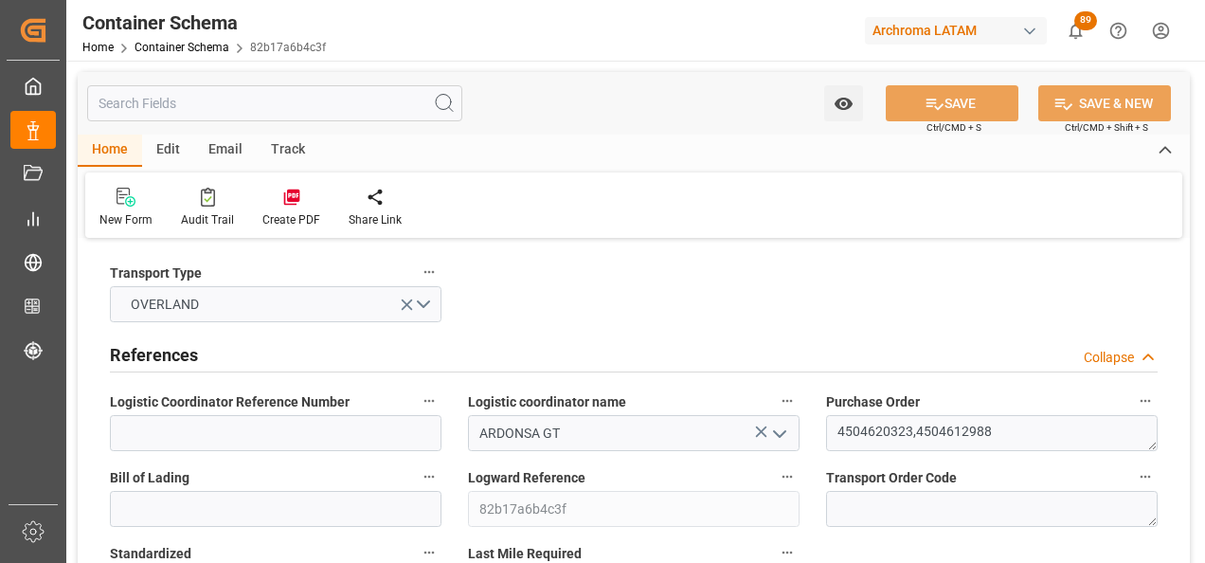
type input "[DATE]"
type input "27.08.2025 00:00"
type input "29.08.2025 00:00"
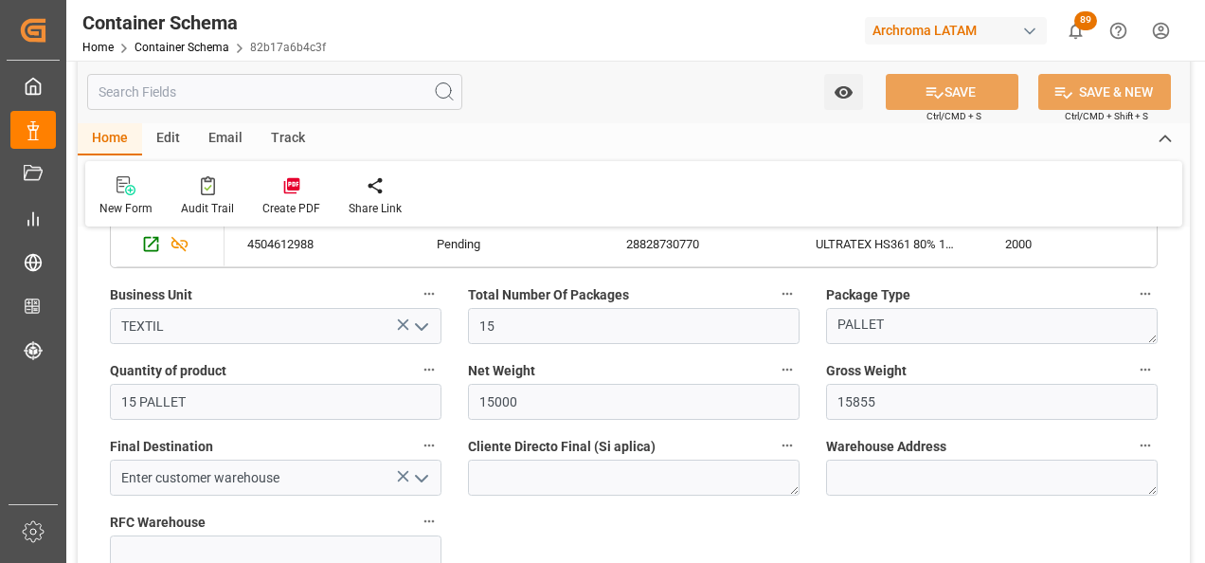
scroll to position [1232, 0]
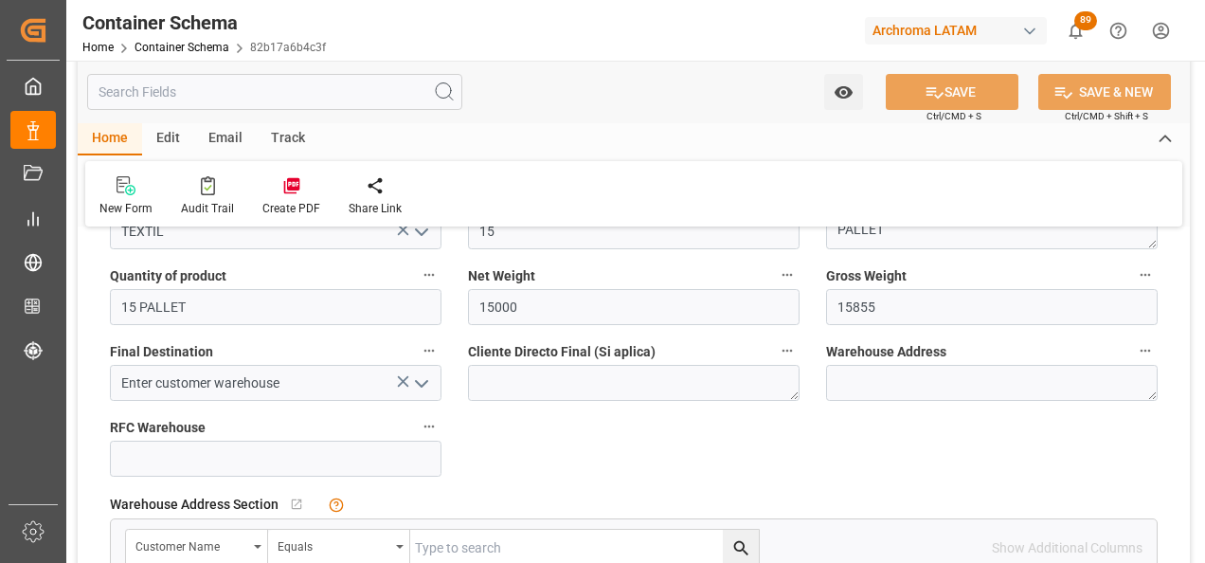
click at [412, 384] on icon "open menu" at bounding box center [421, 383] width 23 height 23
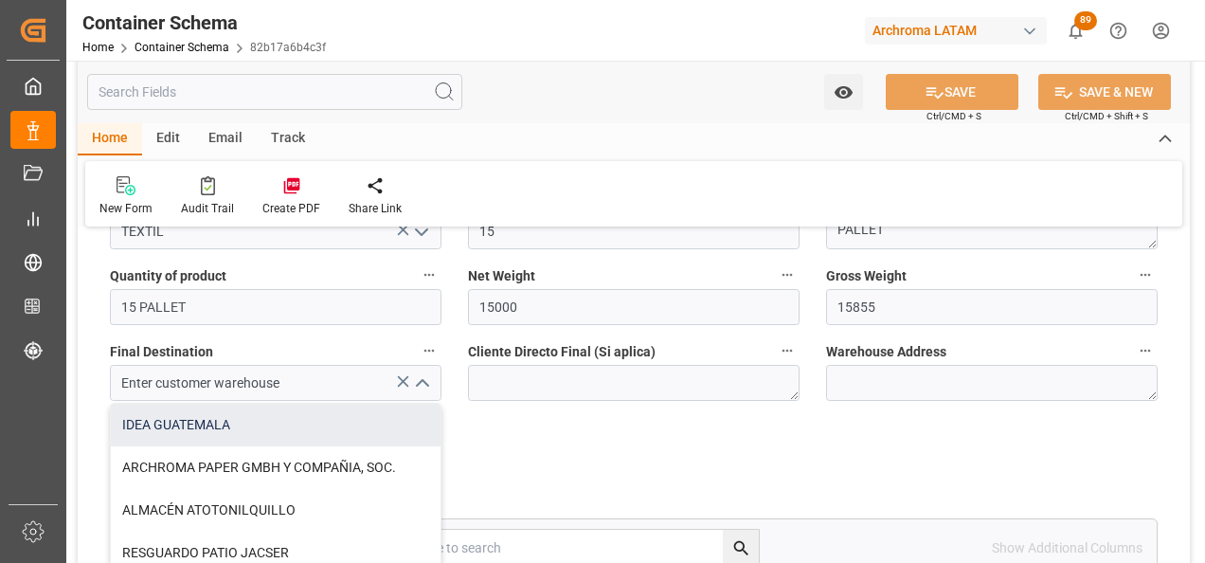
click at [288, 430] on div "IDEA GUATEMALA" at bounding box center [276, 425] width 330 height 43
type input "IDEA GUATEMALA"
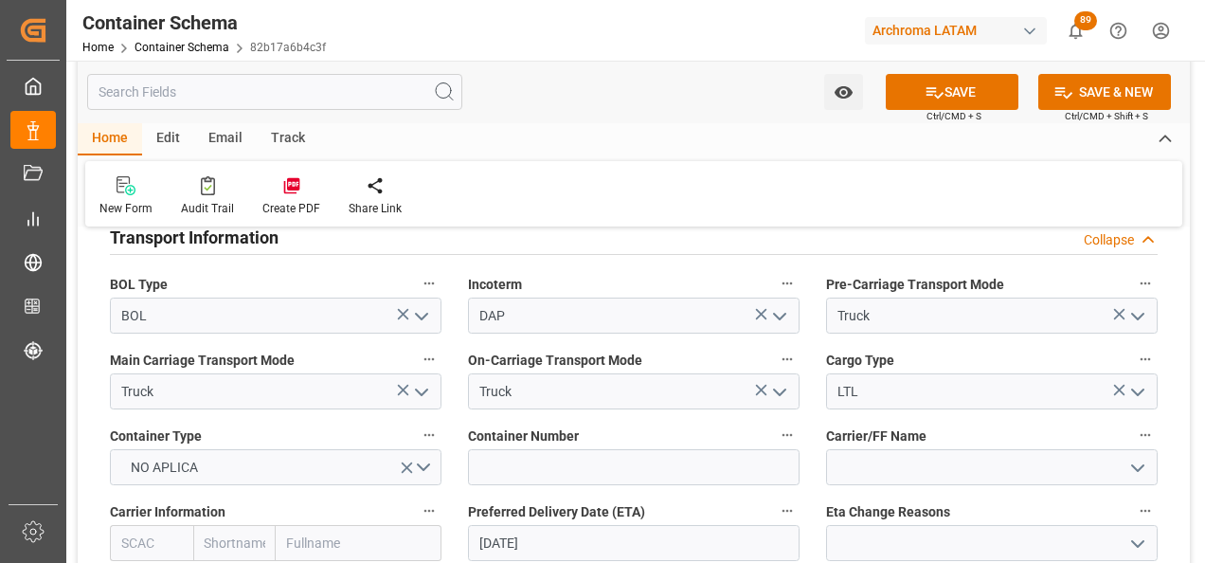
scroll to position [1800, 0]
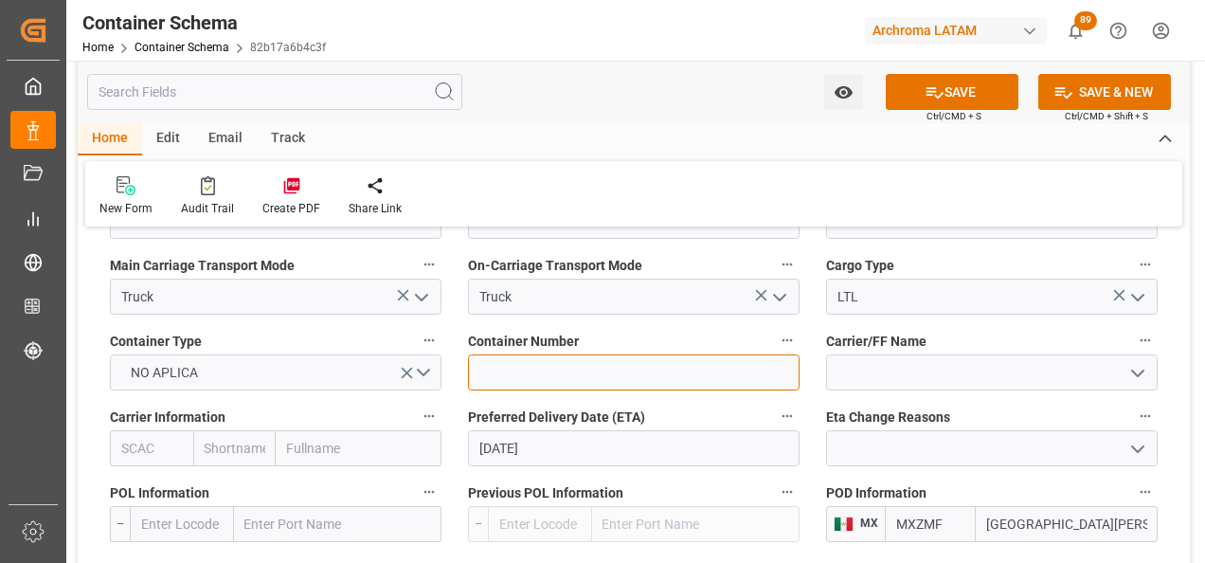
click at [590, 372] on input at bounding box center [634, 372] width 332 height 36
click at [534, 377] on input at bounding box center [634, 372] width 332 height 36
paste input "C-381 BJH"
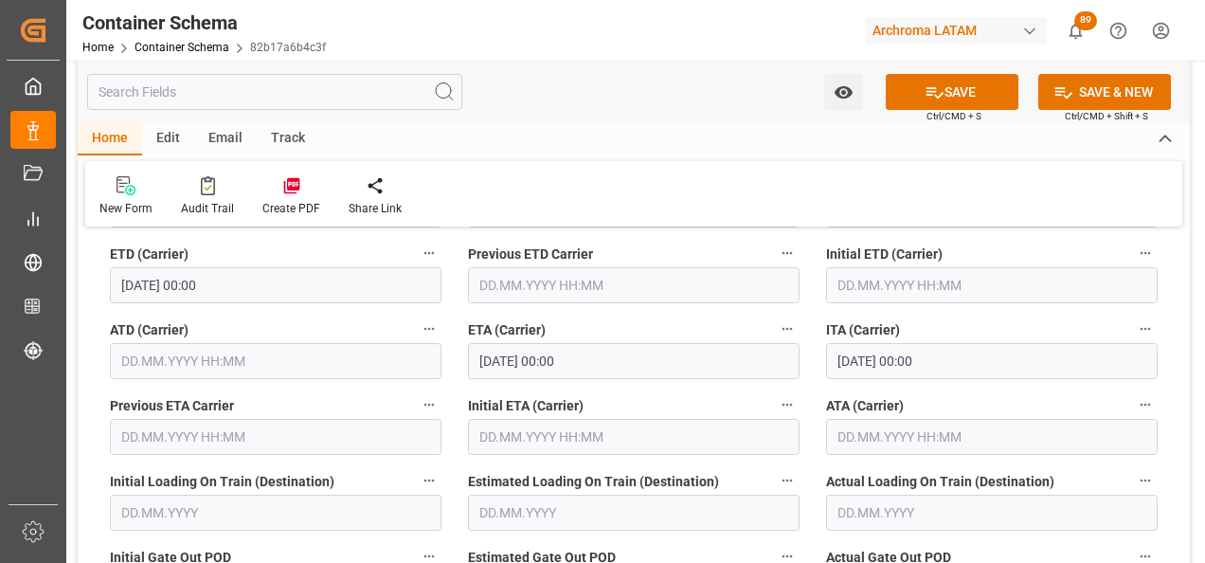
scroll to position [2559, 0]
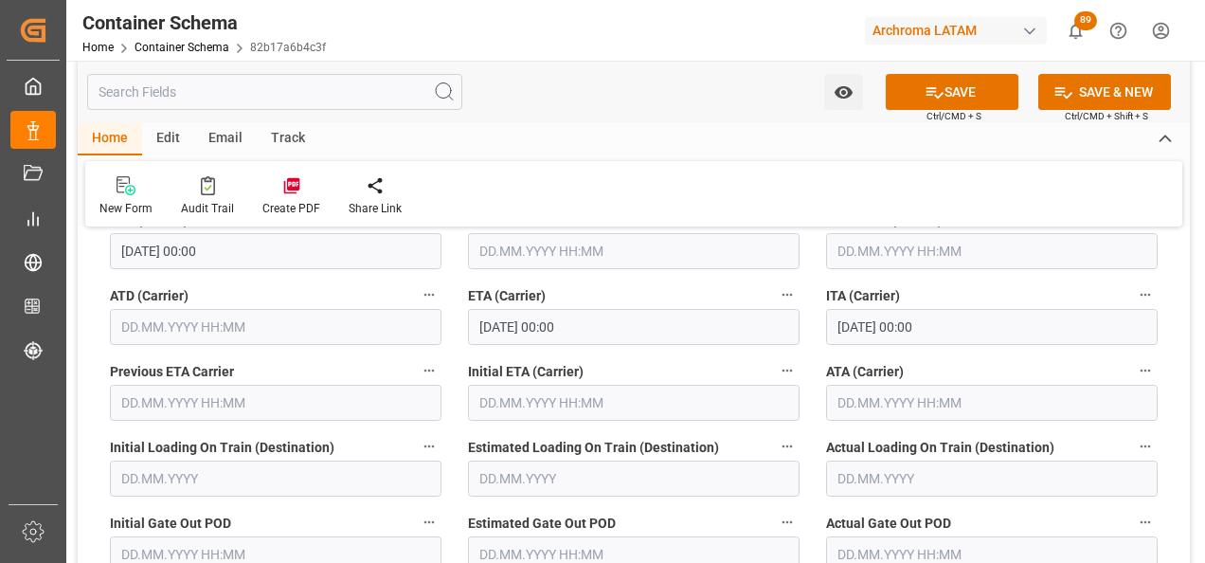
type input "C-381 BJH"
click at [856, 401] on input "text" at bounding box center [992, 403] width 332 height 36
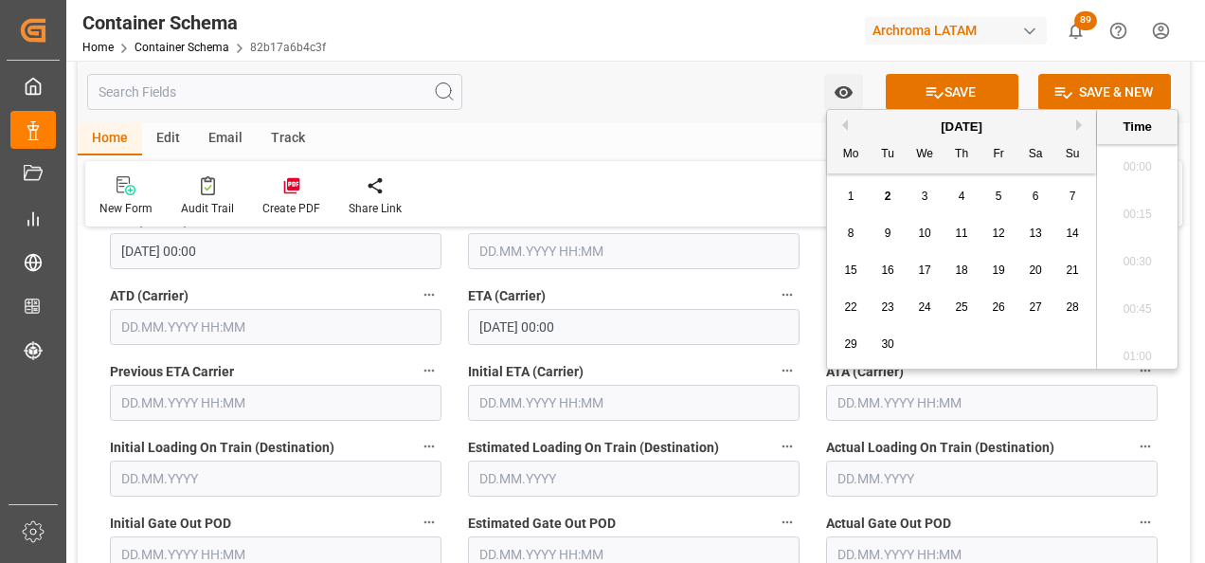
scroll to position [3134, 0]
click at [843, 121] on button "Previous Month" at bounding box center [842, 124] width 11 height 11
click at [997, 336] on div "29" at bounding box center [999, 345] width 24 height 23
type input "[DATE] 00:00"
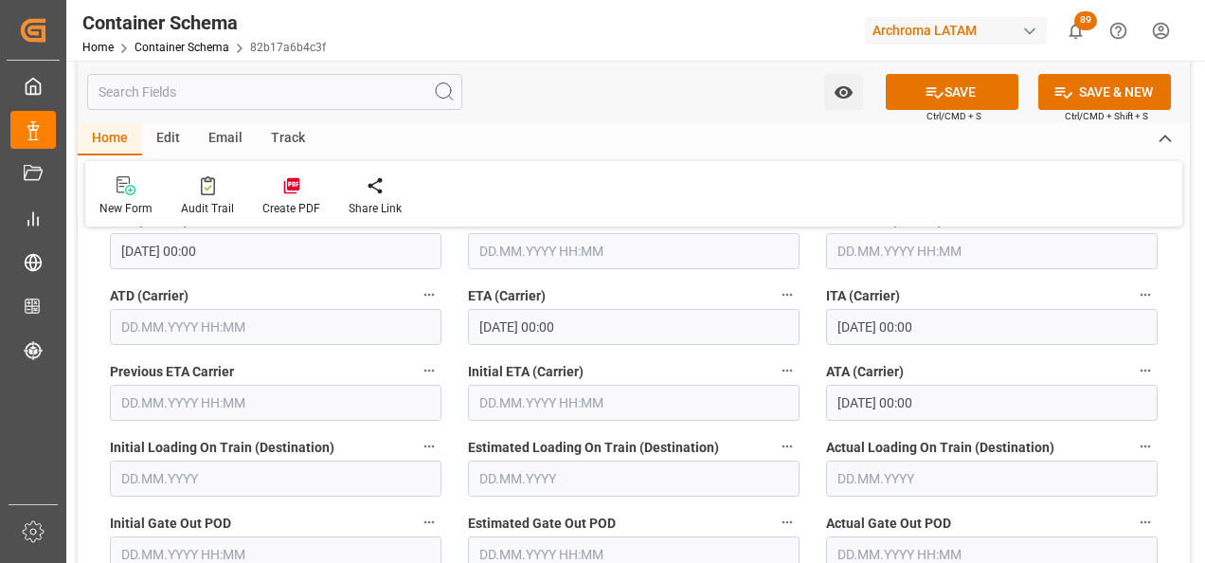
click at [1168, 419] on div "ATA (Carrier) 29.08.2025 00:00" at bounding box center [992, 390] width 358 height 76
click at [951, 95] on button "SAVE" at bounding box center [952, 92] width 133 height 36
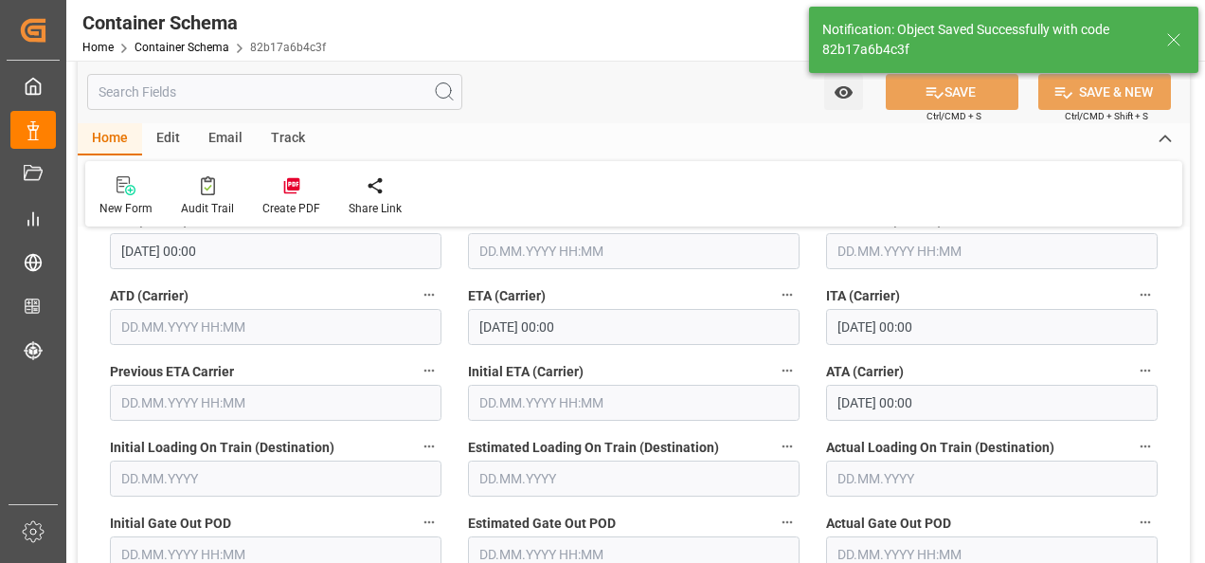
type textarea "KM. 30.5, Ruta a [GEOGRAPHIC_DATA], Lote 17A. [GEOGRAPHIC_DATA], [GEOGRAPHIC_DA…"
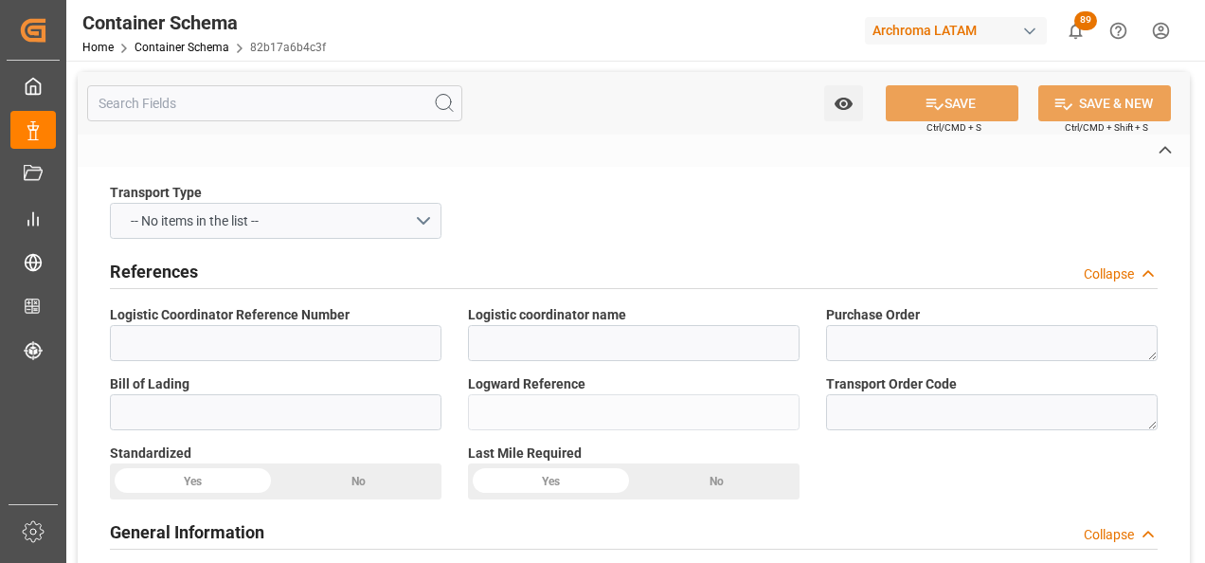
type input "ARDONSA GT"
type textarea "4504620323,4504612988"
type input "82b17a6b4c3f"
type input "On time"
type input "[PERSON_NAME]"
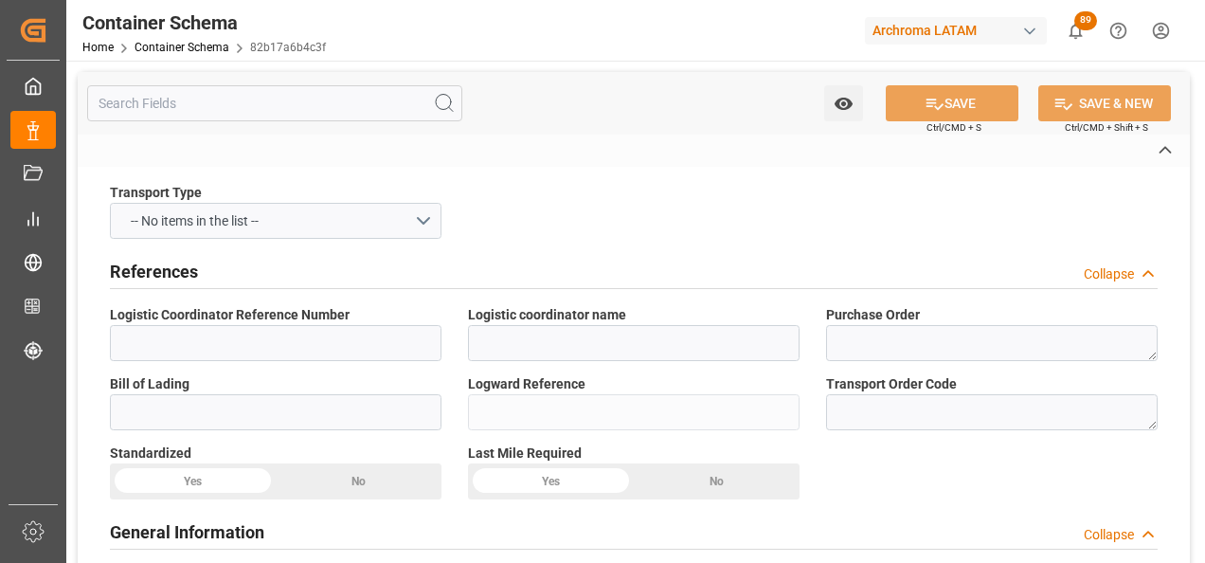
type input "4006 ARCHROMA INTERNATIONAL DE MEXI"
type input "Document Sent"
type input "264-202500011924"
type input "TEXTIL"
type textarea "PALLET"
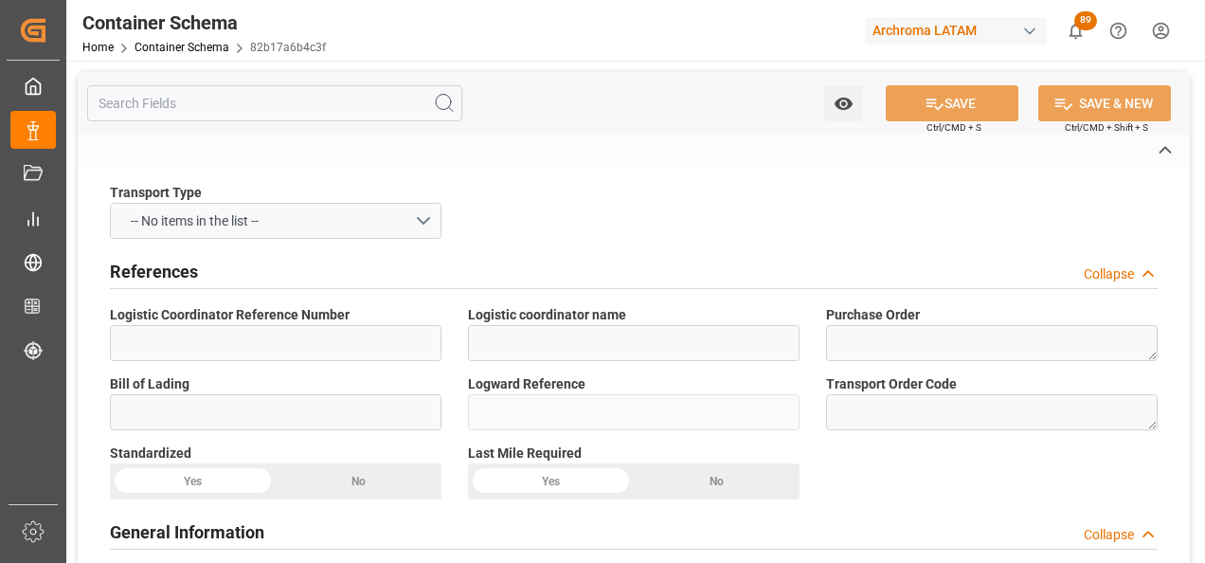
type input "15 PALLET"
type input "IDEA GUATEMALA"
type textarea "KM. 30.5, Ruta a Palin, Lote 17A. Parque Industrial del Sur, GUATEMALA, AMATITL…"
type input "BOL"
type input "DAP"
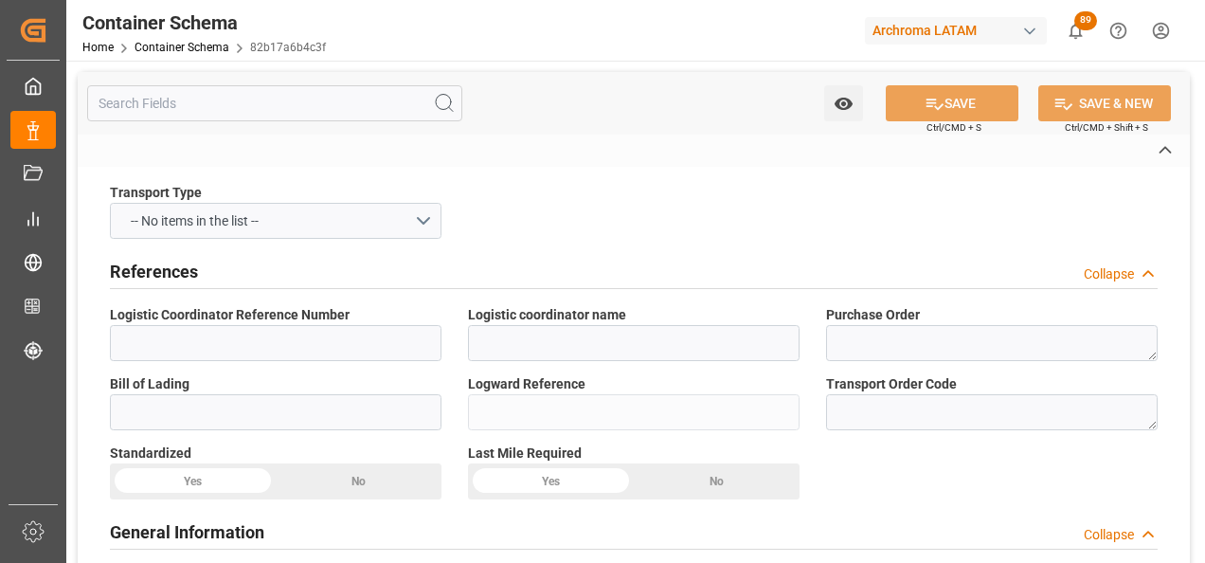
type input "Truck"
type input "LTL"
type input "C-381 BJH"
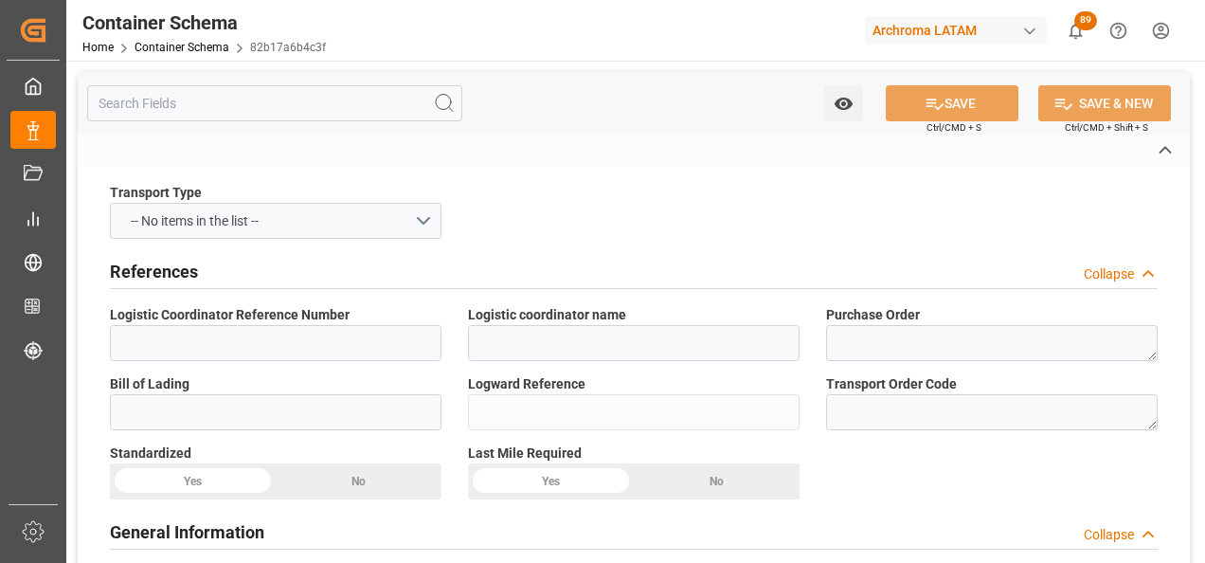
type input "Ciudad Hidalgo"
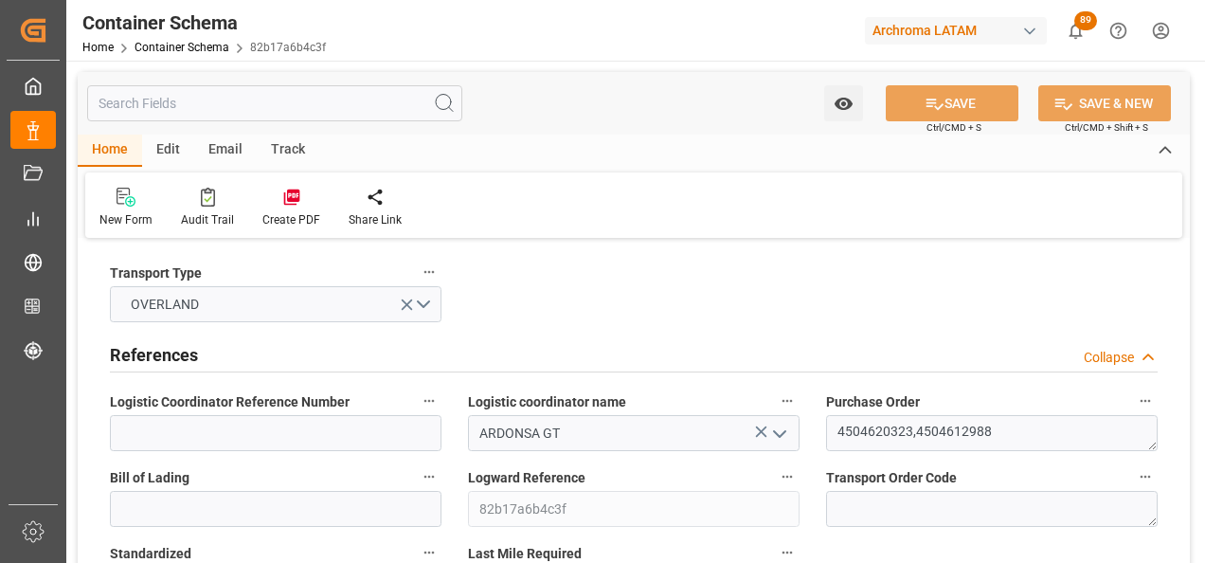
type input "0"
type input "2"
type input "15"
type input "15000"
type input "15855"
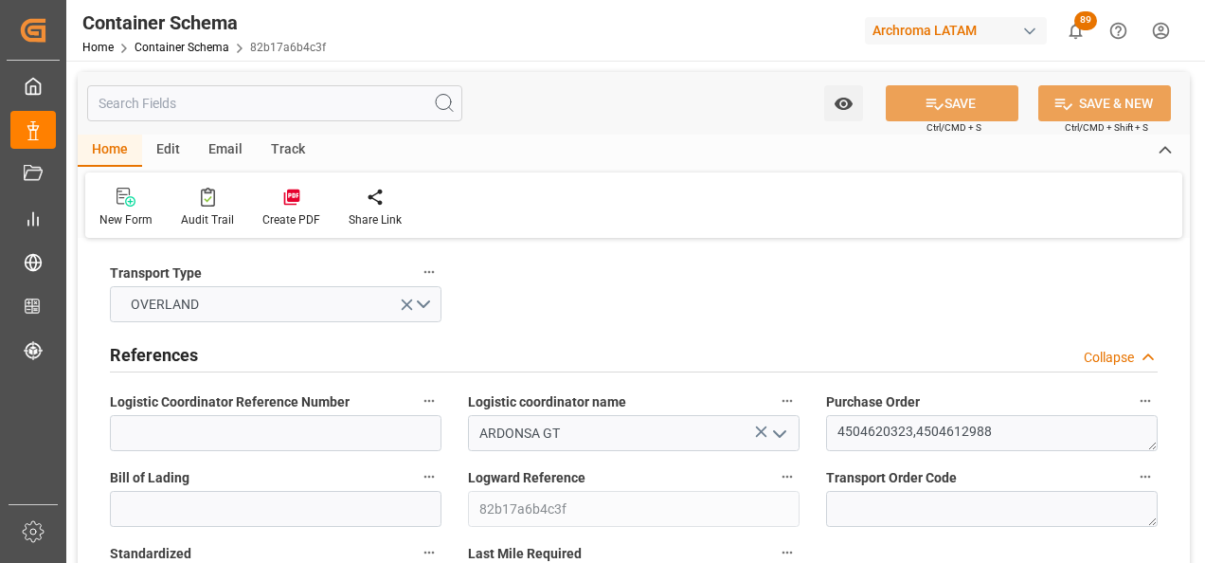
type input "MXZMF"
type input "27.08.2025 16:45"
type input "[DATE]"
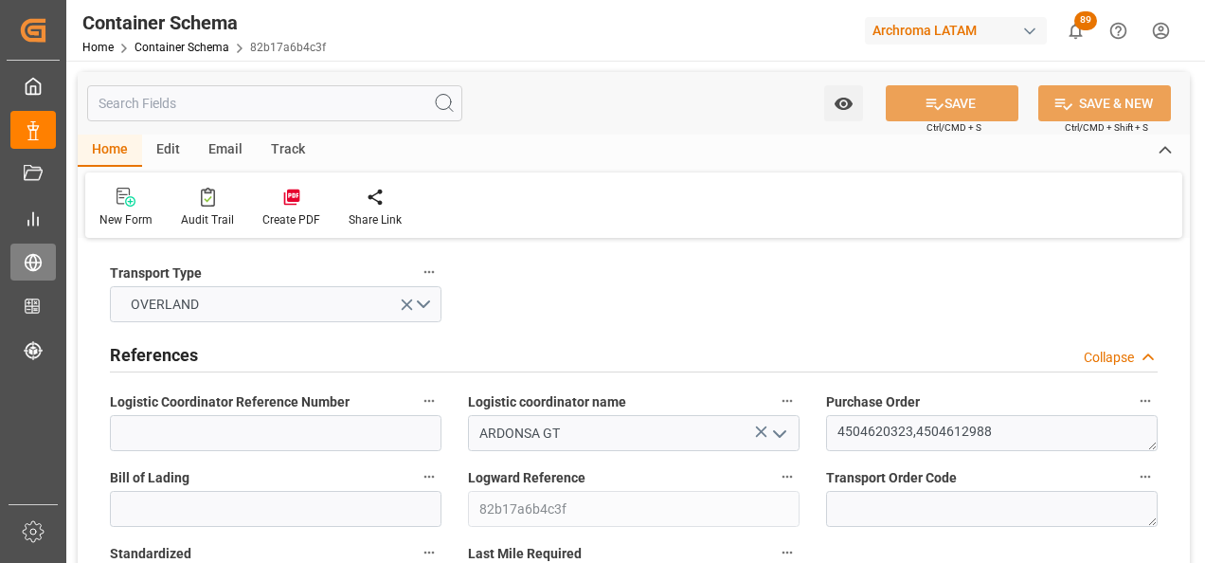
type input "[DATE]"
type input "27.08.2025 00:00"
type input "29.08.2025 00:00"
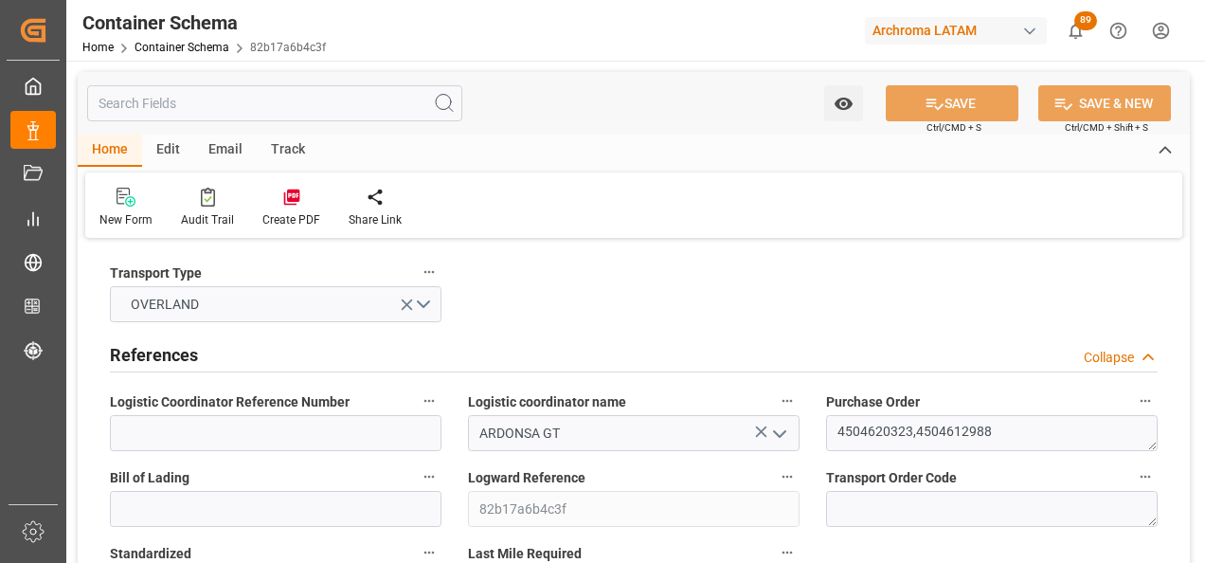
click at [320, 453] on div "Logistic Coordinator Reference Number" at bounding box center [276, 420] width 358 height 76
click at [315, 432] on input at bounding box center [276, 433] width 332 height 36
paste input "264-202500011924"
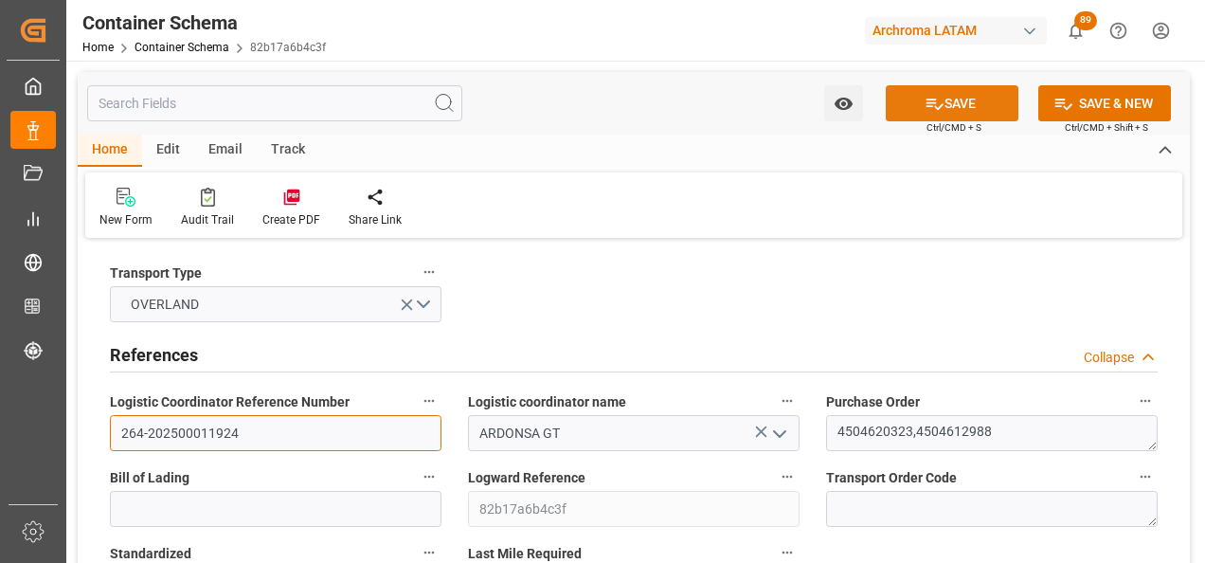
type input "264-202500011924"
click at [894, 114] on button "SAVE" at bounding box center [952, 103] width 133 height 36
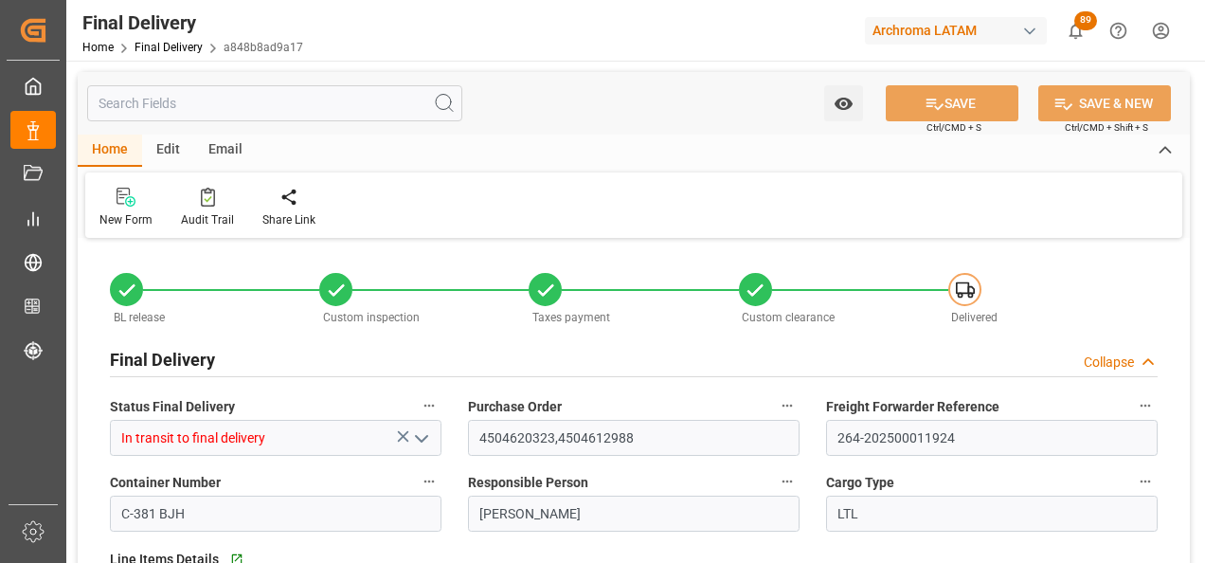
type input "3"
type input "[DATE]"
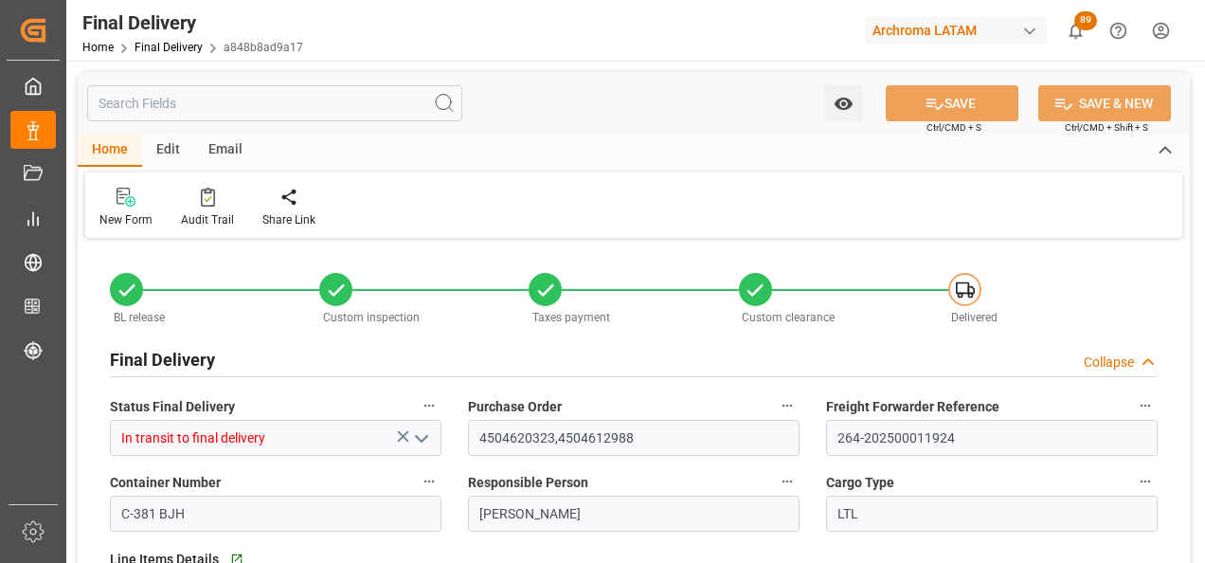
type input "[DATE]"
type input "03.09.2025"
type input "[DATE]"
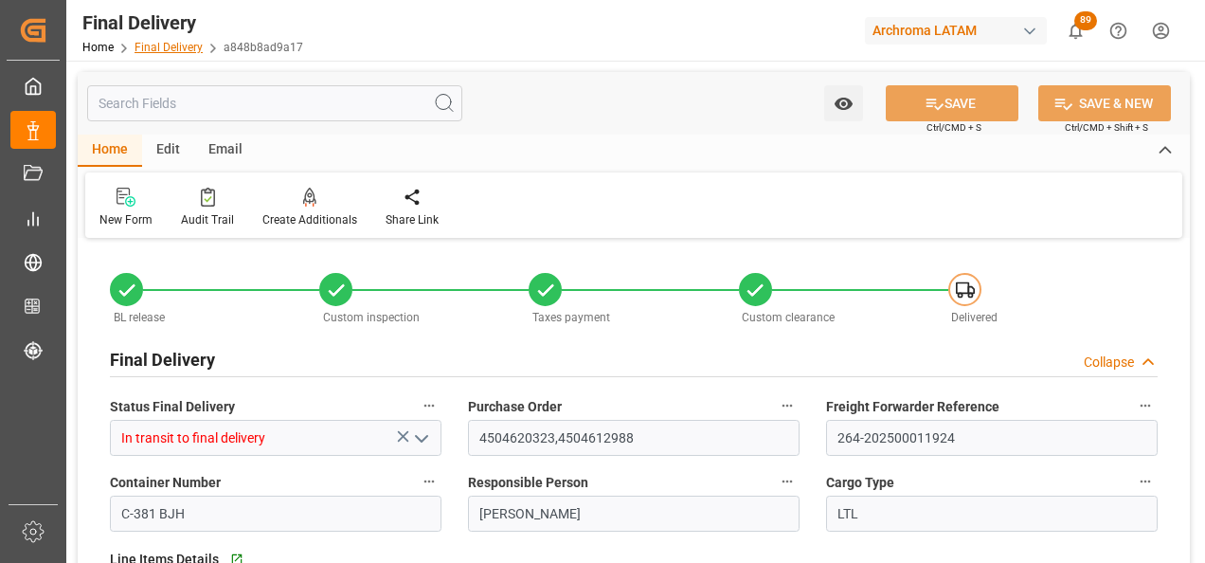
click at [180, 51] on link "Final Delivery" at bounding box center [169, 47] width 68 height 13
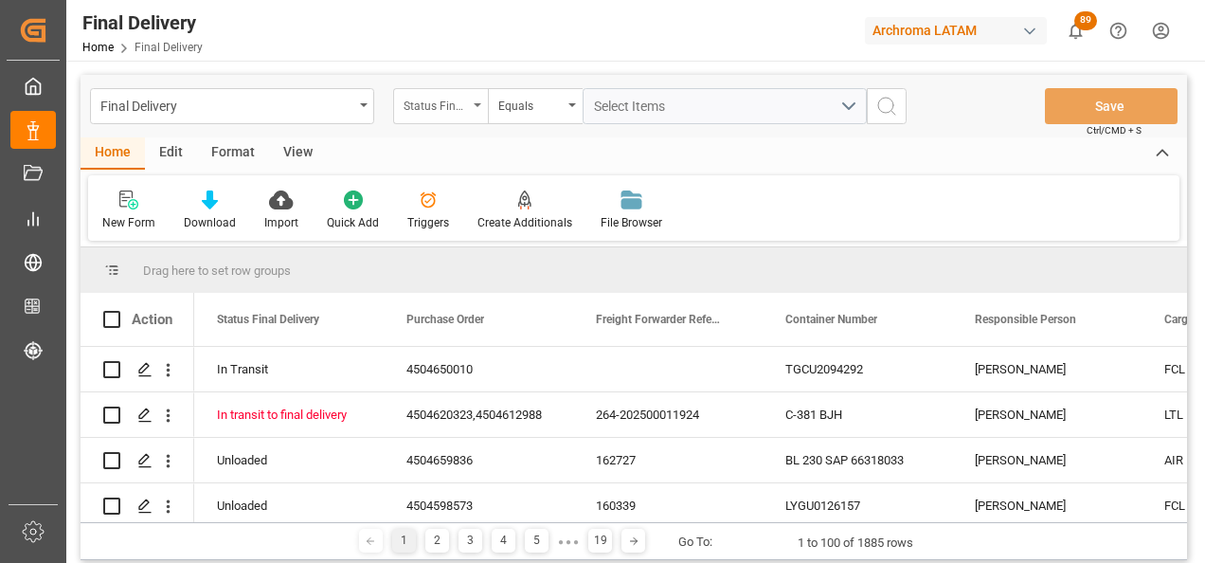
click at [448, 112] on div "Status Final Delivery" at bounding box center [436, 104] width 64 height 22
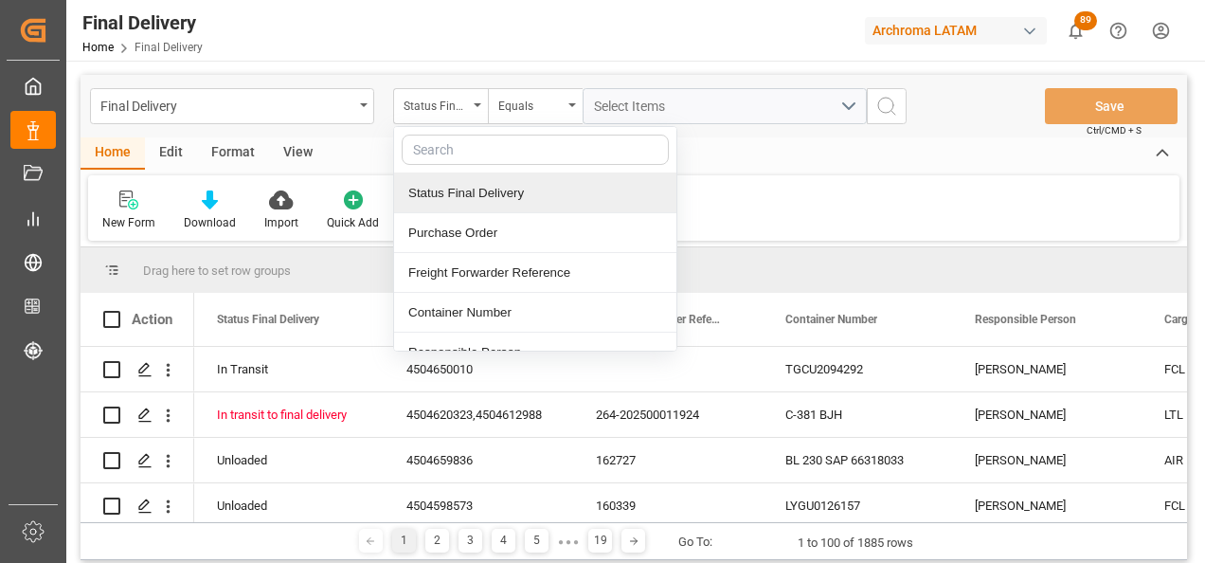
click at [480, 227] on div "Purchase Order" at bounding box center [535, 233] width 282 height 40
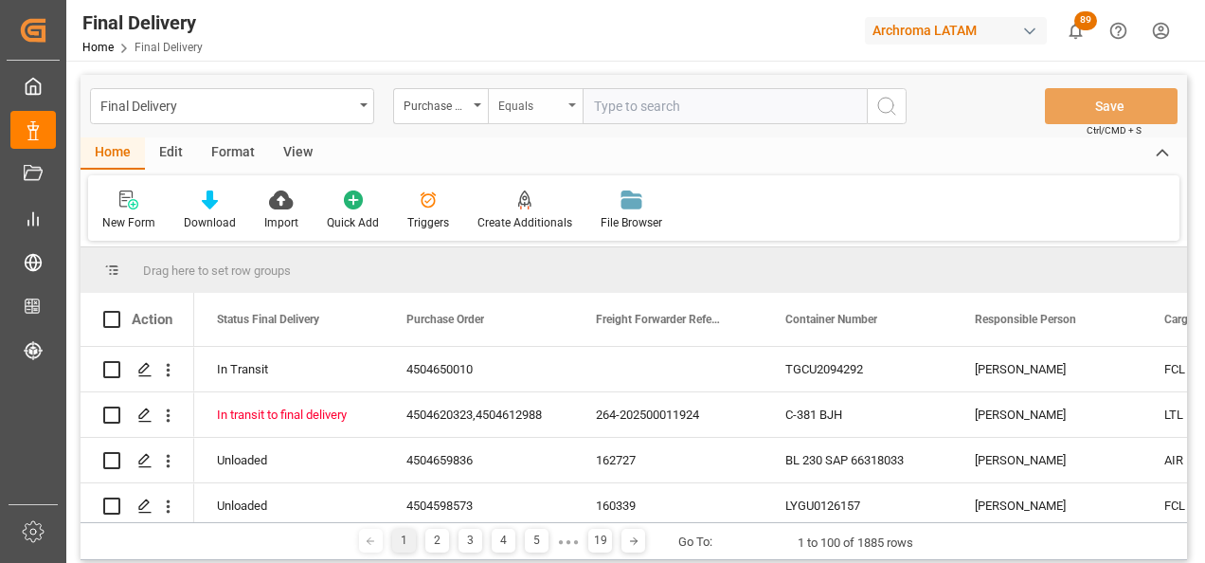
click at [514, 110] on div "Equals" at bounding box center [530, 104] width 64 height 22
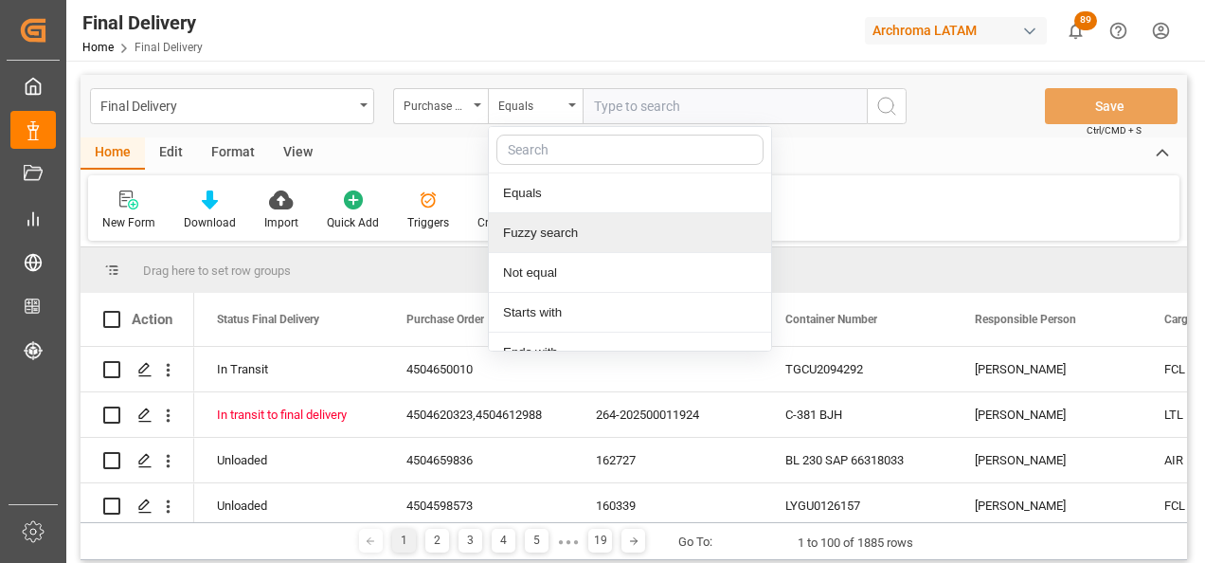
click at [527, 215] on div "Fuzzy search" at bounding box center [630, 233] width 282 height 40
click at [527, 215] on div "Create Additionals" at bounding box center [525, 222] width 95 height 17
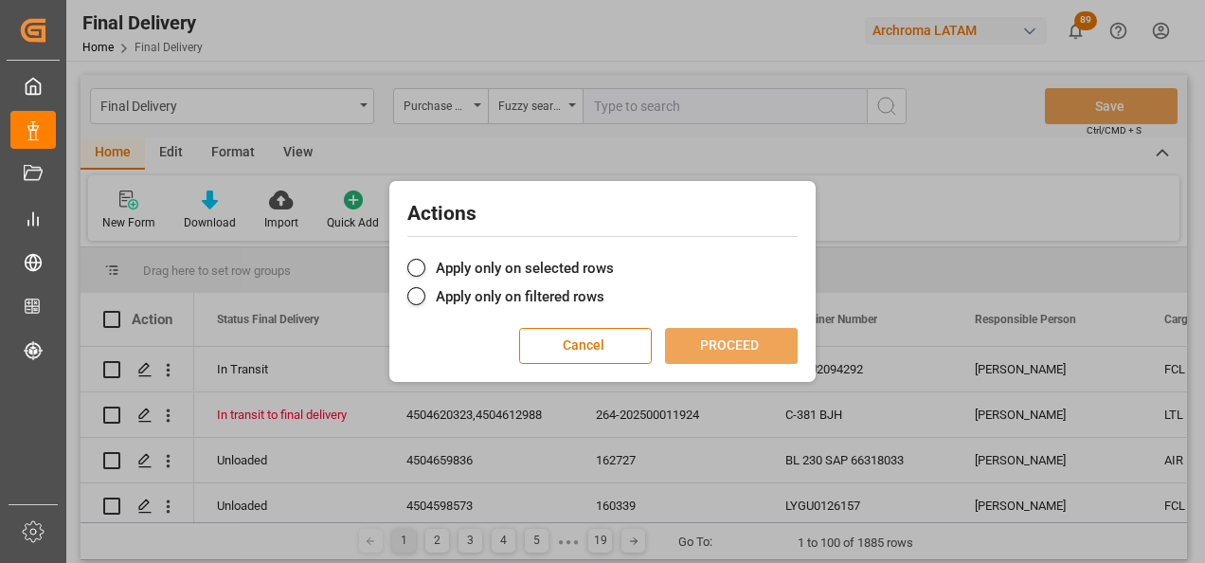
drag, startPoint x: 527, startPoint y: 215, endPoint x: 616, endPoint y: 338, distance: 152.0
click at [616, 338] on button "Cancel" at bounding box center [585, 346] width 133 height 36
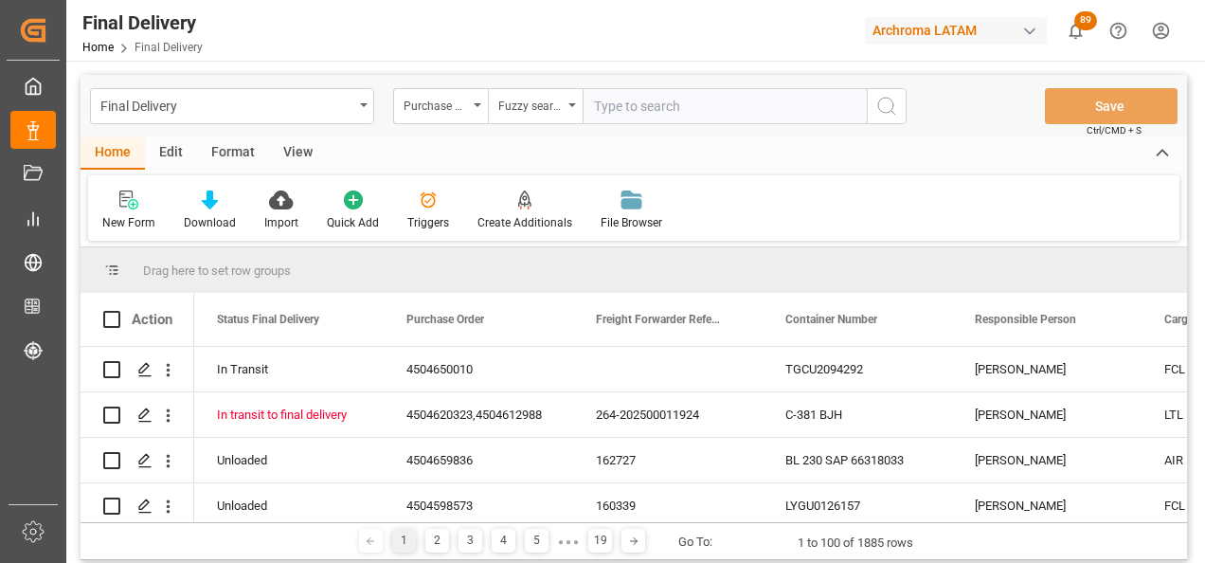
click at [659, 109] on input "text" at bounding box center [725, 106] width 284 height 36
paste input "4504620322"
type input "4504620322"
click at [886, 107] on icon "search button" at bounding box center [887, 106] width 23 height 23
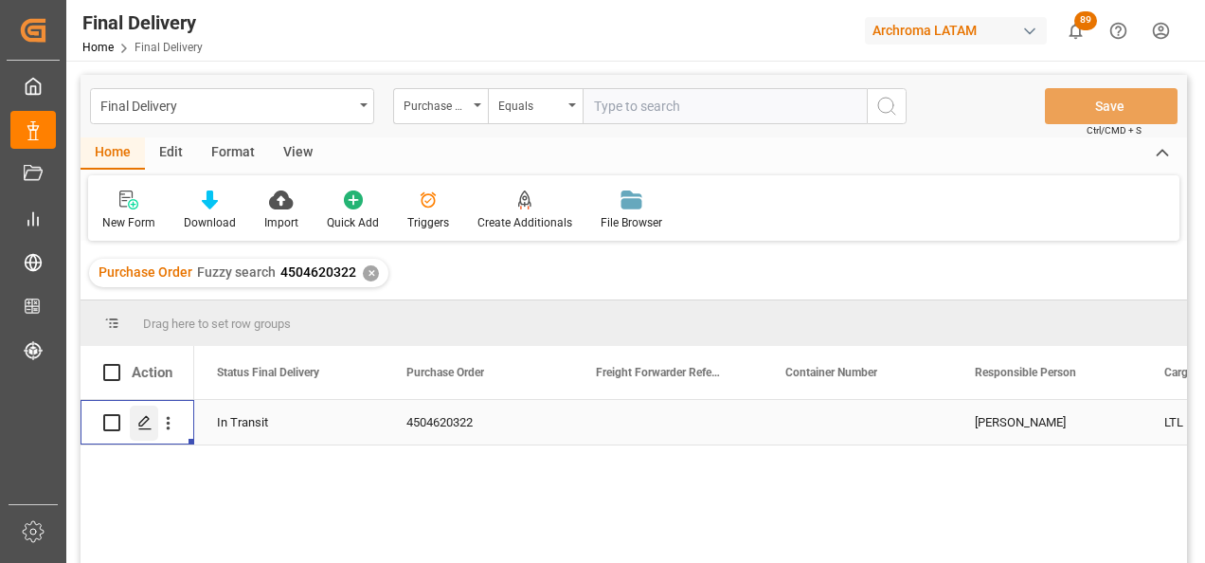
click at [152, 411] on div "Press SPACE to select this row." at bounding box center [144, 423] width 28 height 35
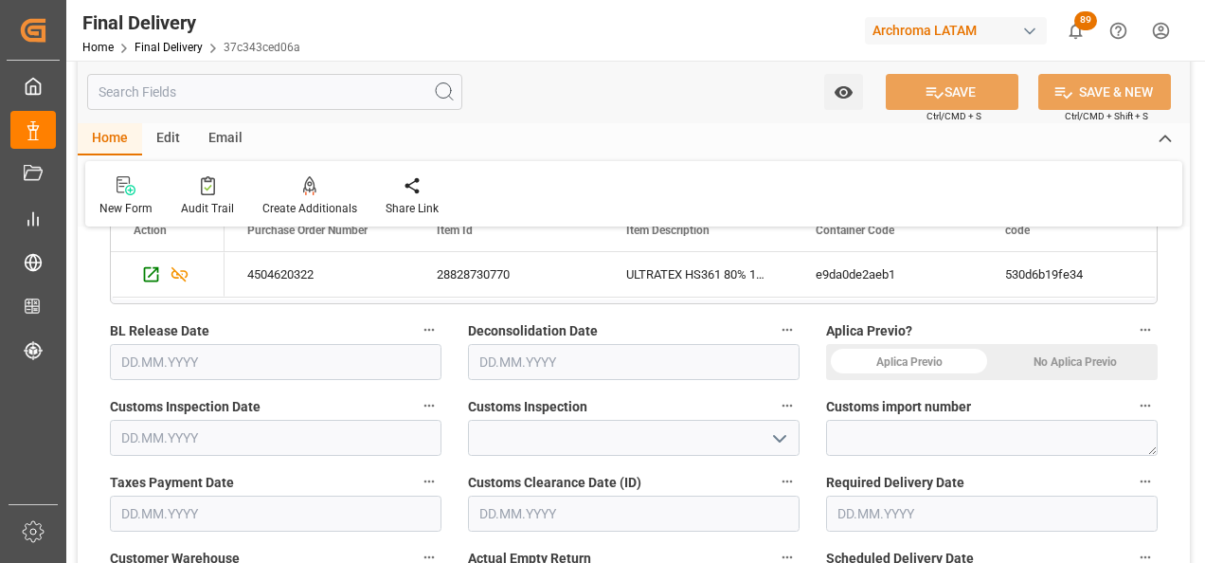
scroll to position [474, 0]
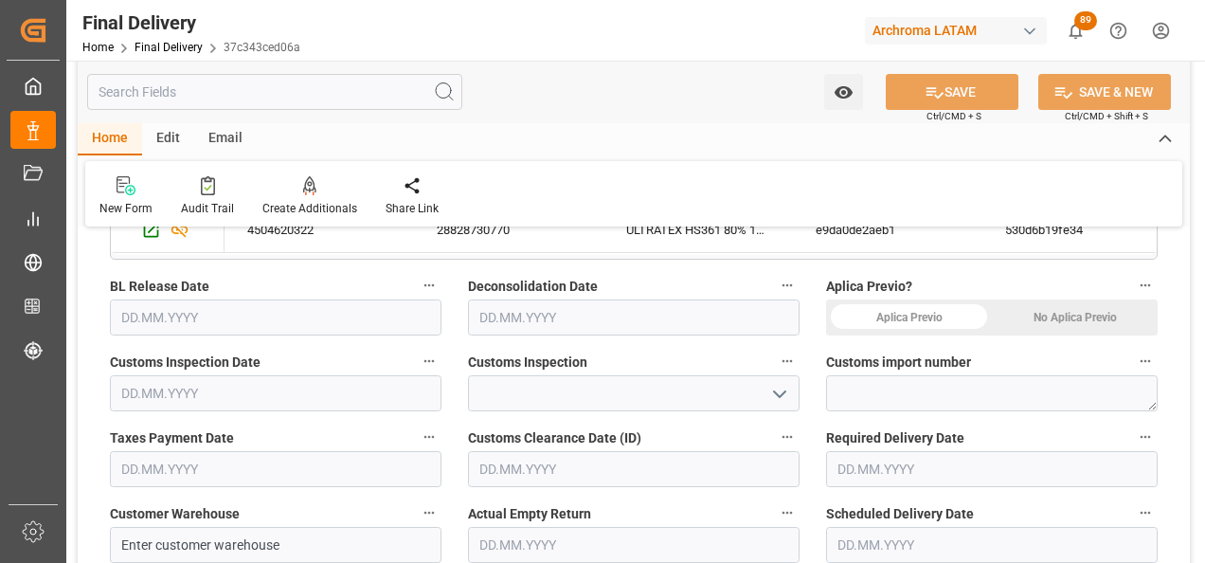
click at [152, 386] on input "text" at bounding box center [276, 393] width 332 height 36
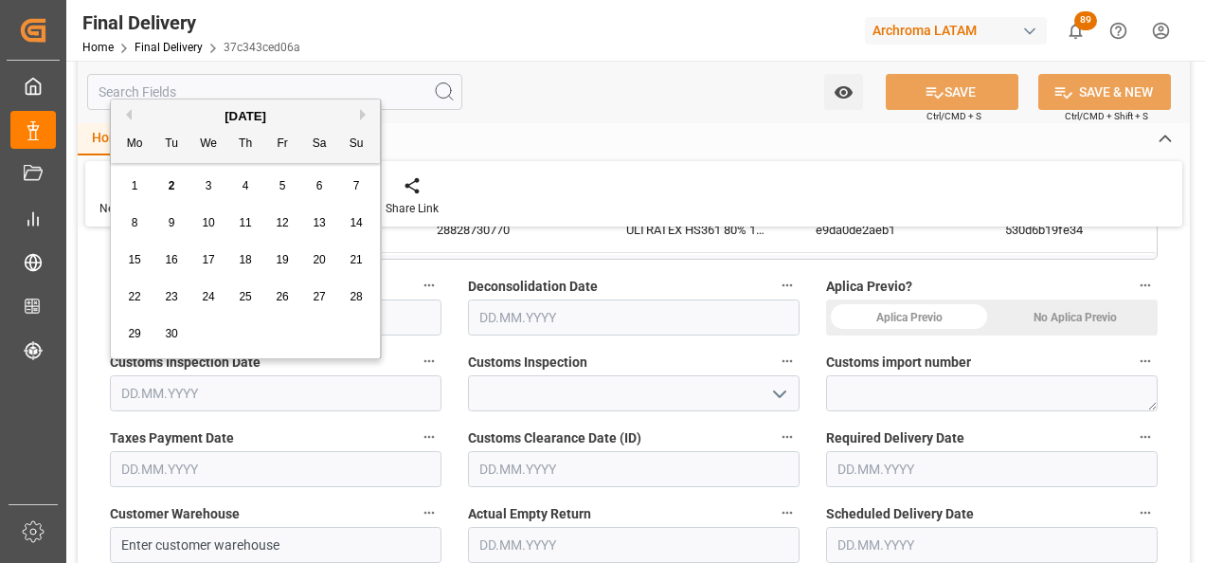
click at [125, 178] on div "1" at bounding box center [135, 186] width 24 height 23
type input "01.09.2025"
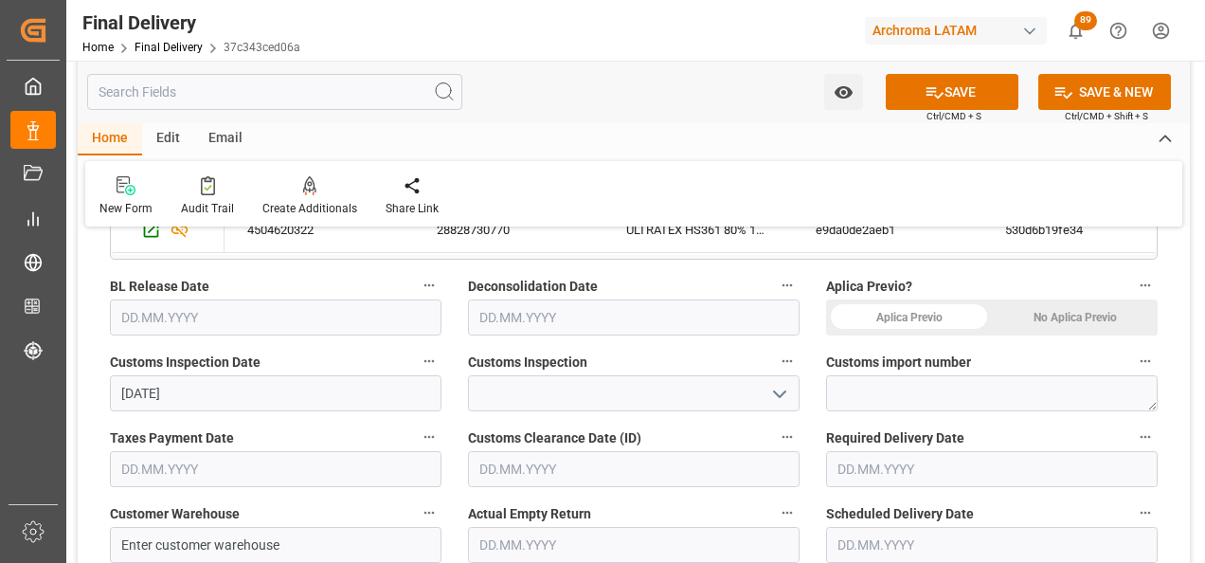
click at [207, 303] on input "text" at bounding box center [276, 317] width 332 height 36
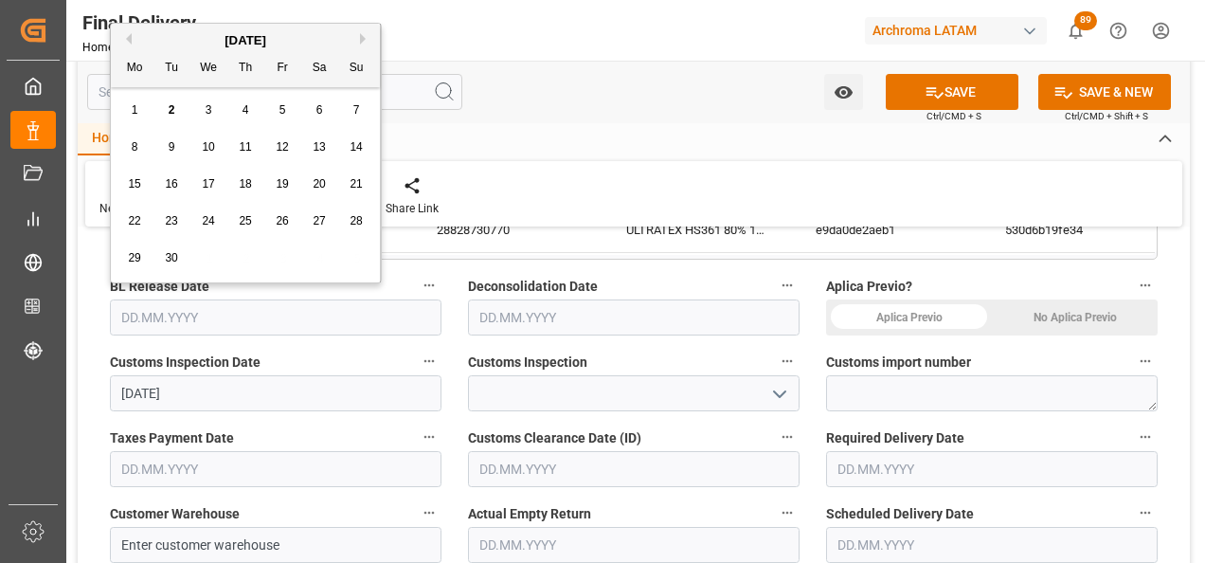
click at [133, 115] on span "1" at bounding box center [135, 109] width 7 height 13
type input "01.09.2025"
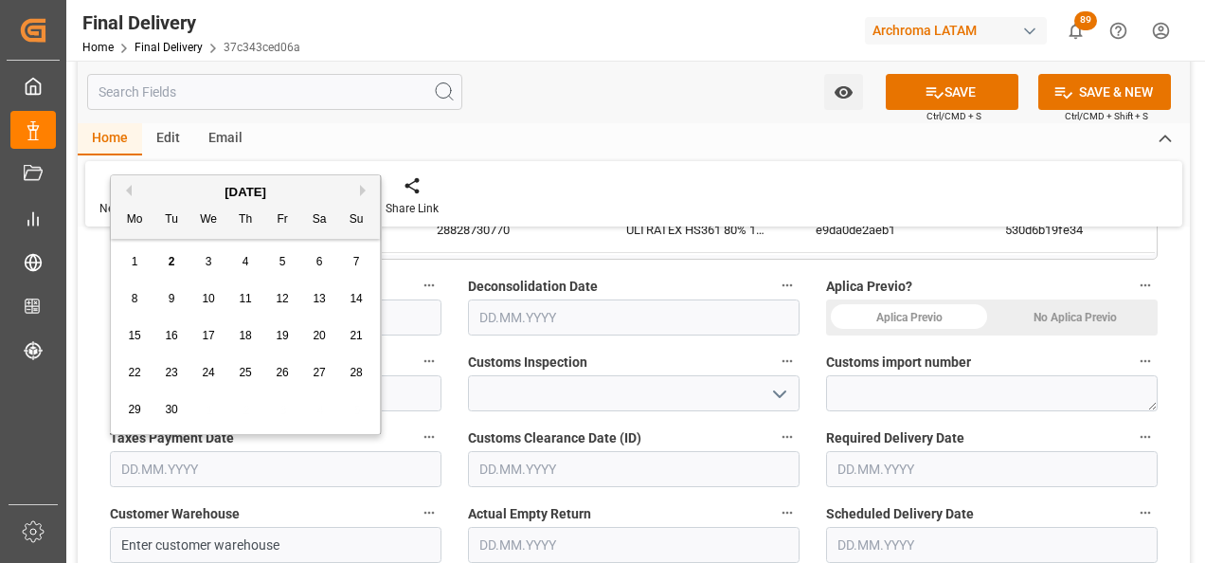
click at [189, 475] on input "text" at bounding box center [276, 469] width 332 height 36
click at [133, 261] on span "1" at bounding box center [135, 261] width 7 height 13
type input "01.09.2025"
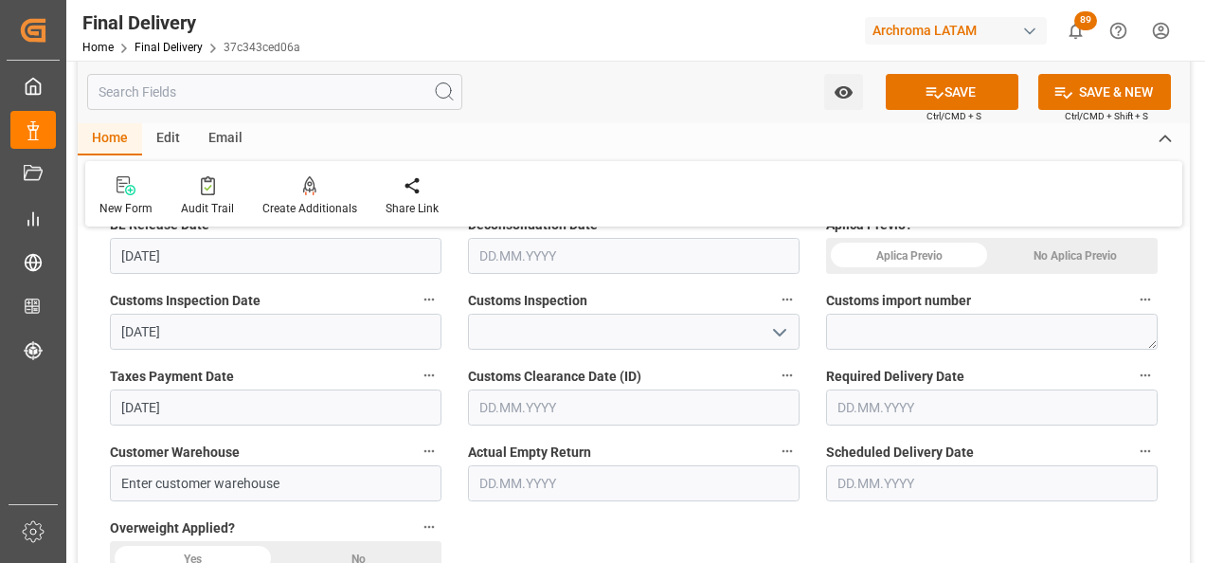
scroll to position [569, 0]
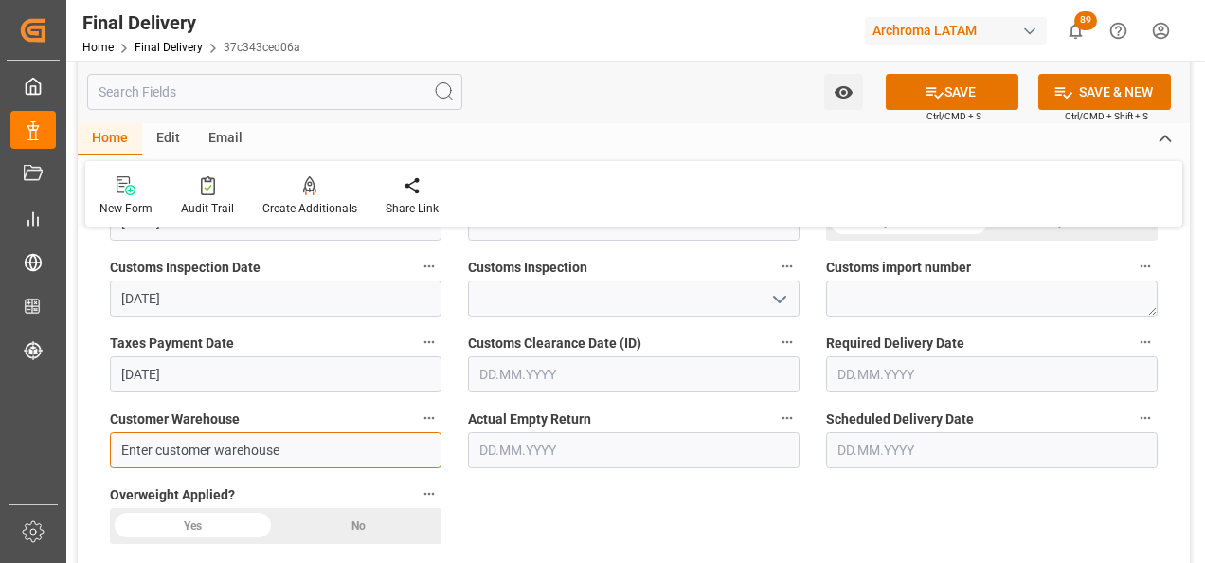
click at [232, 450] on input "Enter customer warehouse" at bounding box center [276, 450] width 332 height 36
click at [522, 366] on input "text" at bounding box center [634, 374] width 332 height 36
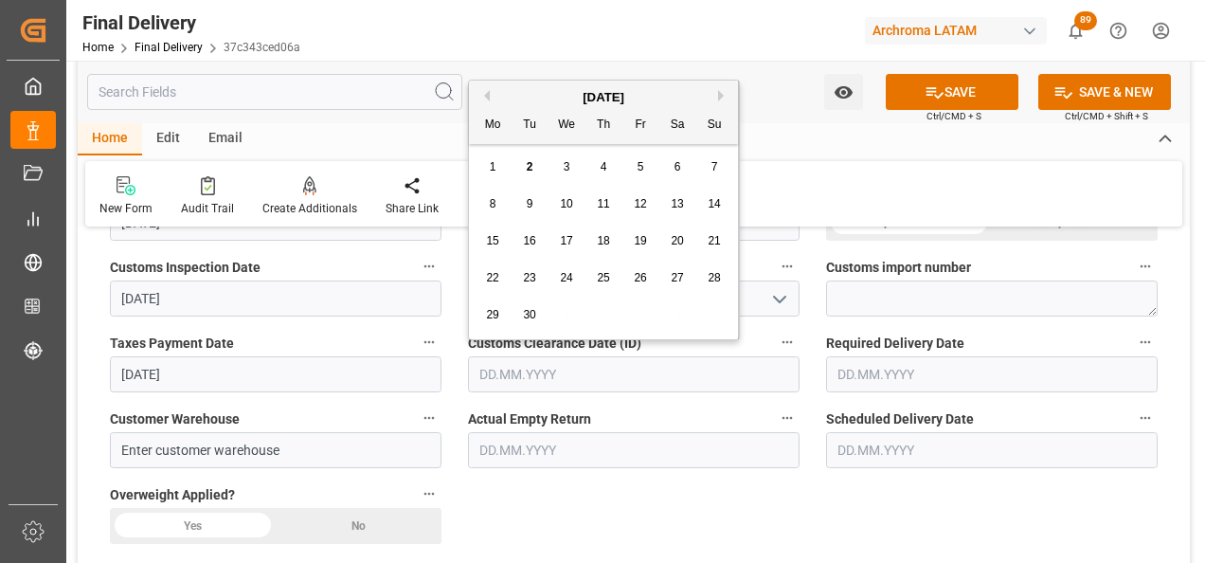
click at [498, 165] on div "1" at bounding box center [493, 167] width 24 height 23
type input "01.09.2025"
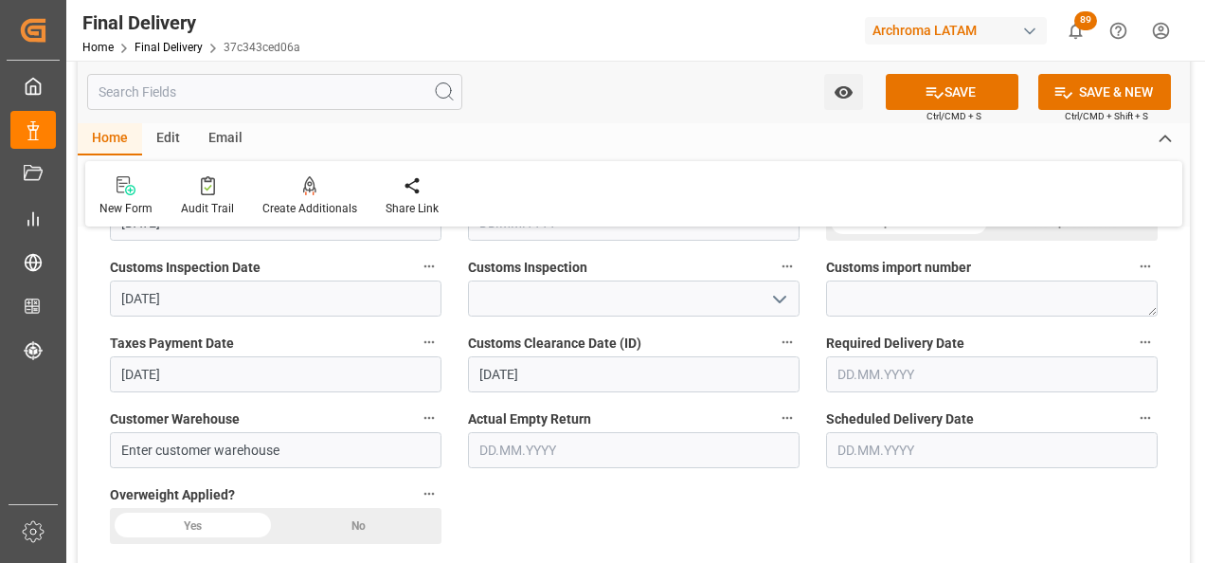
click at [860, 378] on input "text" at bounding box center [992, 374] width 332 height 36
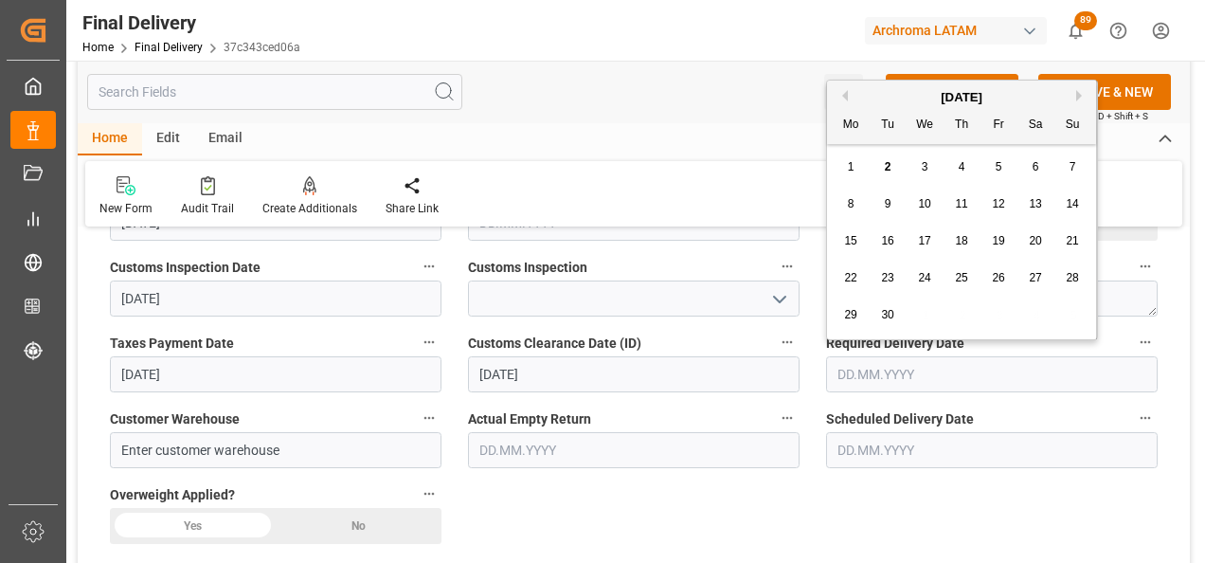
click at [1005, 166] on div "5" at bounding box center [999, 167] width 24 height 23
type input "05.09.2025"
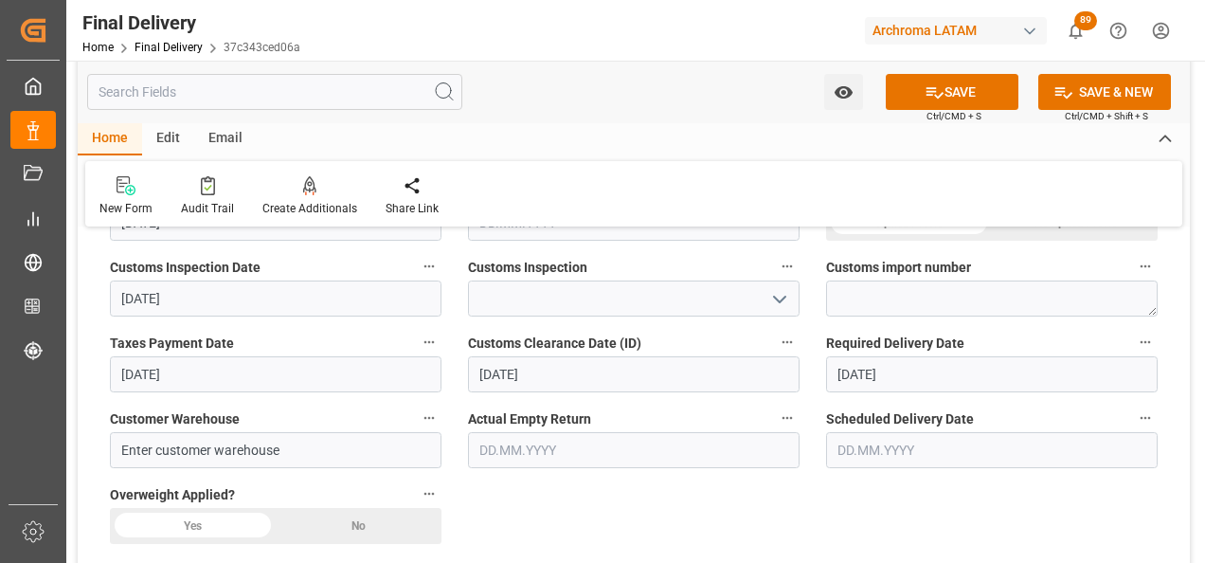
click at [887, 447] on input "text" at bounding box center [992, 450] width 332 height 36
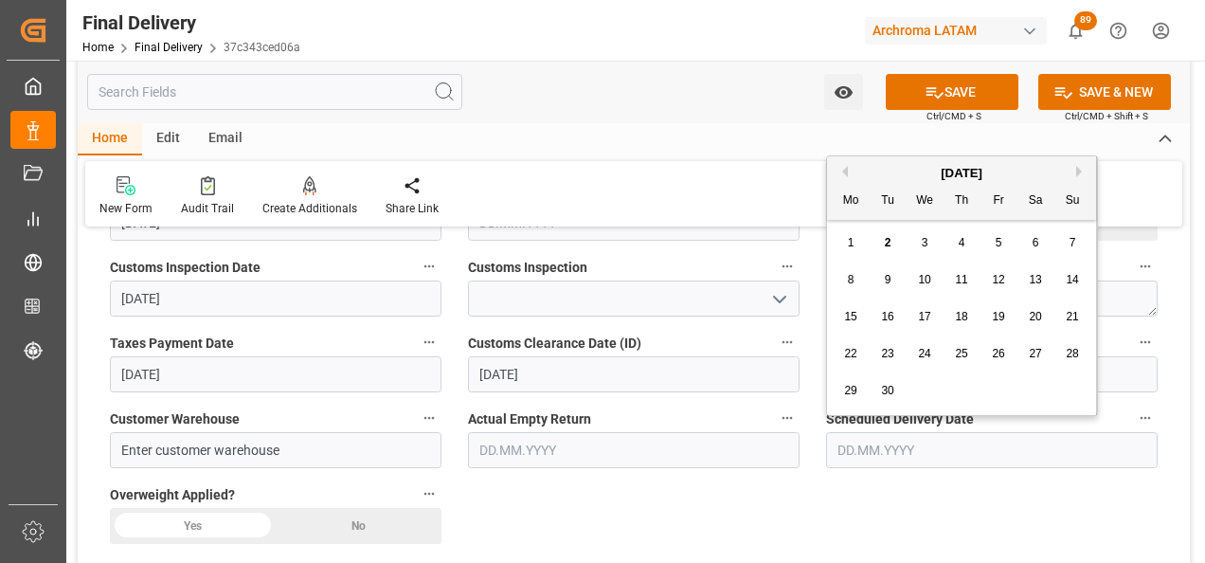
click at [918, 242] on div "3" at bounding box center [926, 243] width 24 height 23
type input "03.09.2025"
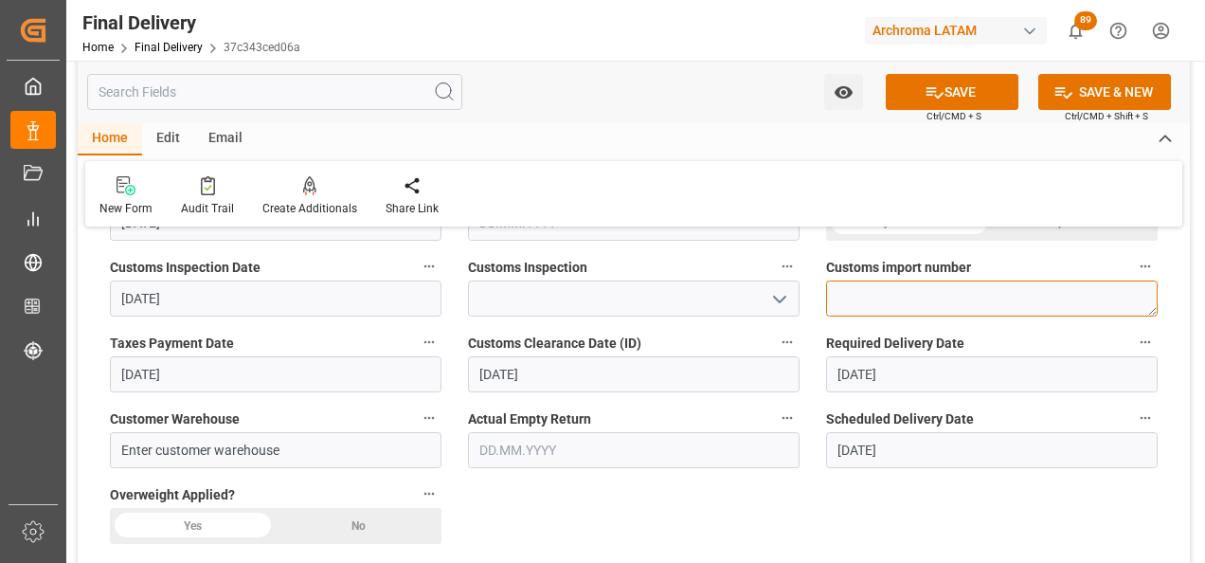
click at [873, 284] on textarea at bounding box center [992, 298] width 332 height 36
paste textarea "264-202500011925"
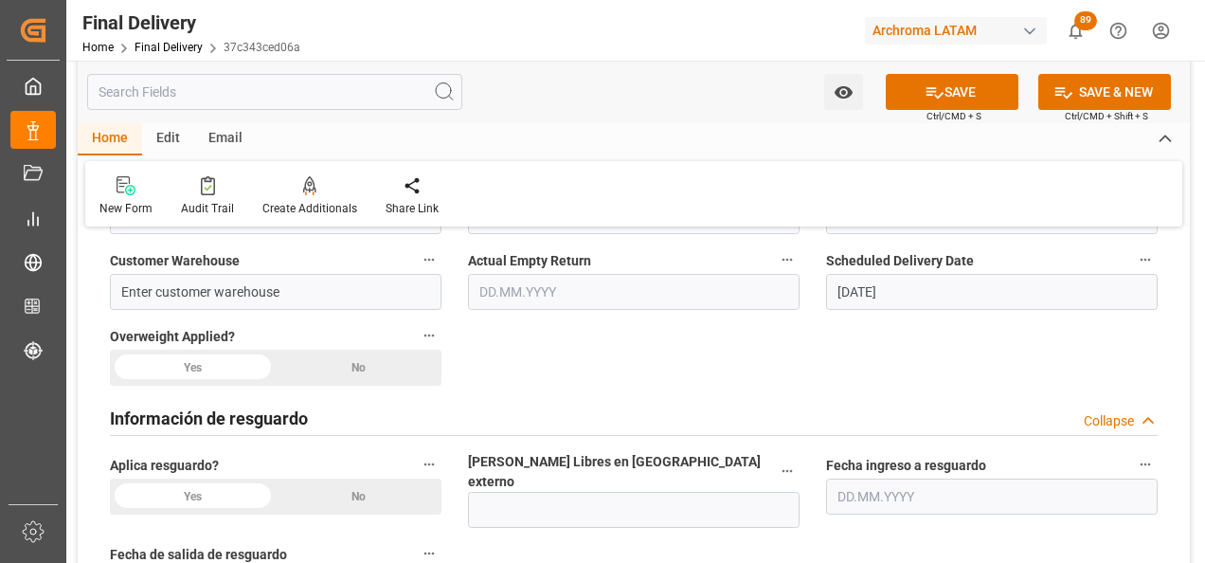
scroll to position [758, 0]
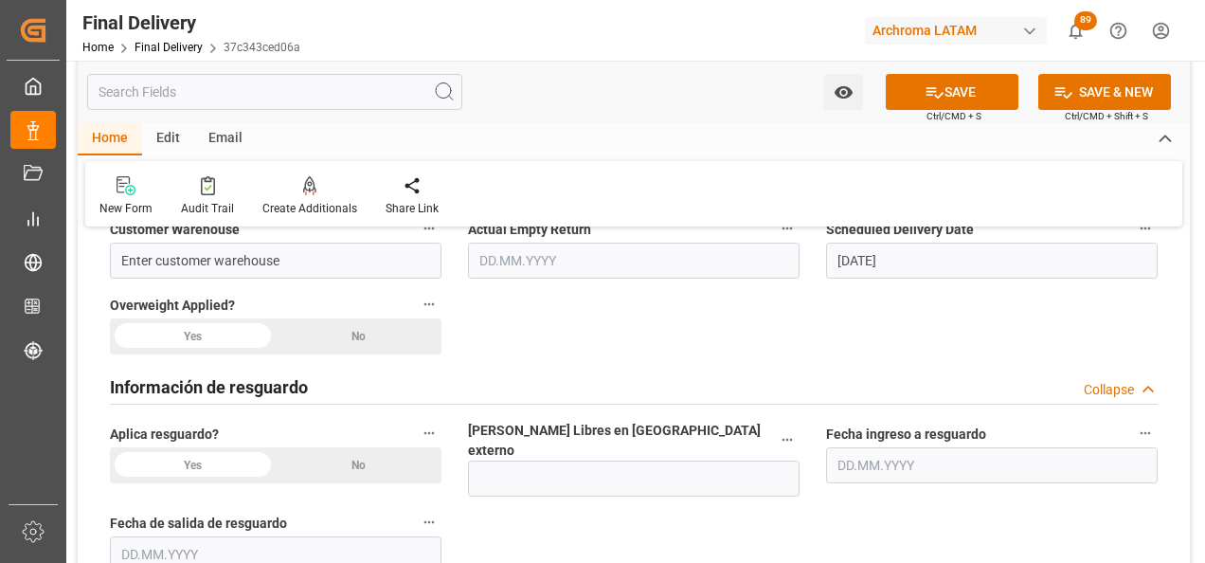
type textarea "264-202500011925"
click at [992, 51] on div "No" at bounding box center [1075, 33] width 166 height 36
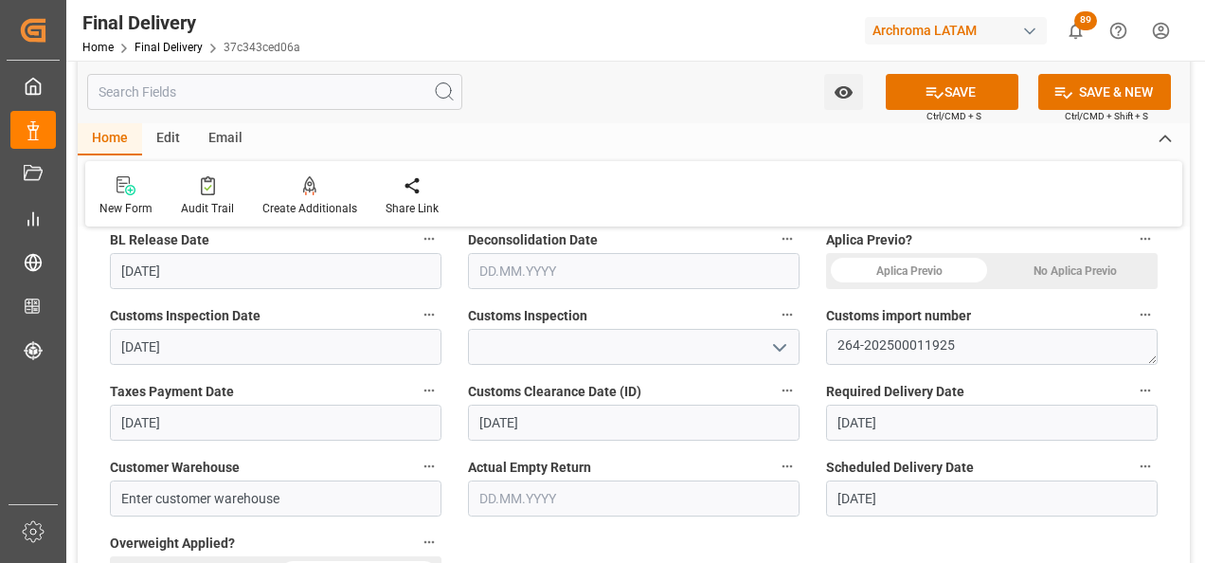
scroll to position [474, 0]
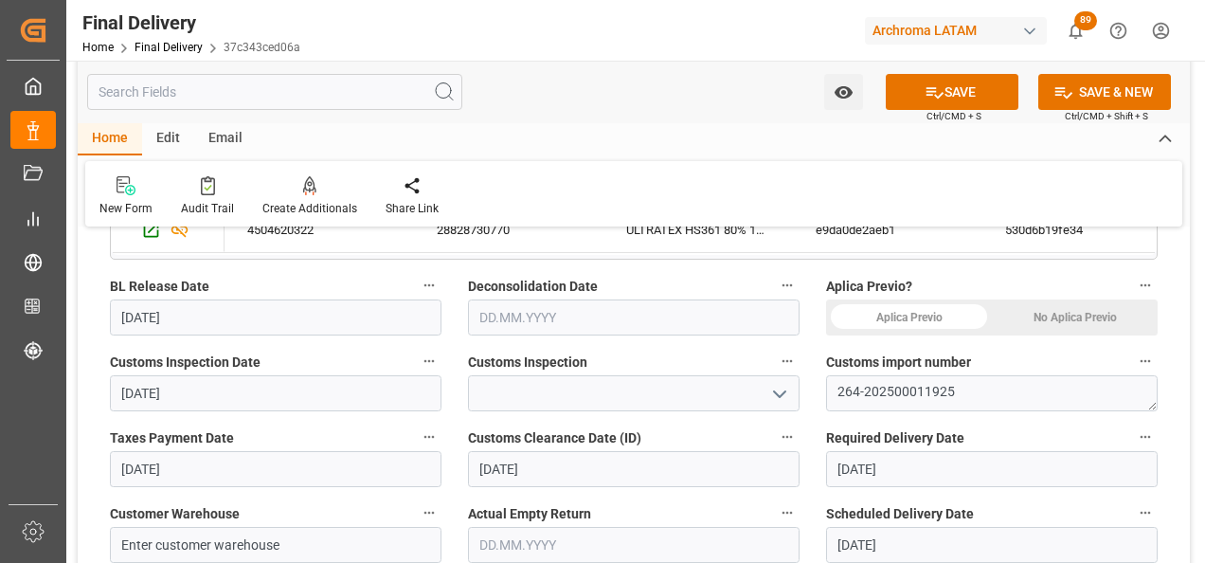
click at [790, 384] on button "open menu" at bounding box center [779, 393] width 28 height 29
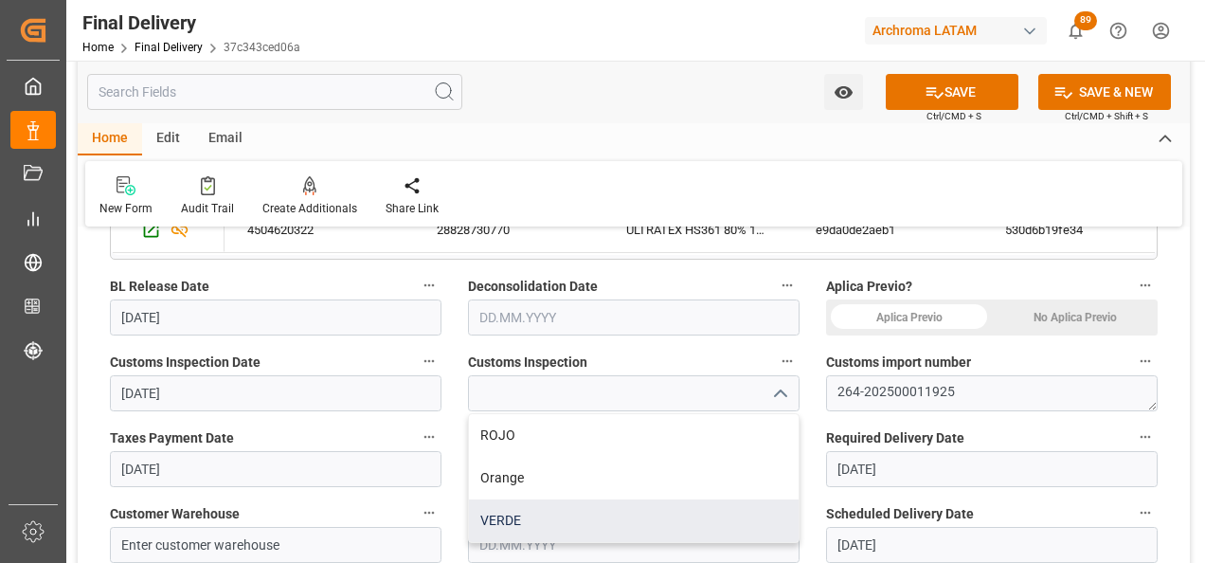
click at [699, 515] on div "VERDE" at bounding box center [634, 520] width 330 height 43
type input "VERDE"
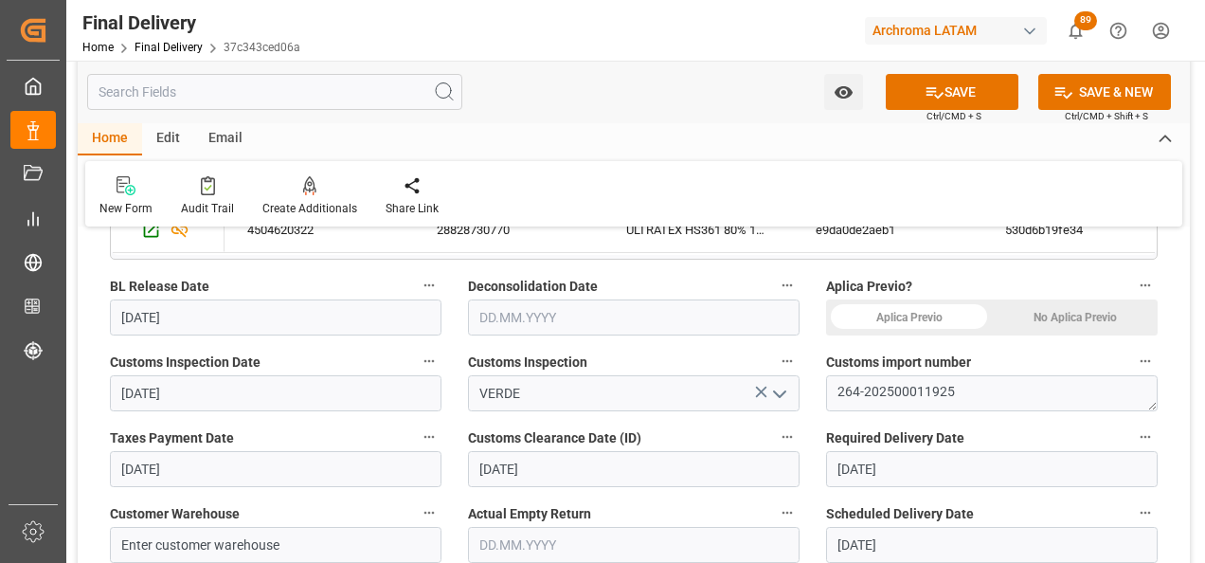
click at [1076, 320] on div "No Aplica Previo" at bounding box center [1075, 317] width 166 height 36
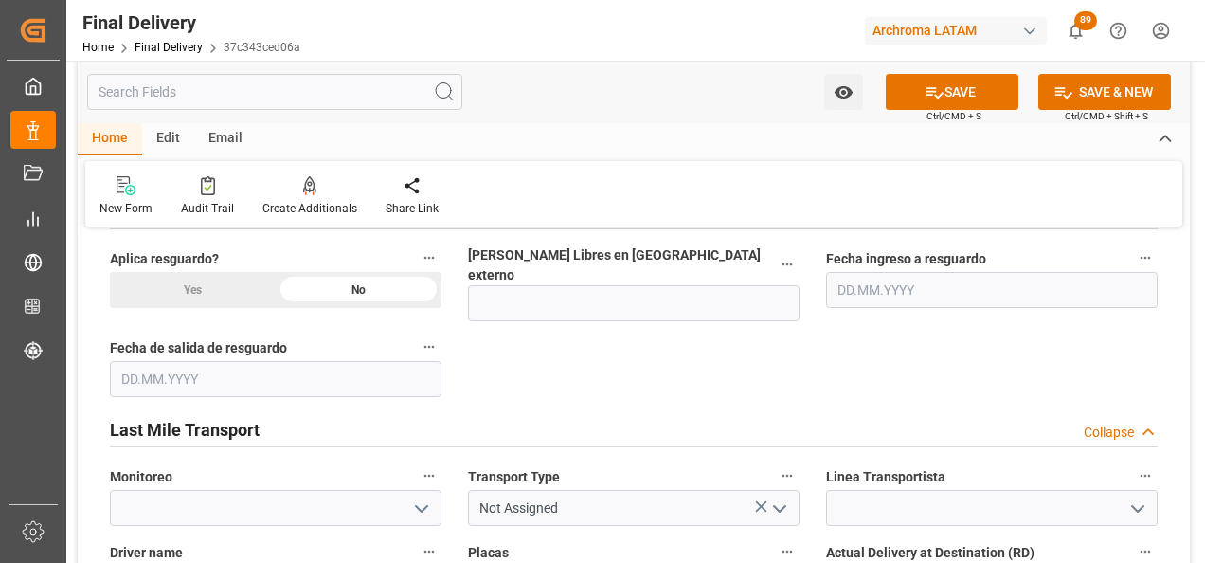
scroll to position [1042, 0]
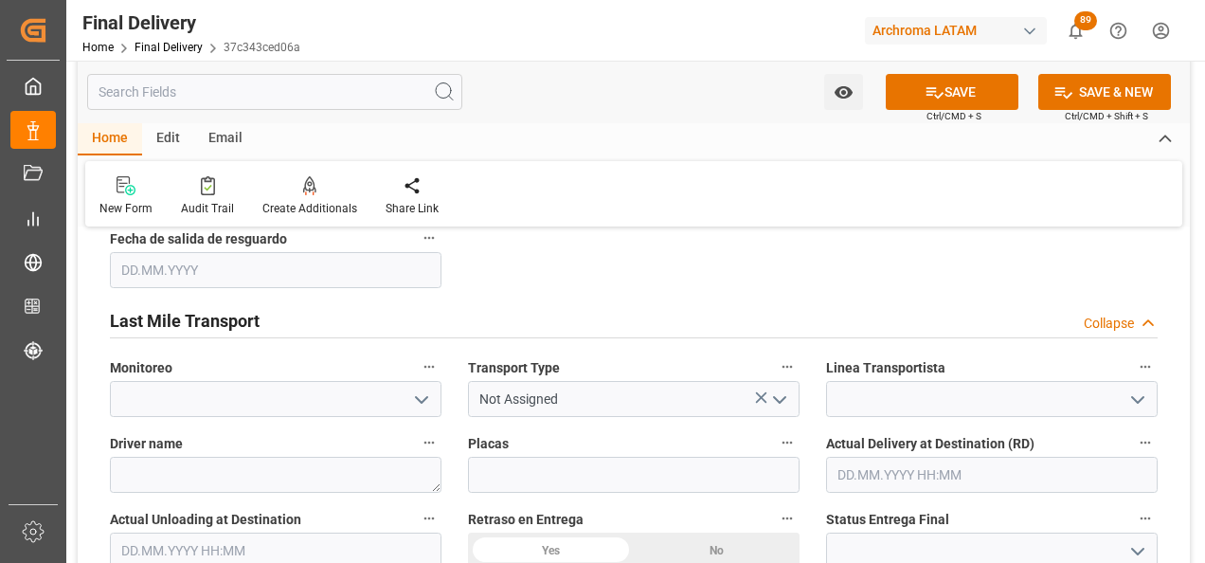
click at [780, 391] on icon "open menu" at bounding box center [780, 400] width 23 height 23
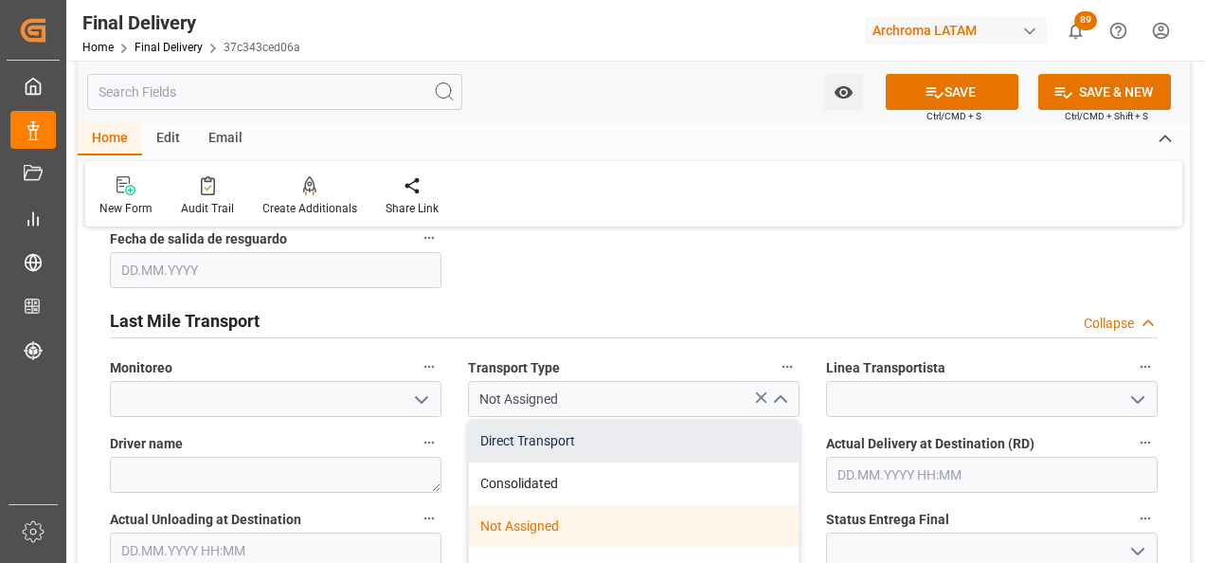
click at [725, 420] on div "Direct Transport" at bounding box center [634, 441] width 330 height 43
type input "Direct Transport"
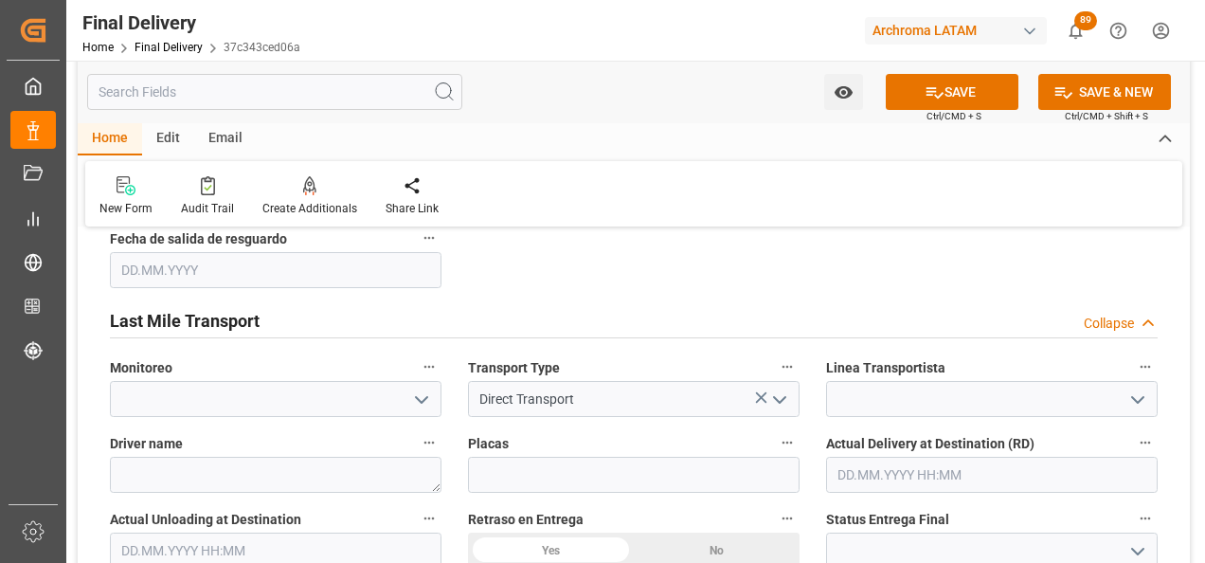
click at [1131, 389] on icon "open menu" at bounding box center [1138, 400] width 23 height 23
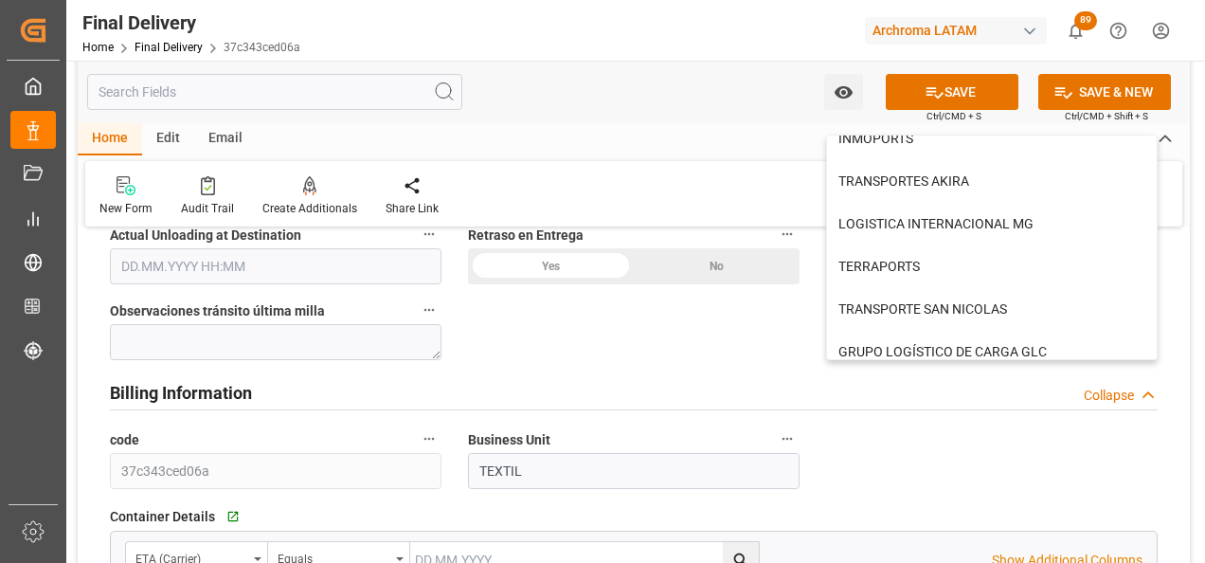
scroll to position [1289, 0]
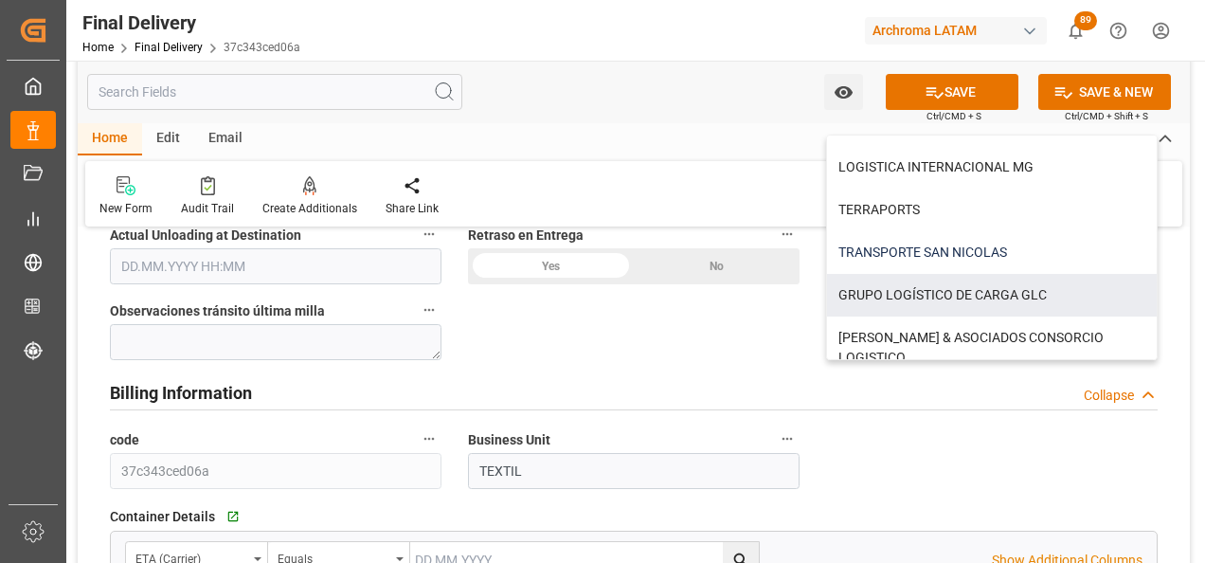
click at [919, 238] on div "TRANSPORTE SAN NICOLAS" at bounding box center [992, 252] width 330 height 43
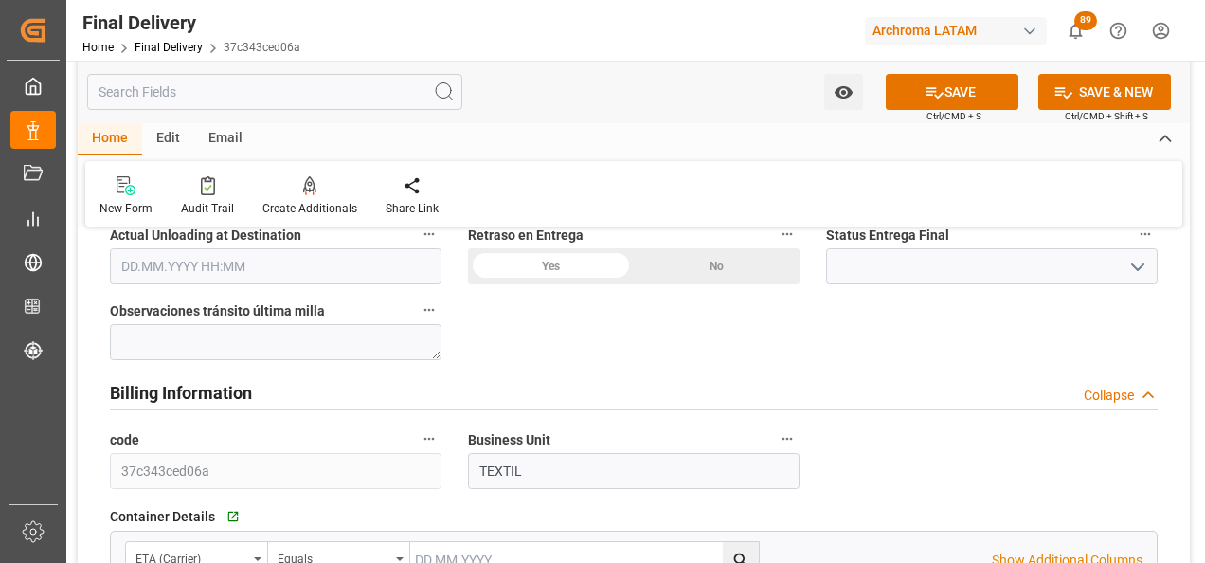
type input "TRANSPORTE SAN NICOLAS"
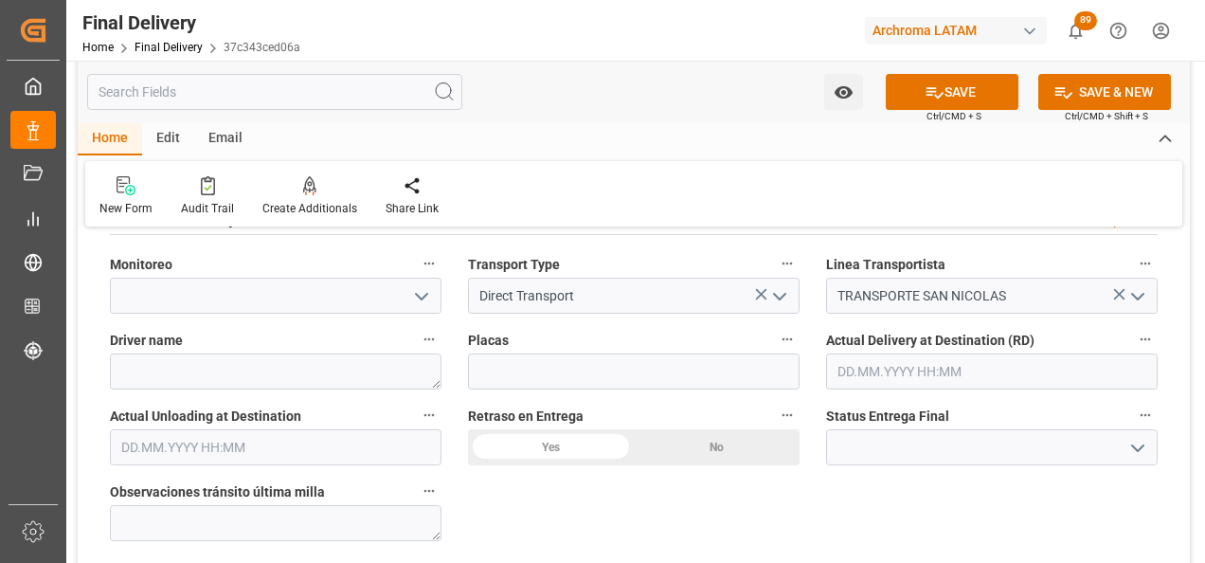
scroll to position [1137, 0]
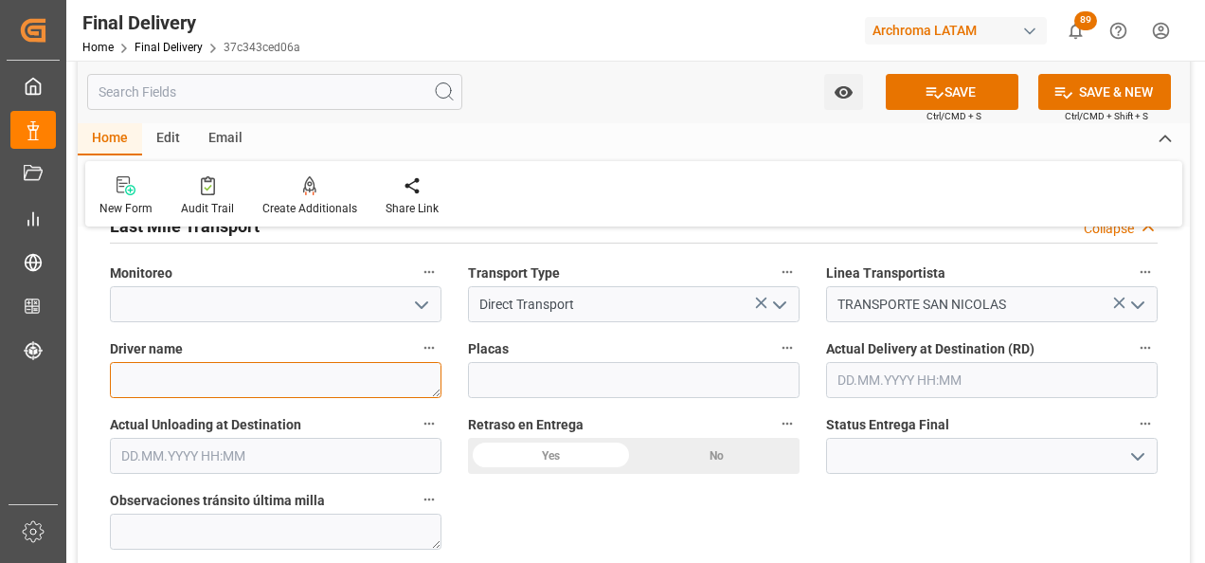
click at [276, 371] on textarea at bounding box center [276, 380] width 332 height 36
click at [278, 367] on textarea at bounding box center [276, 380] width 332 height 36
paste textarea "JUAN RODOLFO ESTRADA"
click at [121, 369] on textarea "JUAN RODOLFO ESTRADA" at bounding box center [276, 380] width 332 height 36
type textarea "JUAN RODOLFO ESTRADA"
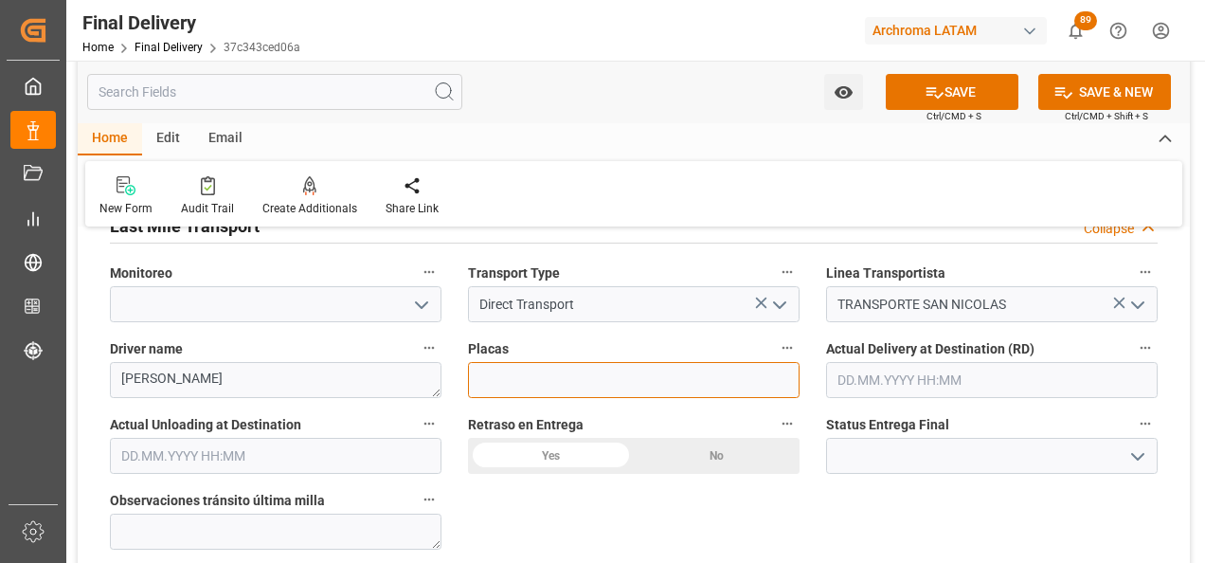
click at [569, 374] on input at bounding box center [634, 380] width 332 height 36
paste input "C-781 BQS"
type input "C-781 BQS"
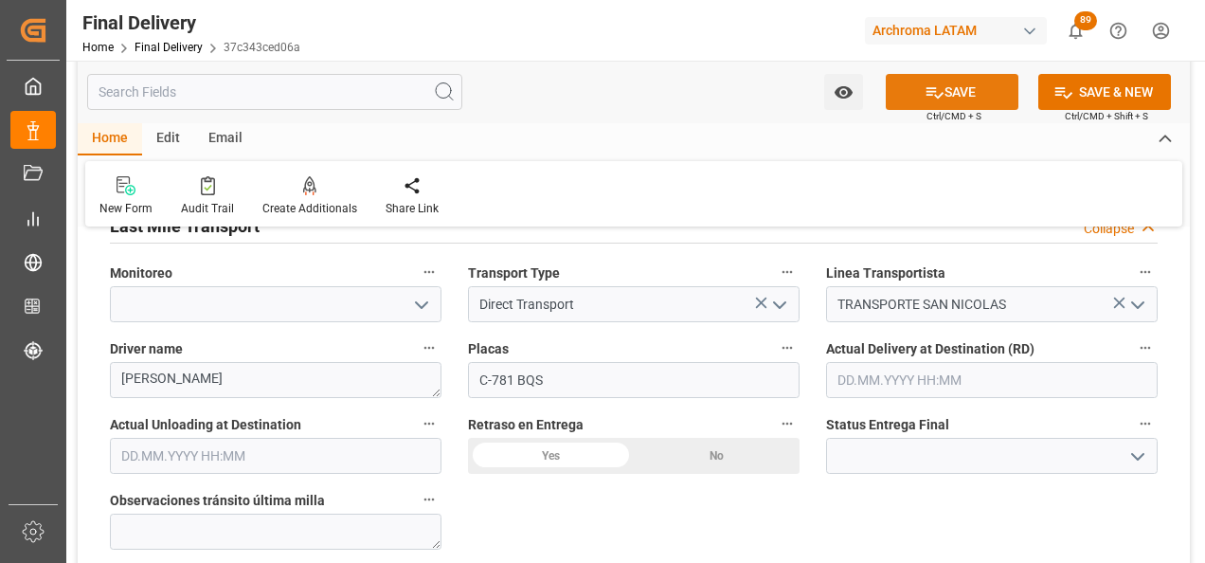
click at [947, 100] on button "SAVE" at bounding box center [952, 92] width 133 height 36
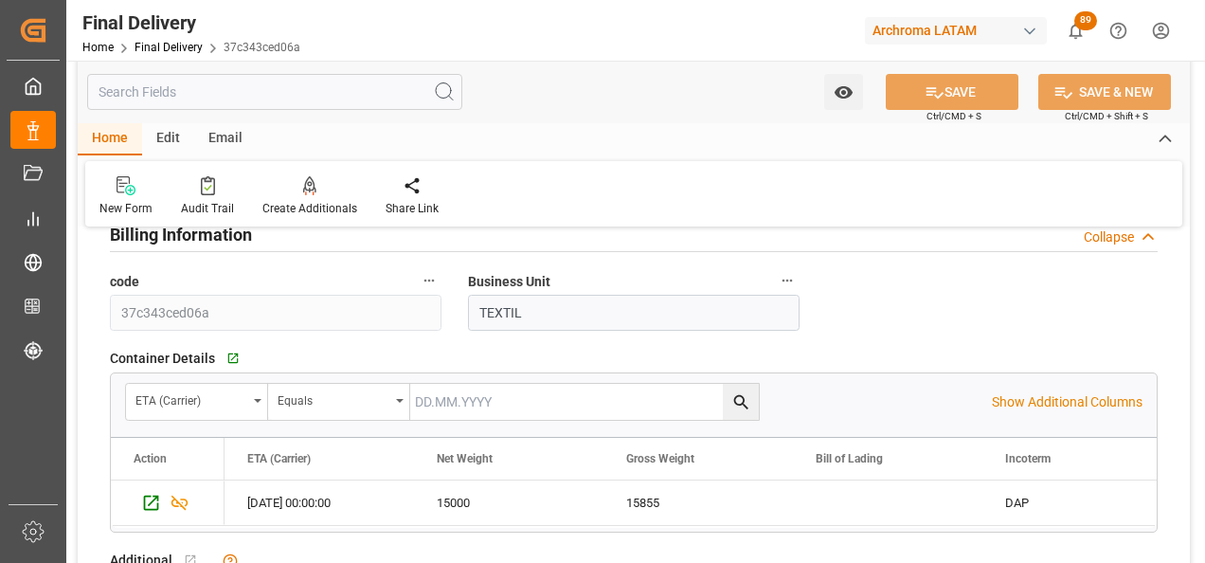
scroll to position [1516, 0]
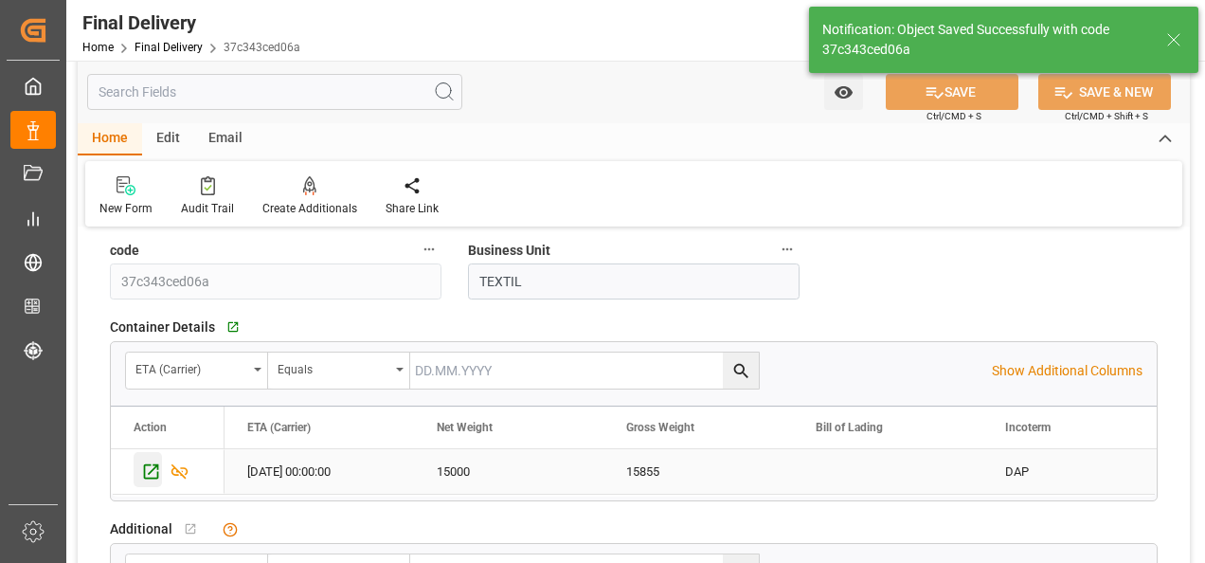
type textarea "JUAN RODOLFO ESTRADA"
type textarea "1"
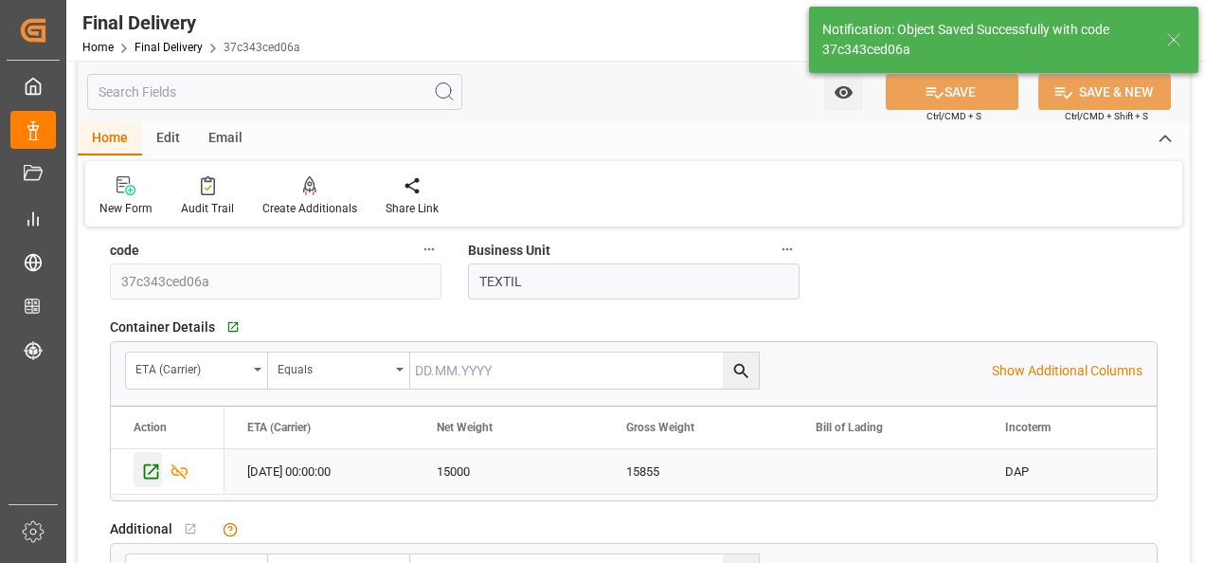
type input "In transit to final delivery"
click at [146, 462] on icon "Press SPACE to select this row." at bounding box center [151, 471] width 20 height 20
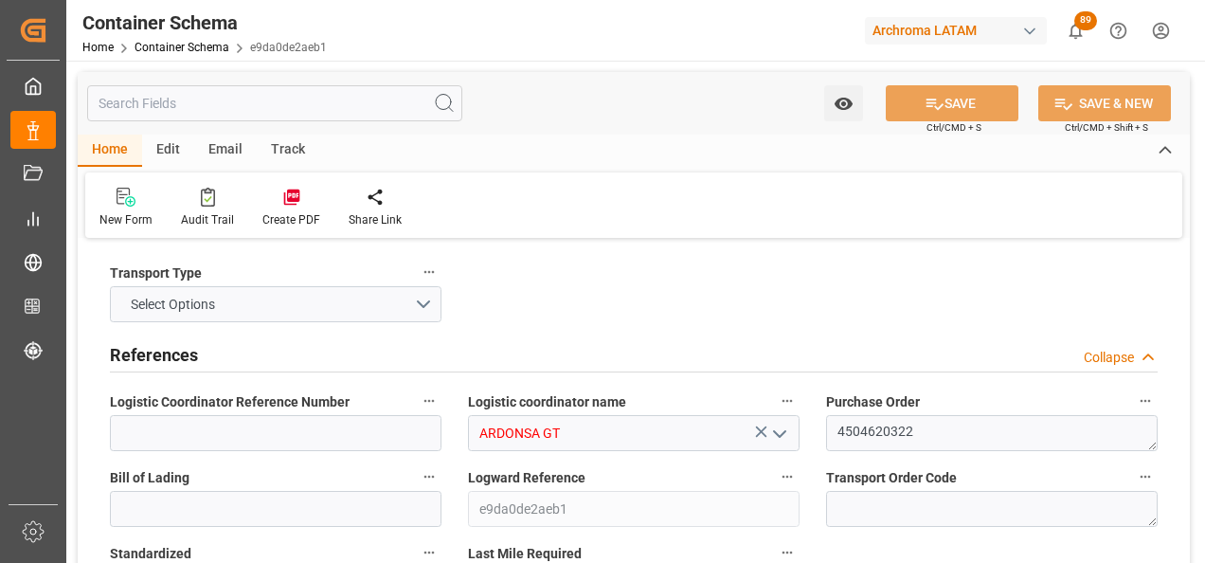
type input "0"
type input "1"
type input "15"
type input "15000"
type input "15855"
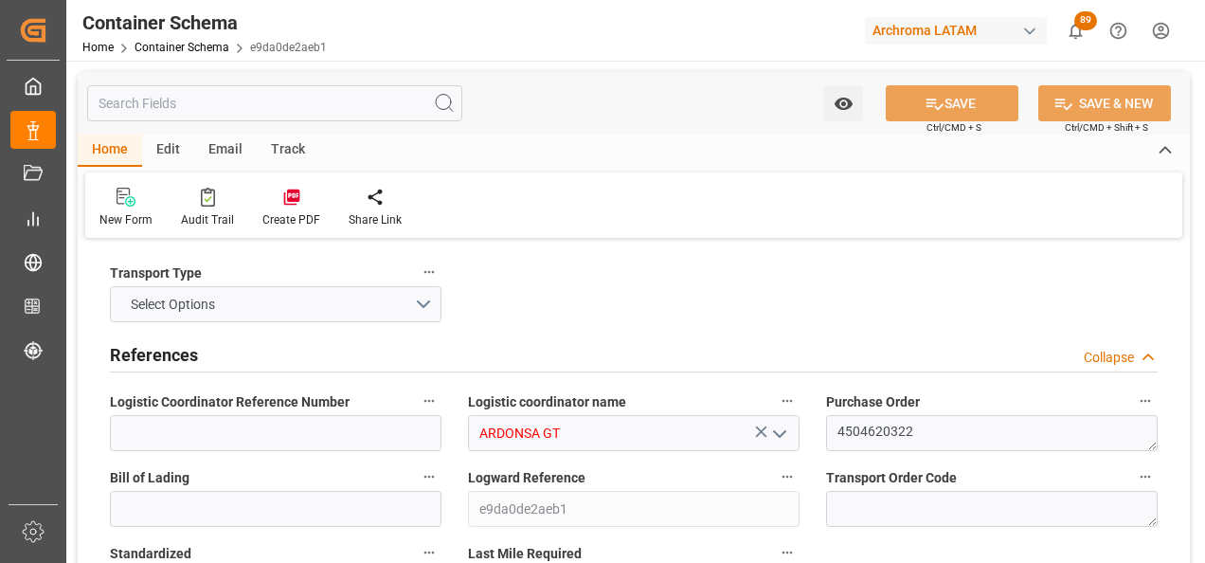
type input "MXZMF"
type input "[DATE] 16:30"
type input "[DATE]"
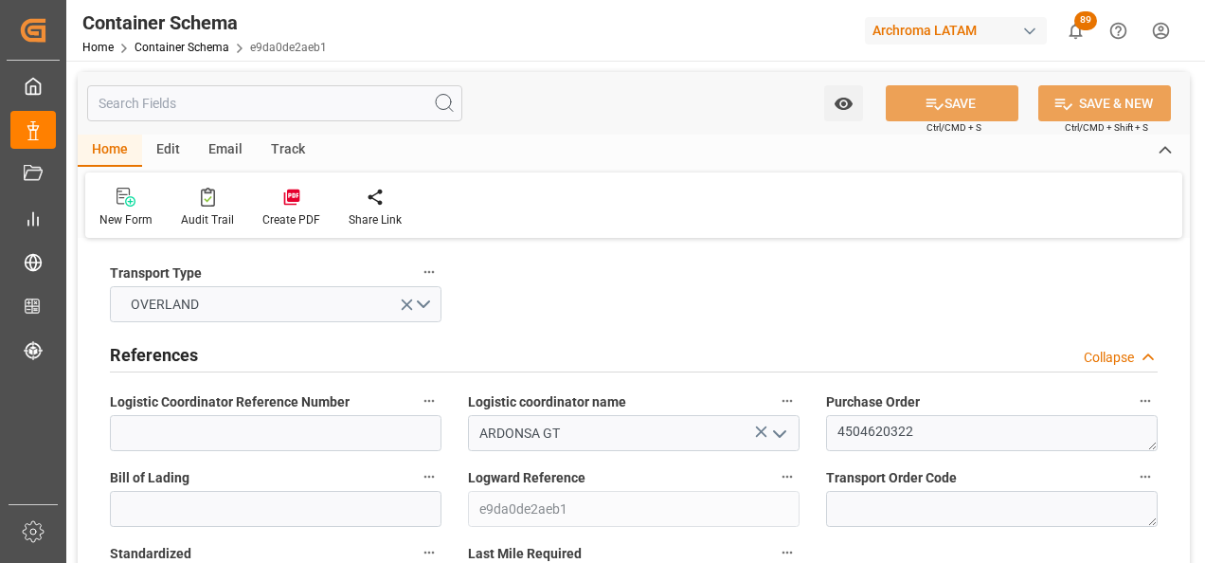
type input "[DATE]"
type input "[DATE] 00:00"
click at [178, 419] on input at bounding box center [276, 433] width 332 height 36
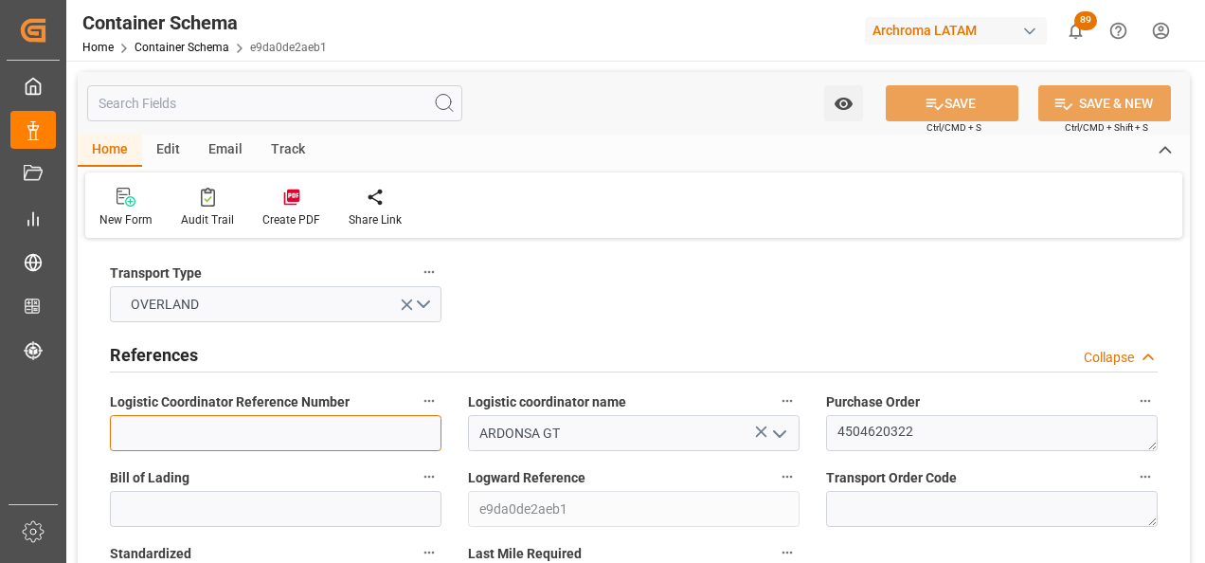
paste input "264-202500011925"
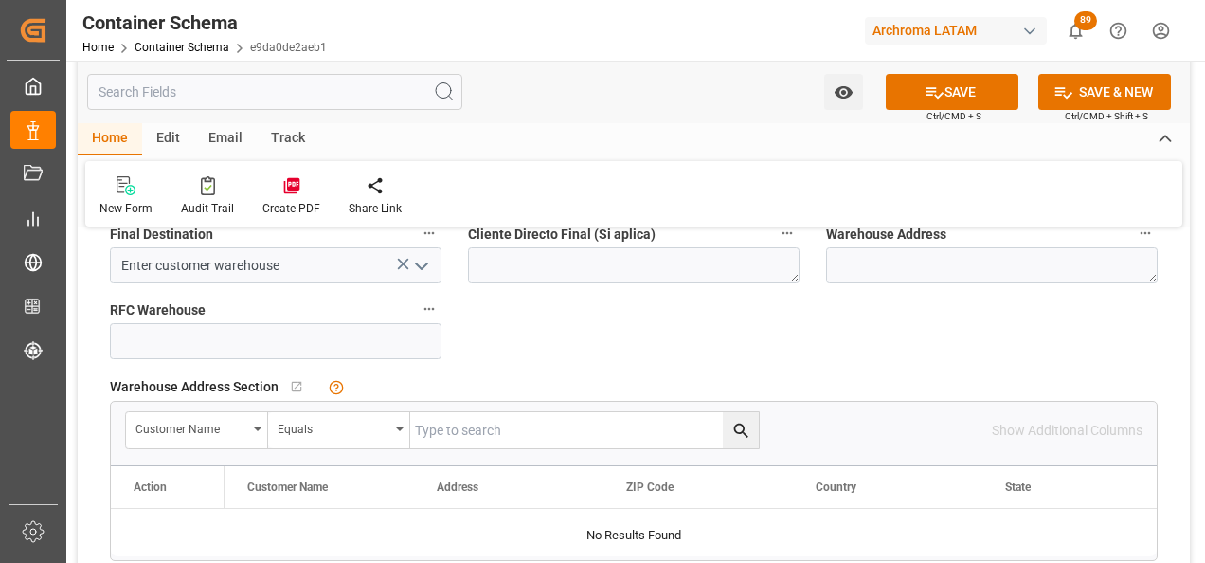
scroll to position [1232, 0]
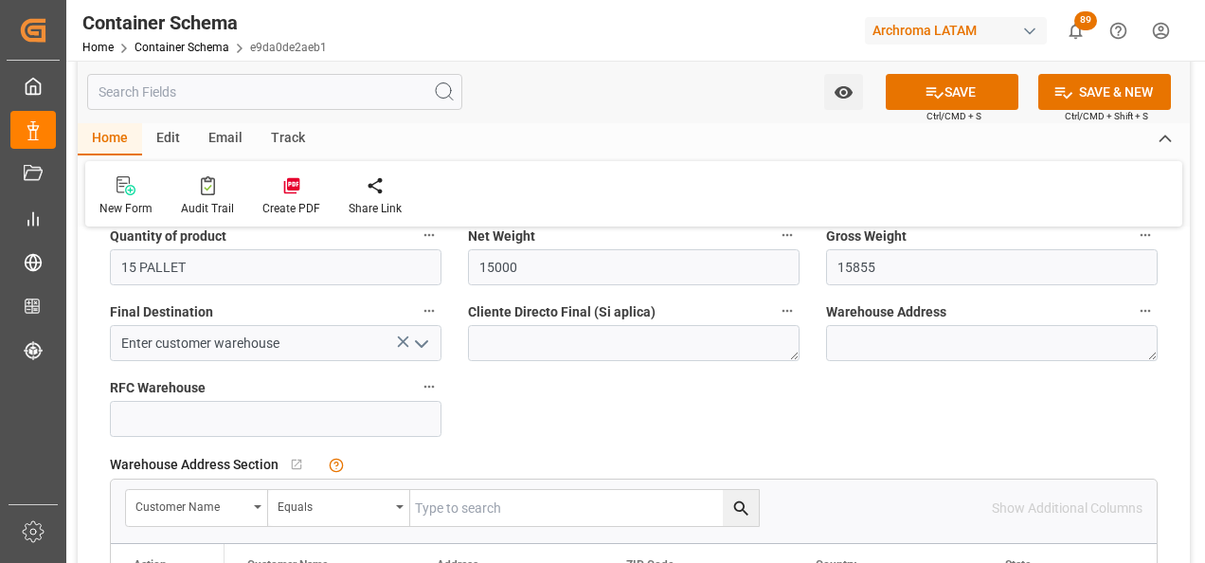
type input "264-202500011925"
click at [424, 345] on polyline "open menu" at bounding box center [421, 344] width 11 height 6
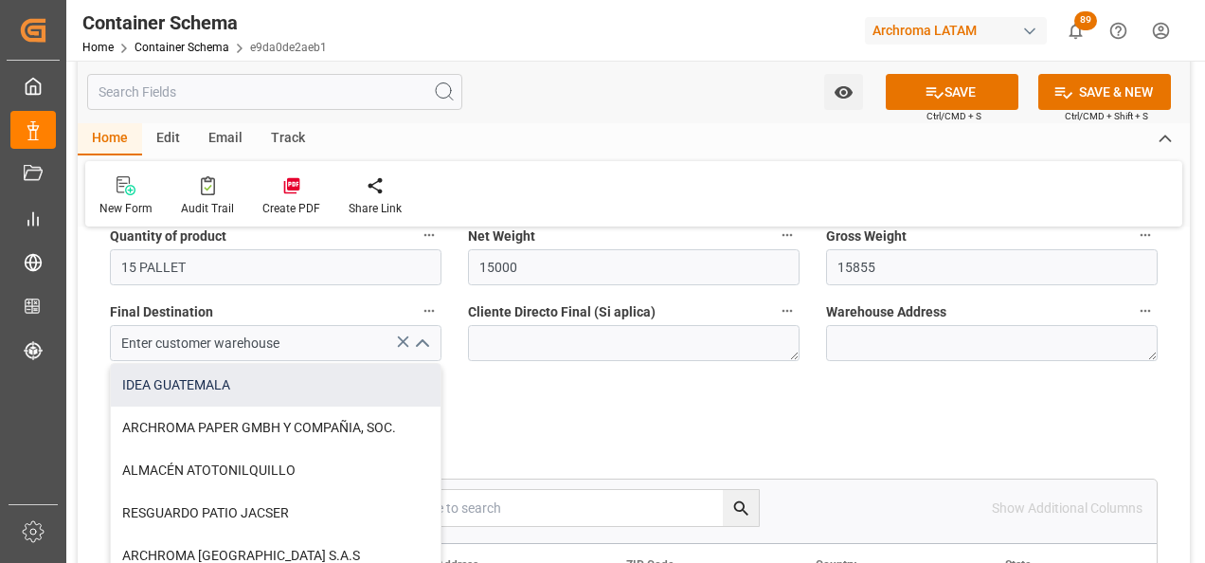
click at [236, 395] on div "IDEA GUATEMALA" at bounding box center [276, 385] width 330 height 43
type input "IDEA GUATEMALA"
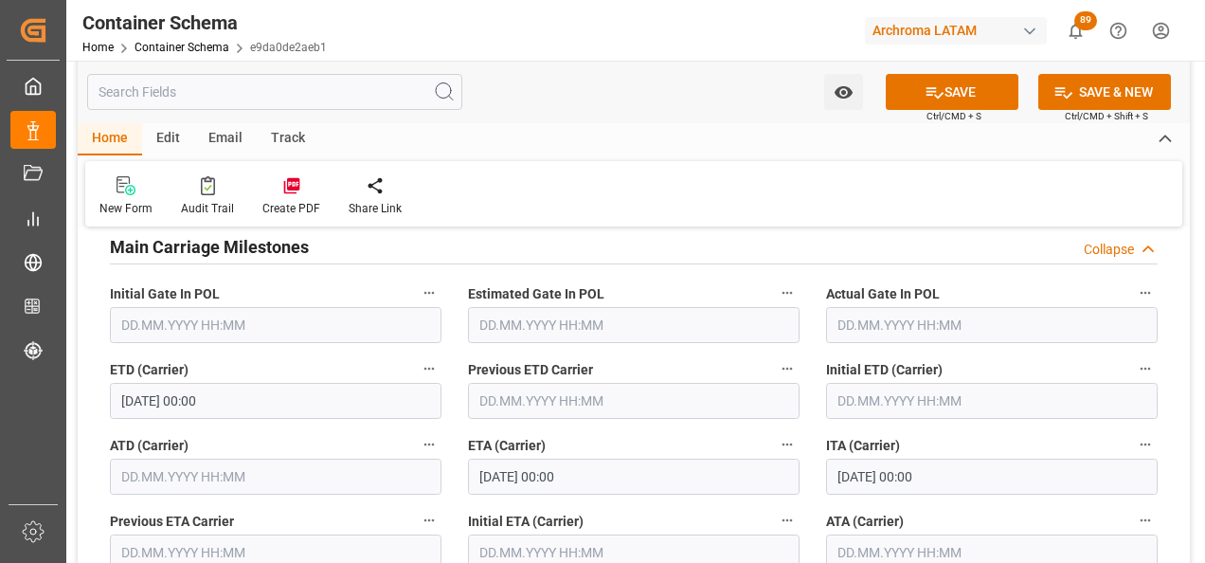
scroll to position [2464, 0]
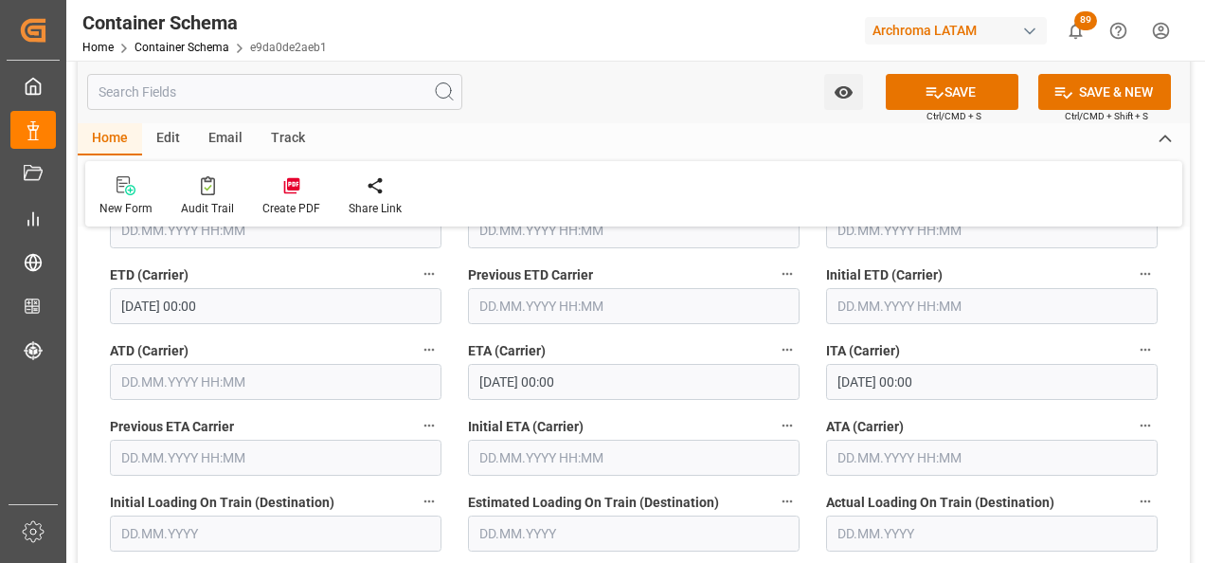
click at [874, 446] on input "text" at bounding box center [992, 458] width 332 height 36
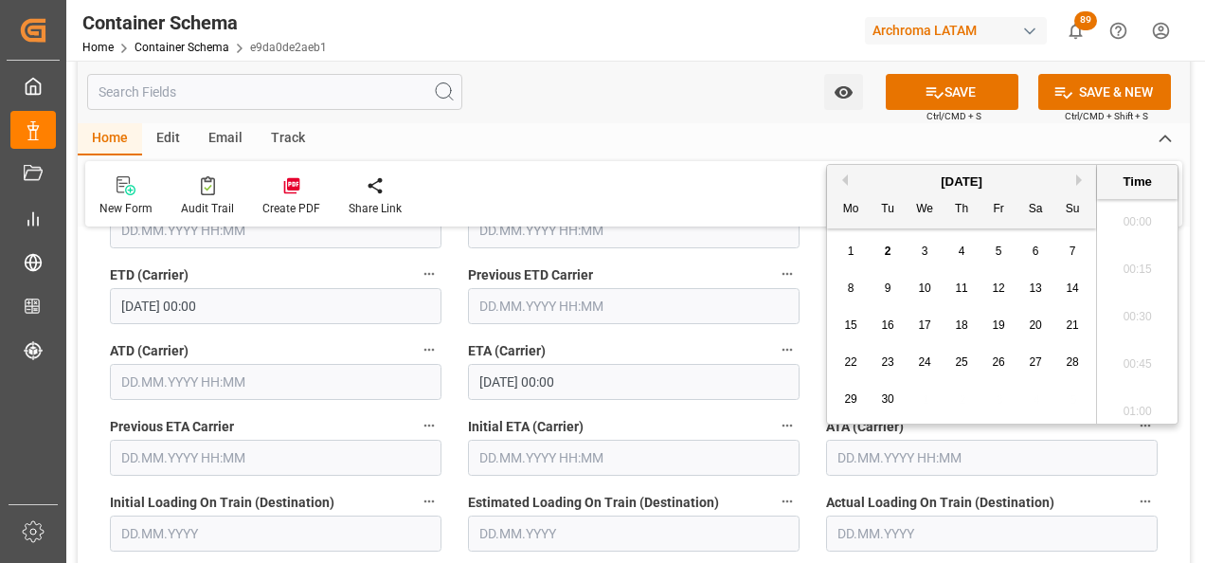
scroll to position [3181, 0]
click at [844, 182] on button "Previous Month" at bounding box center [842, 179] width 11 height 11
click at [996, 399] on span "29" at bounding box center [998, 398] width 12 height 13
type input "[DATE] 00:00"
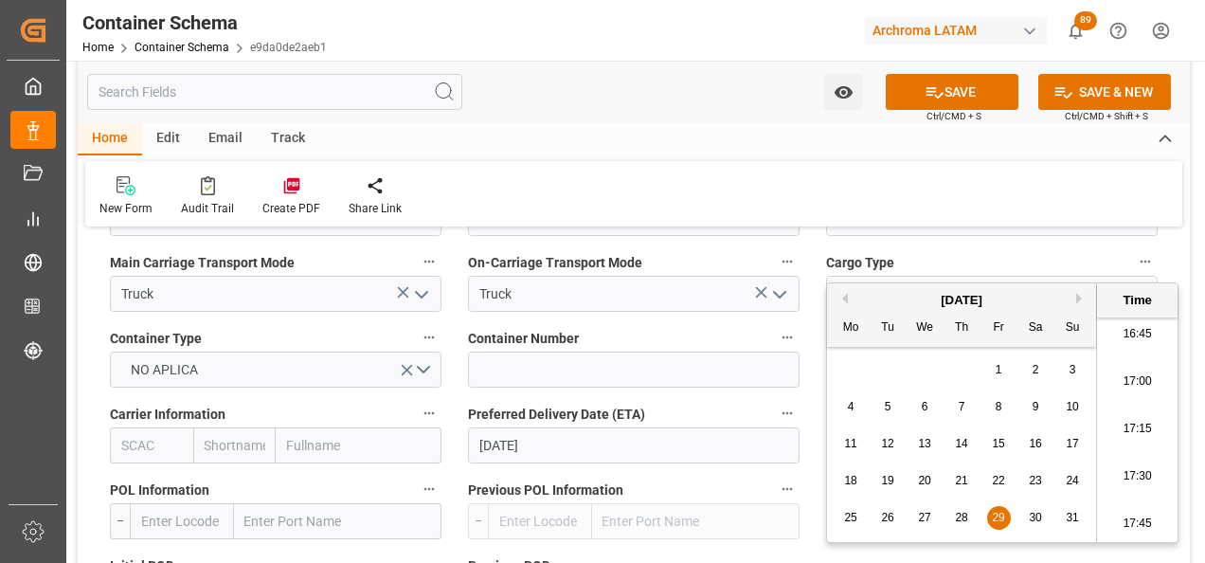
scroll to position [1706, 0]
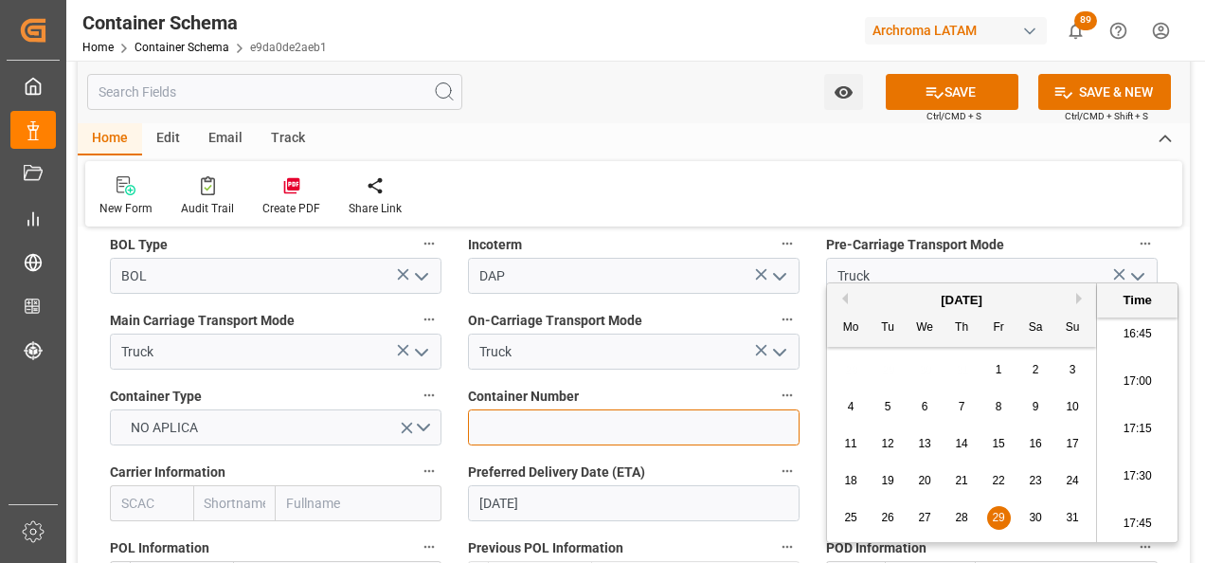
click at [541, 431] on input at bounding box center [634, 427] width 332 height 36
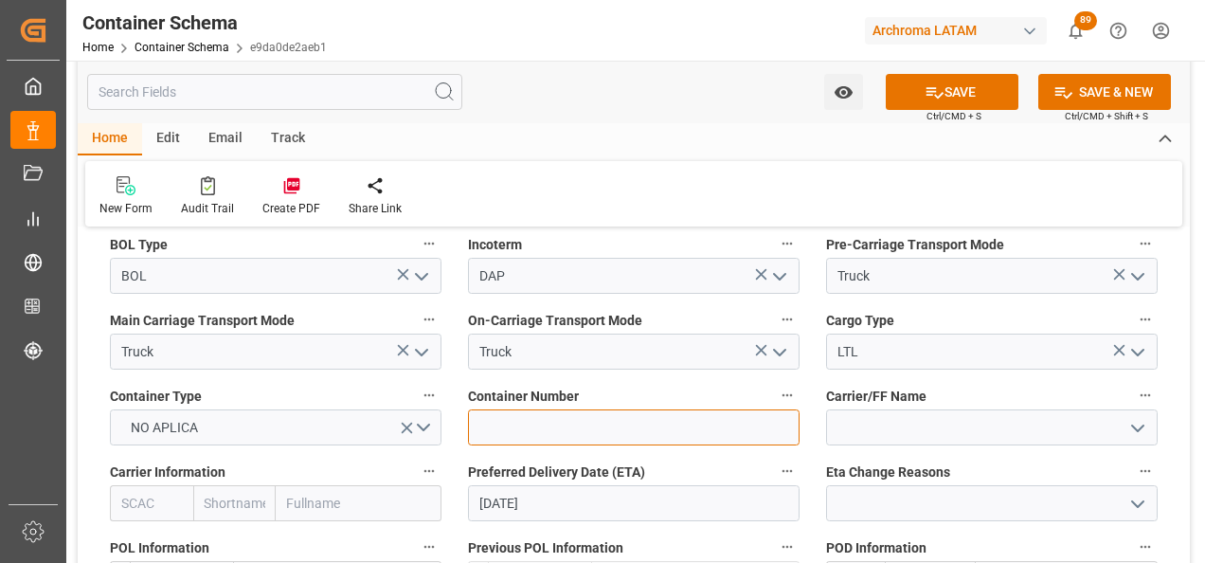
click at [583, 431] on input at bounding box center [634, 427] width 332 height 36
paste input "C-781 BQS"
type input "C-781 BQS"
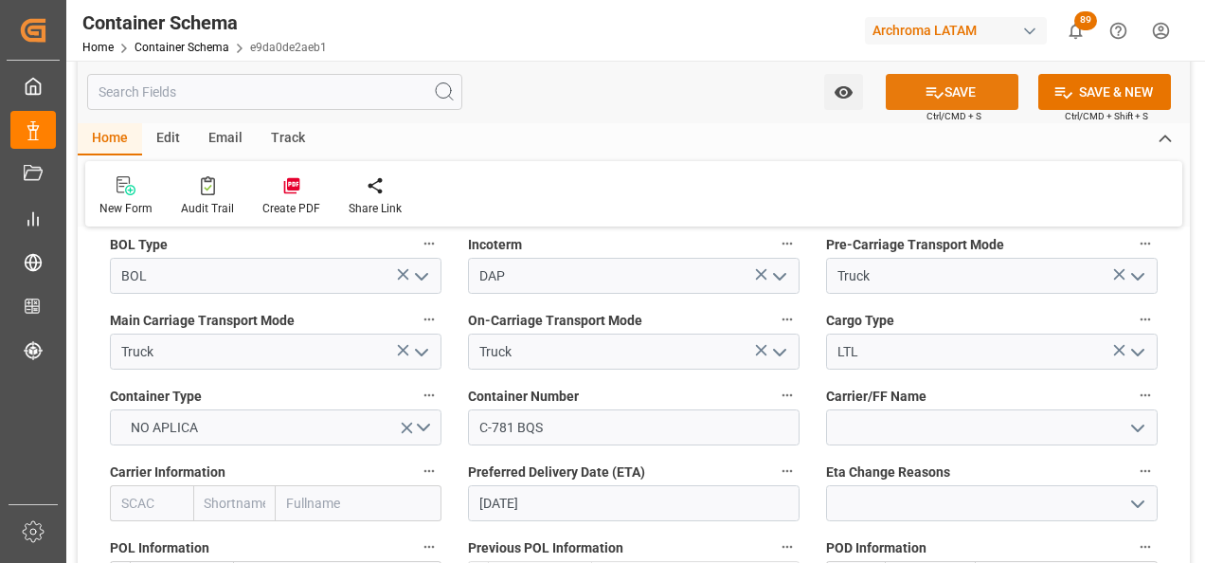
click at [965, 96] on button "SAVE" at bounding box center [952, 92] width 133 height 36
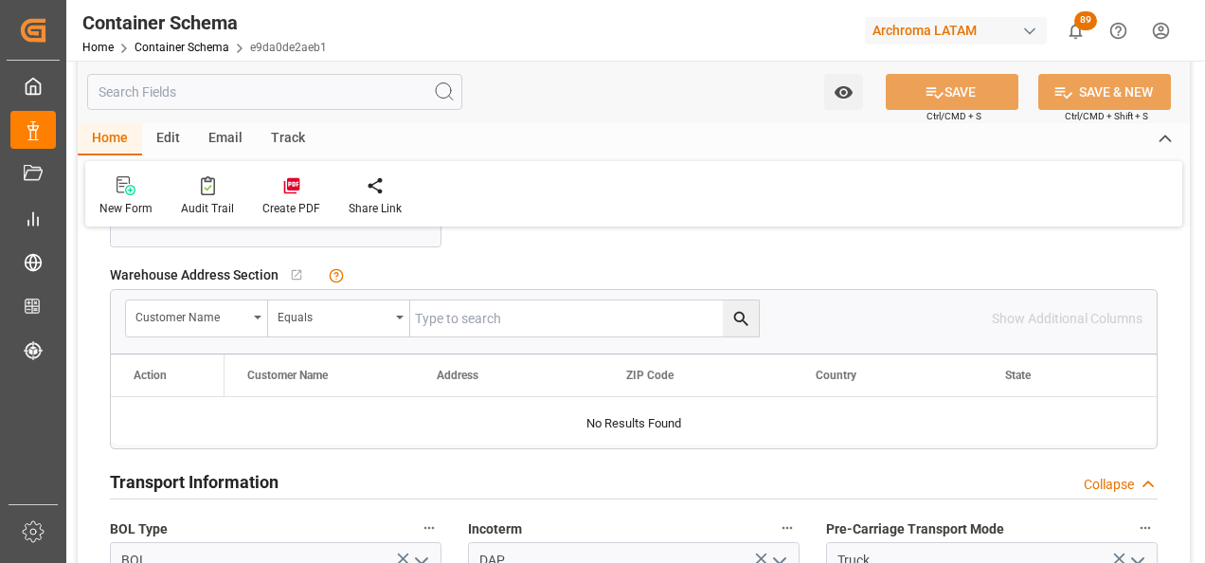
scroll to position [1042, 0]
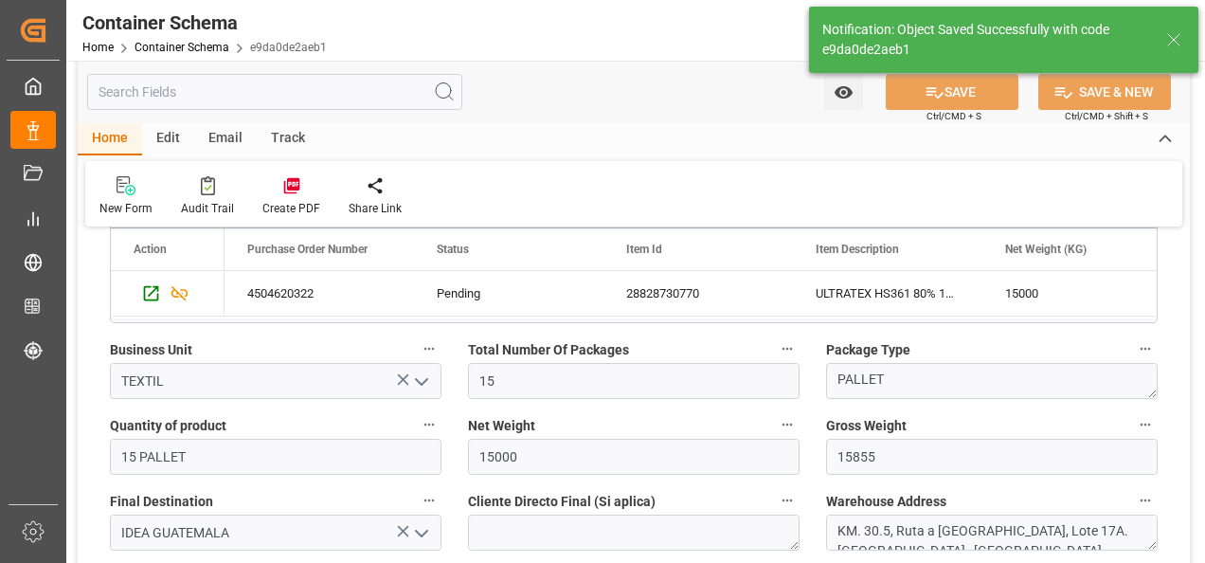
type textarea "KM. 30.5, Ruta a [GEOGRAPHIC_DATA], Lote 17A. [GEOGRAPHIC_DATA], [GEOGRAPHIC_DA…"
type input "C-781 BQS"
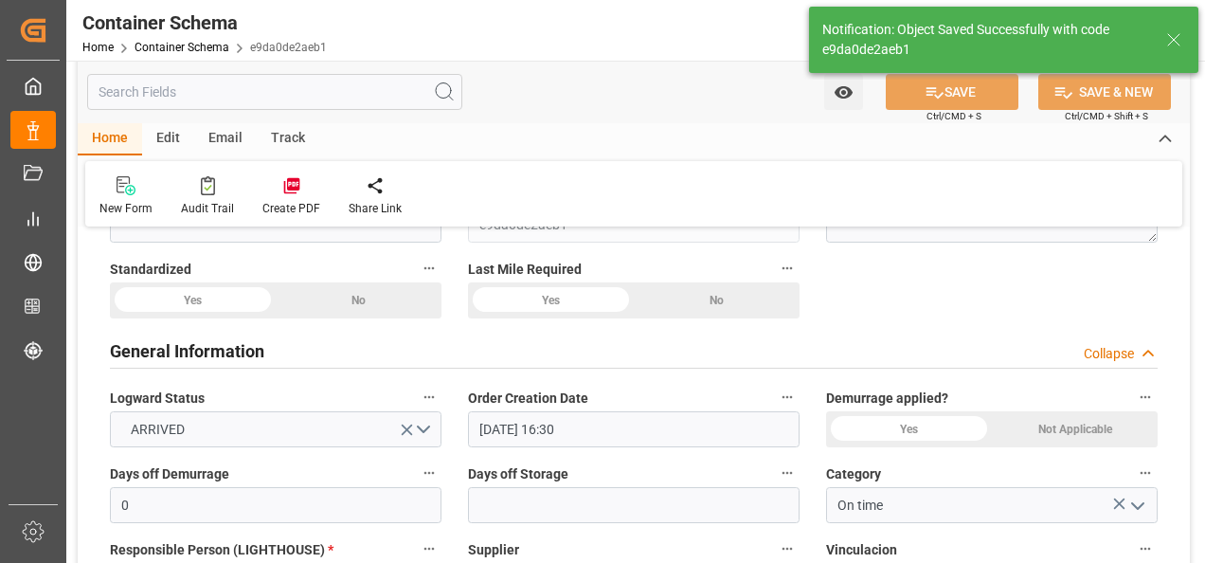
scroll to position [0, 0]
